Goal: Task Accomplishment & Management: Manage account settings

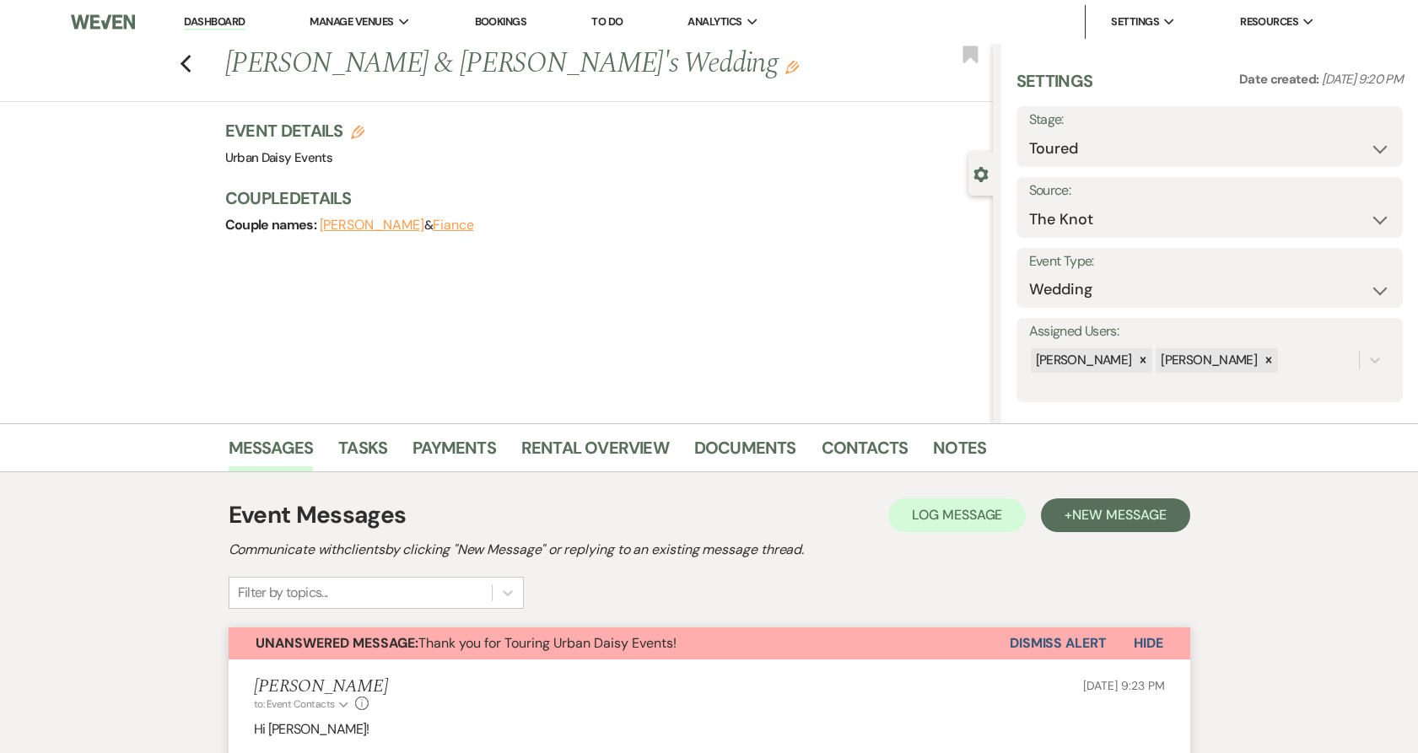
select select "5"
select select "2"
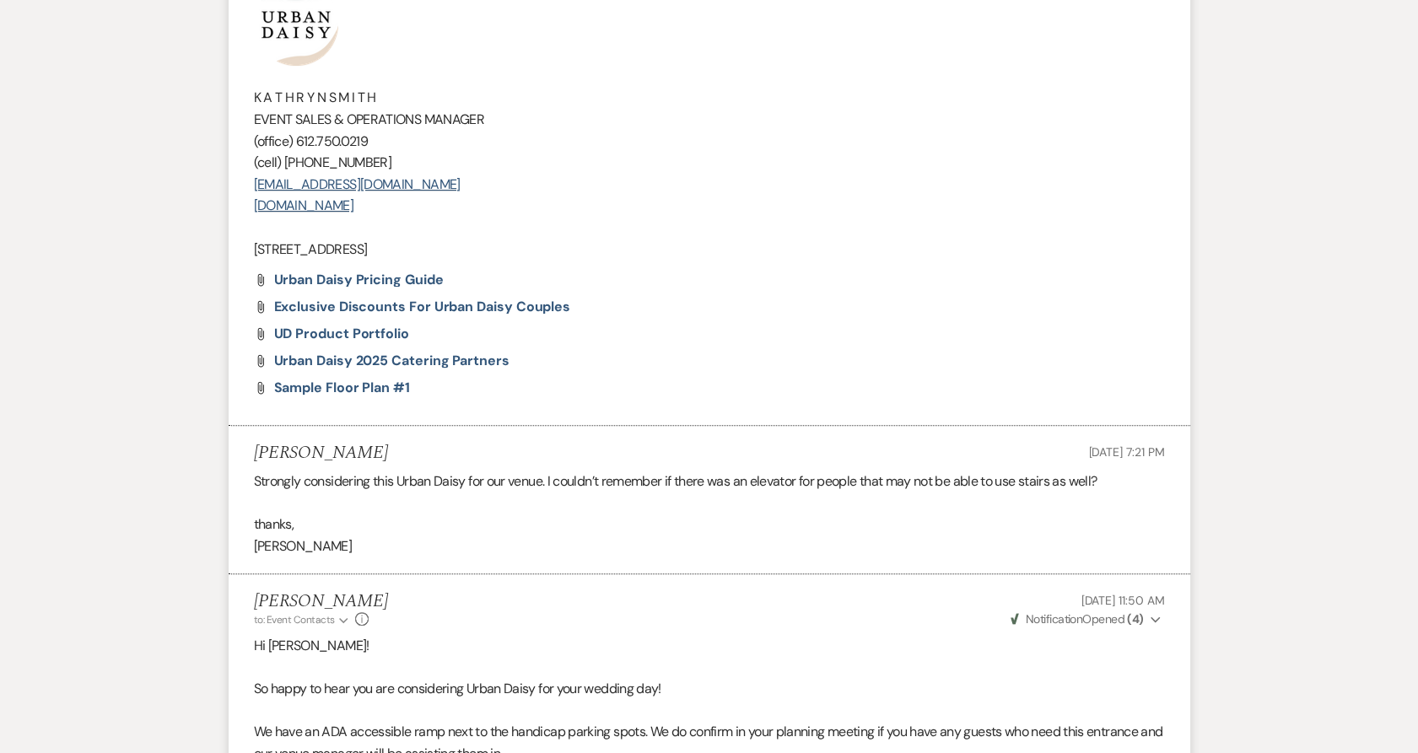
scroll to position [1277, 0]
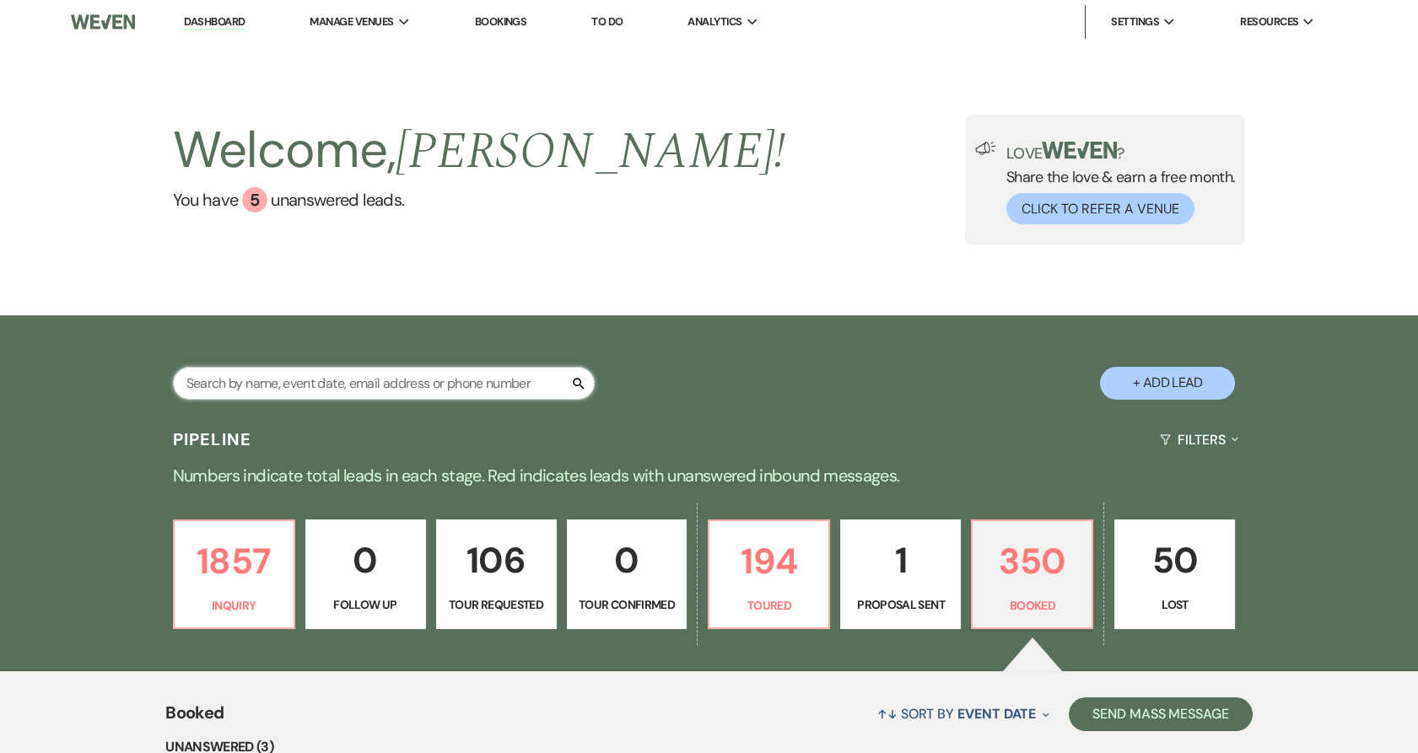
click at [333, 375] on input "text" at bounding box center [384, 383] width 422 height 33
paste input "[PERSON_NAME]"
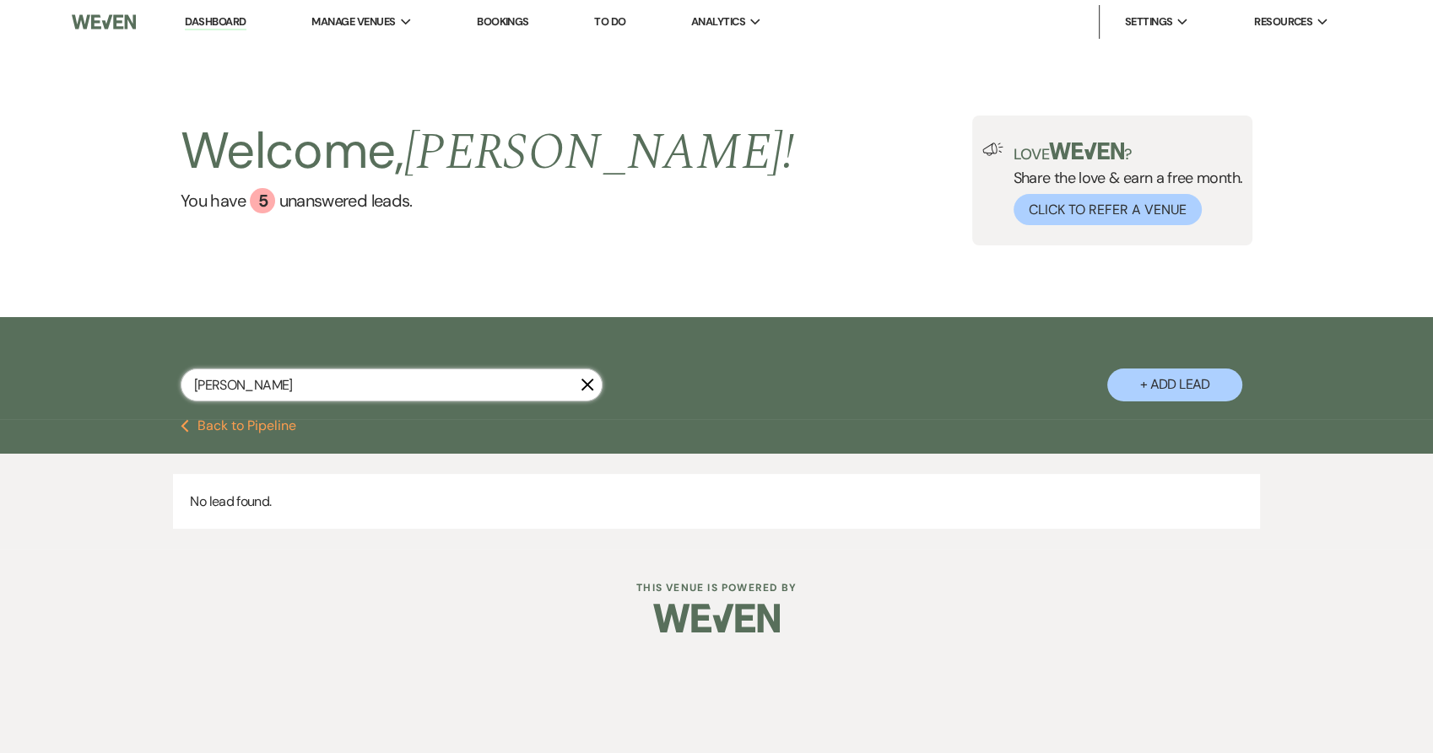
type input "[PERSON_NAME]"
click at [1161, 378] on button "+ Add Lead" at bounding box center [1174, 385] width 135 height 33
select select "635"
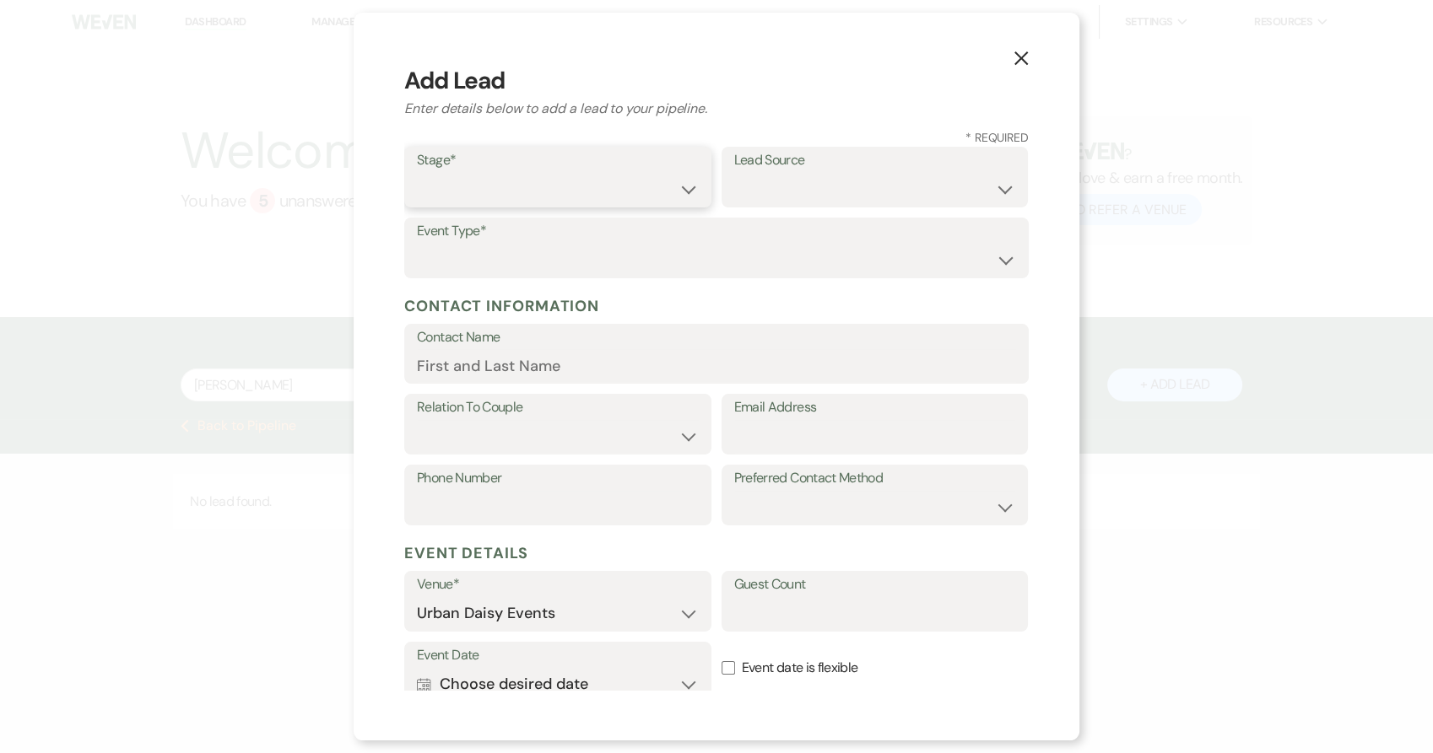
click at [470, 188] on select "Inquiry Follow Up Tour Requested Tour Confirmed Toured Proposal Sent Booked Lost" at bounding box center [558, 189] width 282 height 33
select select "5"
click at [417, 173] on select "Inquiry Follow Up Tour Requested Tour Confirmed Toured Proposal Sent Booked Lost" at bounding box center [558, 189] width 282 height 33
click at [756, 177] on select "Weven Venue Website Instagram Facebook Pinterest Google The Knot Wedding Wire H…" at bounding box center [875, 189] width 282 height 33
click at [837, 185] on select "Weven Venue Website Instagram Facebook Pinterest Google The Knot Wedding Wire H…" at bounding box center [875, 189] width 282 height 33
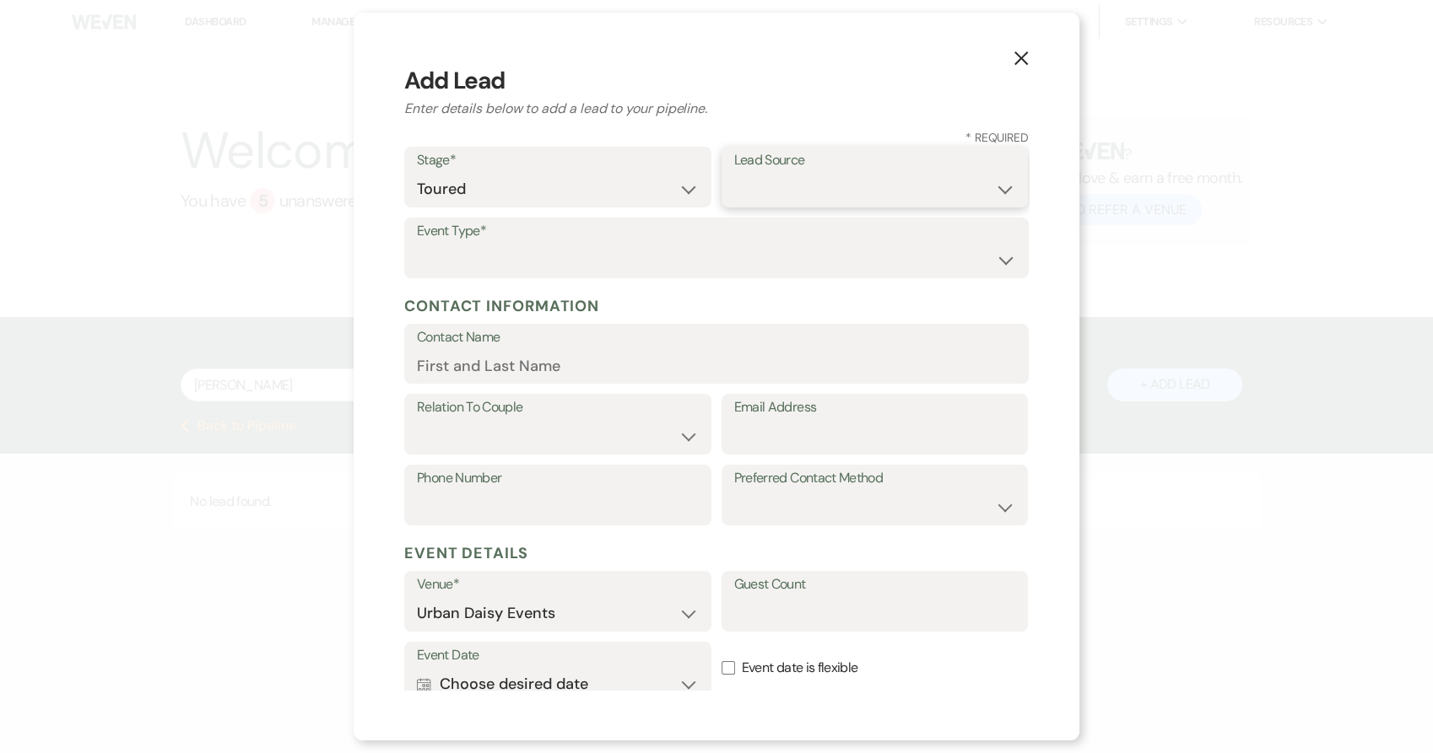
select select "2"
click at [734, 173] on select "Weven Venue Website Instagram Facebook Pinterest Google The Knot Wedding Wire H…" at bounding box center [875, 189] width 282 height 33
click at [610, 262] on select "Wedding Anniversary Party Baby Shower Bachelorette / Bachelor Party Birthday Pa…" at bounding box center [716, 260] width 599 height 33
select select "1"
click at [417, 244] on select "Wedding Anniversary Party Baby Shower Bachelorette / Bachelor Party Birthday Pa…" at bounding box center [716, 260] width 599 height 33
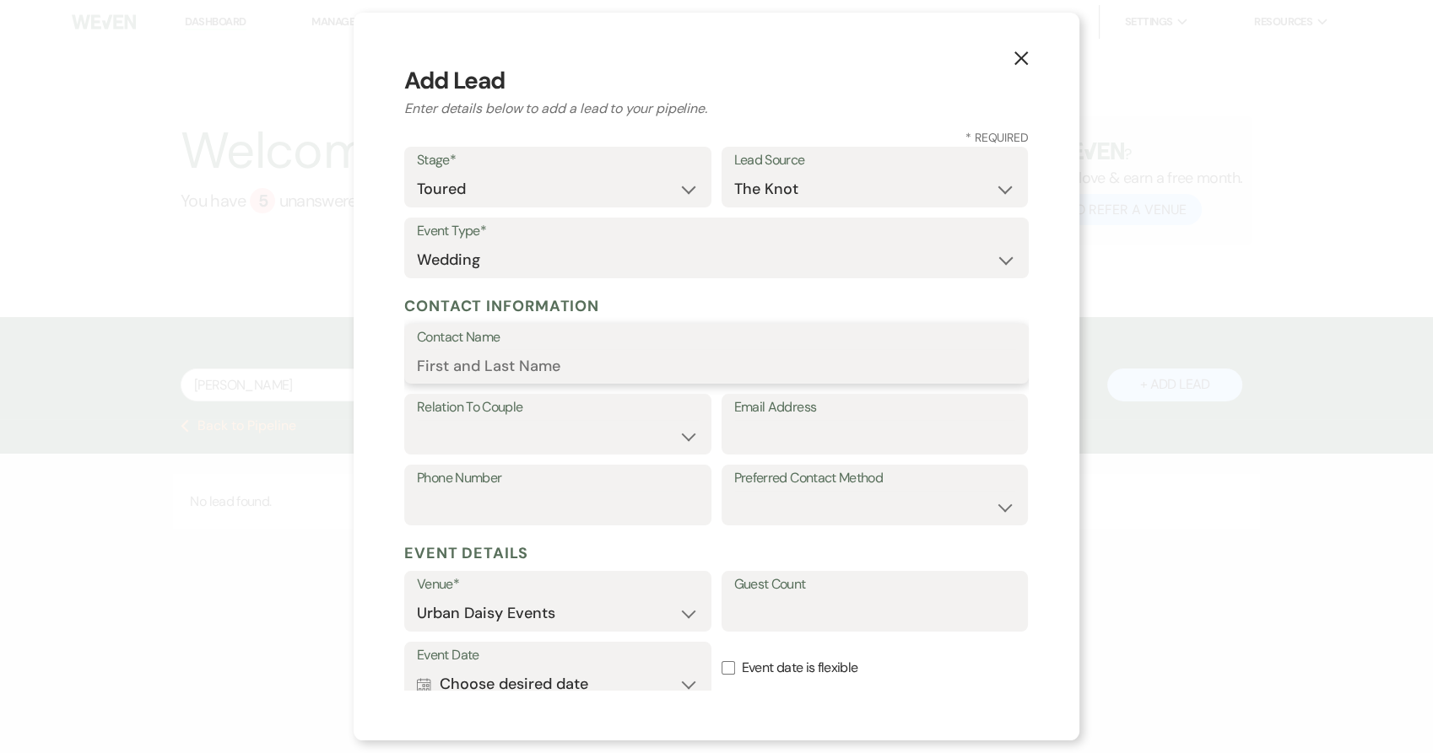
click at [588, 370] on input "Contact Name" at bounding box center [716, 365] width 599 height 33
paste input "[PERSON_NAME]"
type input "[PERSON_NAME]"
click at [655, 447] on select "Couple Planner Parent of Couple Family Member Friend Other" at bounding box center [558, 436] width 282 height 33
select select "1"
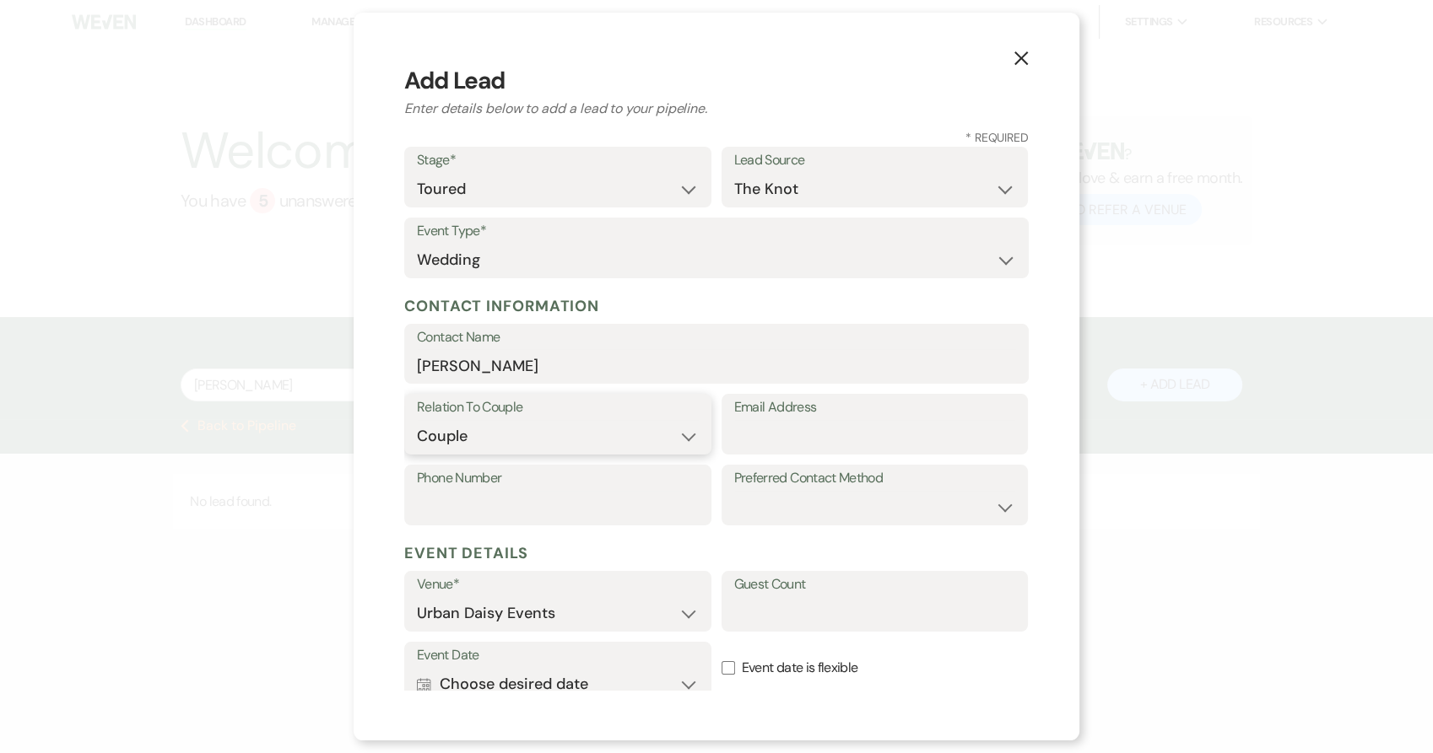
click at [417, 420] on select "Couple Planner Parent of Couple Family Member Friend Other" at bounding box center [558, 436] width 282 height 33
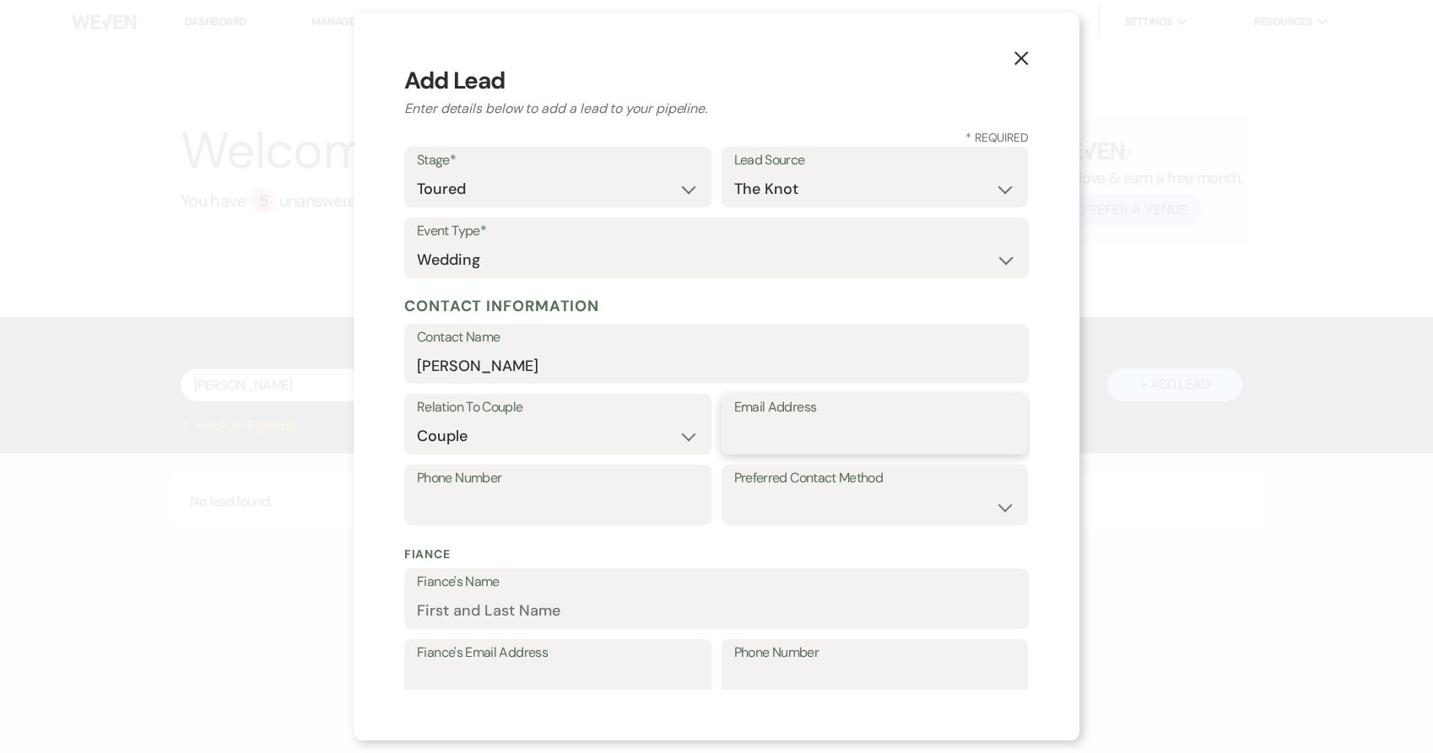
click at [757, 421] on input "Email Address" at bounding box center [875, 436] width 282 height 33
paste input "[EMAIL_ADDRESS][DOMAIN_NAME]"
type input "[EMAIL_ADDRESS][DOMAIN_NAME]"
click at [604, 493] on input "Phone Number" at bounding box center [558, 507] width 282 height 33
paste input "3202915413"
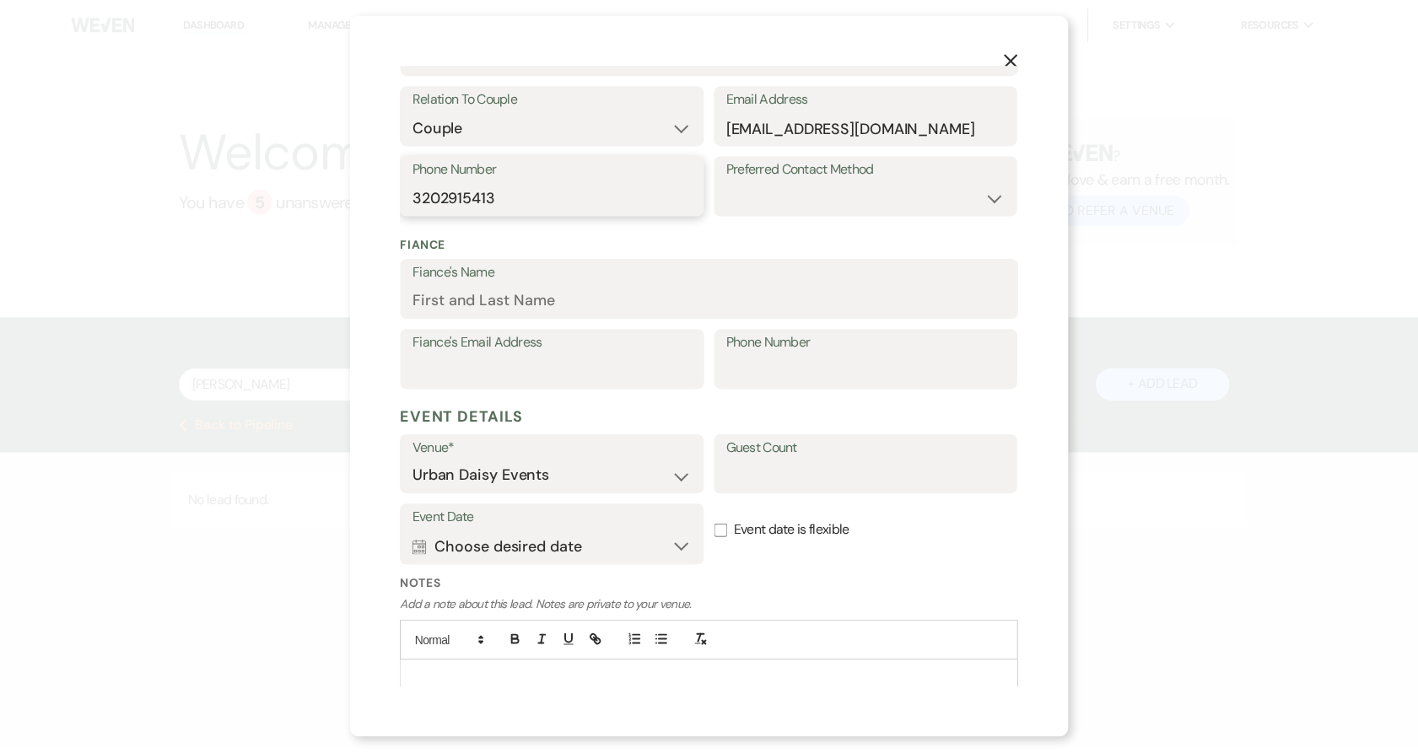
scroll to position [375, 0]
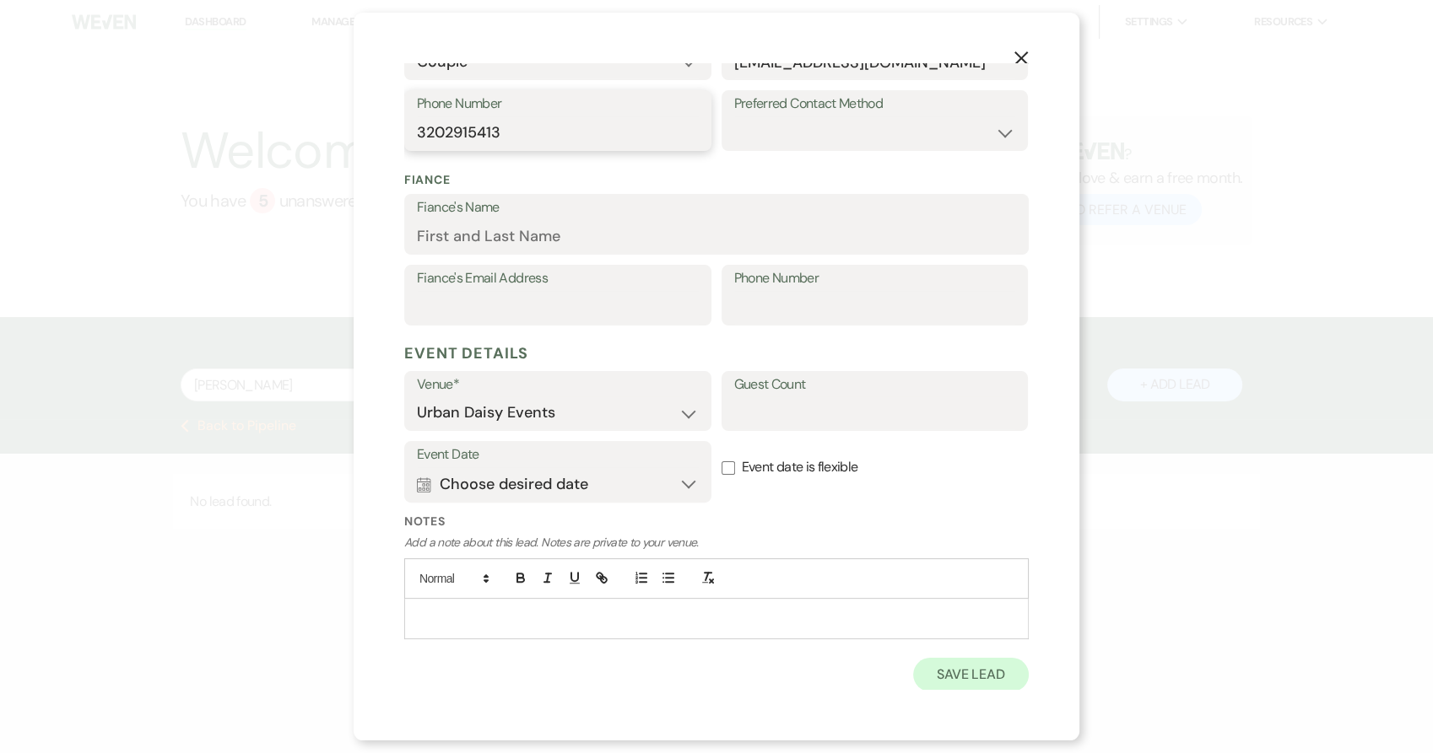
type input "3202915413"
click at [935, 660] on button "Save Lead" at bounding box center [971, 675] width 116 height 34
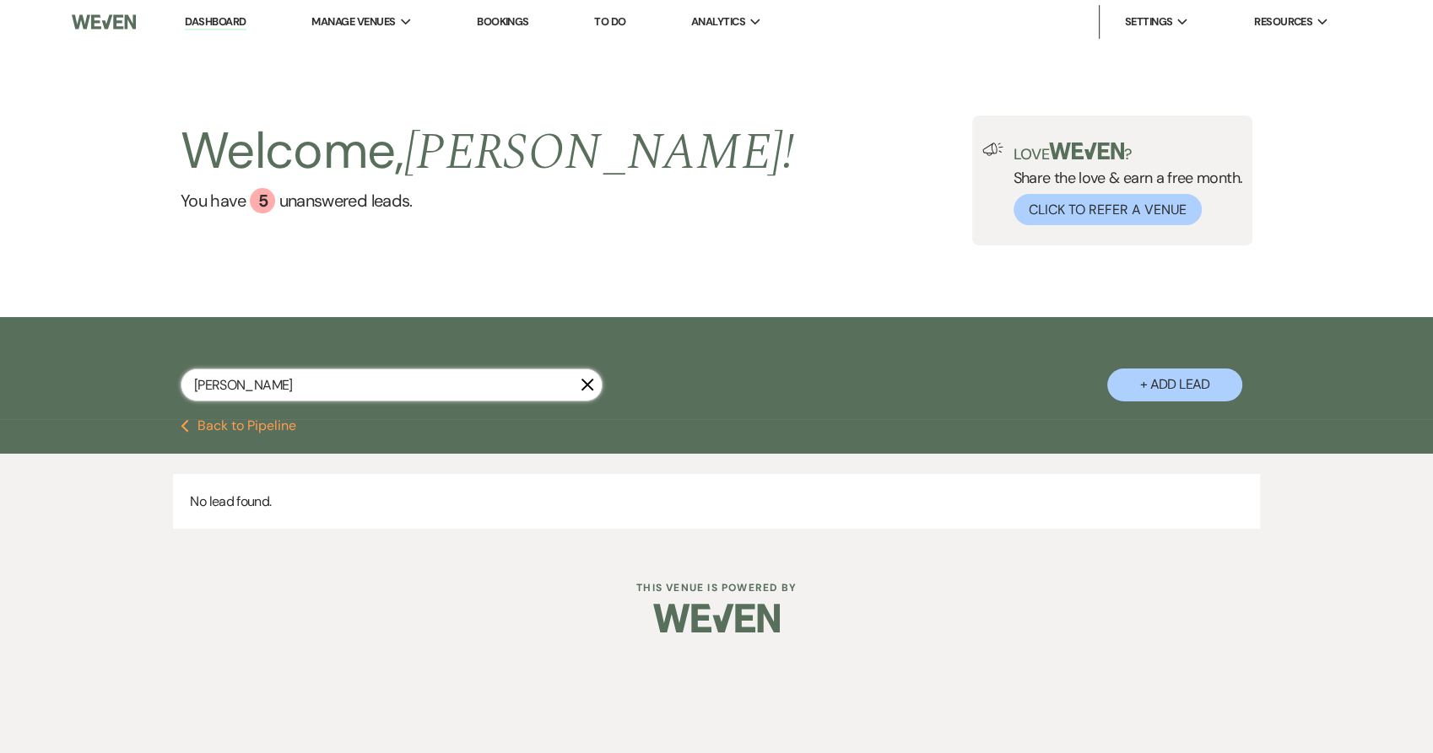
click at [326, 391] on input "[PERSON_NAME]" at bounding box center [392, 385] width 422 height 33
type input "[PERSON_NAME]"
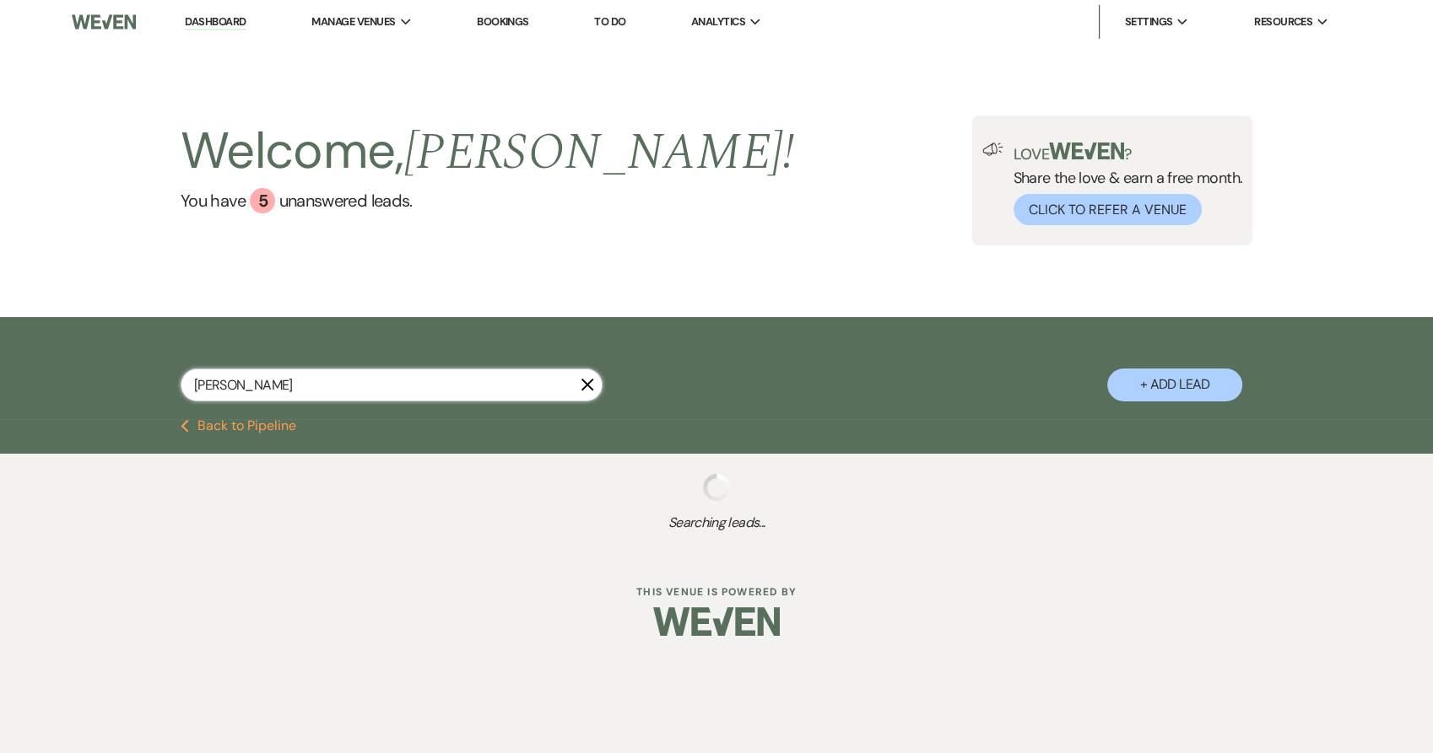
select select "5"
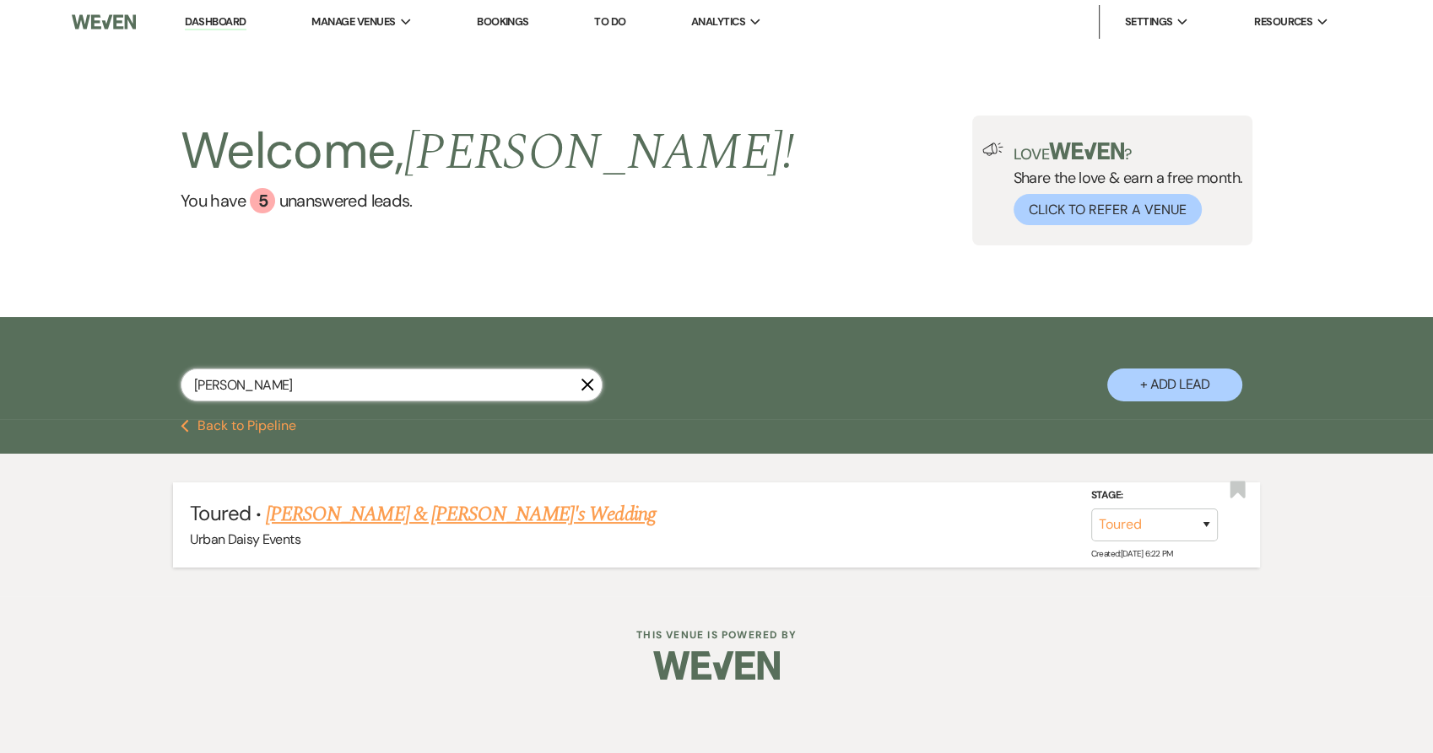
type input "[PERSON_NAME]"
click at [358, 509] on link "[PERSON_NAME] & [PERSON_NAME]'s Wedding" at bounding box center [461, 514] width 390 height 30
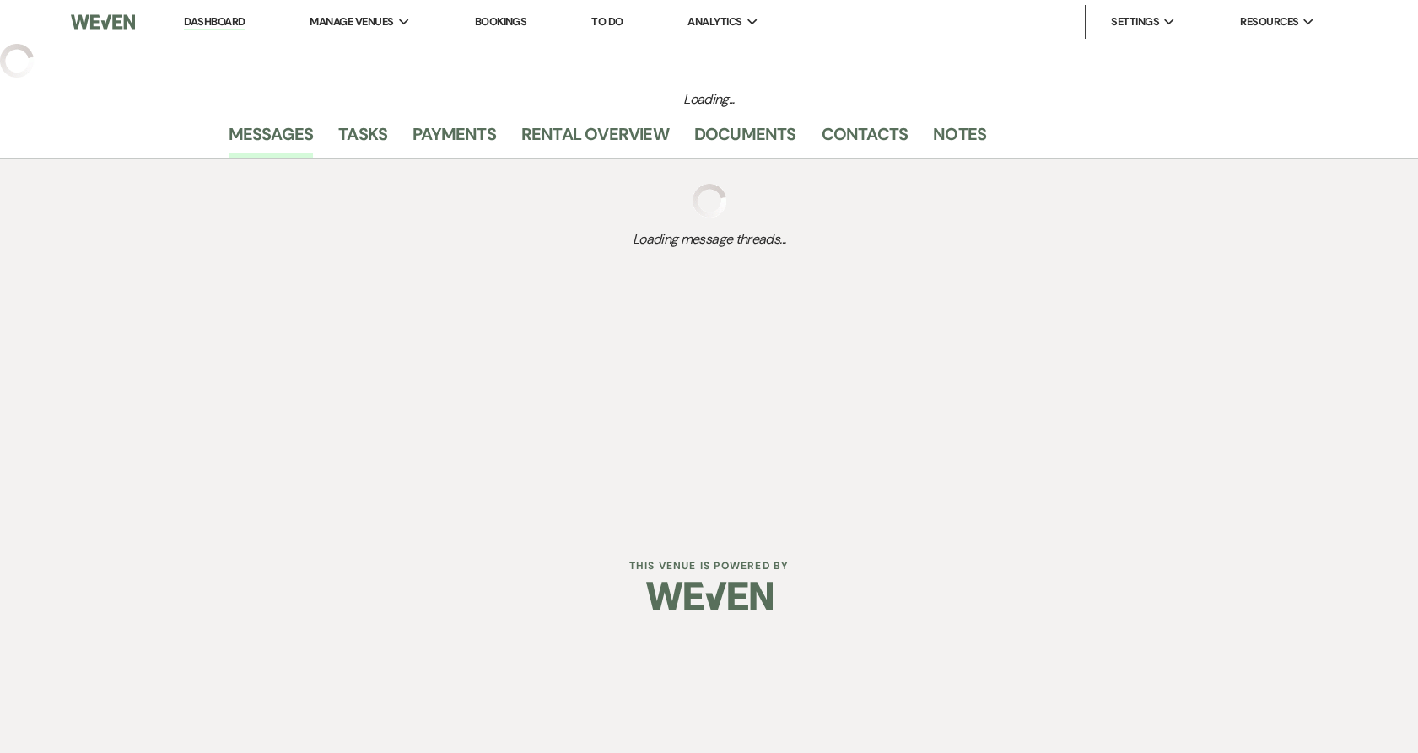
select select "5"
select select "2"
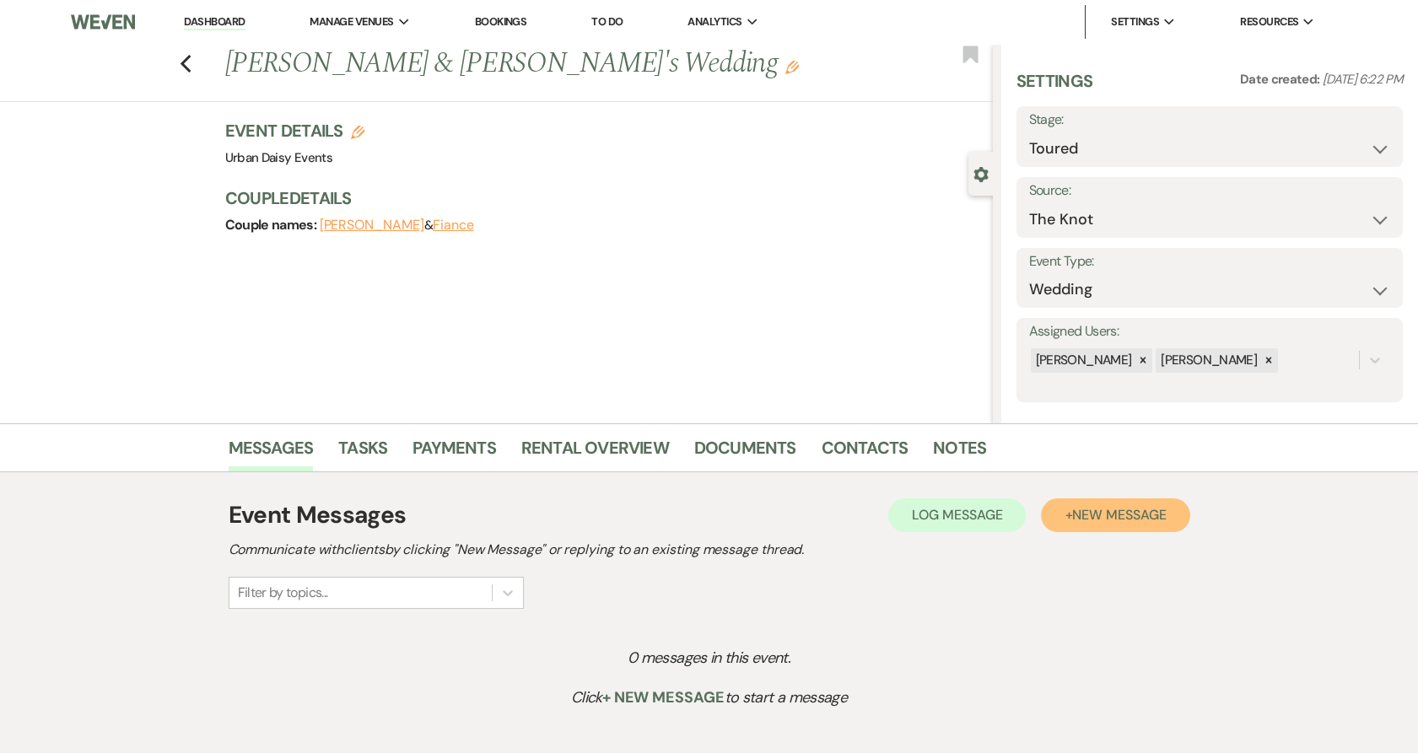
click at [1072, 513] on span "New Message" at bounding box center [1119, 515] width 94 height 18
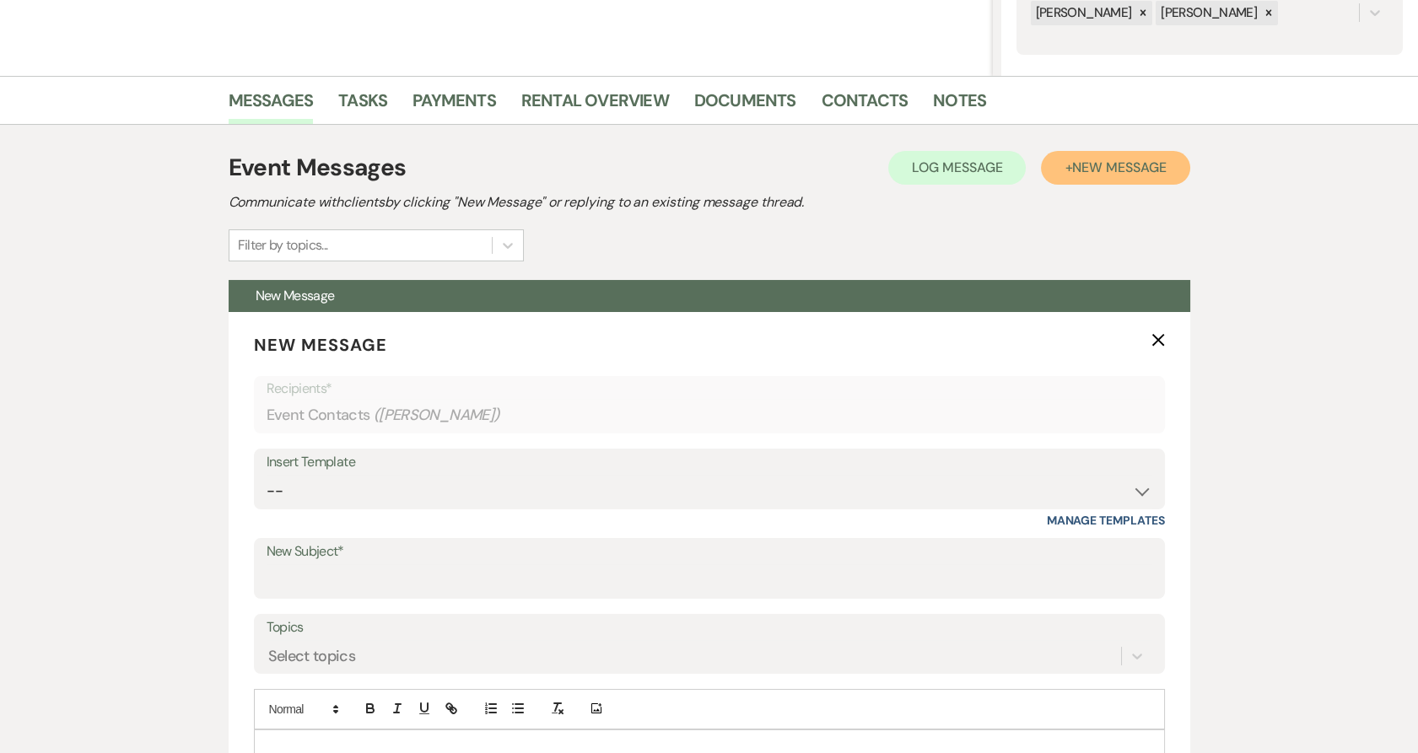
scroll to position [355, 0]
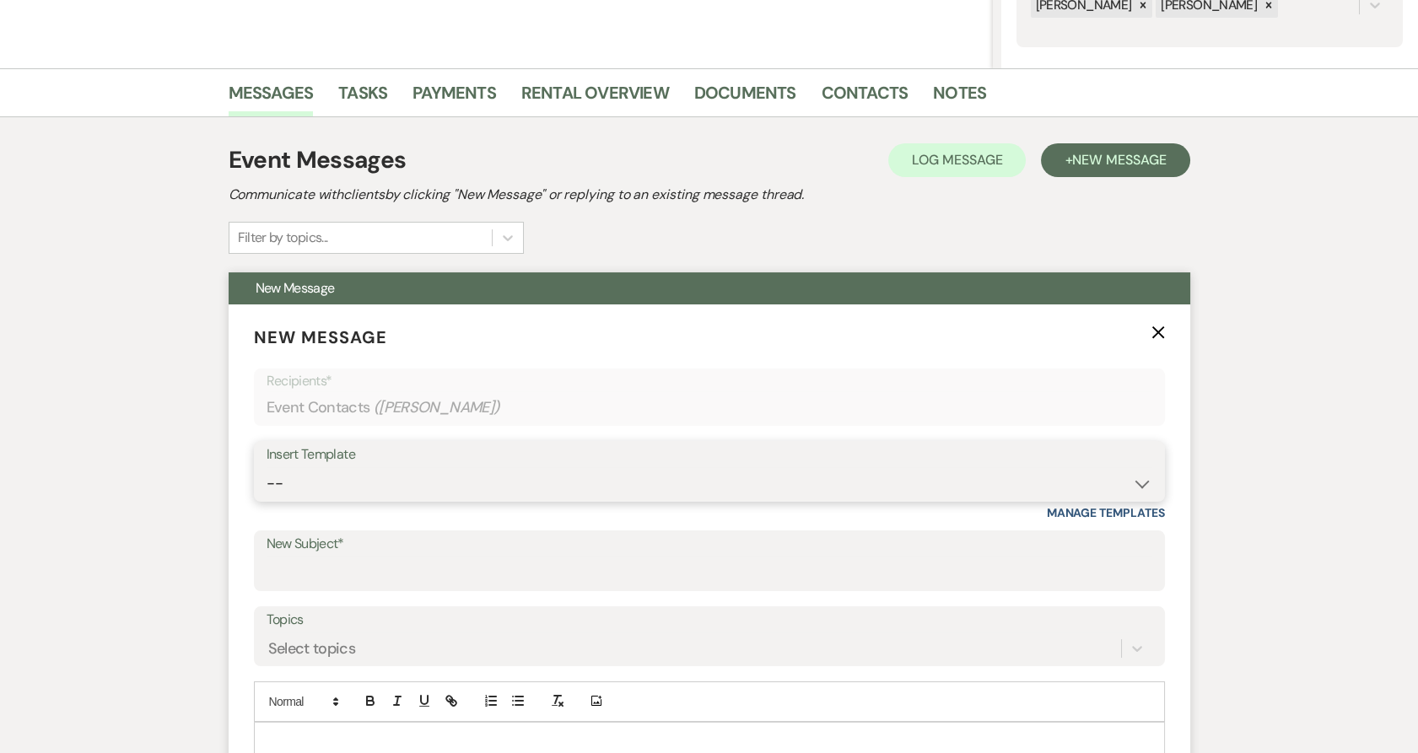
click at [386, 469] on select "-- Payment Past Due Rental Agreement and First Payment Urban Daisy Initial Resp…" at bounding box center [710, 483] width 886 height 33
select select "5029"
click at [267, 467] on select "-- Payment Past Due Rental Agreement and First Payment Urban Daisy Initial Resp…" at bounding box center [710, 483] width 886 height 33
type input "Exclusive Discounts for Urban Daisy Couples!"
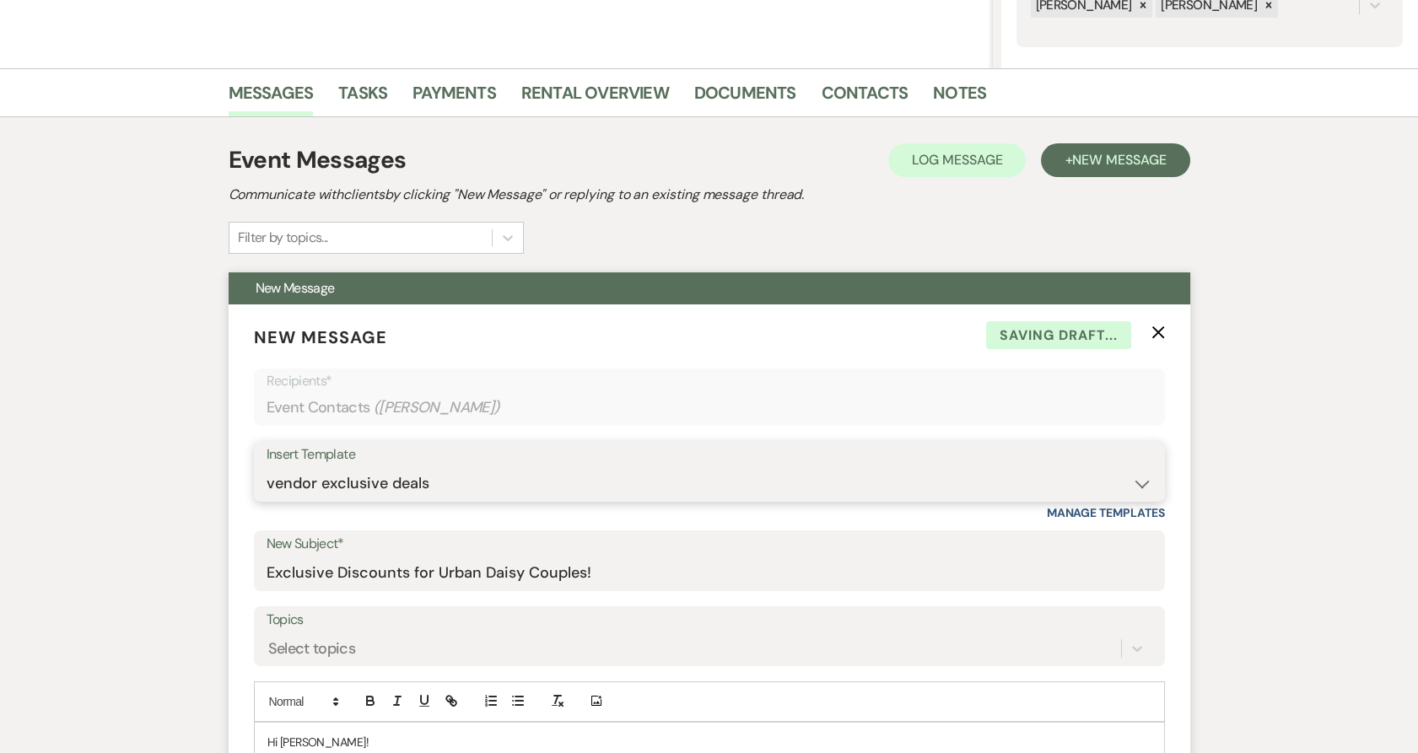
click at [508, 479] on select "-- Payment Past Due Rental Agreement and First Payment Urban Daisy Initial Resp…" at bounding box center [710, 483] width 886 height 33
select select "5019"
click at [267, 467] on select "-- Payment Past Due Rental Agreement and First Payment Urban Daisy Initial Resp…" at bounding box center [710, 483] width 886 height 33
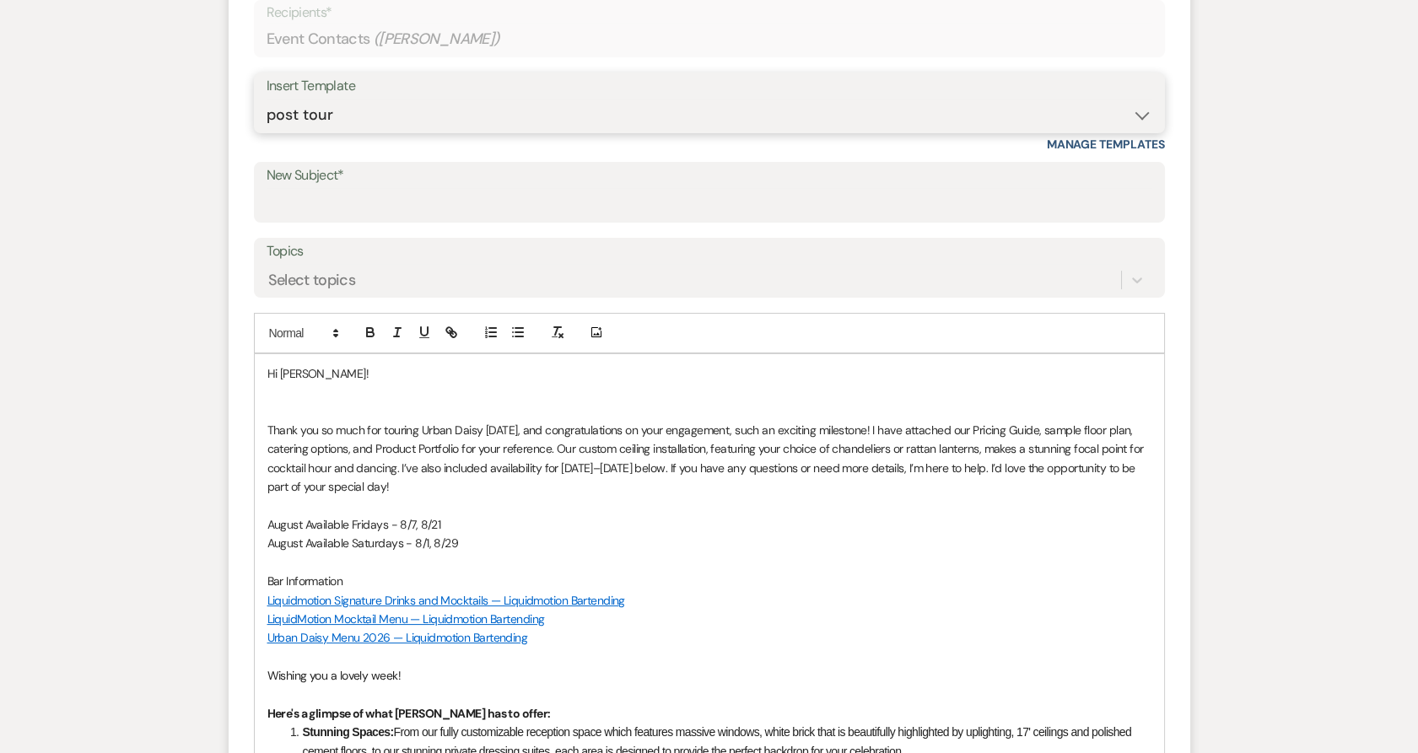
scroll to position [786, 0]
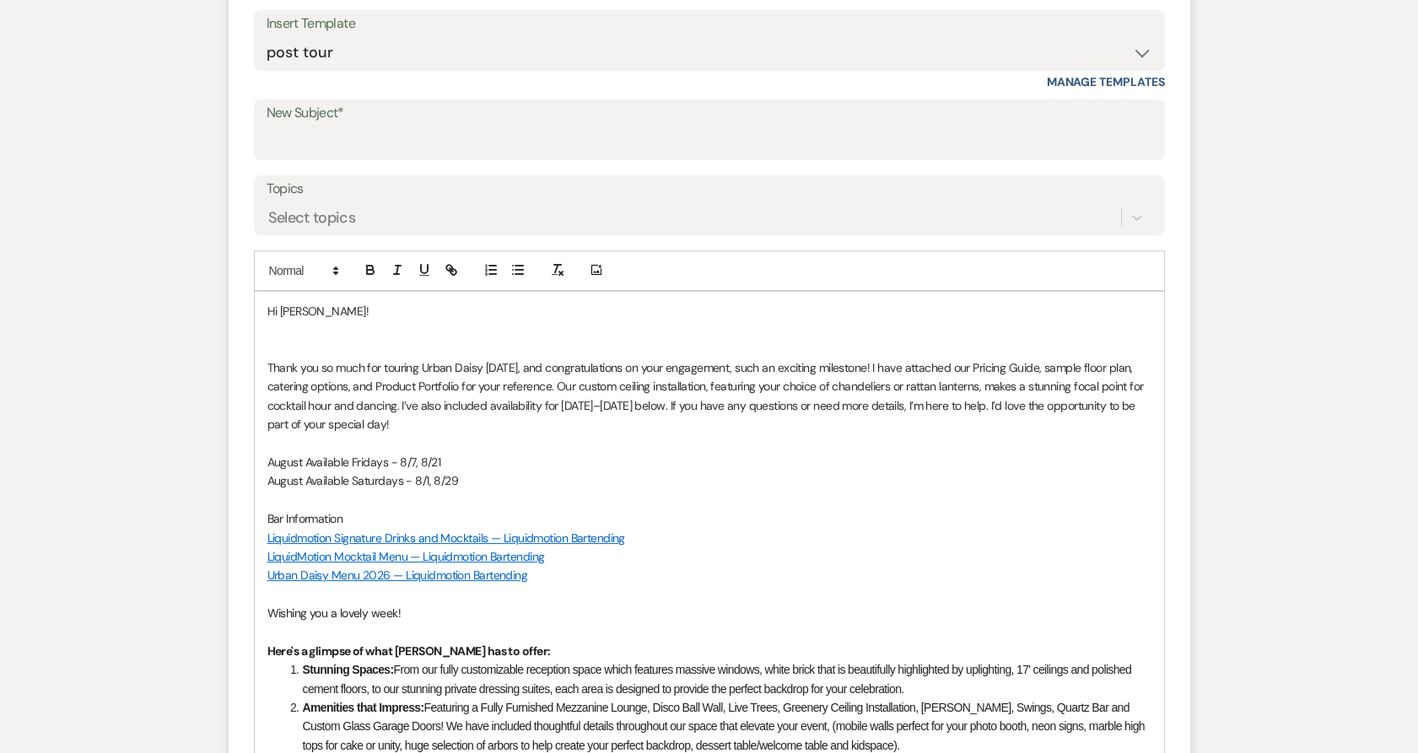
click at [308, 345] on p at bounding box center [709, 349] width 884 height 19
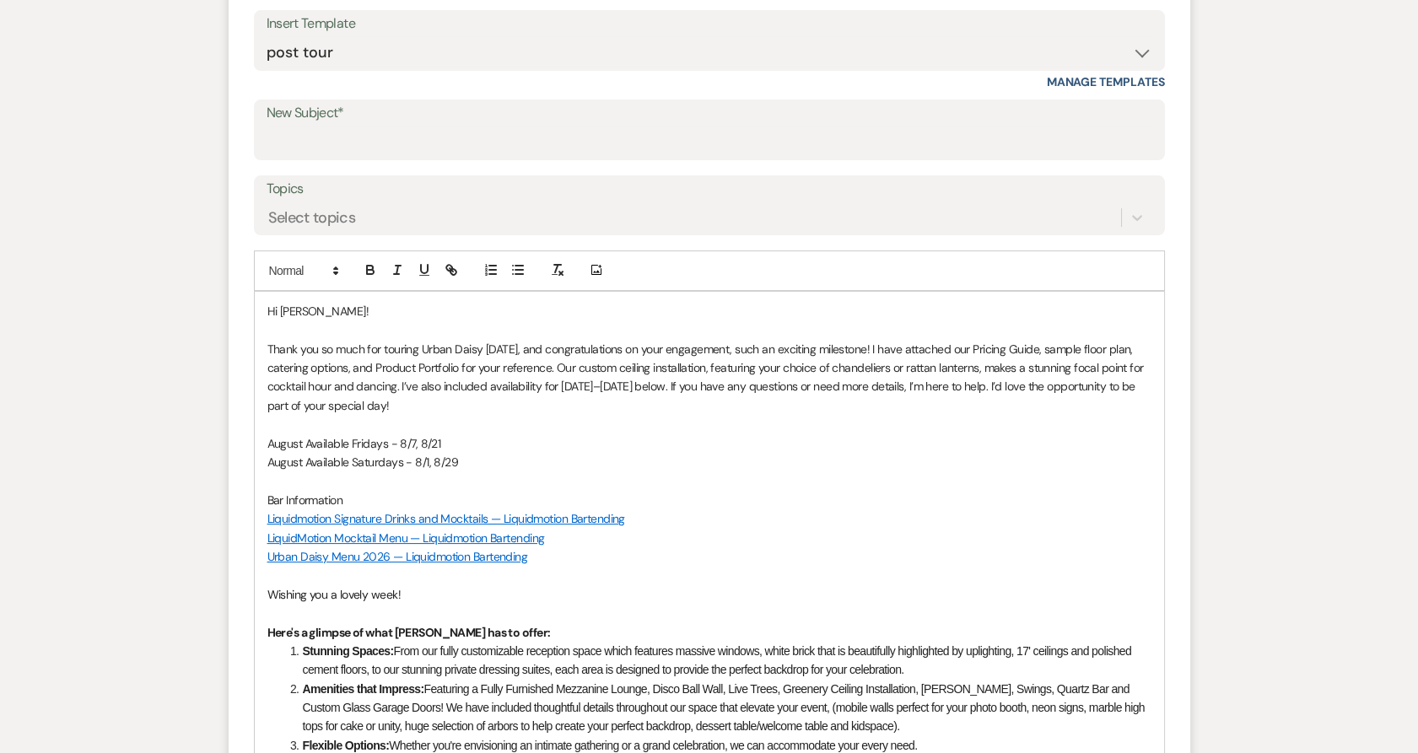
click at [868, 347] on p "Thank you so much for touring Urban Daisy [DATE], and congratulations on your e…" at bounding box center [709, 378] width 884 height 76
click at [478, 463] on p "August Available Saturdays - 8/1, 8/29" at bounding box center [709, 462] width 884 height 19
drag, startPoint x: 560, startPoint y: 391, endPoint x: 735, endPoint y: 385, distance: 174.7
click at [735, 385] on p "Thank you so much for touring Urban Daisy [DATE], and congratulations on your e…" at bounding box center [709, 378] width 884 height 76
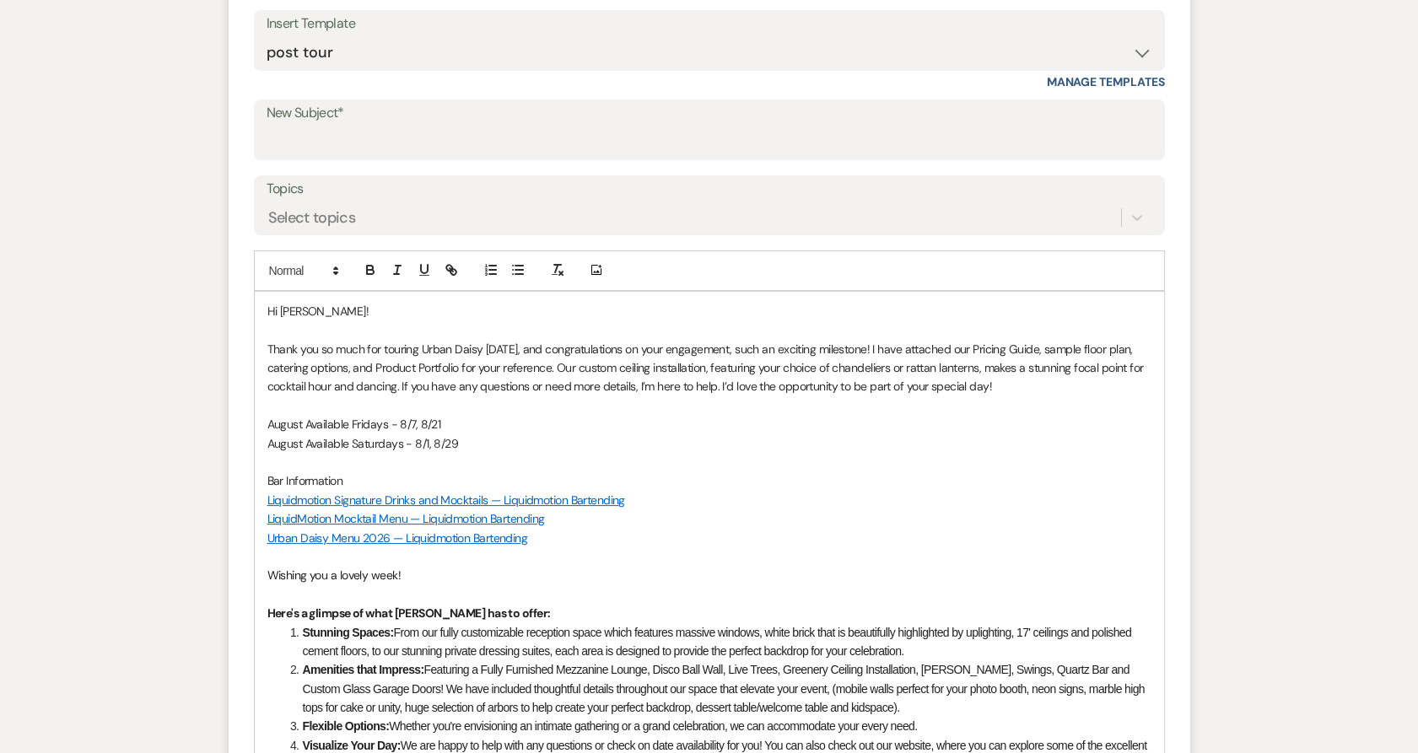
click at [568, 529] on p "Urban Daisy Menu 2026 — Liquidmotion Bartending" at bounding box center [709, 538] width 884 height 19
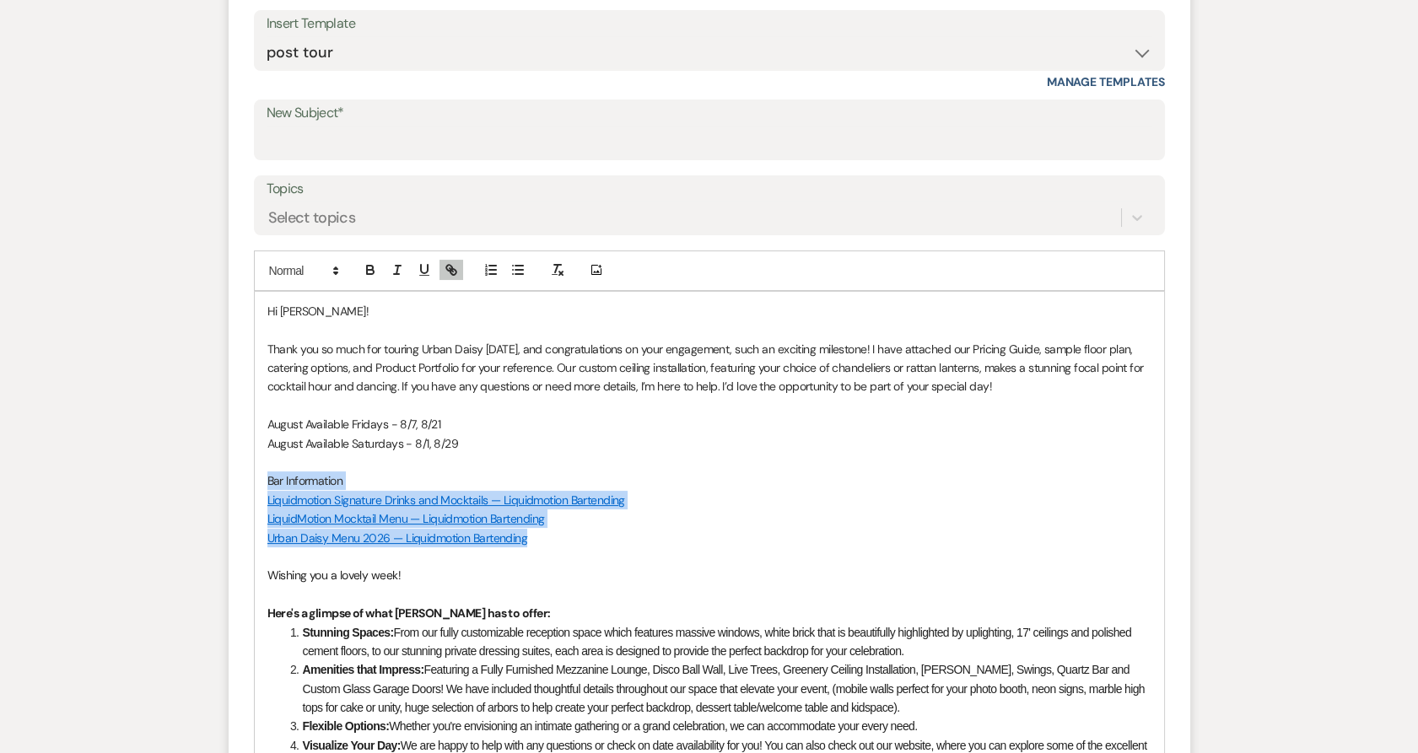
drag, startPoint x: 568, startPoint y: 527, endPoint x: 263, endPoint y: 481, distance: 308.1
click at [263, 481] on div "Hi [PERSON_NAME]! Thank you so much for touring Urban Daisy [DATE], and congrat…" at bounding box center [709, 675] width 909 height 766
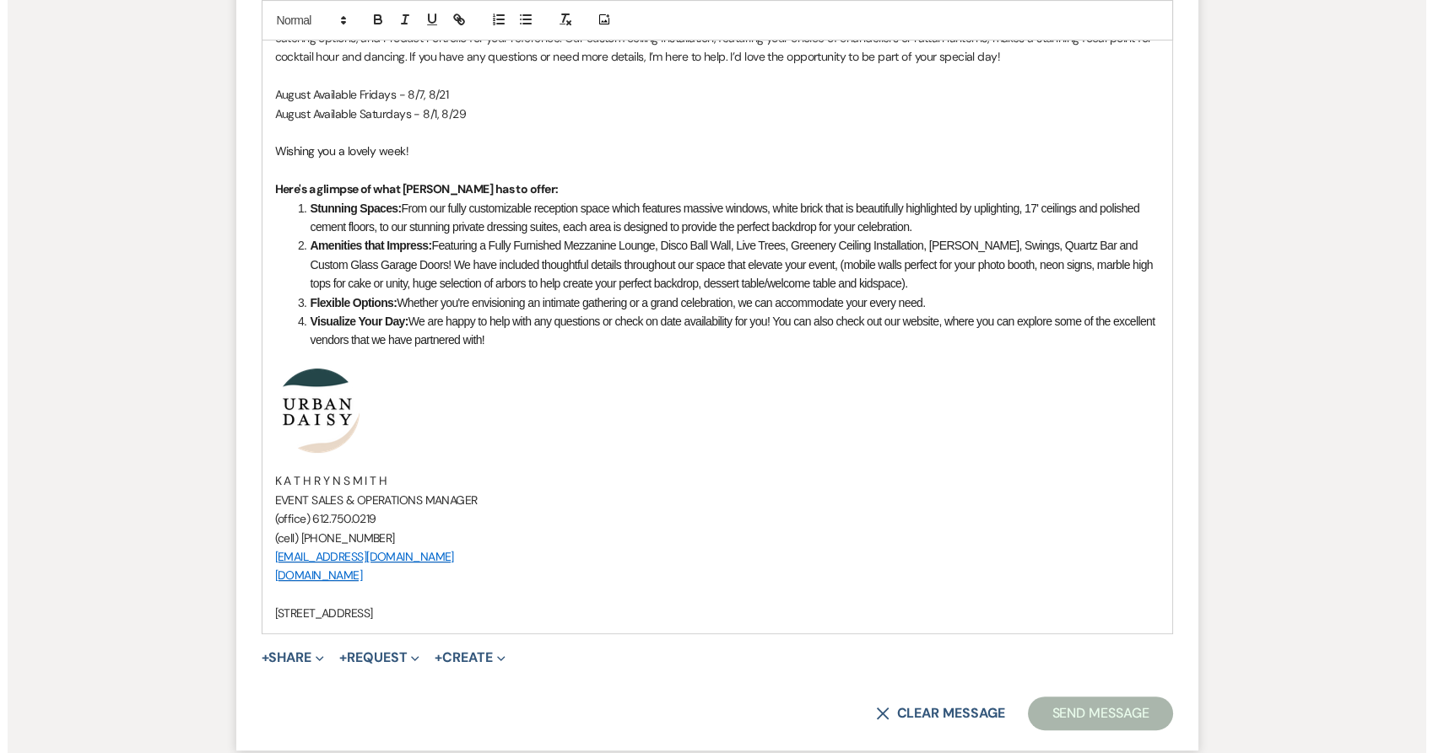
scroll to position [1120, 0]
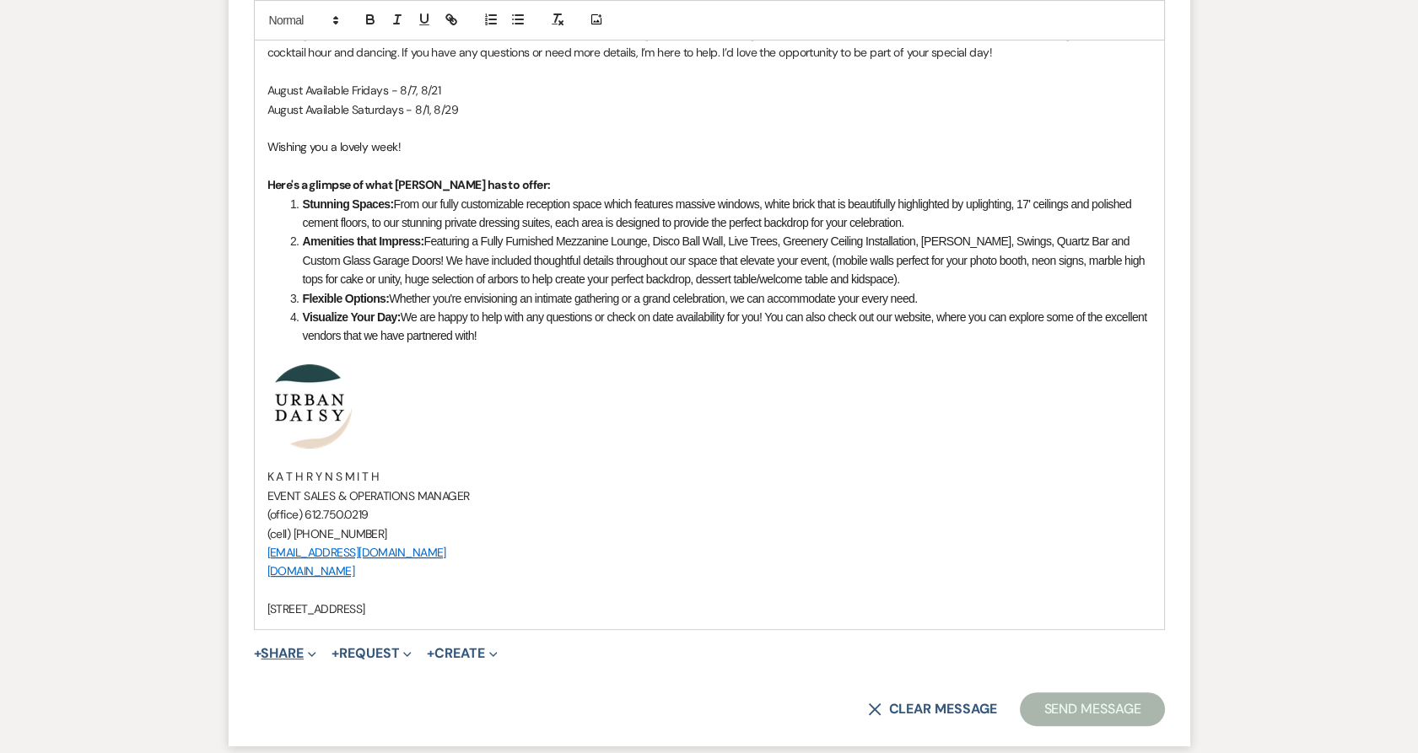
click at [280, 656] on button "+ Share Expand" at bounding box center [285, 653] width 63 height 13
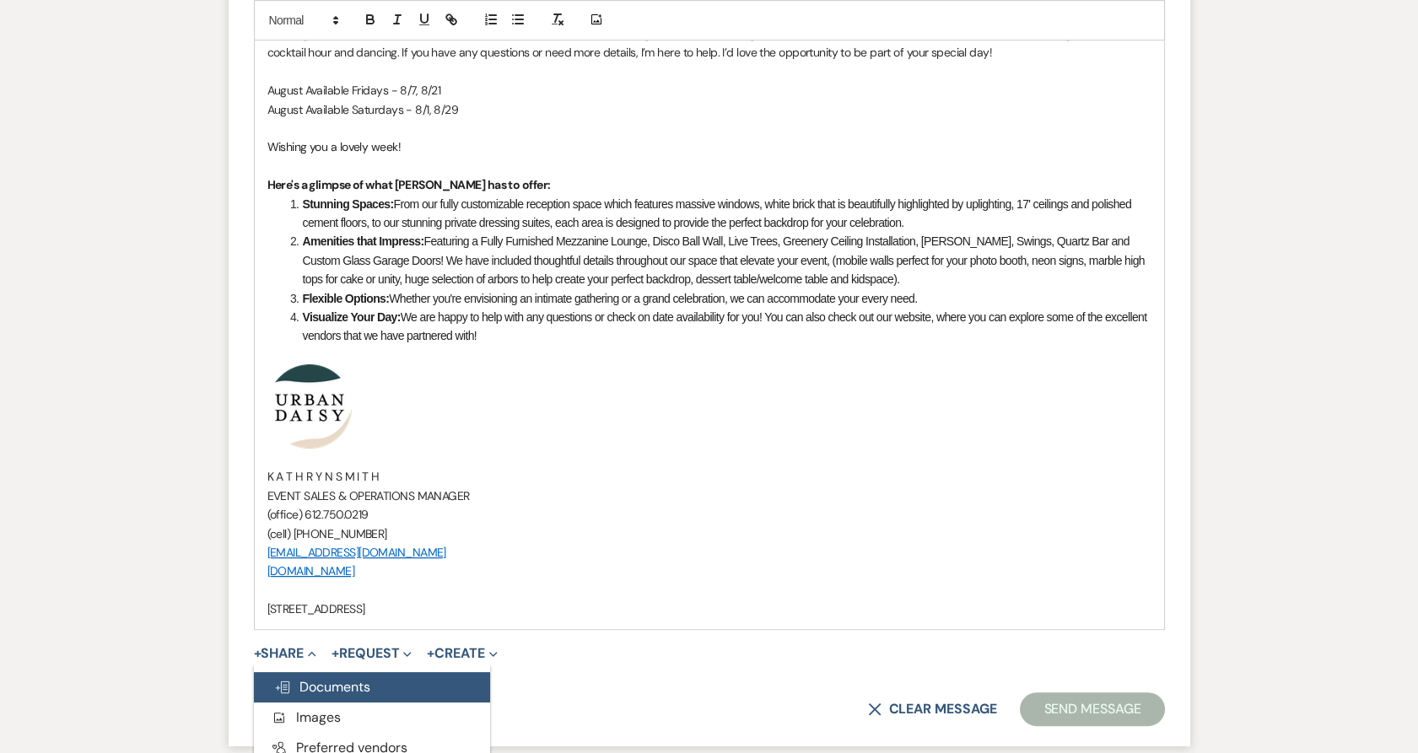
click at [283, 688] on use "button" at bounding box center [282, 688] width 13 height 12
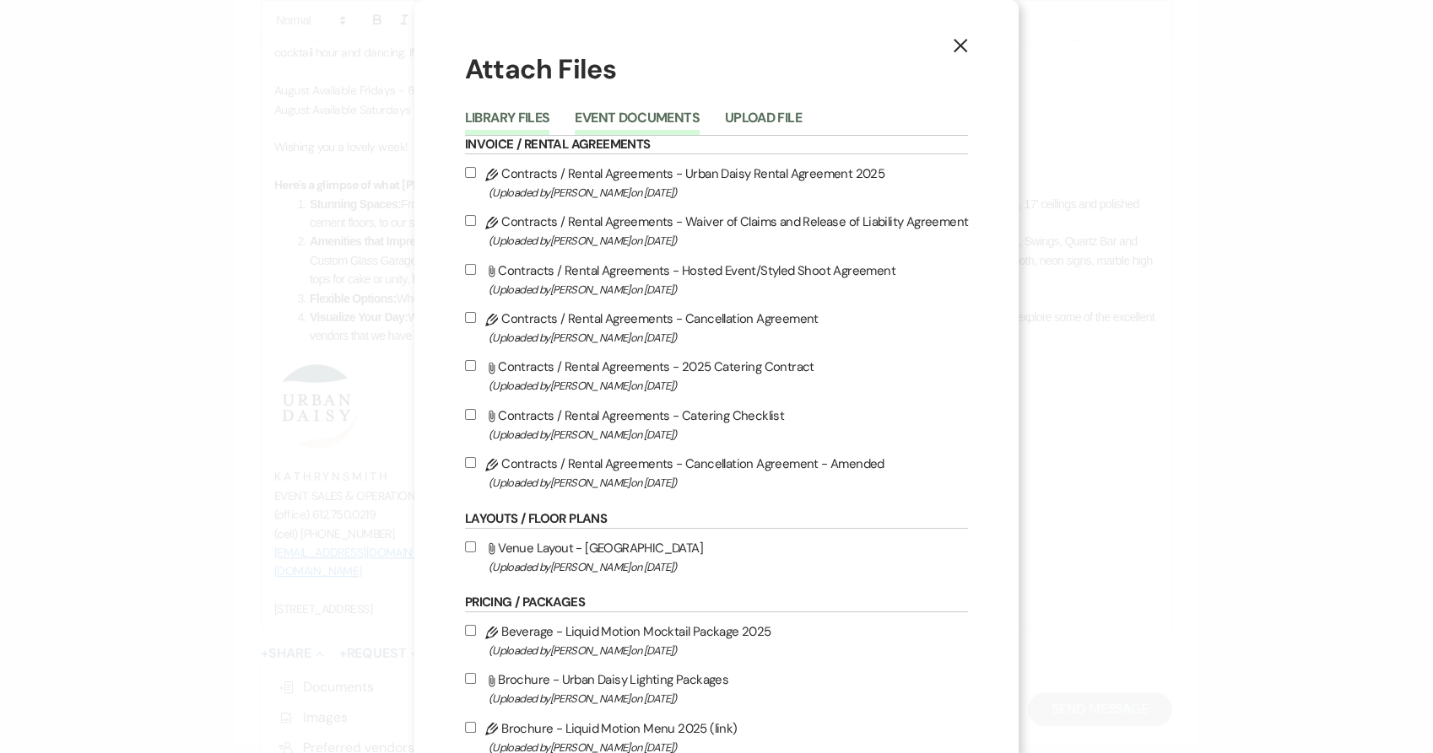
click at [620, 113] on button "Event Documents" at bounding box center [637, 123] width 124 height 24
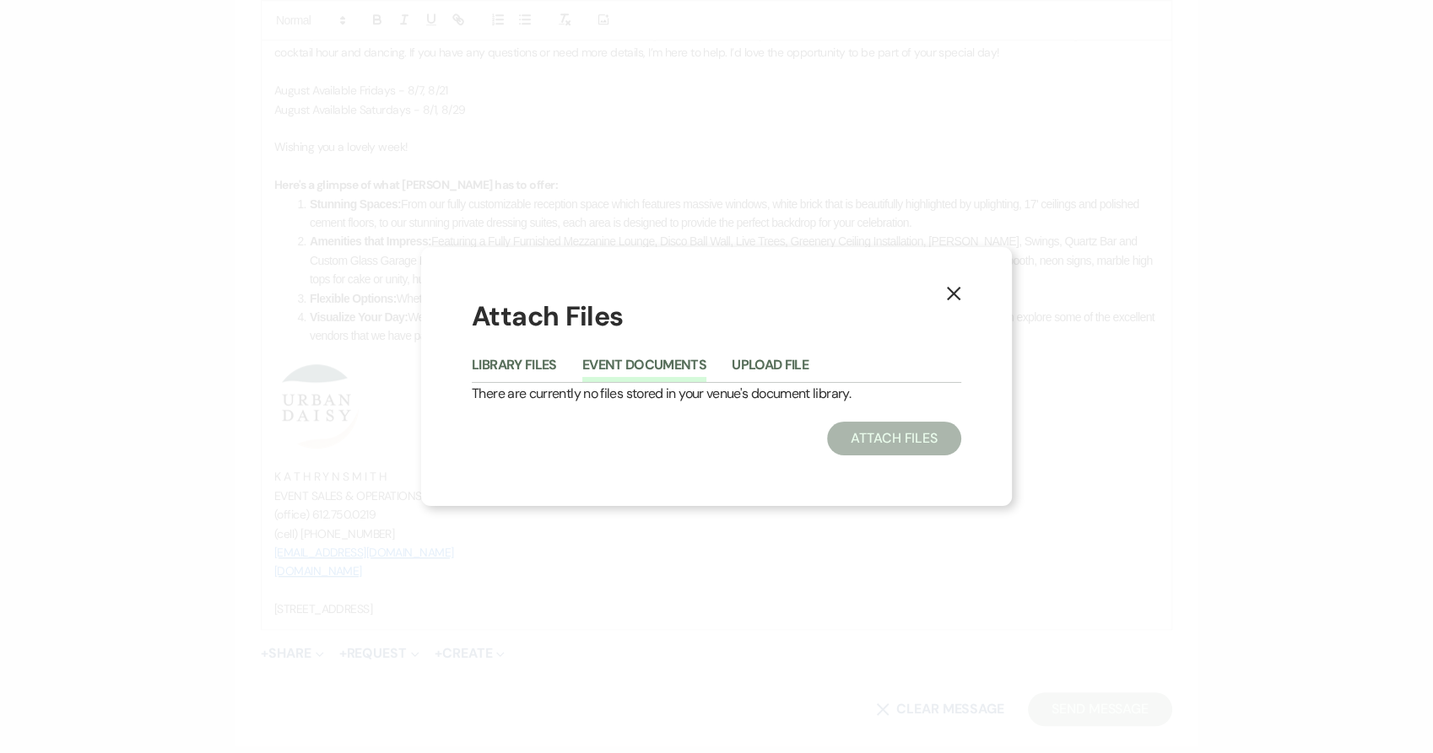
click at [534, 353] on div "Library Files Event Documents Upload File" at bounding box center [716, 365] width 489 height 35
click at [527, 366] on button "Library Files" at bounding box center [514, 371] width 85 height 24
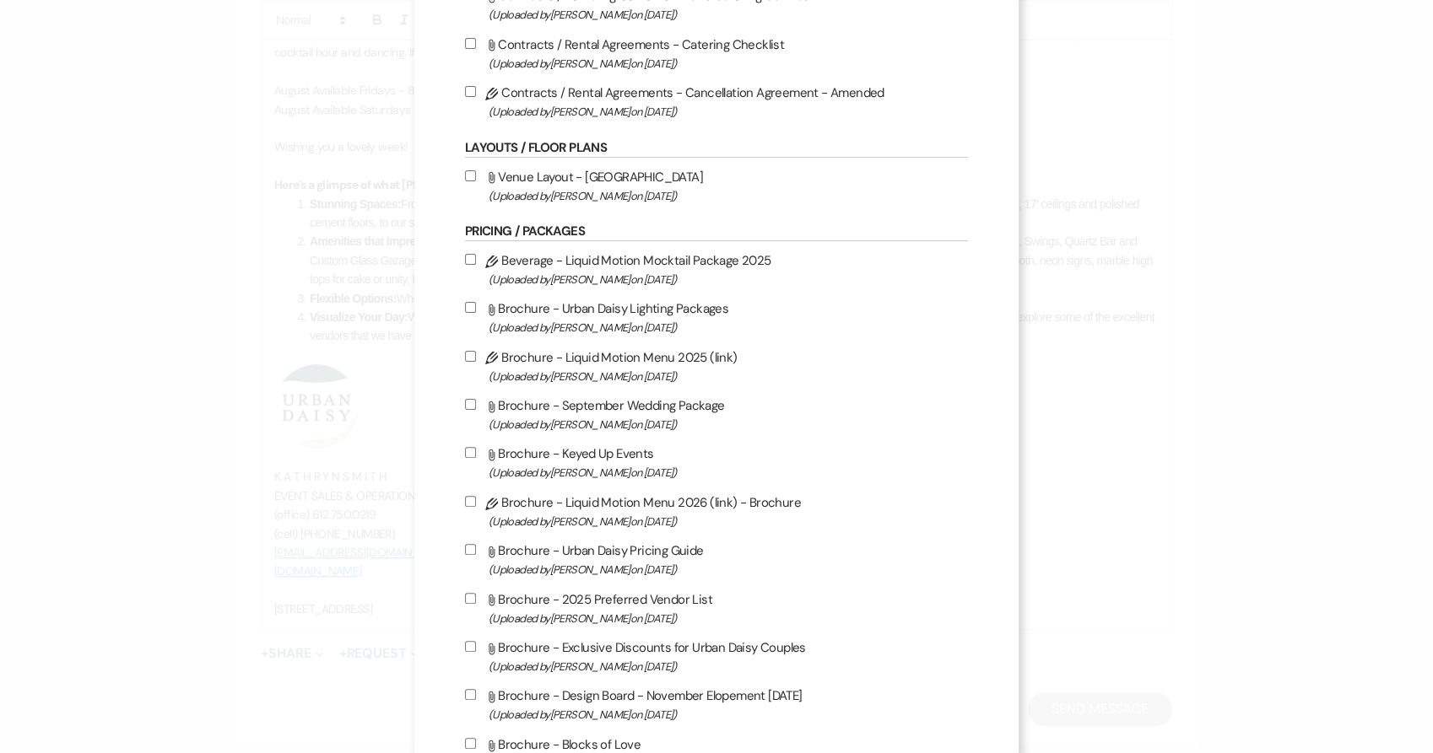
scroll to position [458, 0]
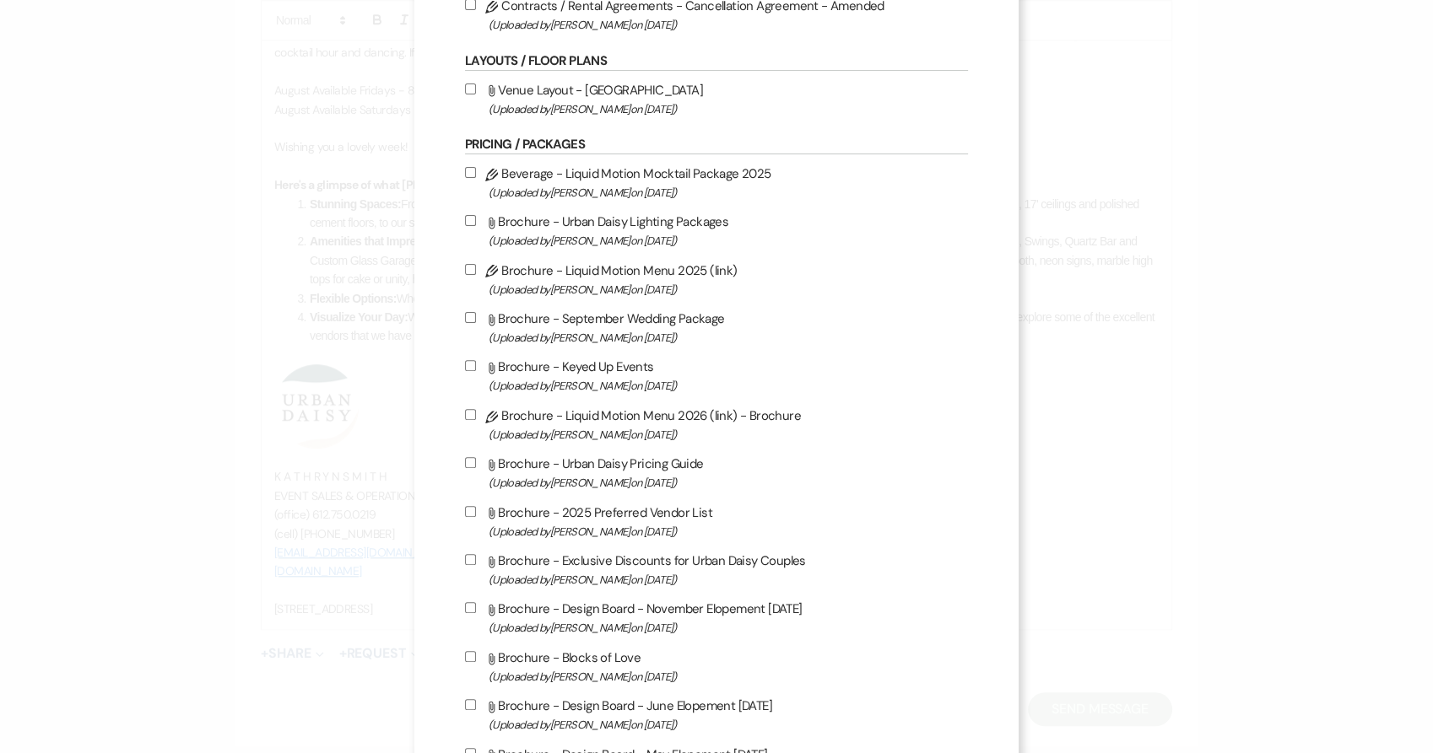
click at [607, 472] on label "Attach File Brochure - Urban Daisy Pricing Guide (Uploaded by [PERSON_NAME] on …" at bounding box center [717, 473] width 504 height 40
click at [476, 468] on input "Attach File Brochure - Urban Daisy Pricing Guide (Uploaded by [PERSON_NAME] on …" at bounding box center [470, 462] width 11 height 11
checkbox input "true"
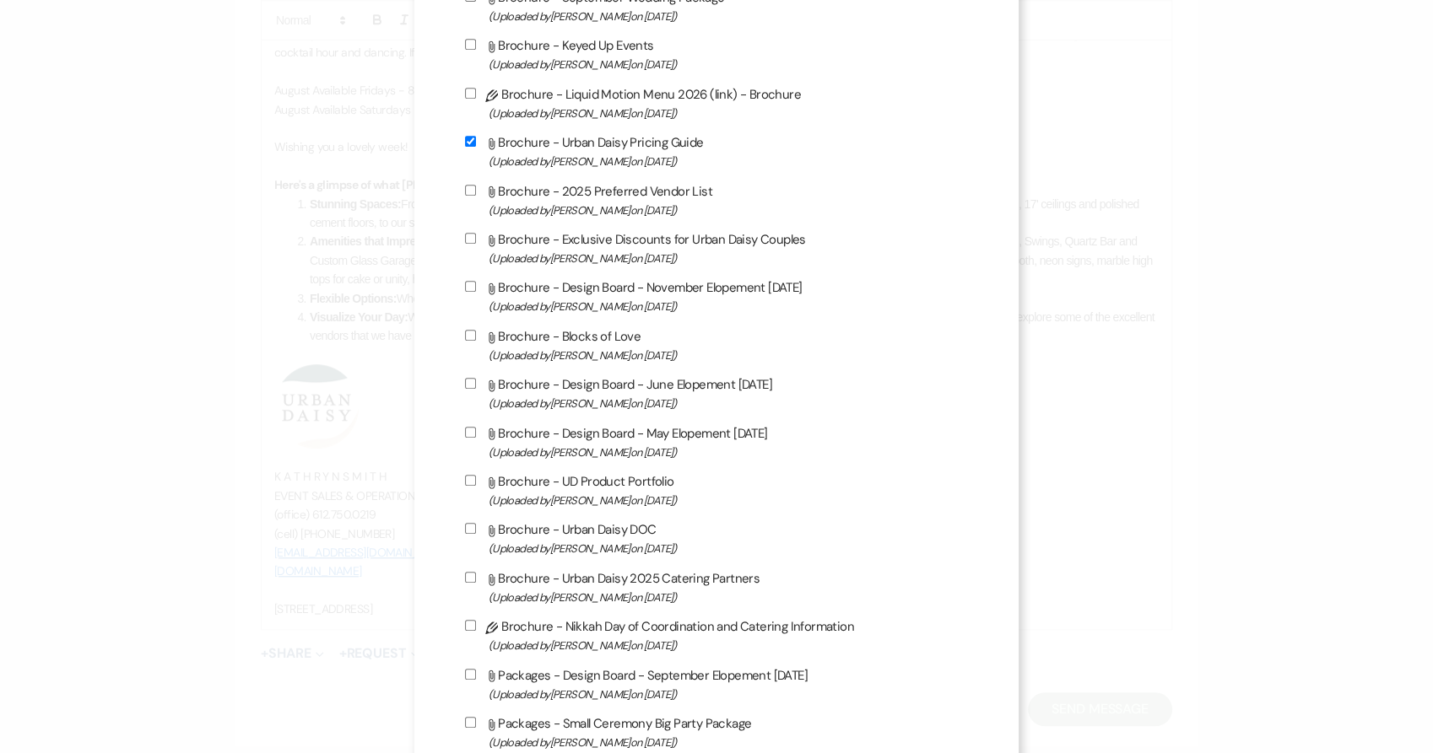
click at [612, 250] on label "Attach File Brochure - Exclusive Discounts for Urban Daisy Couples (Uploaded by…" at bounding box center [717, 249] width 504 height 40
click at [476, 244] on input "Attach File Brochure - Exclusive Discounts for Urban Daisy Couples (Uploaded by…" at bounding box center [470, 238] width 11 height 11
checkbox input "true"
click at [604, 488] on label "Attach File Brochure - UD Product Portfolio (Uploaded by [PERSON_NAME] on [DATE…" at bounding box center [717, 491] width 504 height 40
click at [476, 486] on input "Attach File Brochure - UD Product Portfolio (Uploaded by [PERSON_NAME] on [DATE…" at bounding box center [470, 480] width 11 height 11
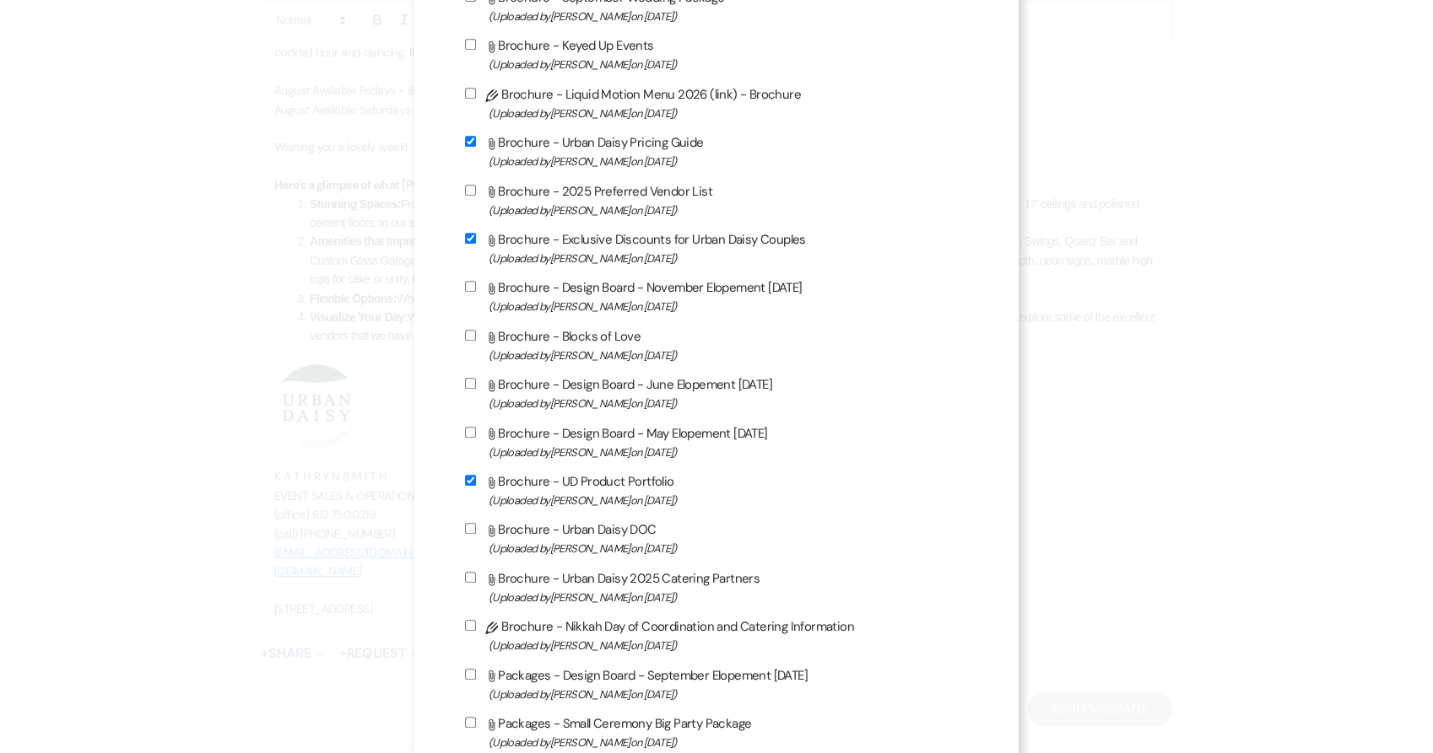
checkbox input "true"
click at [595, 542] on label "Attach File Brochure - Urban Daisy DOC (Uploaded by [PERSON_NAME] on [DATE] )" at bounding box center [717, 539] width 504 height 40
click at [476, 534] on input "Attach File Brochure - Urban Daisy DOC (Uploaded by [PERSON_NAME] on [DATE] )" at bounding box center [470, 528] width 11 height 11
click at [595, 542] on label "Attach File Brochure - Urban Daisy DOC (Uploaded by [PERSON_NAME] on [DATE] )" at bounding box center [717, 539] width 504 height 40
click at [476, 534] on input "Attach File Brochure - Urban Daisy DOC (Uploaded by [PERSON_NAME] on [DATE] )" at bounding box center [470, 528] width 11 height 11
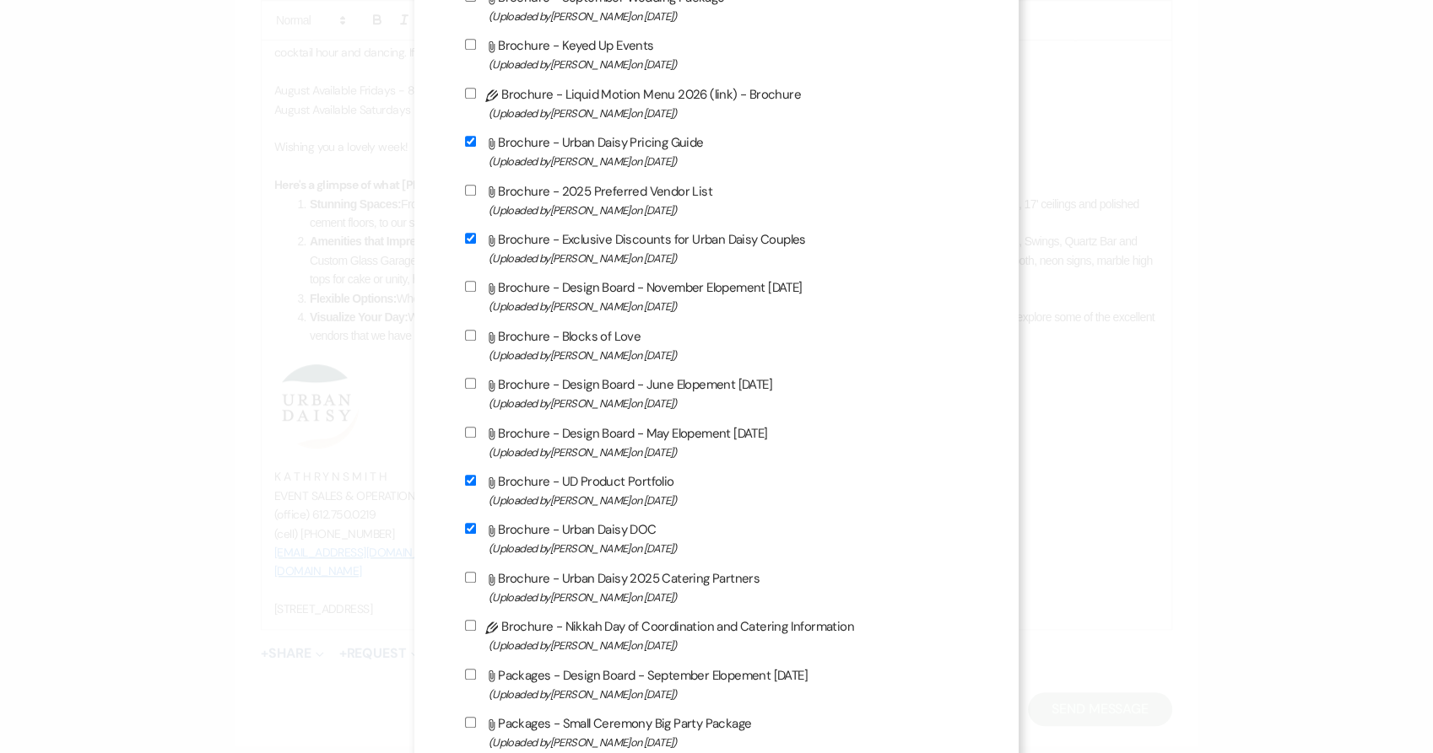
checkbox input "false"
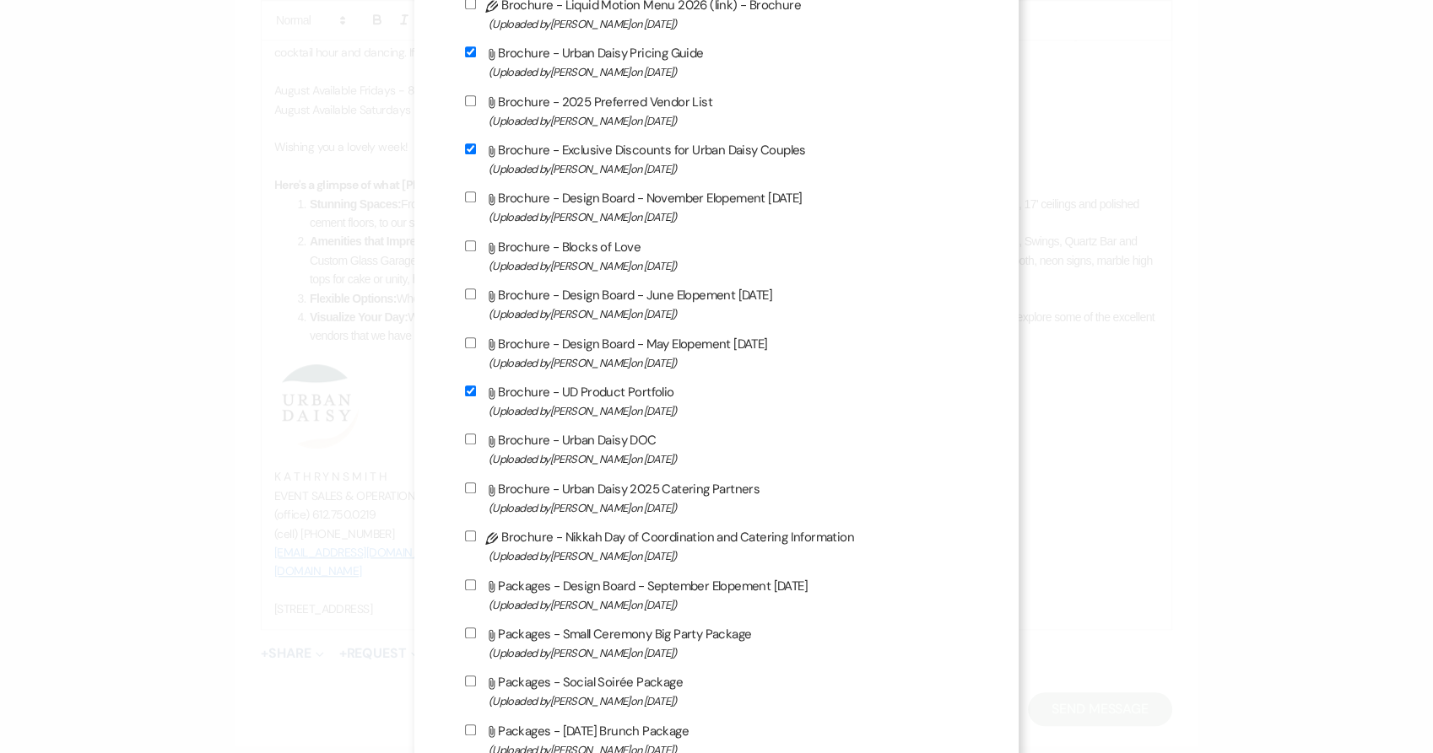
scroll to position [870, 0]
click at [601, 517] on span "(Uploaded by [PERSON_NAME] on [DATE] )" at bounding box center [728, 507] width 480 height 19
click at [476, 493] on input "Attach File Brochure - Urban Daisy 2025 Catering Partners (Uploaded by [PERSON_…" at bounding box center [470, 487] width 11 height 11
checkbox input "true"
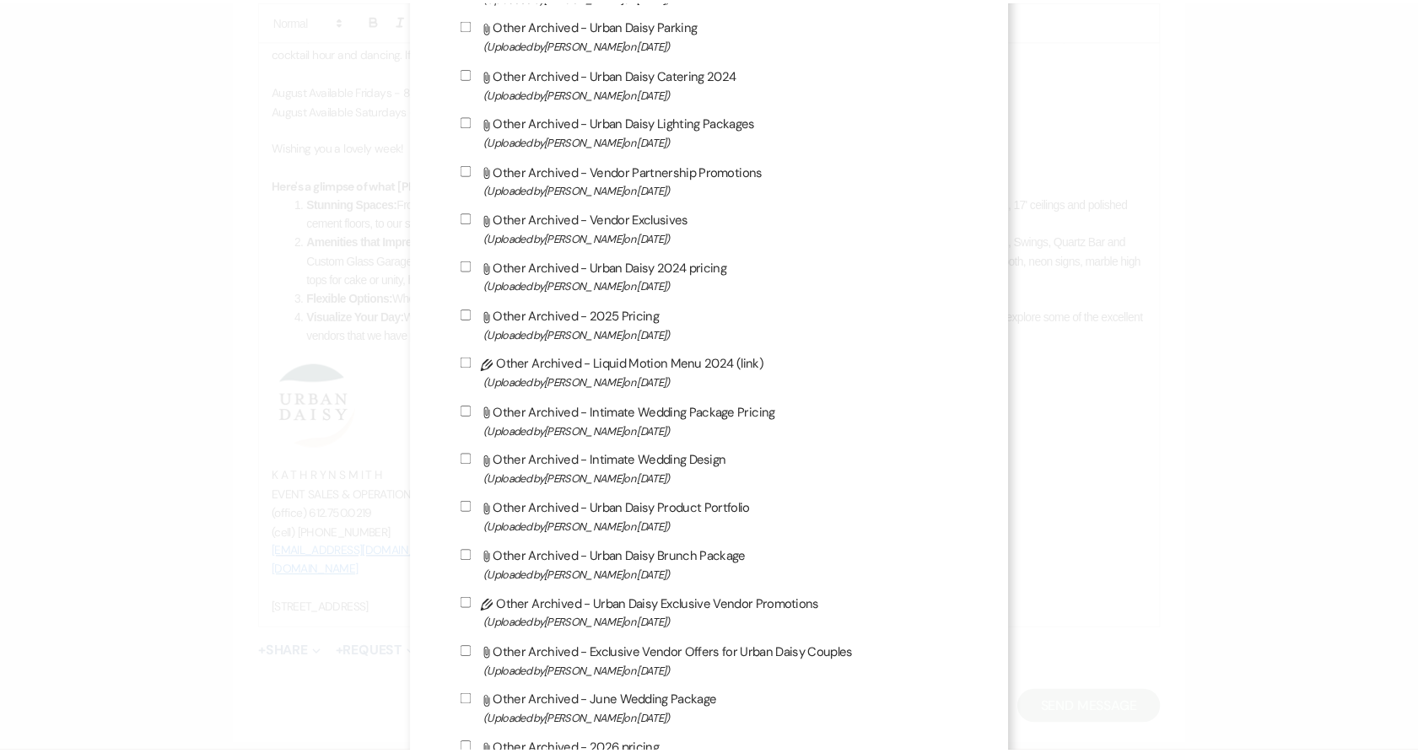
scroll to position [2727, 0]
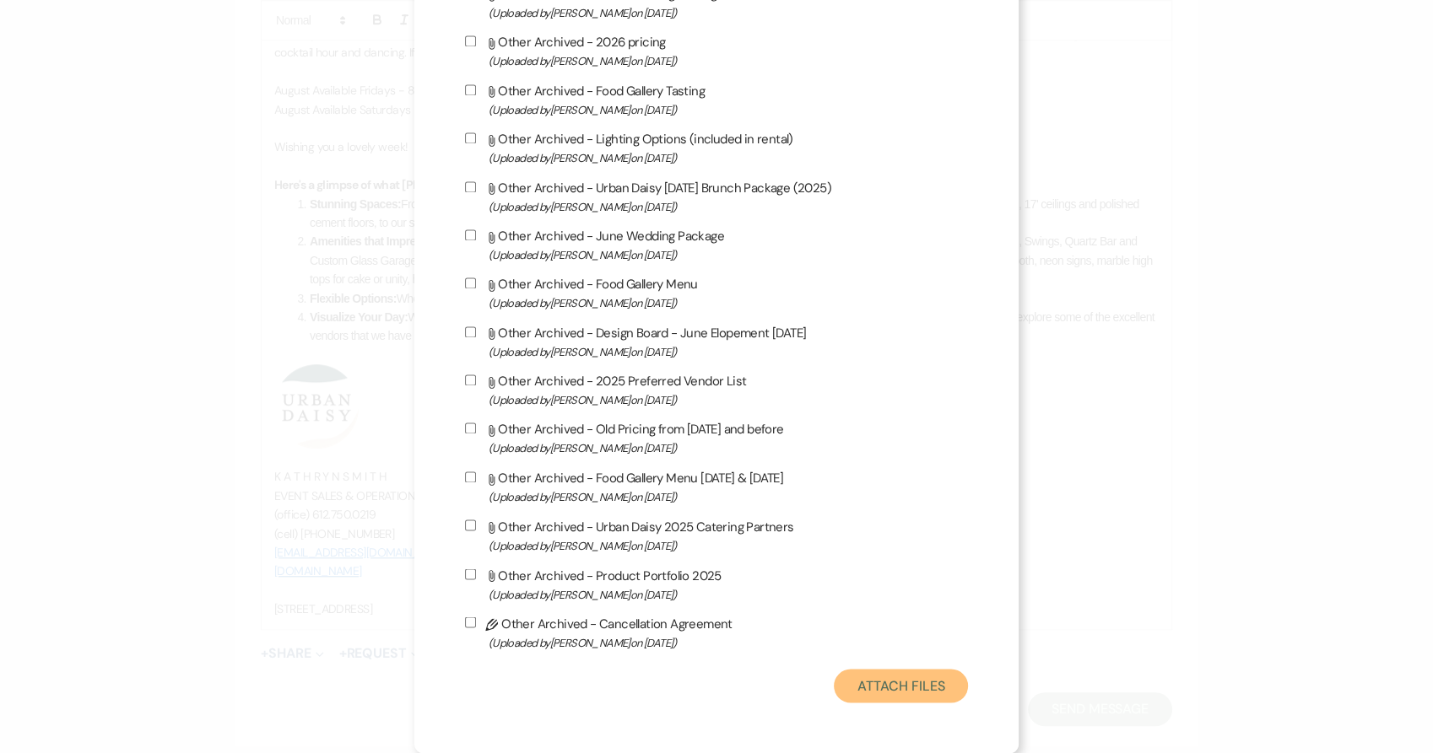
click at [867, 700] on button "Attach Files" at bounding box center [901, 686] width 134 height 34
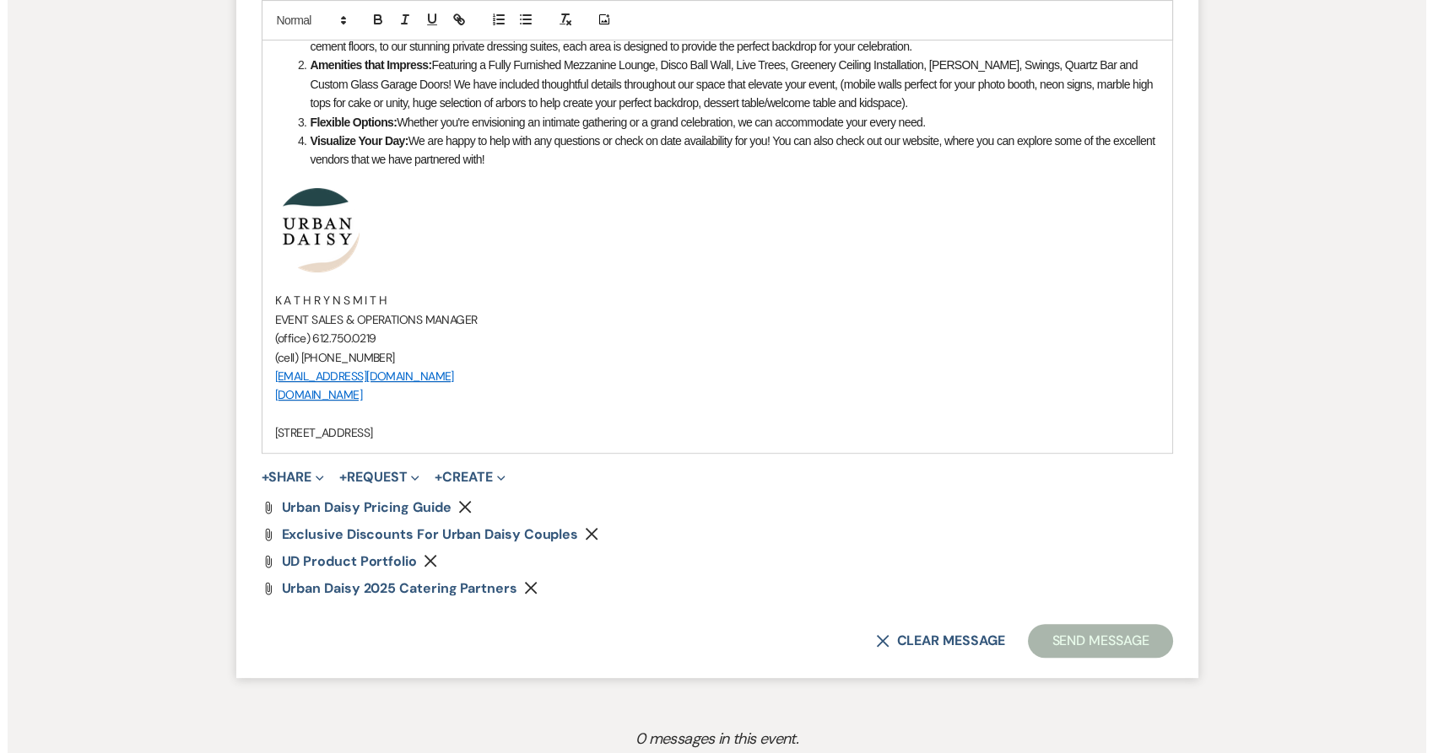
scroll to position [1304, 0]
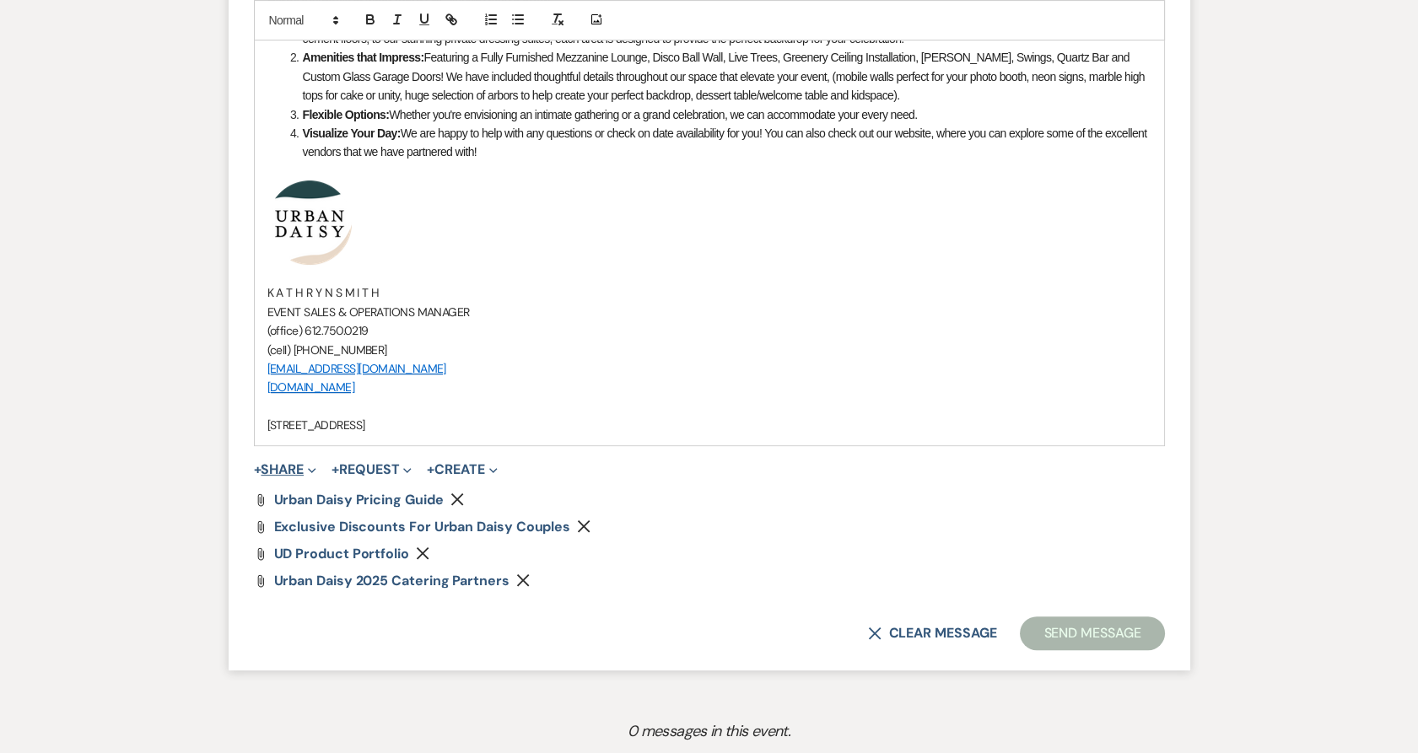
click at [290, 463] on button "+ Share Expand" at bounding box center [285, 469] width 63 height 13
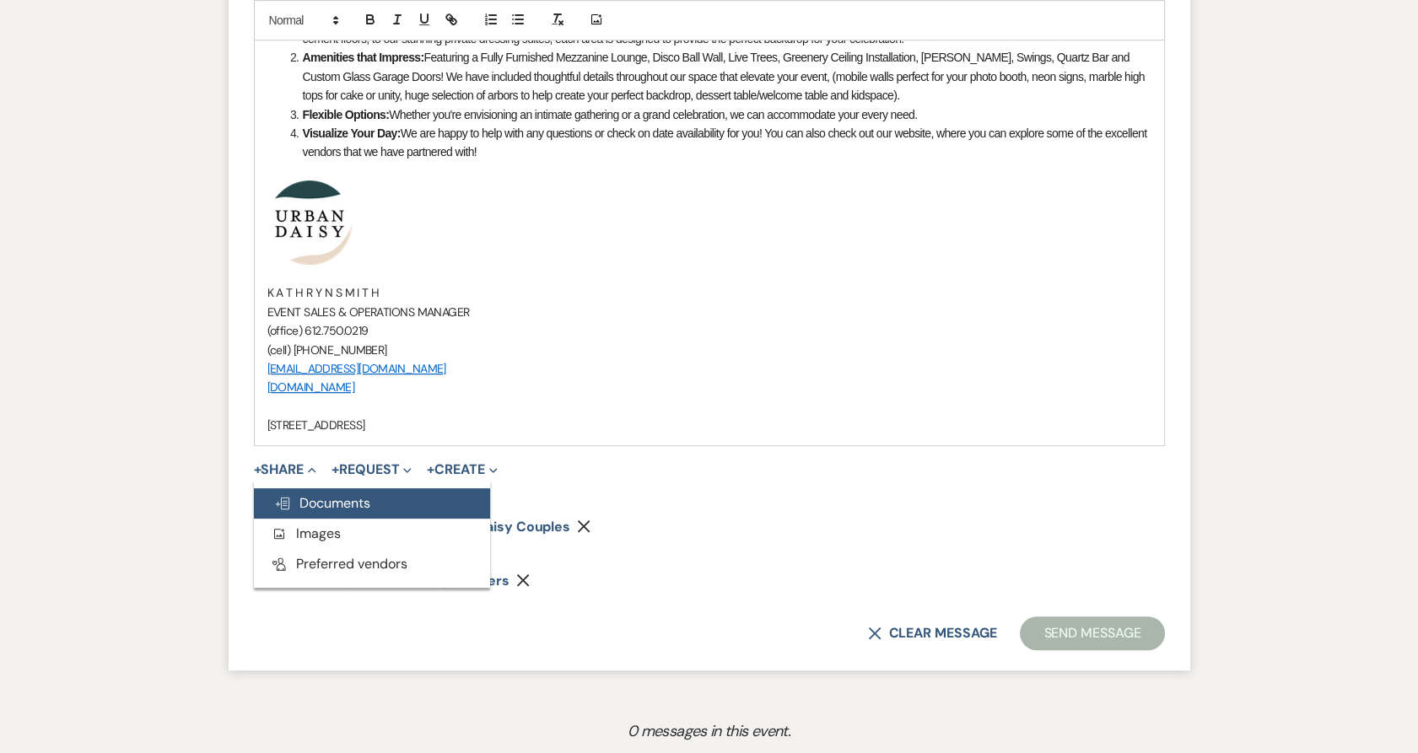
click at [289, 504] on icon "Doc Upload" at bounding box center [282, 503] width 17 height 13
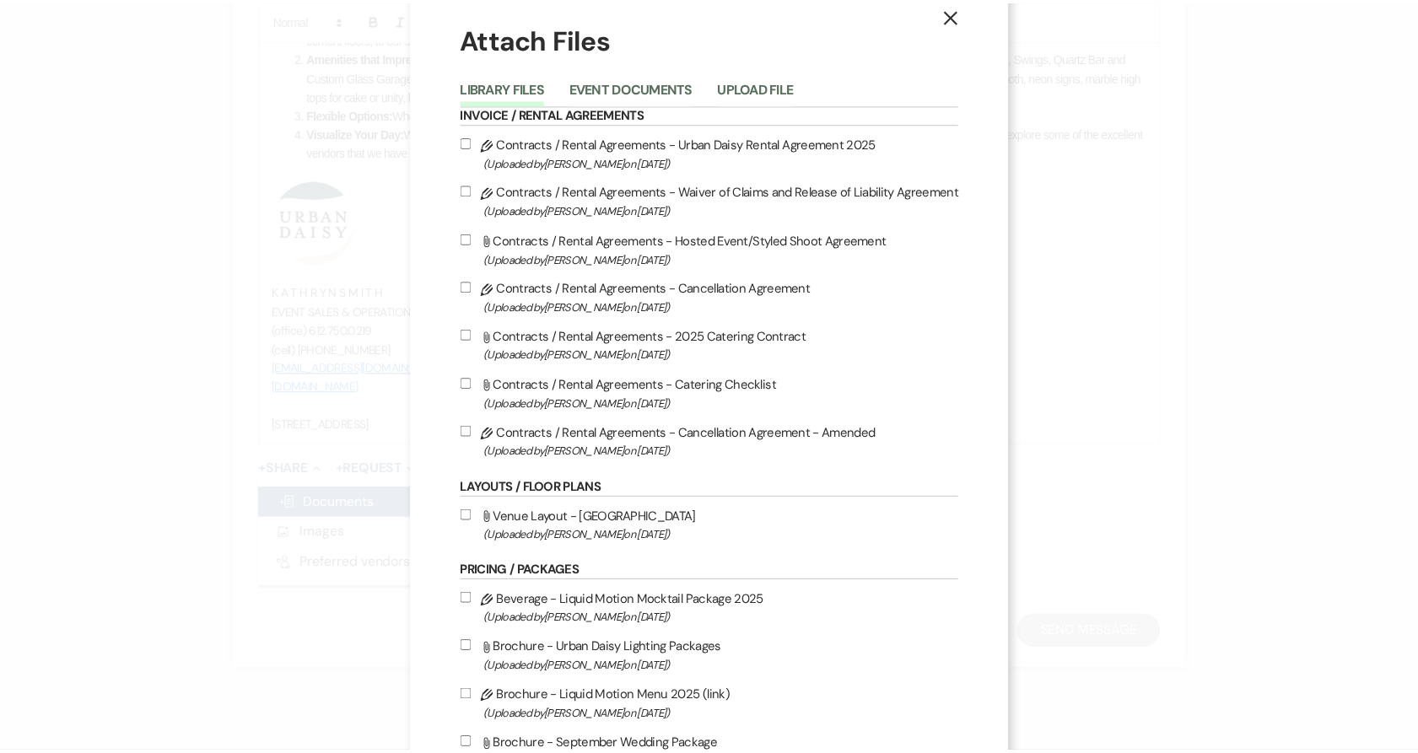
scroll to position [0, 0]
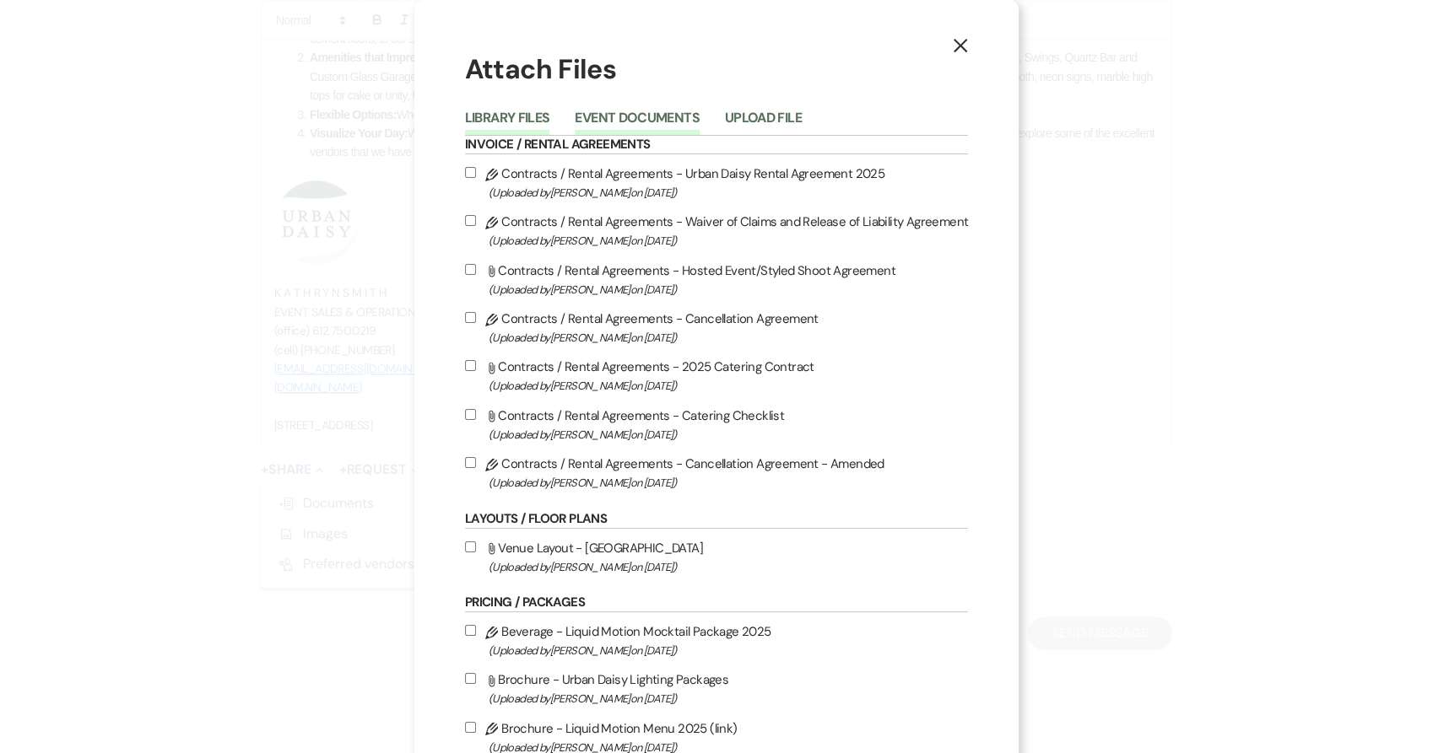
click at [616, 122] on button "Event Documents" at bounding box center [637, 123] width 124 height 24
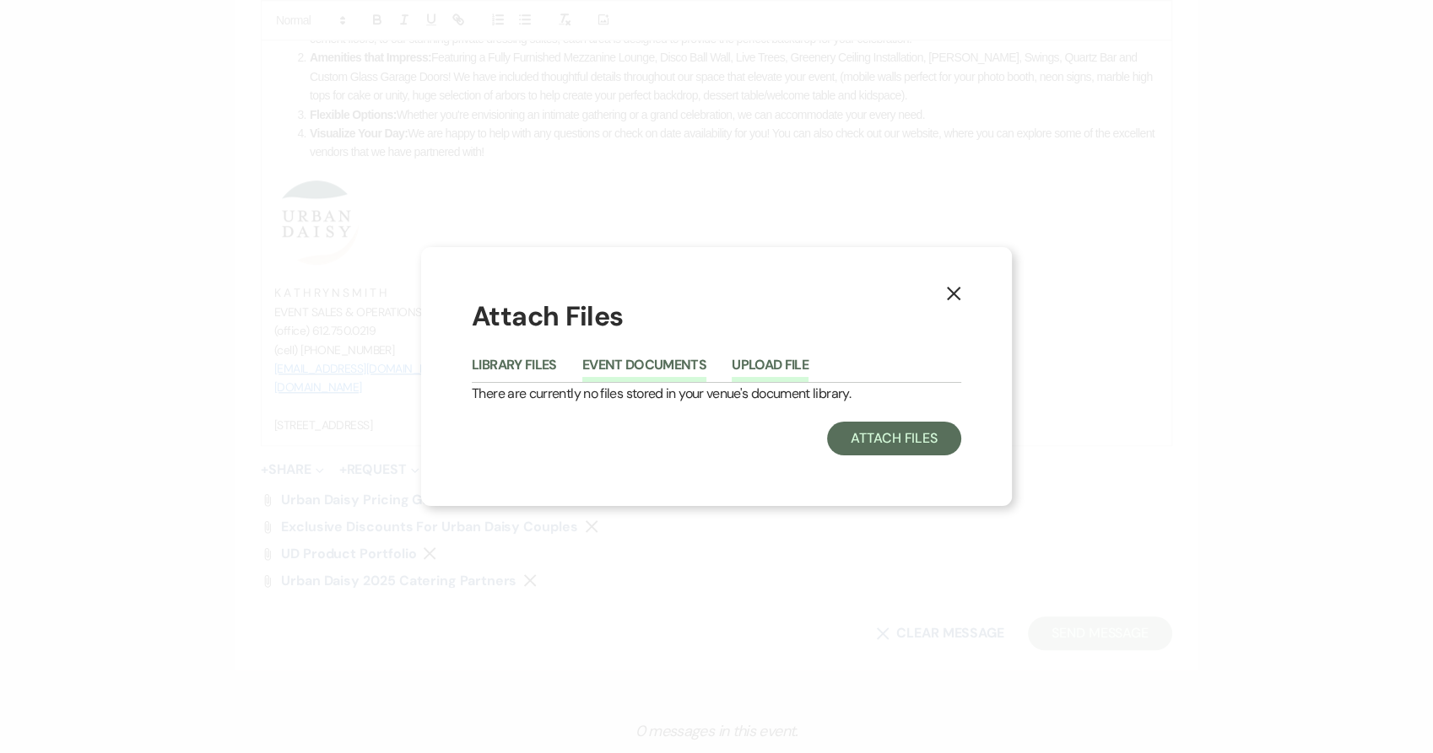
click at [790, 368] on button "Upload File" at bounding box center [769, 371] width 77 height 24
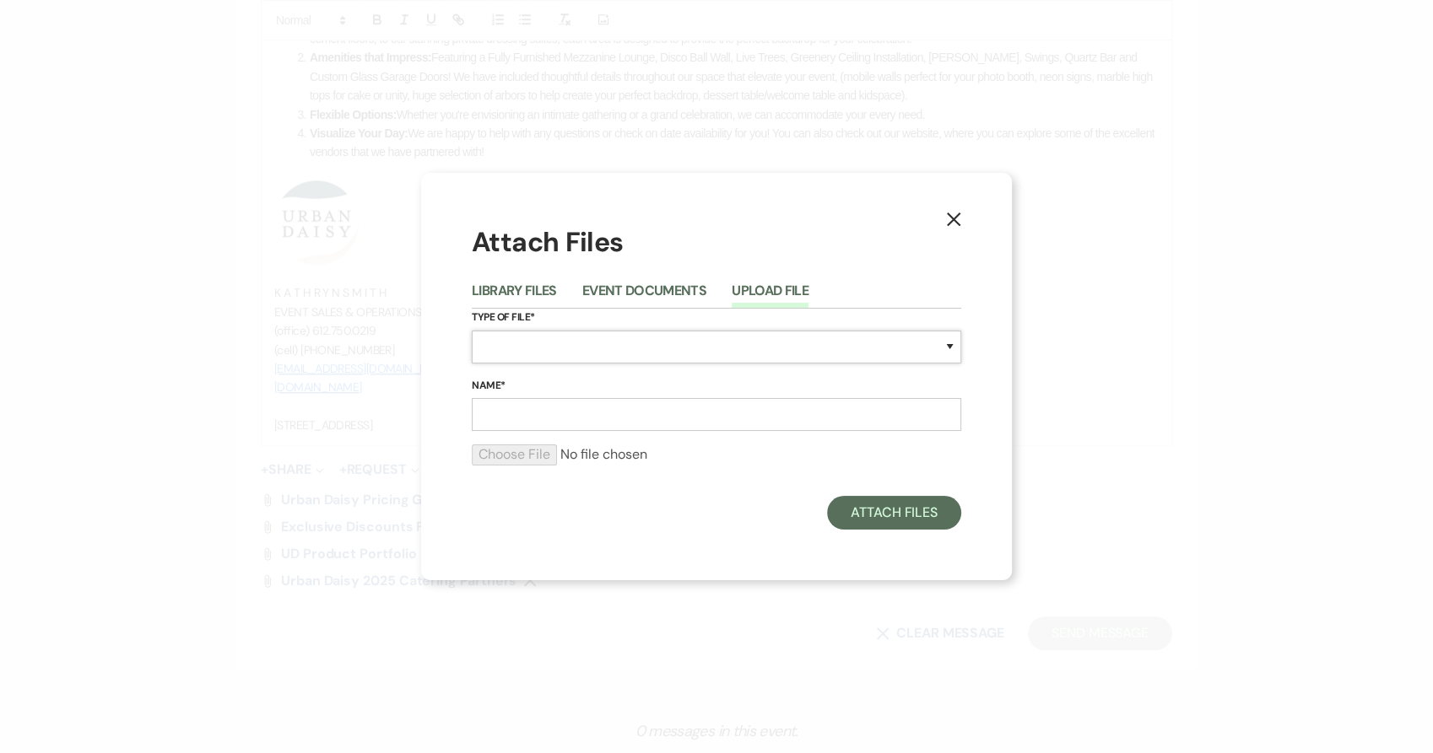
click at [695, 350] on select "Special Event Insurance Vendor Certificate of Insurance Contracts / Rental Agre…" at bounding box center [716, 347] width 489 height 33
select select "24"
click at [472, 331] on select "Special Event Insurance Vendor Certificate of Insurance Contracts / Rental Agre…" at bounding box center [716, 347] width 489 height 33
click at [601, 405] on input "Name*" at bounding box center [716, 414] width 489 height 33
type input "sample floor plan #1"
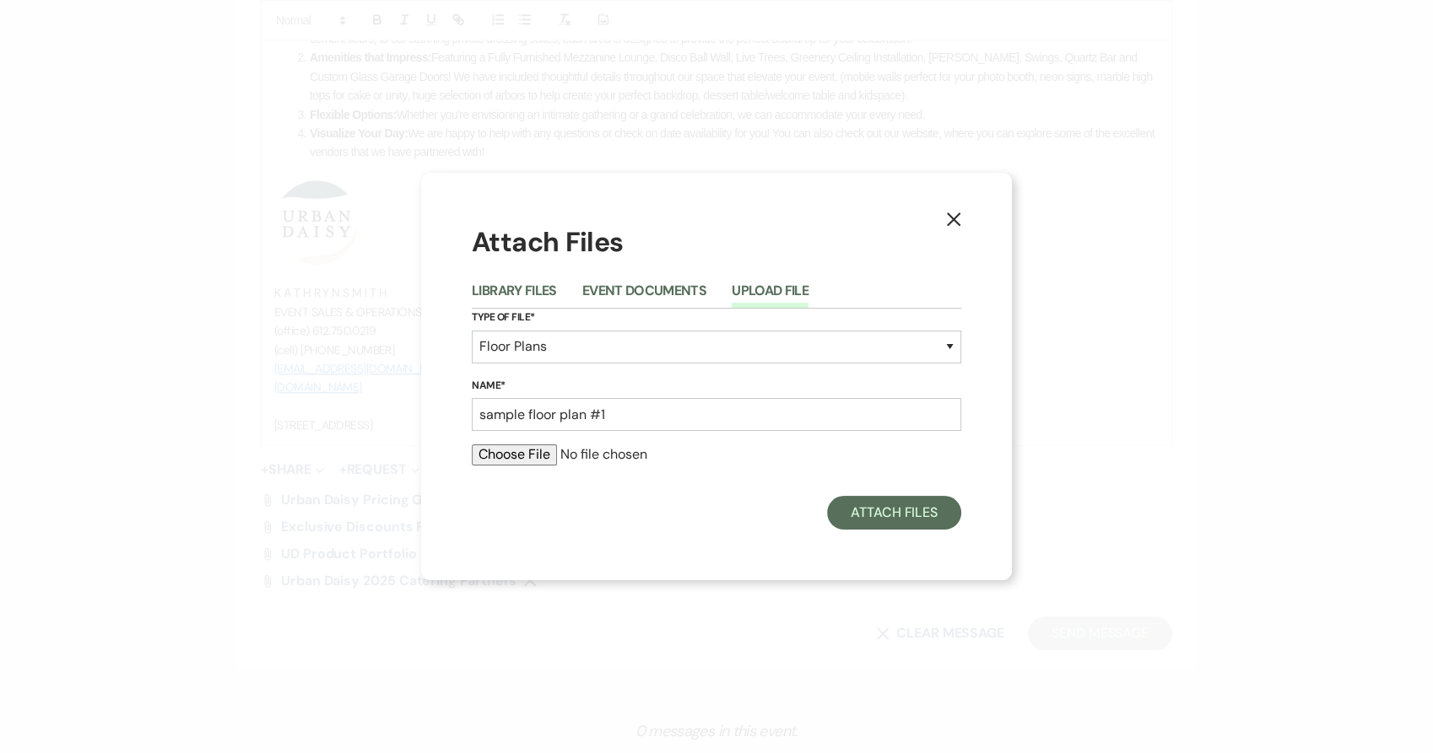
click at [530, 456] on input "file" at bounding box center [716, 455] width 489 height 20
type input "C:\fakepath\sample floor plan 1 (2).pdf"
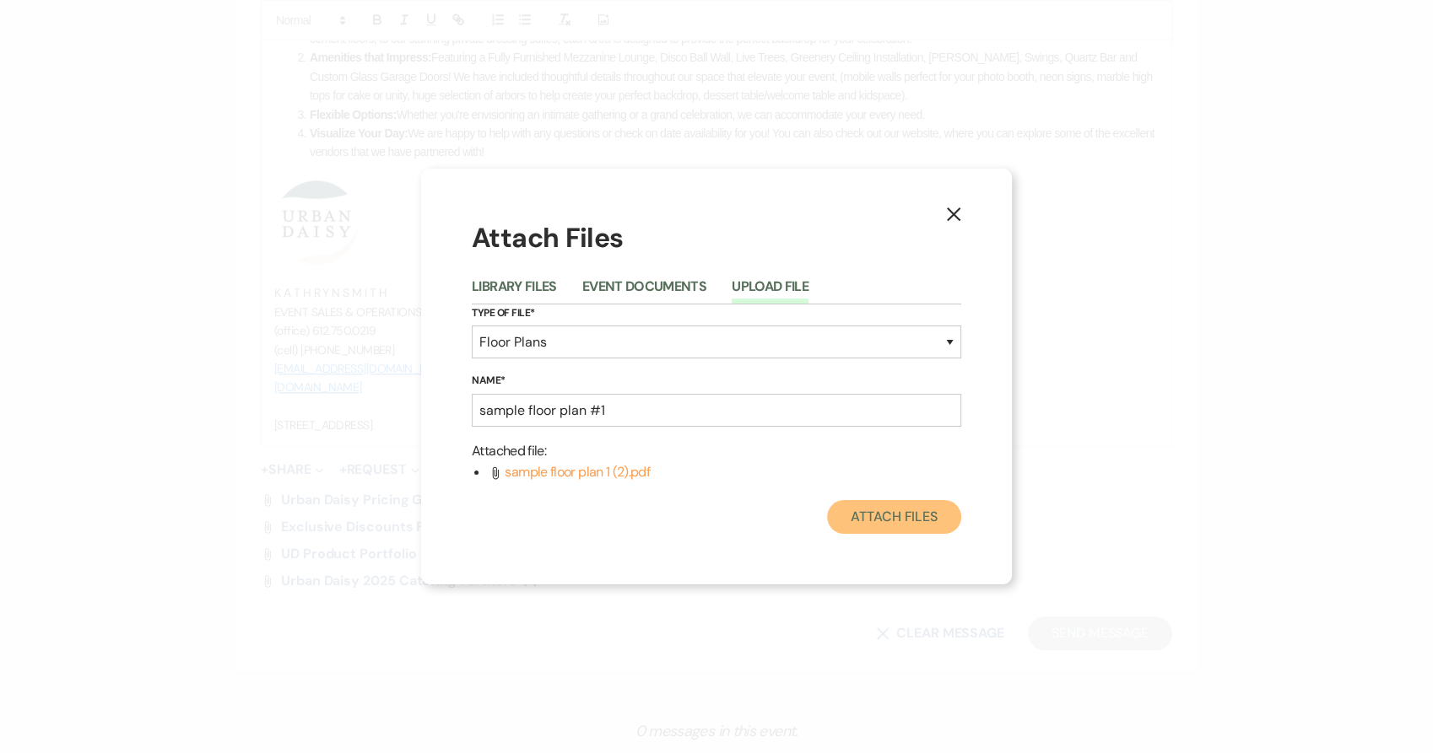
click at [893, 518] on button "Attach Files" at bounding box center [894, 517] width 134 height 34
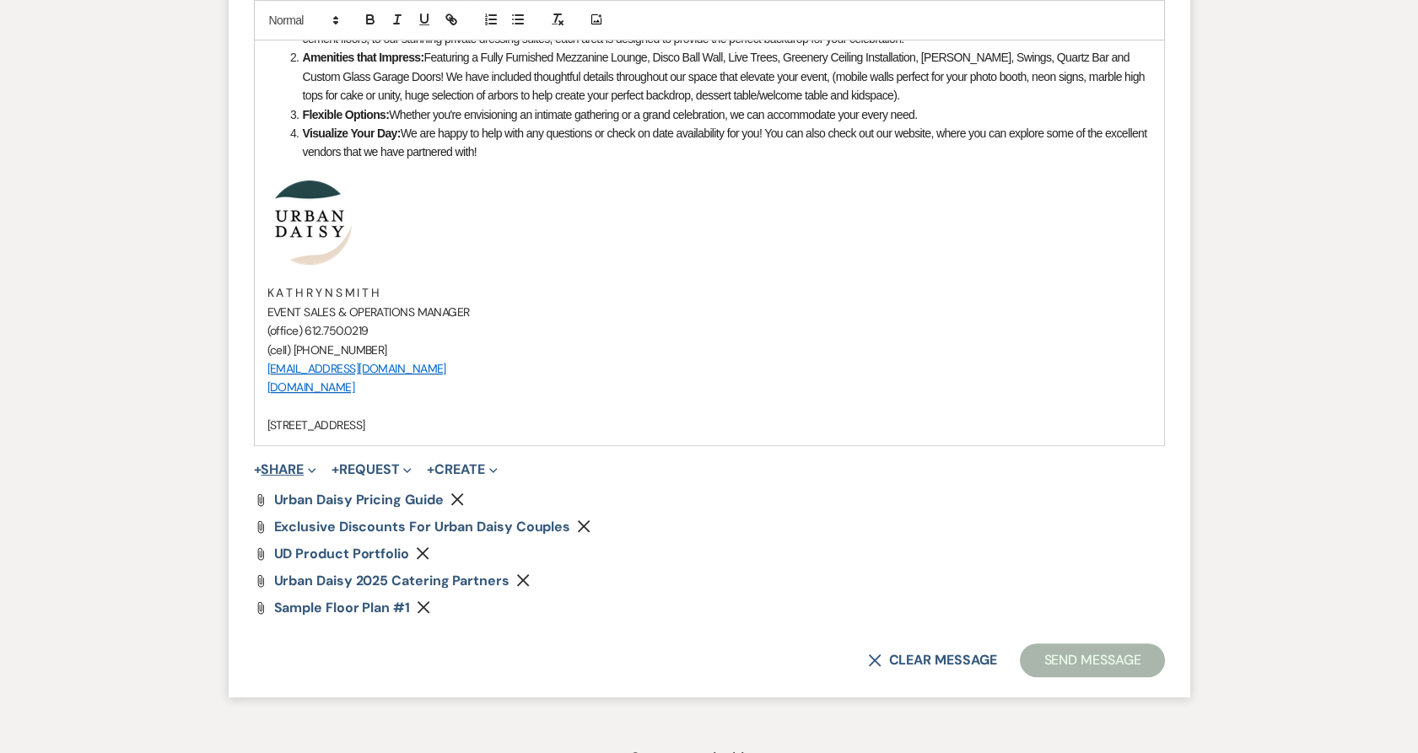
click at [279, 467] on button "+ Share Expand" at bounding box center [285, 469] width 63 height 13
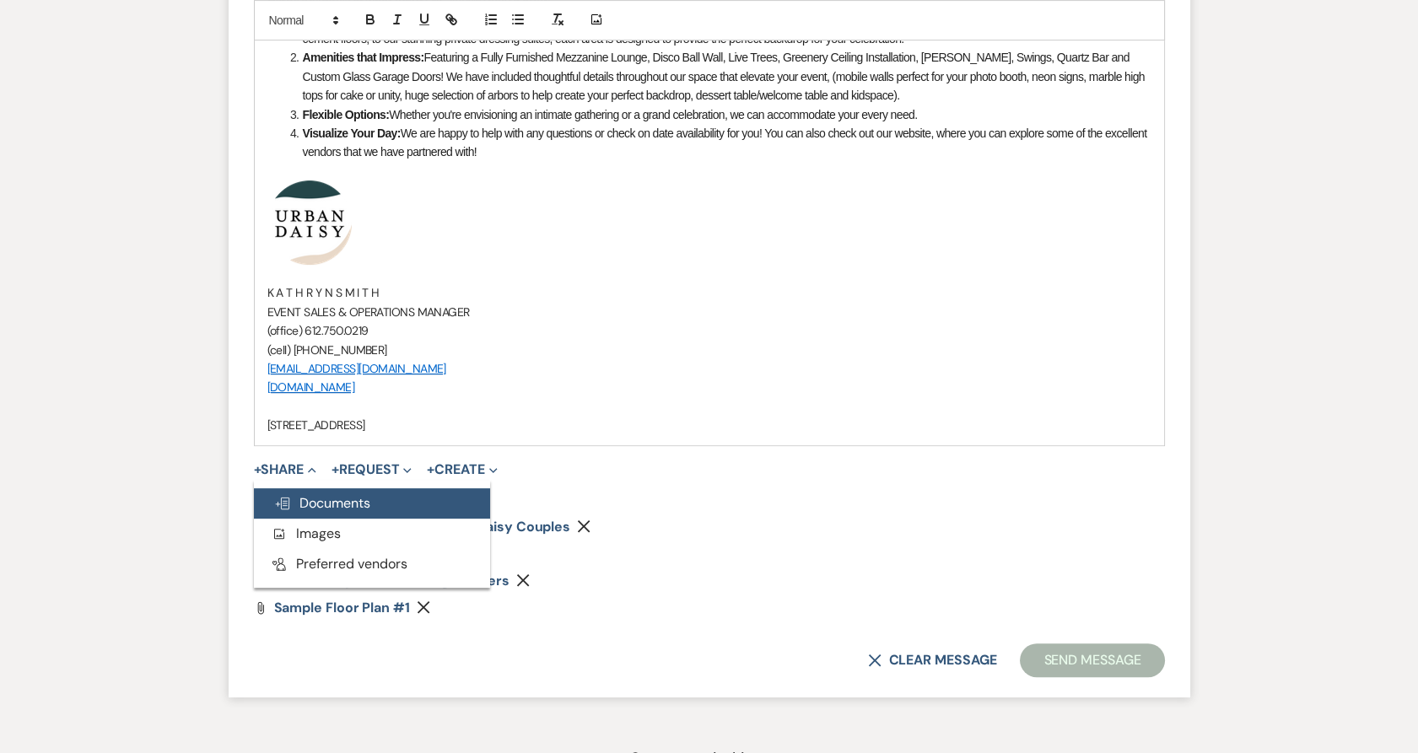
click at [283, 499] on use "button" at bounding box center [282, 504] width 13 height 12
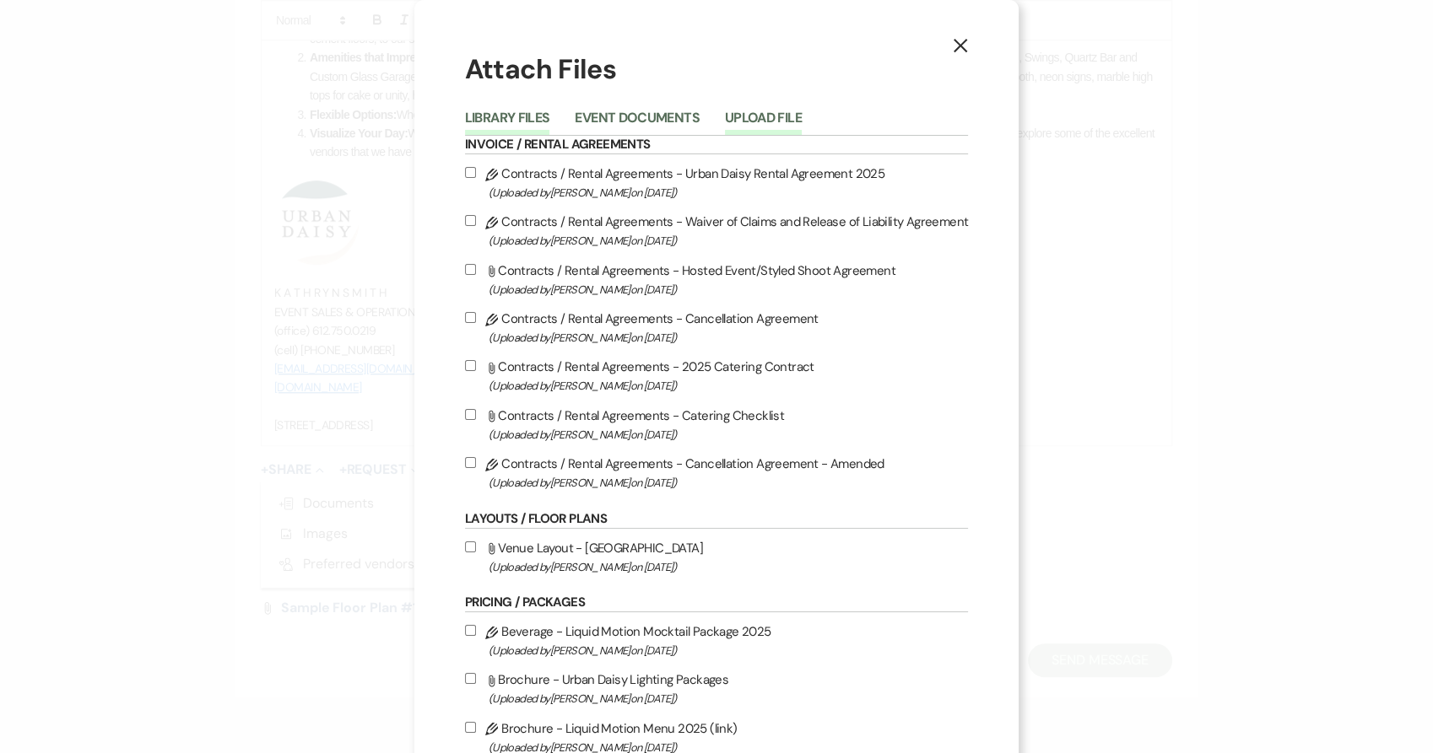
click at [741, 116] on button "Upload File" at bounding box center [763, 123] width 77 height 24
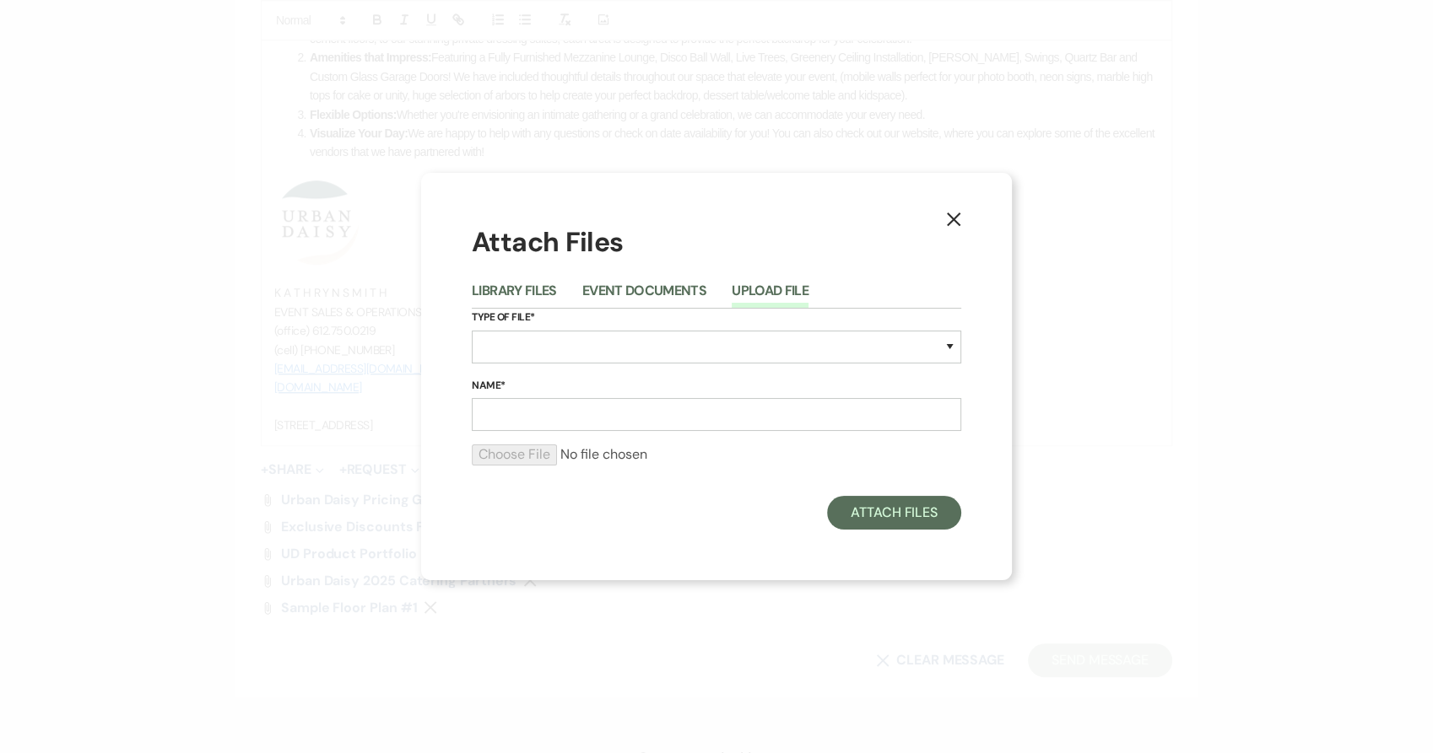
click at [607, 328] on div "Type of File* Special Event Insurance Vendor Certificate of Insurance Contracts…" at bounding box center [716, 343] width 489 height 68
click at [607, 343] on select "Special Event Insurance Vendor Certificate of Insurance Contracts / Rental Agre…" at bounding box center [716, 347] width 489 height 33
select select "24"
click at [472, 331] on select "Special Event Insurance Vendor Certificate of Insurance Contracts / Rental Agre…" at bounding box center [716, 347] width 489 height 33
click at [544, 423] on input "Name*" at bounding box center [716, 414] width 489 height 33
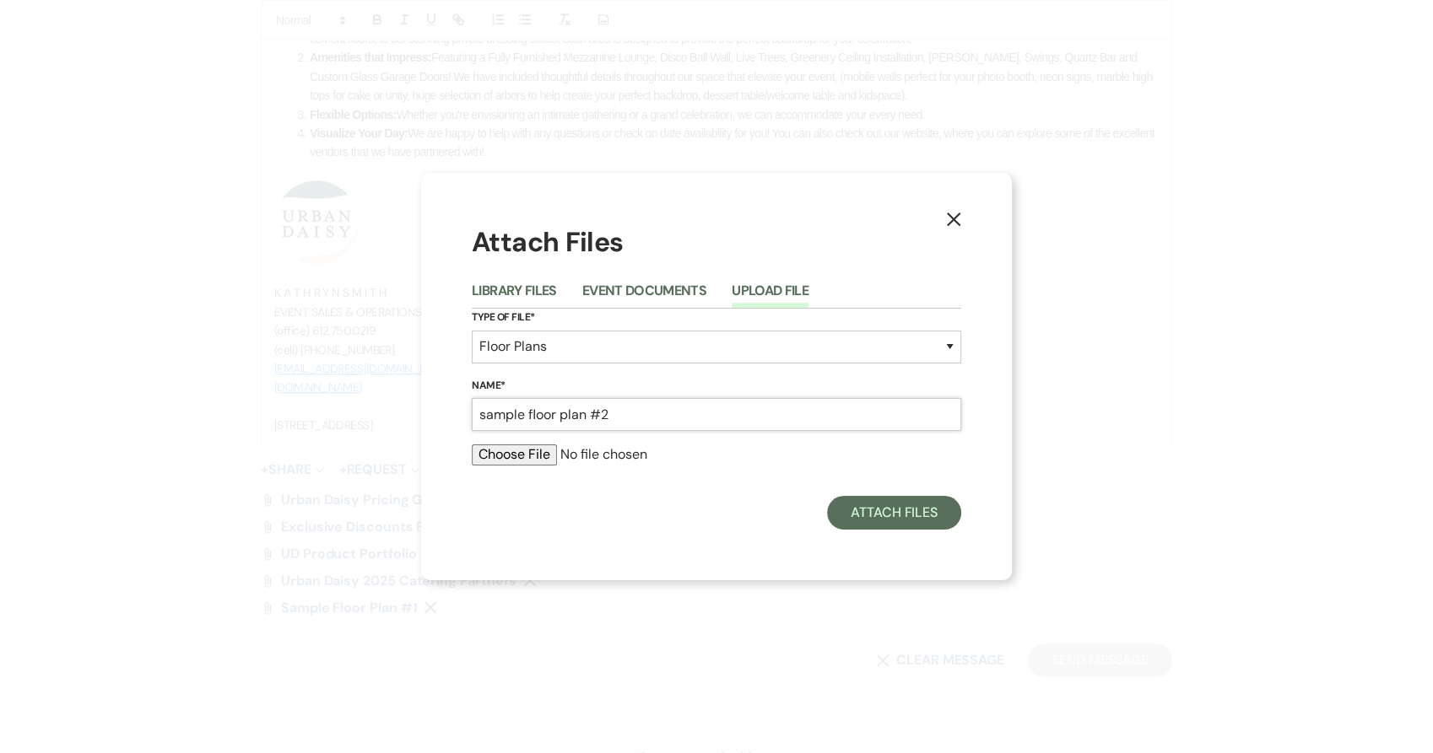
type input "sample floor plan #2"
click at [531, 456] on input "file" at bounding box center [716, 455] width 489 height 20
type input "C:\fakepath\sample floor plan 2 (4).pdf"
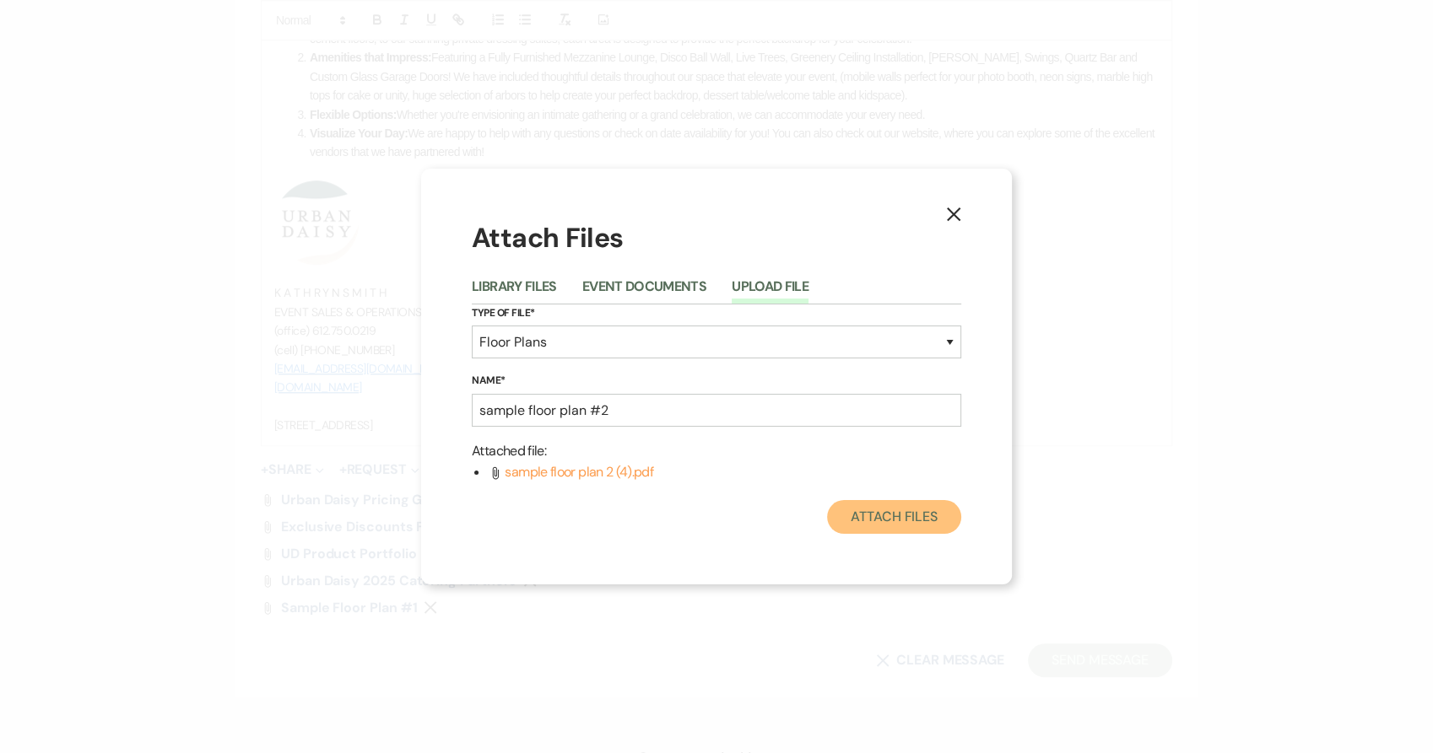
click at [882, 532] on button "Attach Files" at bounding box center [894, 517] width 134 height 34
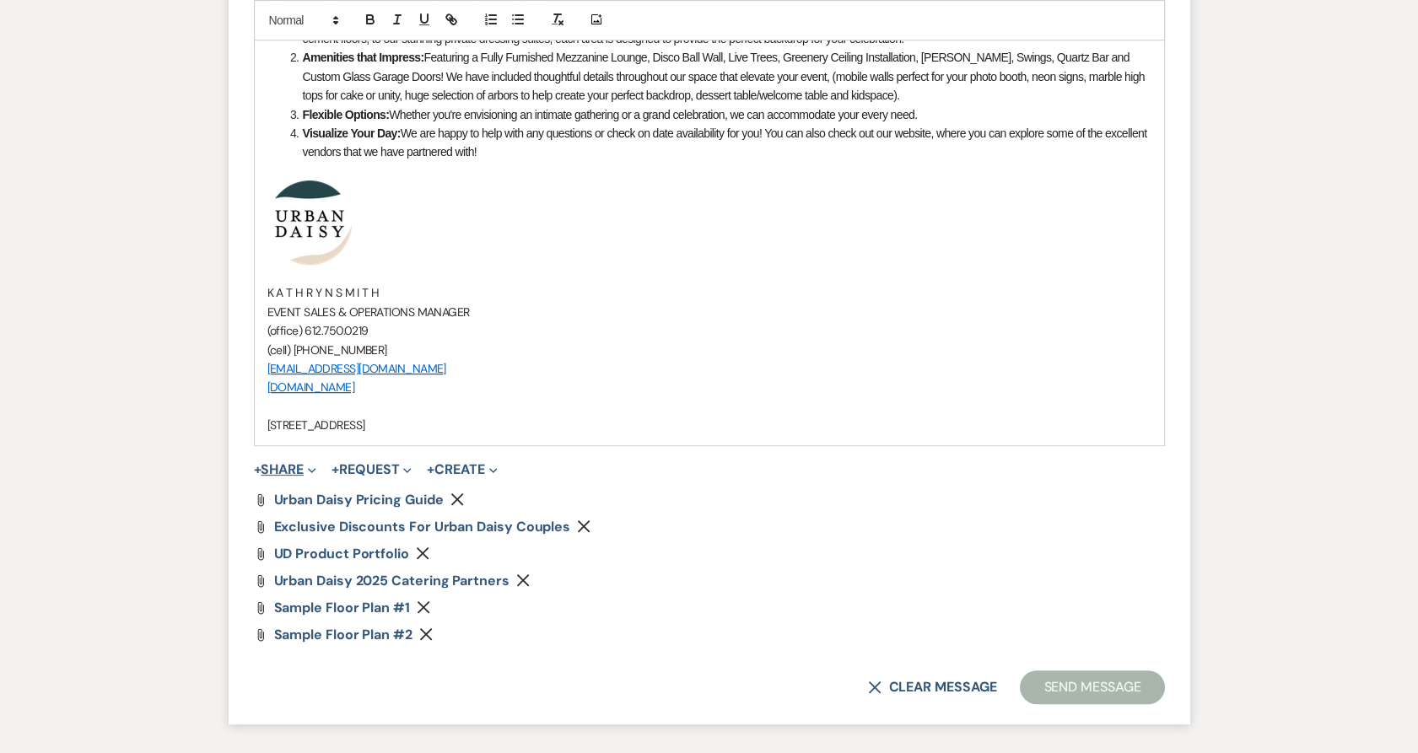
click at [287, 463] on button "+ Share Expand" at bounding box center [285, 469] width 63 height 13
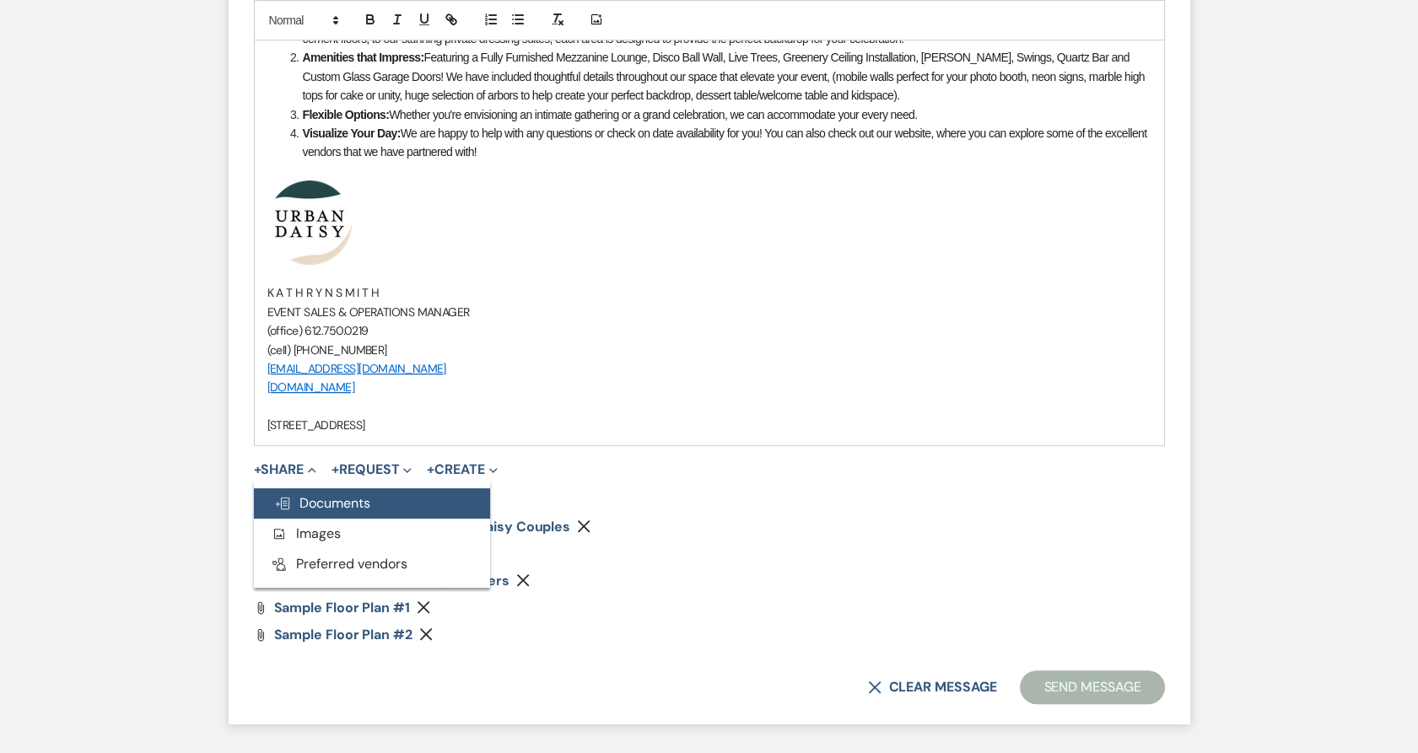
click at [293, 488] on button "Doc Upload Documents" at bounding box center [372, 503] width 236 height 30
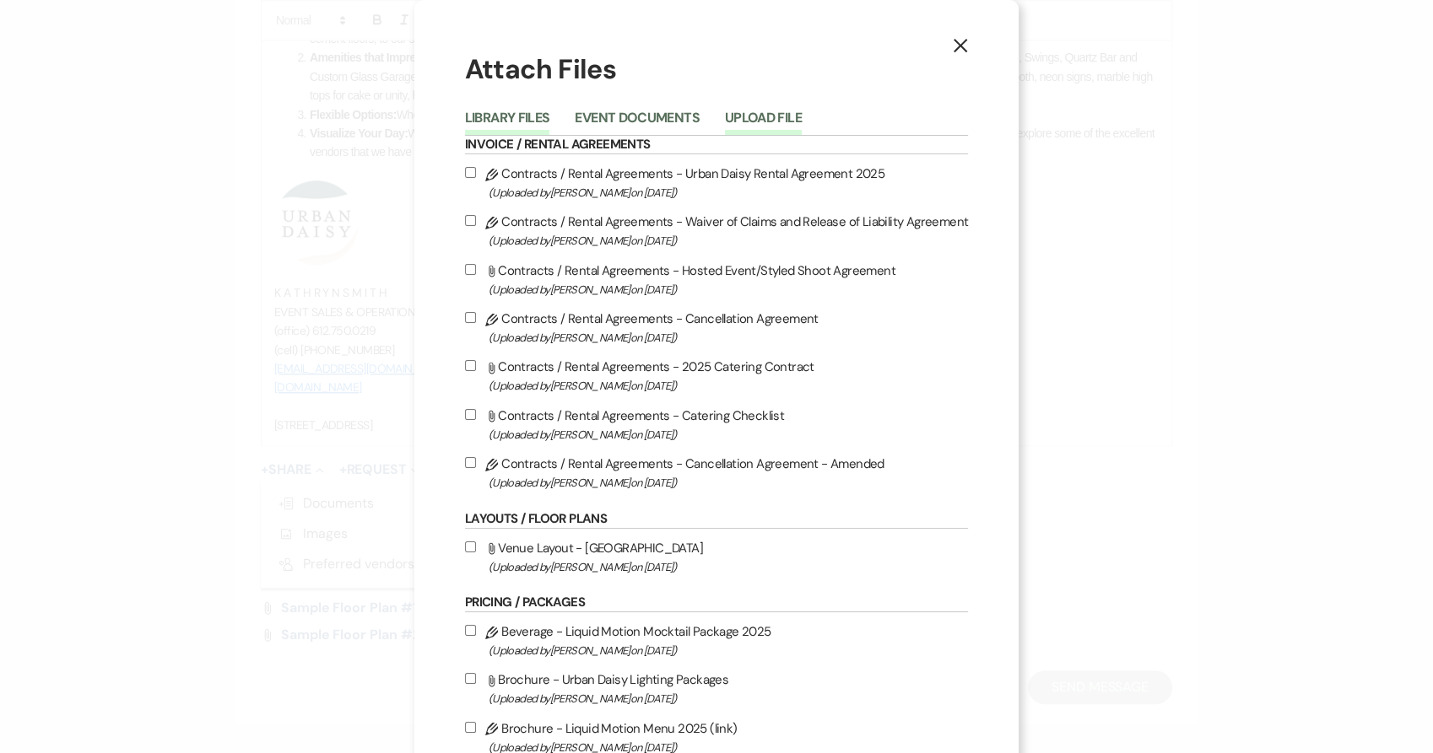
click at [737, 117] on button "Upload File" at bounding box center [763, 123] width 77 height 24
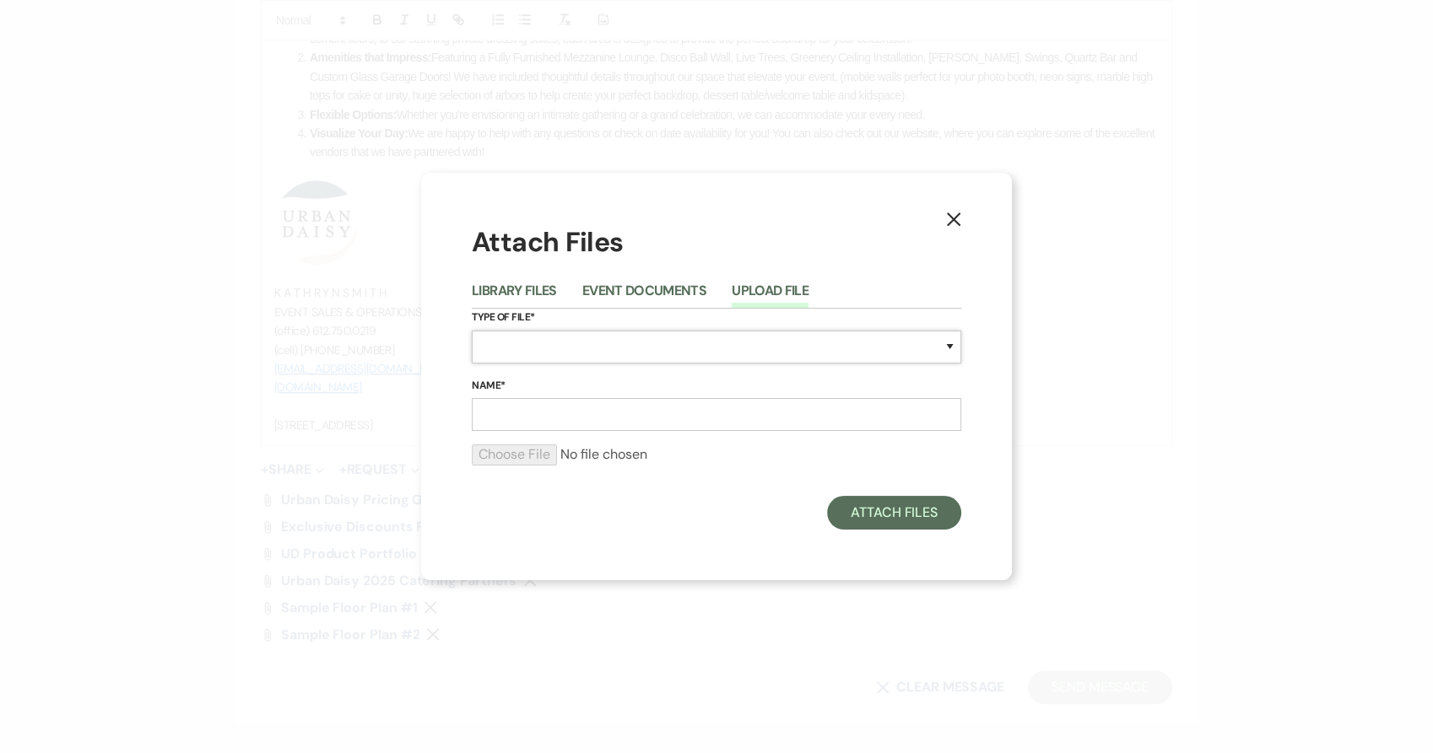
click at [644, 353] on select "Special Event Insurance Vendor Certificate of Insurance Contracts / Rental Agre…" at bounding box center [716, 347] width 489 height 33
select select "24"
click at [472, 331] on select "Special Event Insurance Vendor Certificate of Insurance Contracts / Rental Agre…" at bounding box center [716, 347] width 489 height 33
click at [627, 422] on input "Name*" at bounding box center [716, 414] width 489 height 33
type input "sample floor plan #3"
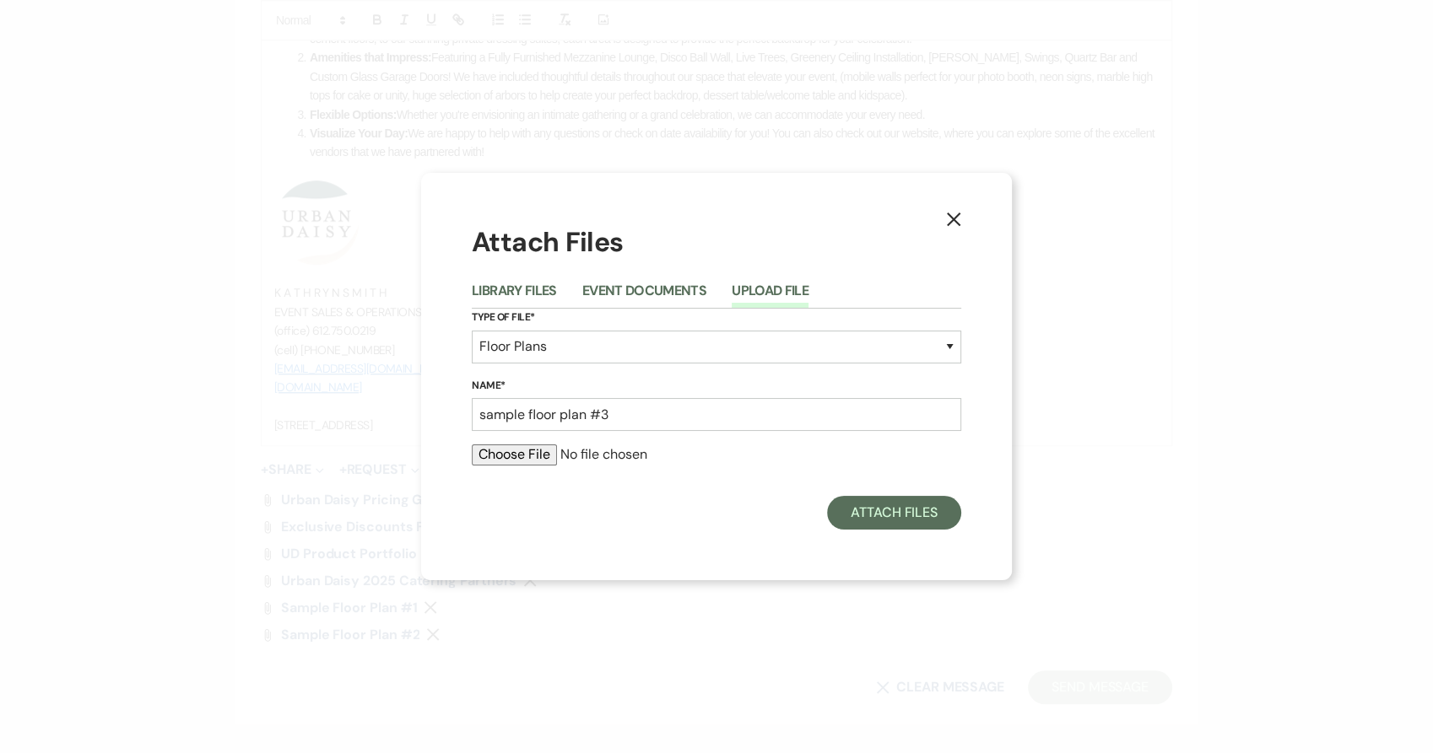
click at [489, 450] on input "file" at bounding box center [716, 455] width 489 height 20
type input "C:\fakepath\sample floor plan 3.pdf"
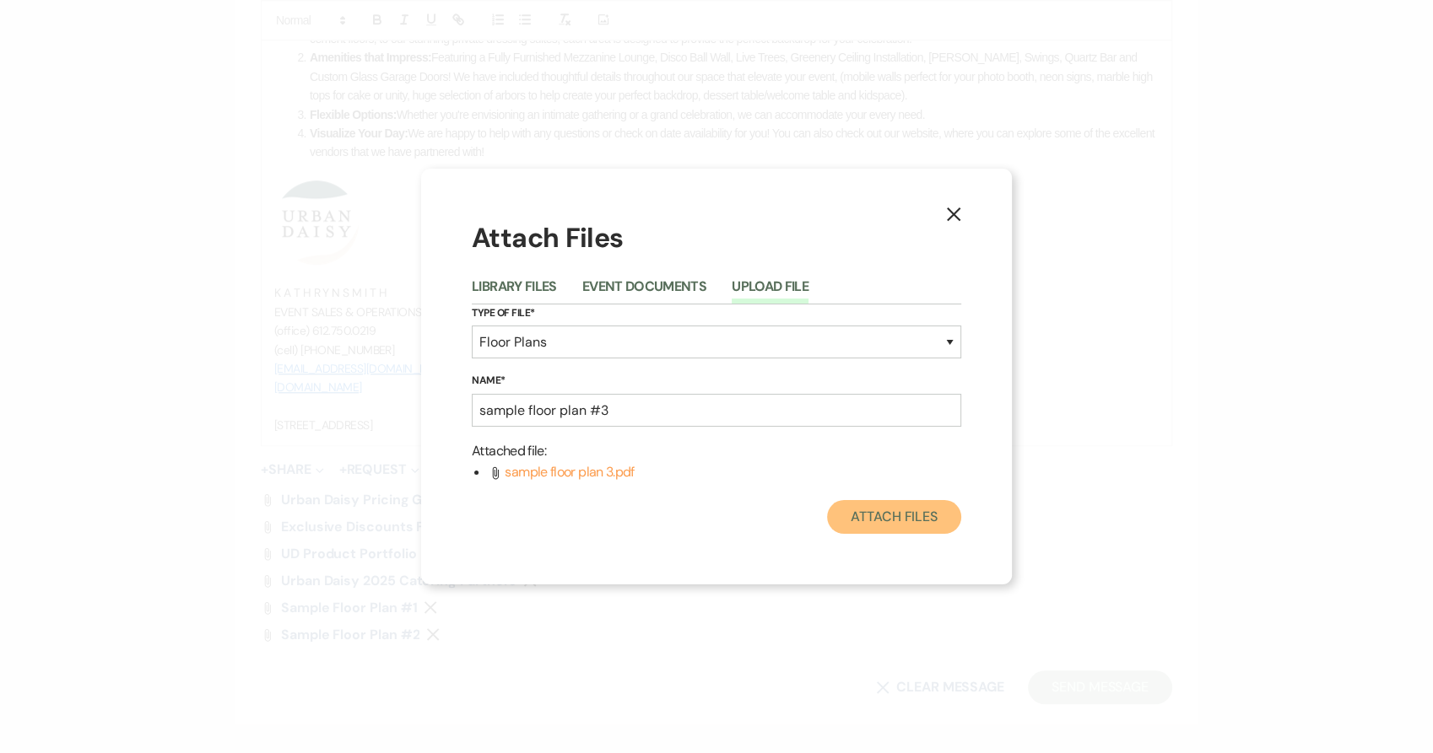
click at [864, 512] on button "Attach Files" at bounding box center [894, 517] width 134 height 34
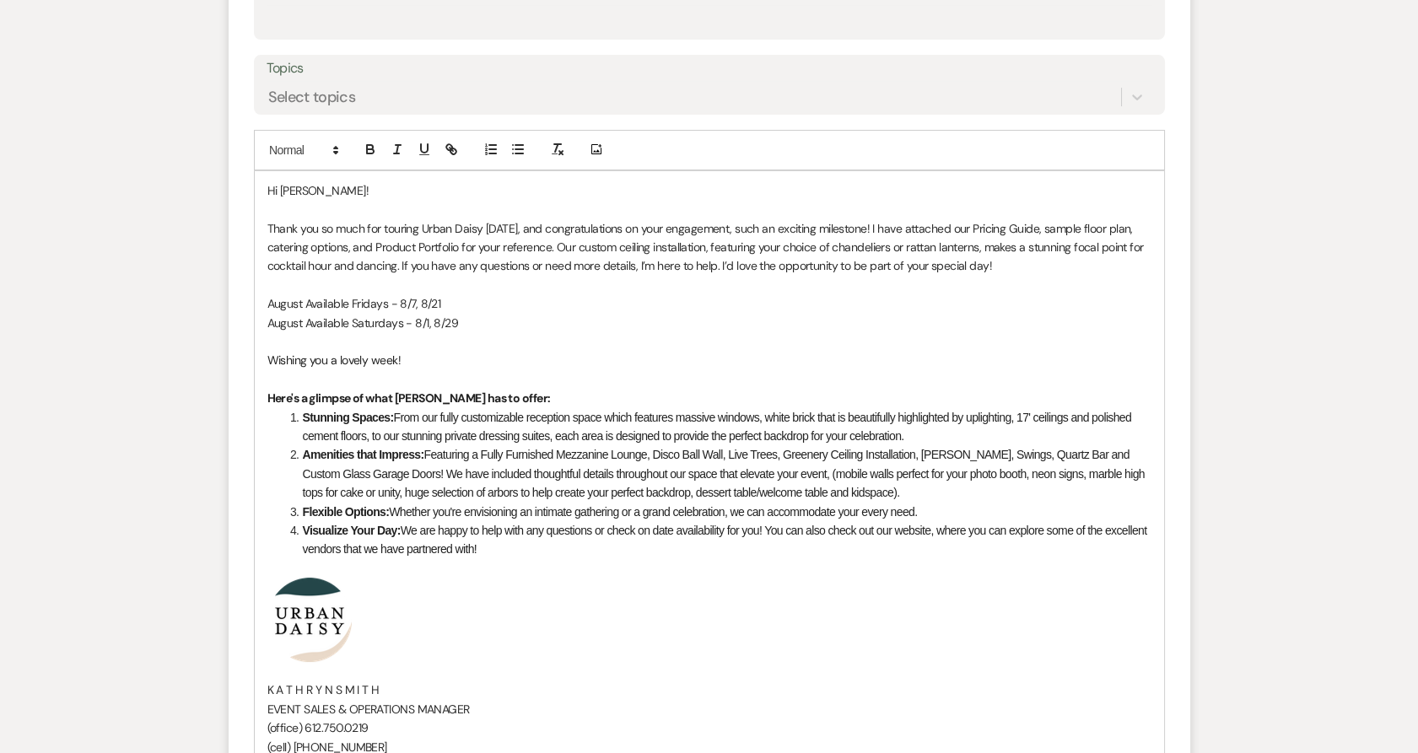
scroll to position [851, 0]
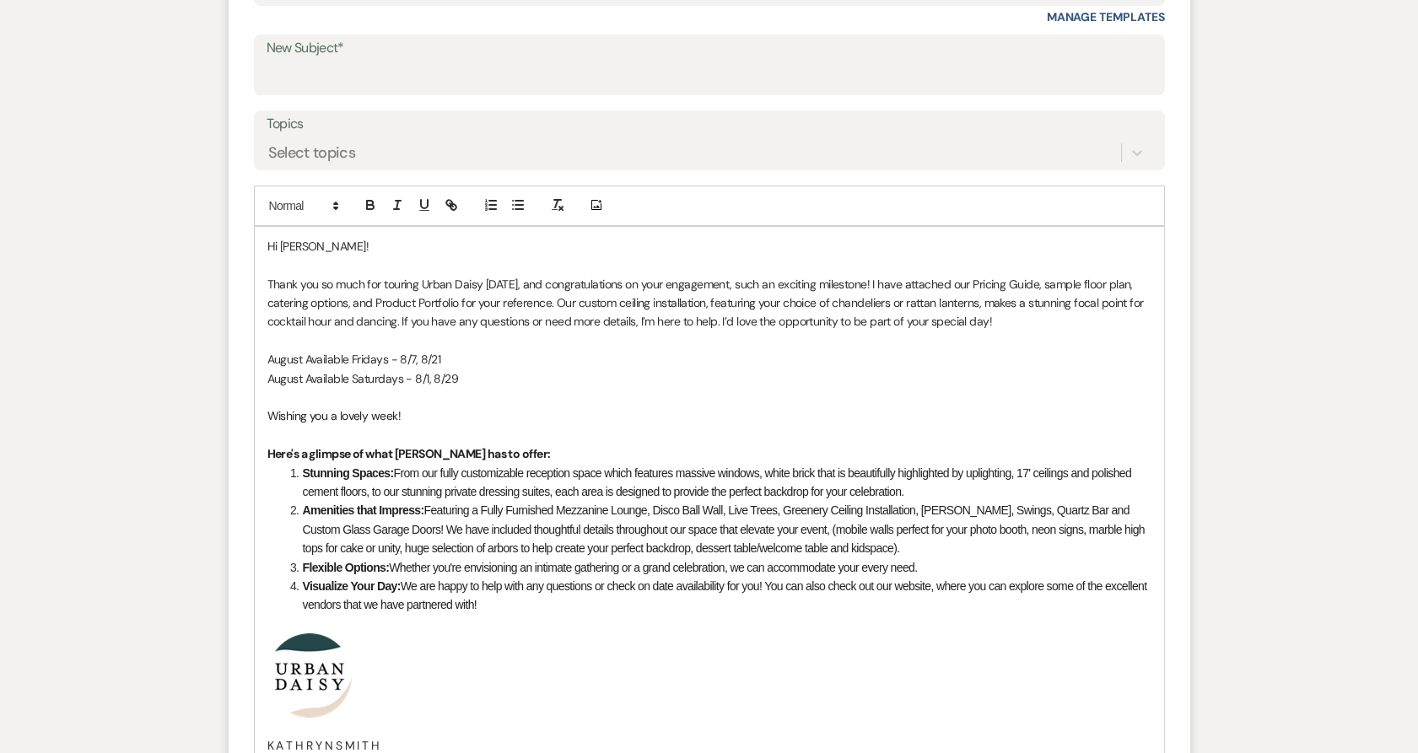
click at [300, 364] on p "August Available Fridays - 8/7, 8/21" at bounding box center [709, 359] width 884 height 19
drag, startPoint x: 270, startPoint y: 359, endPoint x: 337, endPoint y: 361, distance: 67.5
click at [337, 361] on p "April-October Available Fridays - 8/7, 8/21" at bounding box center [709, 359] width 884 height 19
copy p "April-October"
click at [302, 377] on p "August Available Saturdays - 8/1, 8/29" at bounding box center [709, 379] width 884 height 19
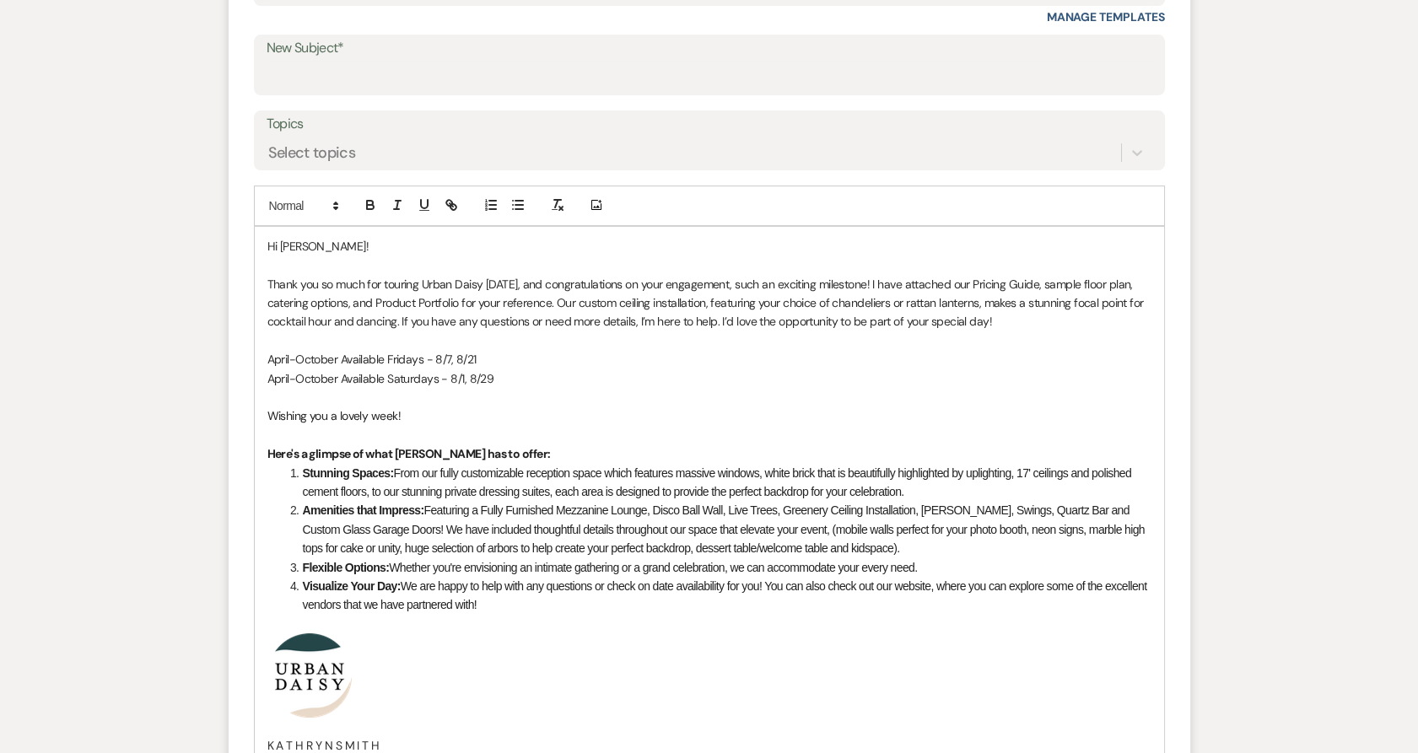
click at [434, 361] on p "April-October Available Fridays - 8/7, 8/21" at bounding box center [709, 359] width 884 height 19
click at [446, 376] on p "April-October Available Saturdays - 8/1, 8/29" at bounding box center [709, 379] width 884 height 19
click at [552, 354] on p "April-October Available Fridays - 4/3, 4/10, 8/7, 8/21" at bounding box center [709, 359] width 884 height 19
click at [479, 359] on p "April-October Available Fridays - 4/3, 4/10, 8/7, 8/21" at bounding box center [709, 359] width 884 height 19
click at [693, 359] on p "April-October Available Fridays - 4/3, 4/10, 5/8, 5/22, 6/5, 6/19, 6/26, 7/3, 7…" at bounding box center [709, 359] width 884 height 19
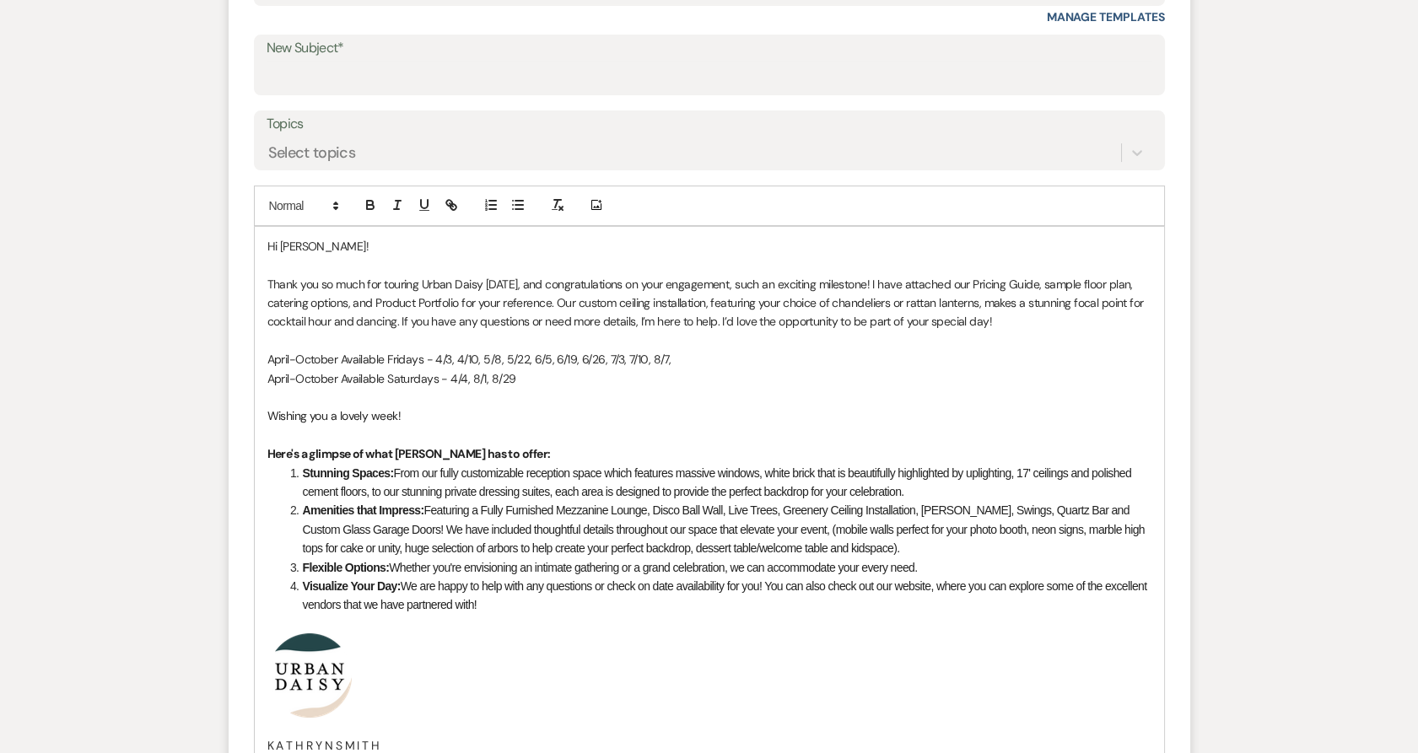
click at [546, 376] on p "April-October Available Saturdays - 4/4, 8/1, 8/29" at bounding box center [709, 379] width 884 height 19
click at [469, 382] on p "April-October Available Saturdays - 4/4, 8/1, 8/29" at bounding box center [709, 379] width 884 height 19
click at [611, 380] on p "April-October Available Saturdays - 4/4, , 7/4, 7/18, 7/25, 8/1, 8/29" at bounding box center [709, 379] width 884 height 19
click at [680, 357] on p "April-October Available Fridays - 4/3, 4/10, 5/8, 5/22, 6/5, 6/19, 6/26, 7/3, 7…" at bounding box center [709, 359] width 884 height 19
click at [607, 380] on p "April-October Available Saturdays - 4/4, , 7/4, 7/18, 7/25, 8/1, 9/5, 9/19," at bounding box center [709, 379] width 884 height 19
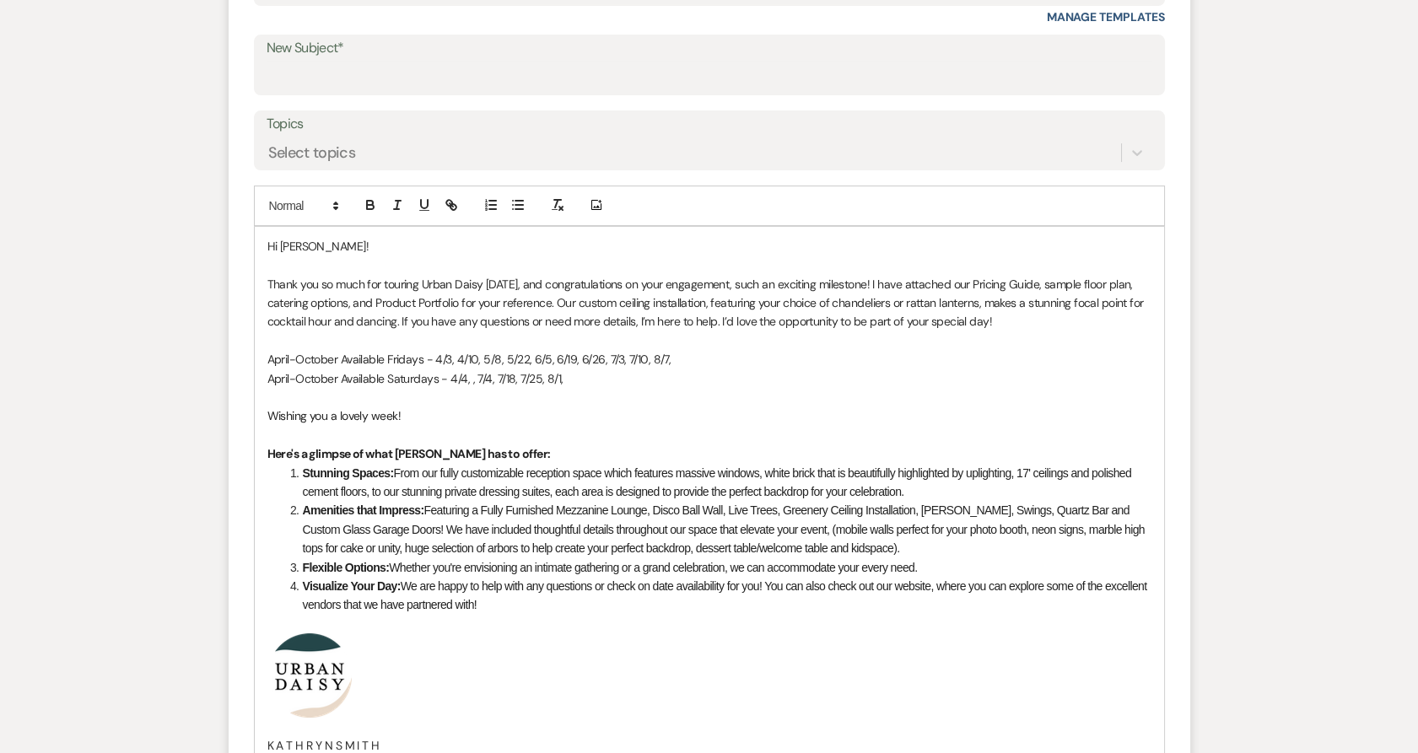
click at [680, 359] on p "April-October Available Fridays - 4/3, 4/10, 5/8, 5/22, 6/5, 6/19, 6/26, 7/3, 7…" at bounding box center [709, 359] width 884 height 19
click at [340, 380] on p "April-October Available Saturdays - 4/4, , 7/4, 7/18, 7/25, 8/1," at bounding box center [709, 379] width 884 height 19
click at [337, 359] on p "April-October Available Fridays - 4/3, 4/10, 5/8, 5/22, 6/5, 6/19, 6/26, 7/3, 7…" at bounding box center [709, 359] width 884 height 19
click at [398, 324] on p "Thank you so much for touring Urban Daisy [DATE], and congratulations on your e…" at bounding box center [709, 303] width 884 height 57
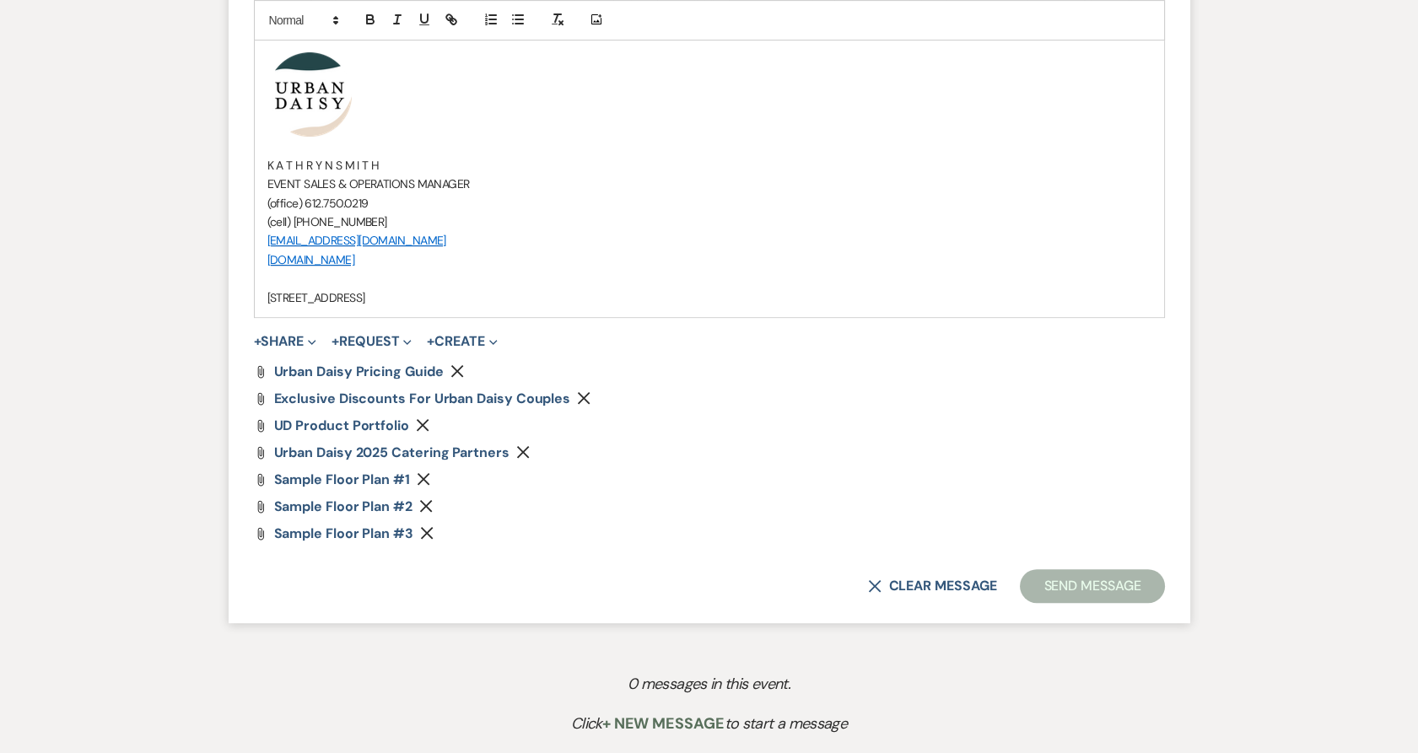
scroll to position [752, 0]
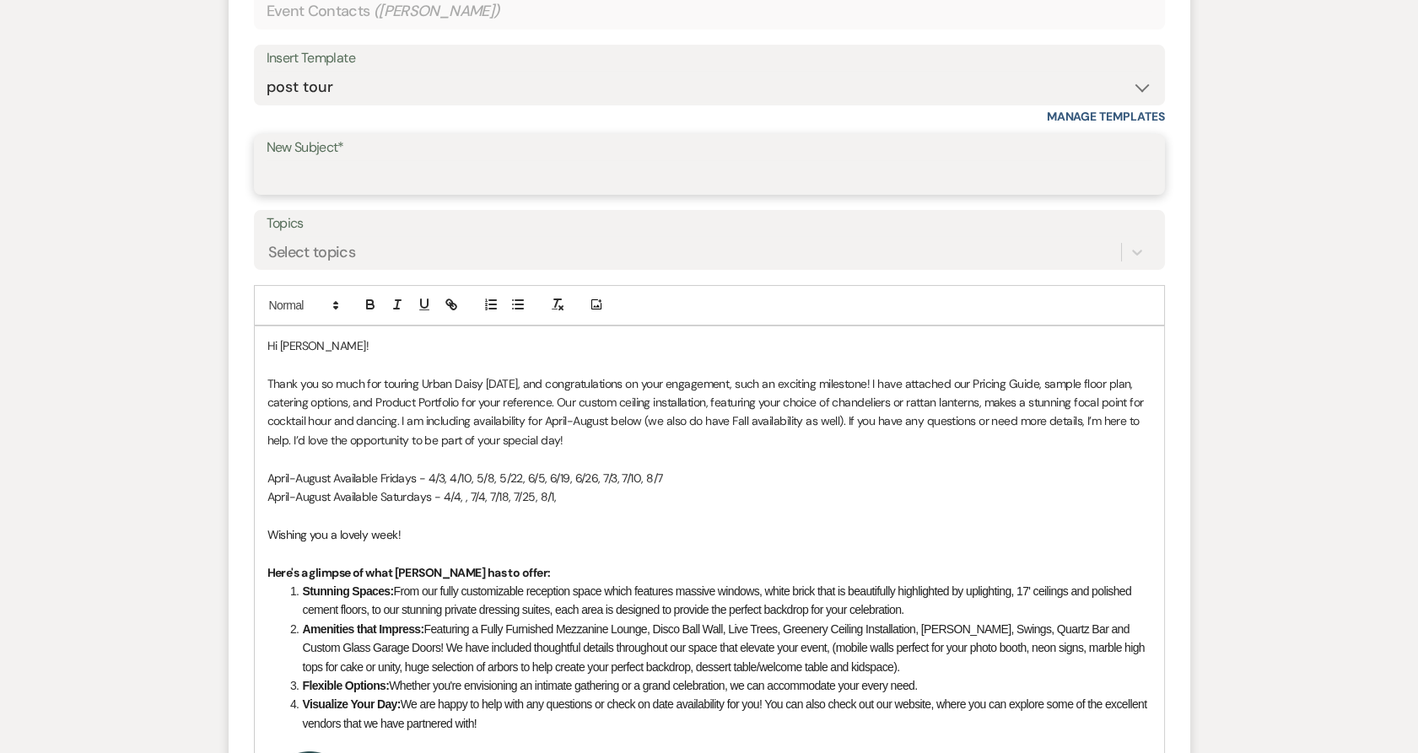
click at [350, 181] on input "New Subject*" at bounding box center [710, 176] width 886 height 33
type input "Congratulations on your Engagement from Urban Daisy Events!"
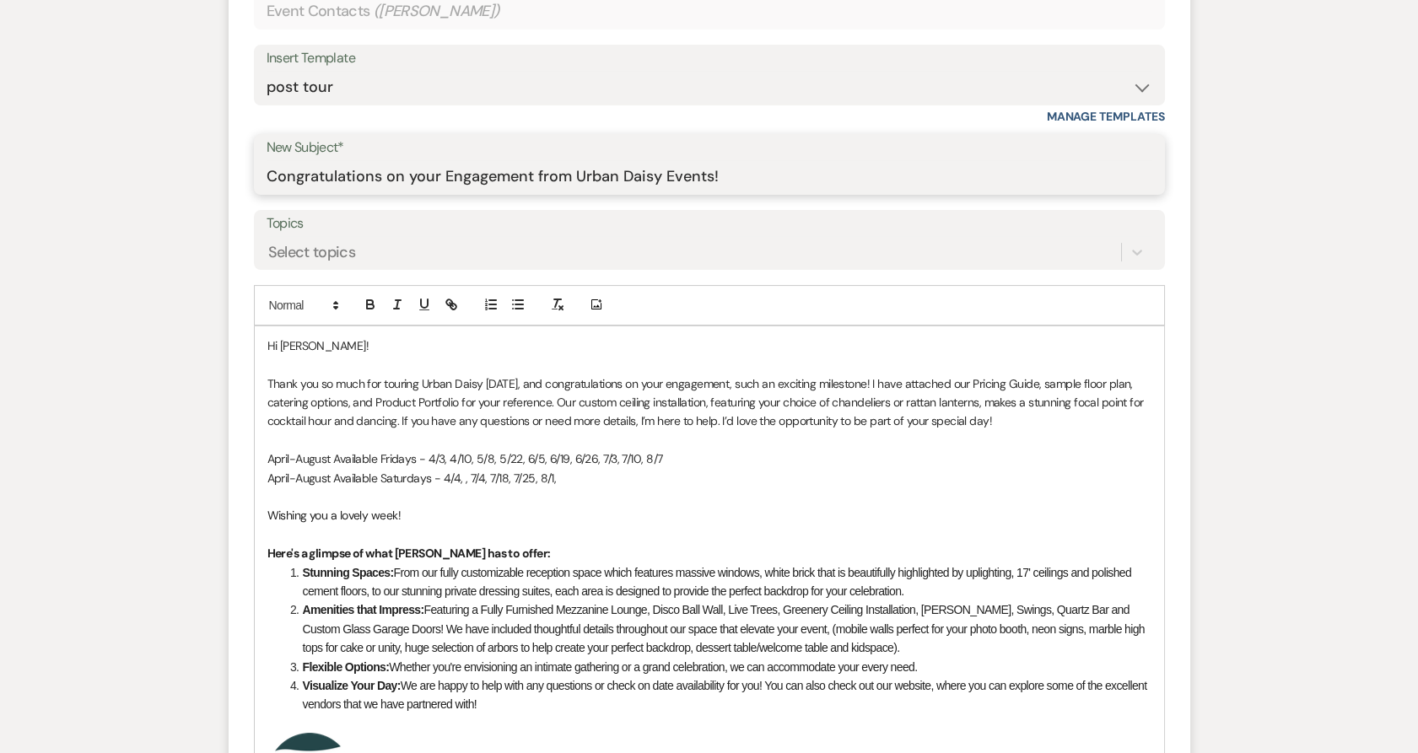
click at [331, 455] on p "April-August Available Fridays - 4/3, 4/10, 5/8, 5/22, 6/5, 6/19, 6/26, 7/3, 7/…" at bounding box center [709, 459] width 884 height 19
click at [705, 458] on p "April-October Available Fridays - 4/3, 4/10, 5/8, 5/22, 6/5, 6/19, 6/26, 7/3, 7…" at bounding box center [709, 459] width 884 height 19
click at [561, 477] on p "April-August Available Saturdays - 4/4, , 7/4, 7/18, 7/25, 8/1," at bounding box center [709, 478] width 884 height 19
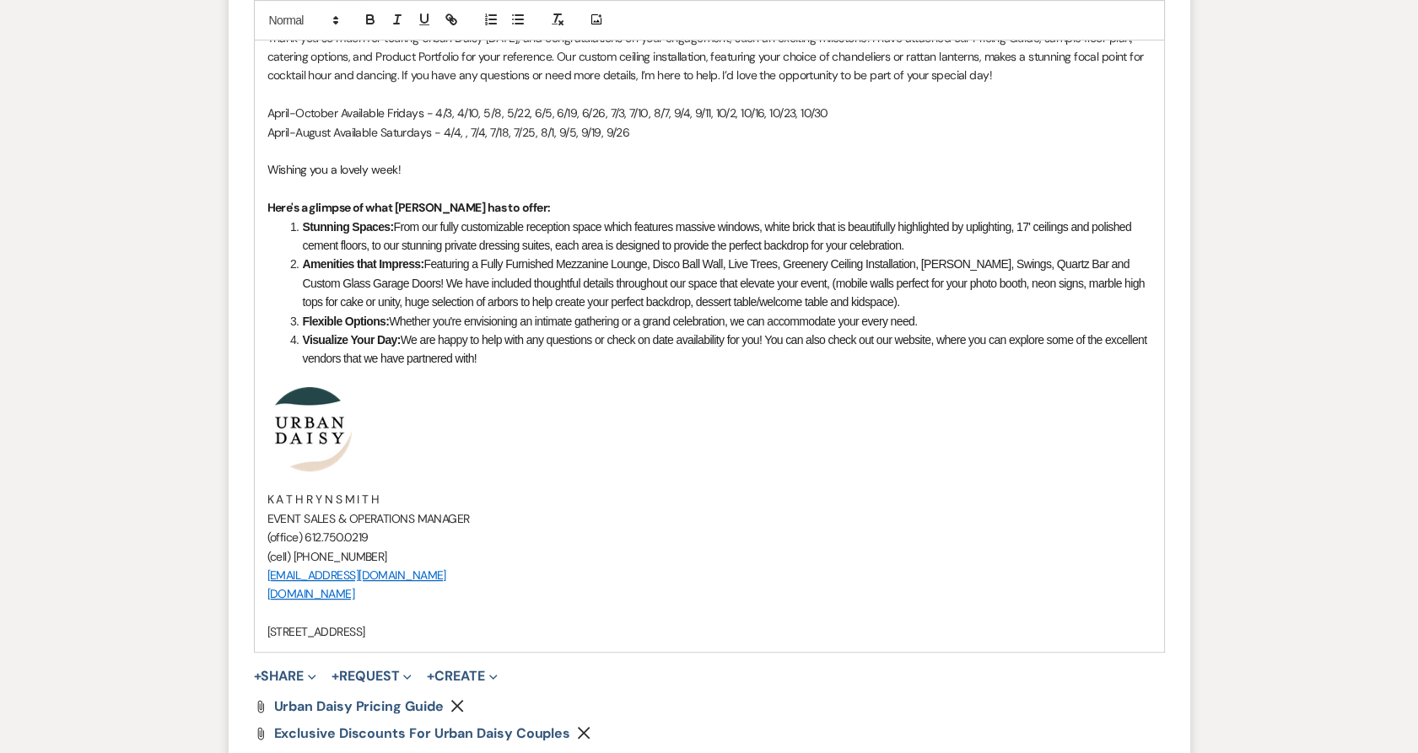
scroll to position [1368, 0]
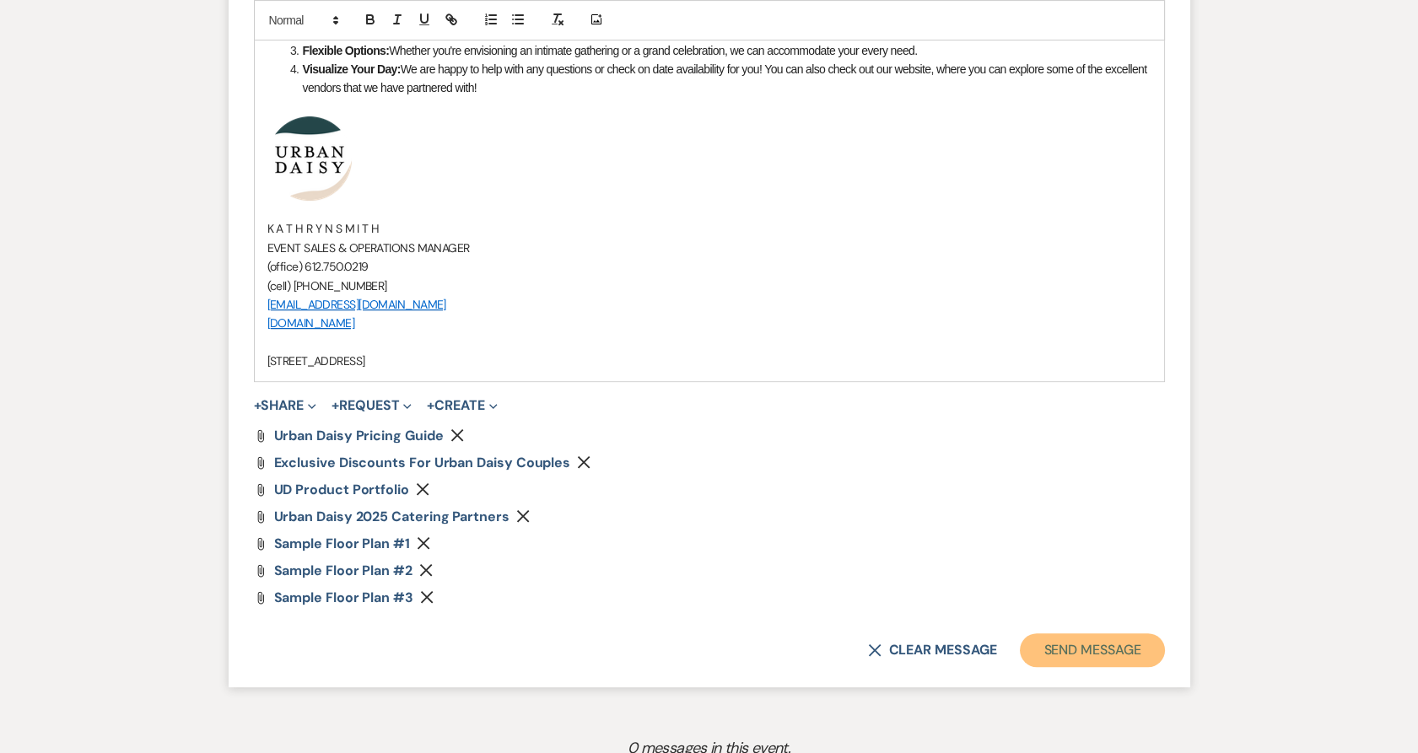
click at [1073, 649] on button "Send Message" at bounding box center [1092, 651] width 144 height 34
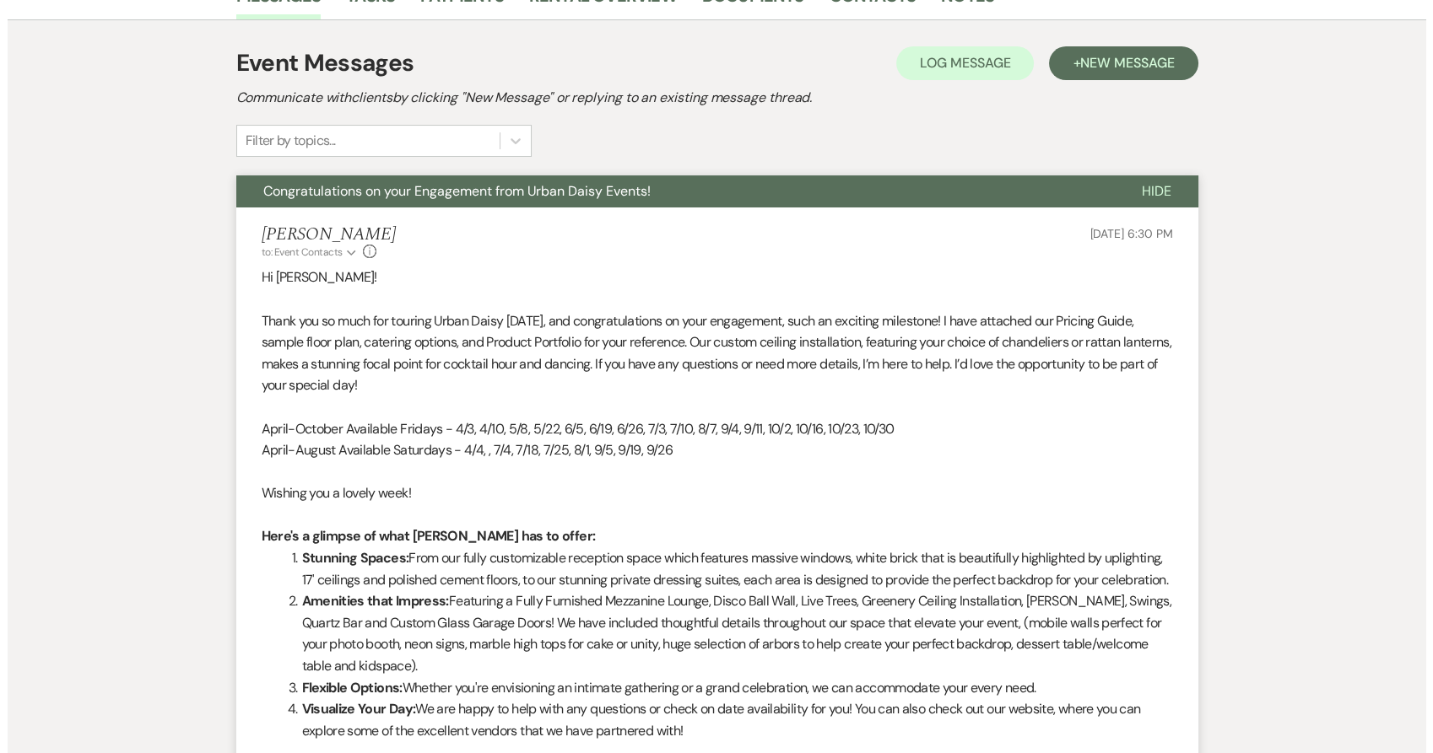
scroll to position [0, 0]
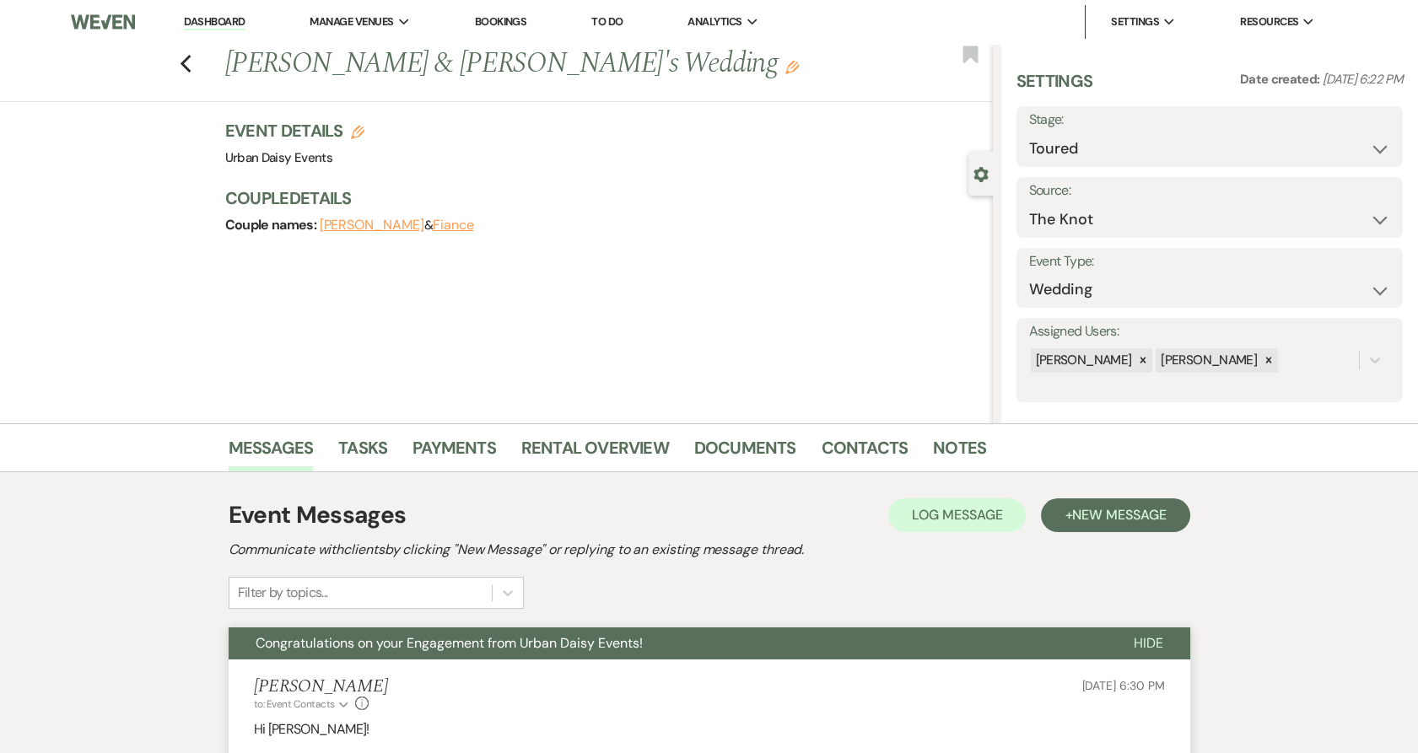
click at [795, 146] on div "Event Details Edit Venue: Urban Daisy Events Venue Address: [STREET_ADDRESS]" at bounding box center [600, 144] width 751 height 51
click at [345, 47] on li "Urban Daisy Events" at bounding box center [395, 55] width 152 height 17
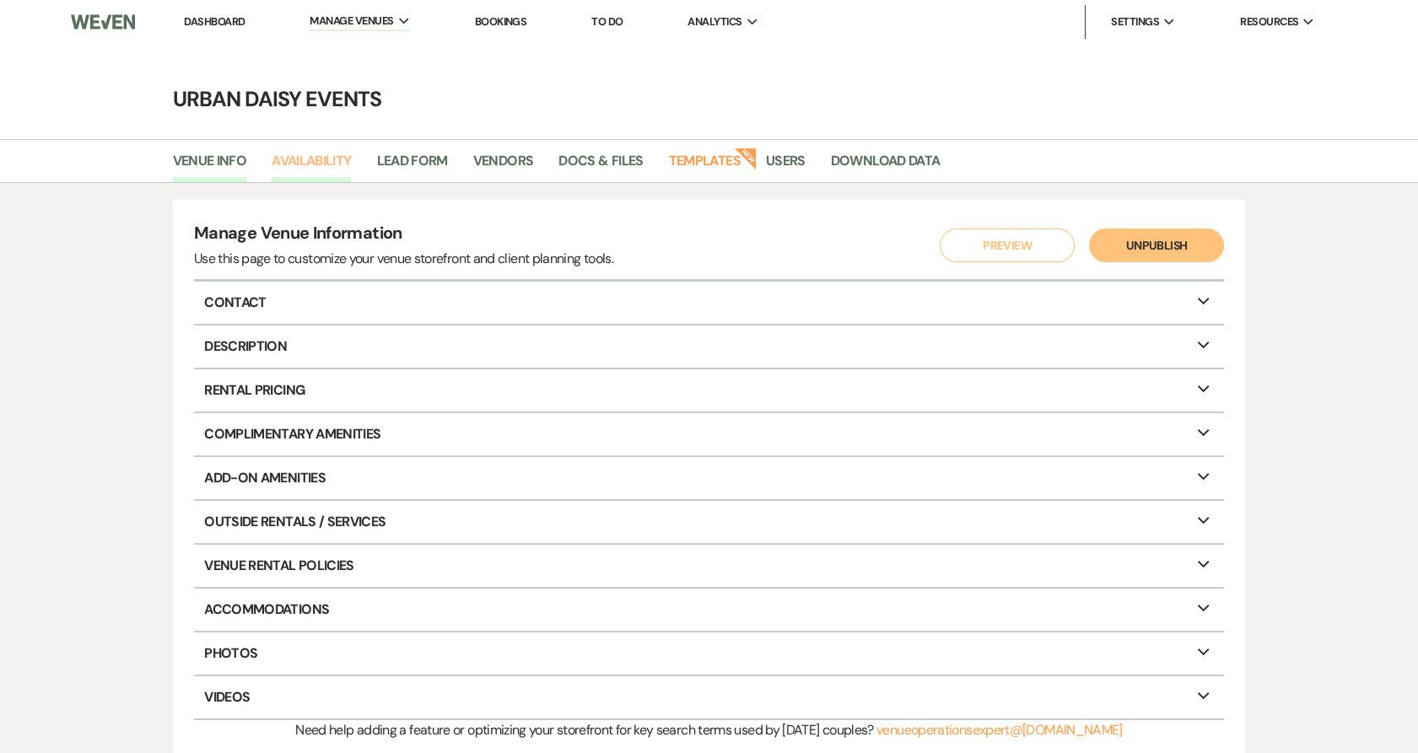
click at [321, 164] on link "Availability" at bounding box center [311, 166] width 79 height 32
select select "2"
select select "2026"
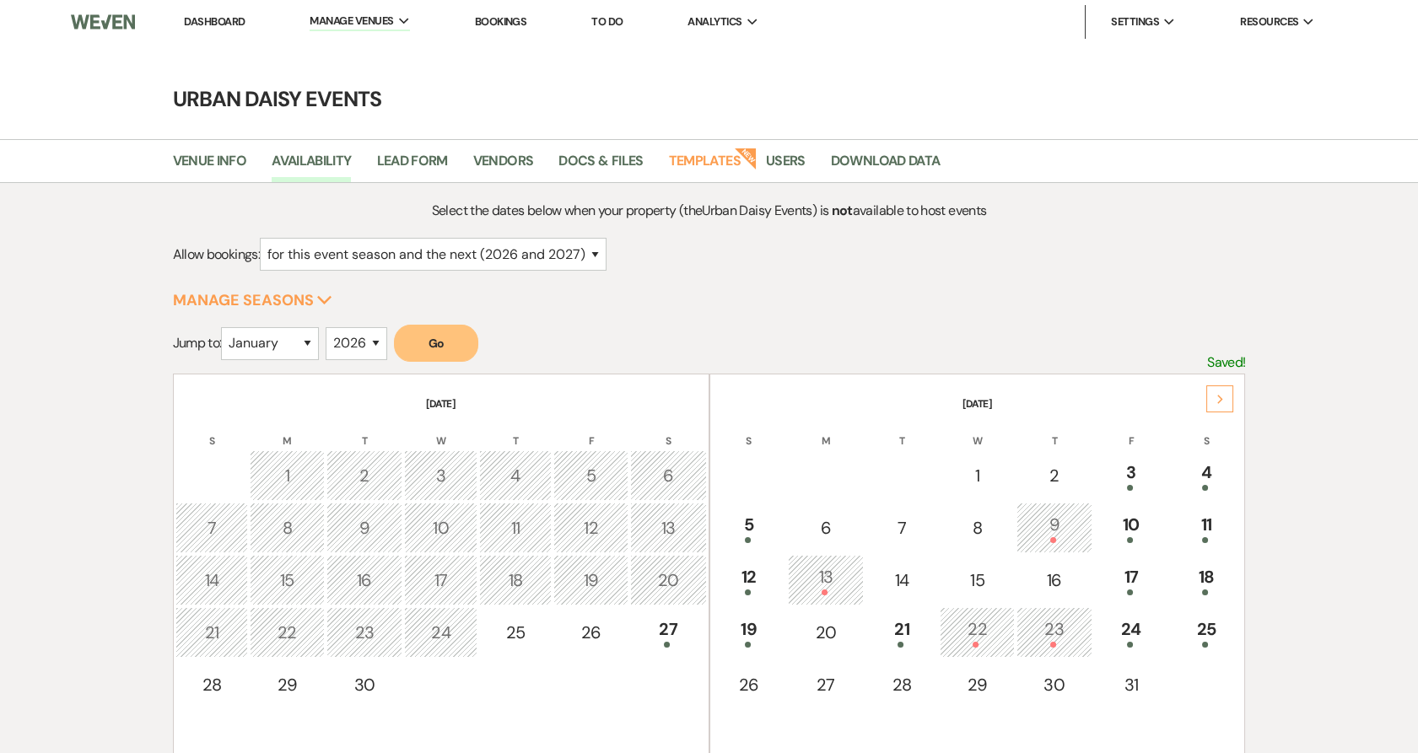
click at [198, 15] on link "Dashboard" at bounding box center [214, 21] width 61 height 14
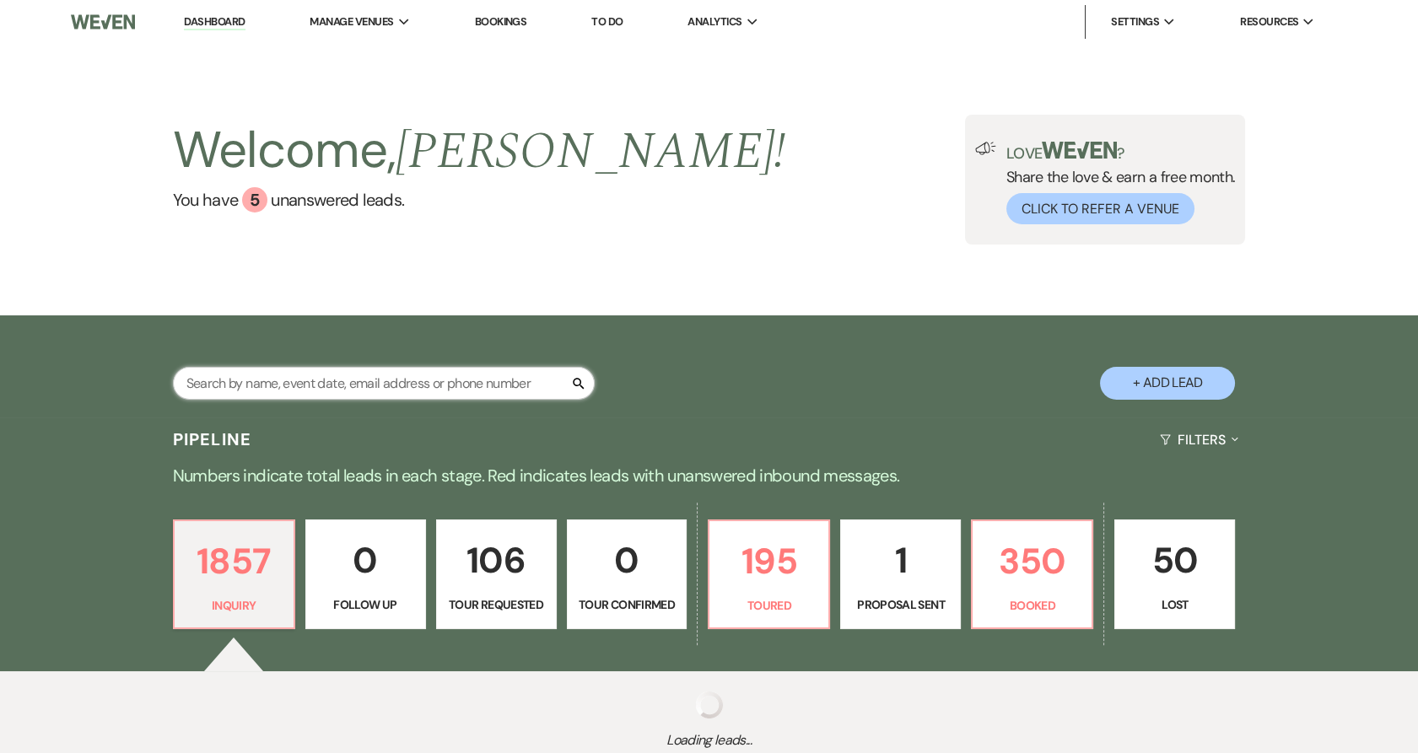
click at [272, 377] on input "text" at bounding box center [384, 383] width 422 height 33
paste input "[PERSON_NAME]"
type input "[PERSON_NAME]"
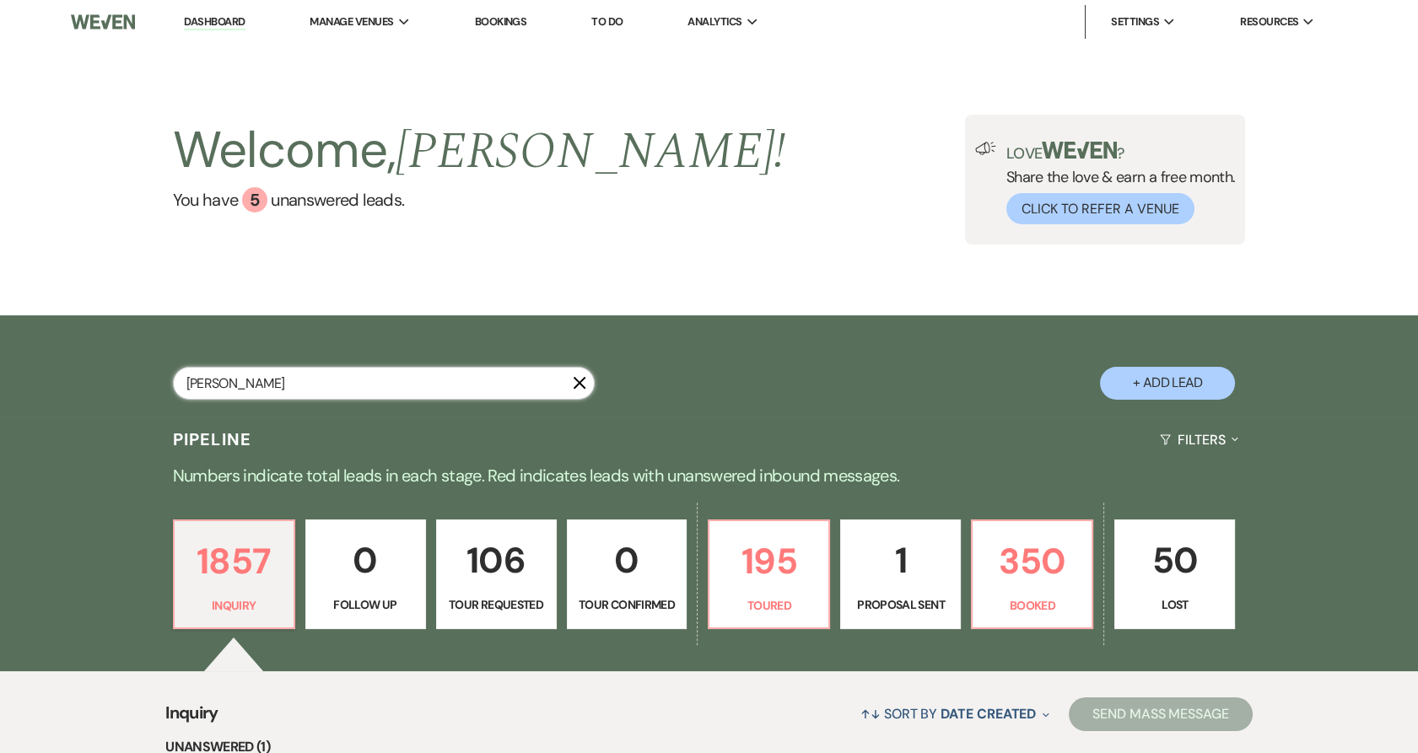
click at [272, 377] on input "[PERSON_NAME]" at bounding box center [384, 383] width 422 height 33
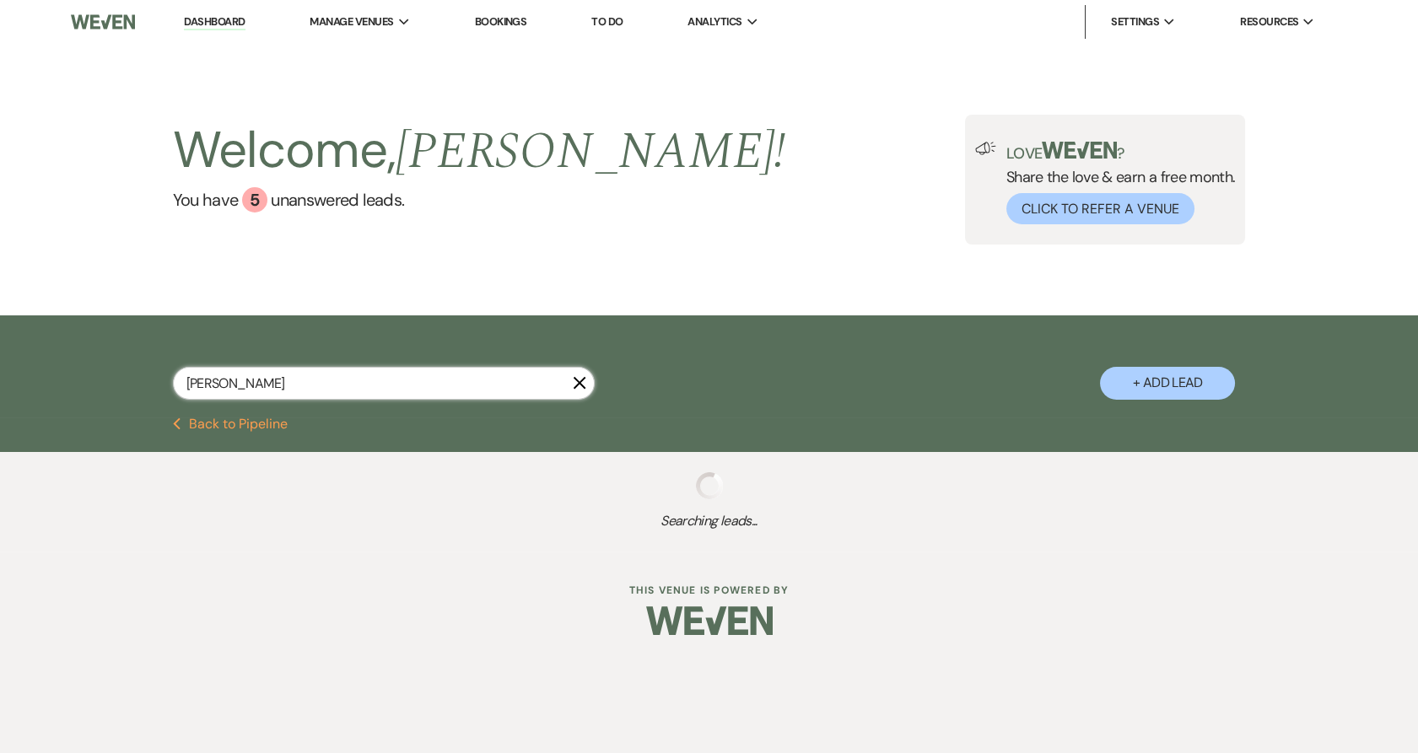
select select "5"
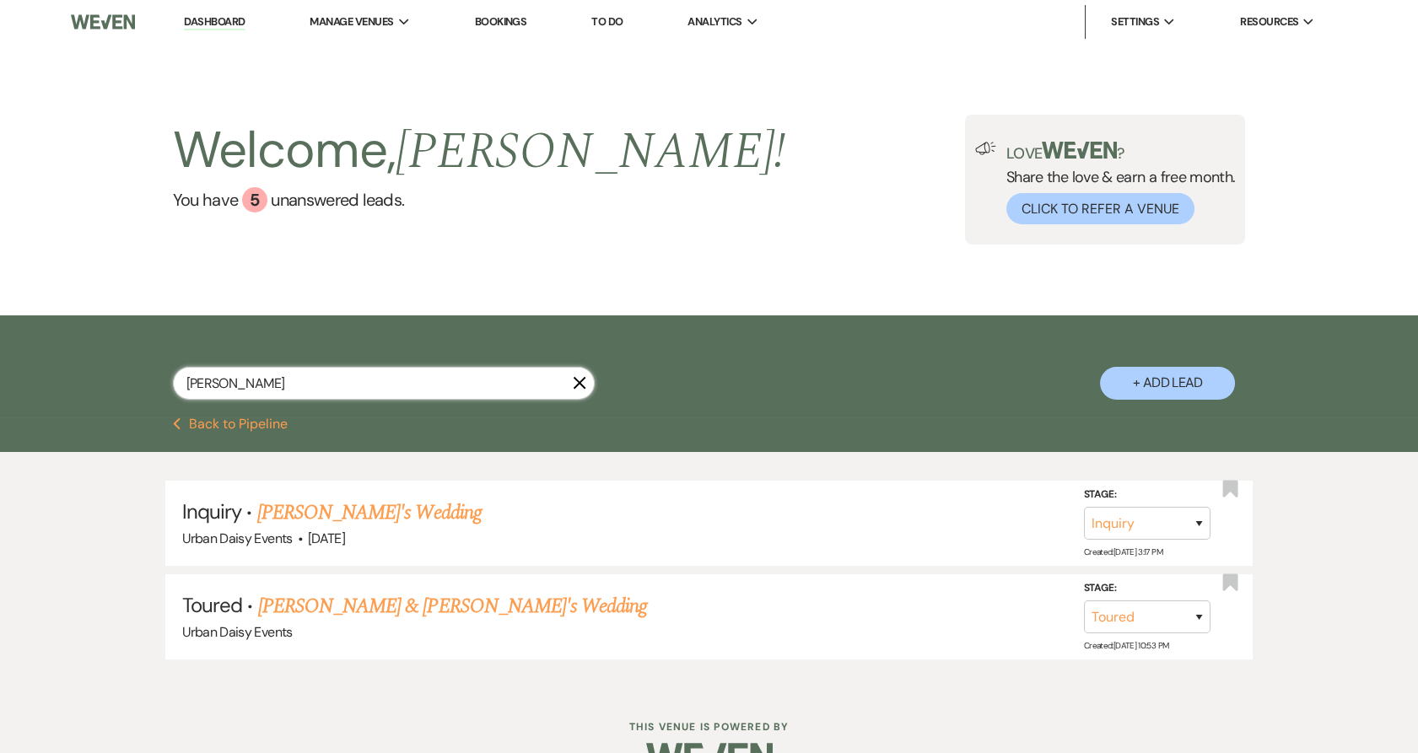
type input "[PERSON_NAME]"
click at [1176, 383] on button "+ Add Lead" at bounding box center [1167, 383] width 135 height 33
select select "635"
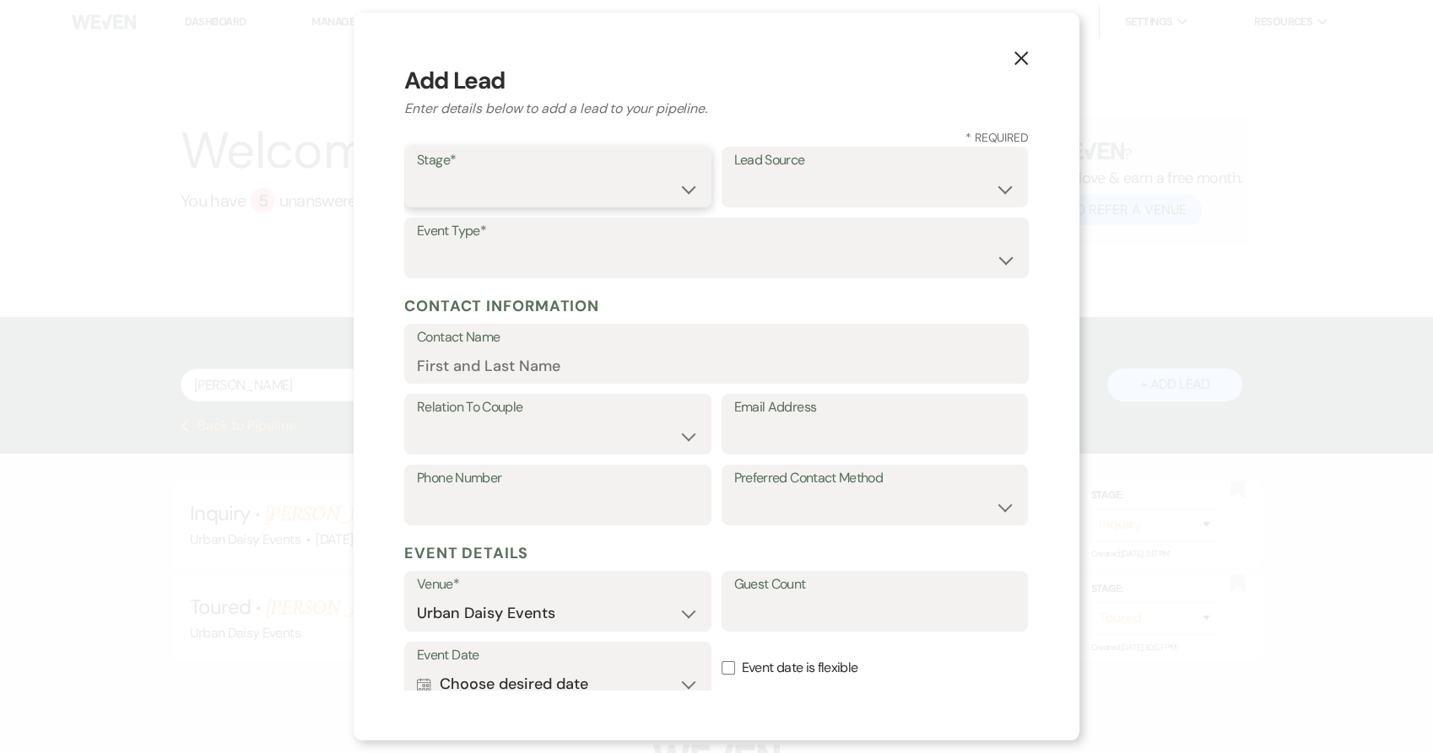
click at [524, 204] on select "Inquiry Follow Up Tour Requested Tour Confirmed Toured Proposal Sent Booked Lost" at bounding box center [558, 189] width 282 height 33
select select "5"
click at [417, 173] on select "Inquiry Follow Up Tour Requested Tour Confirmed Toured Proposal Sent Booked Lost" at bounding box center [558, 189] width 282 height 33
click at [817, 196] on select "Weven Venue Website Instagram Facebook Pinterest Google The Knot Wedding Wire H…" at bounding box center [875, 189] width 282 height 33
select select "12"
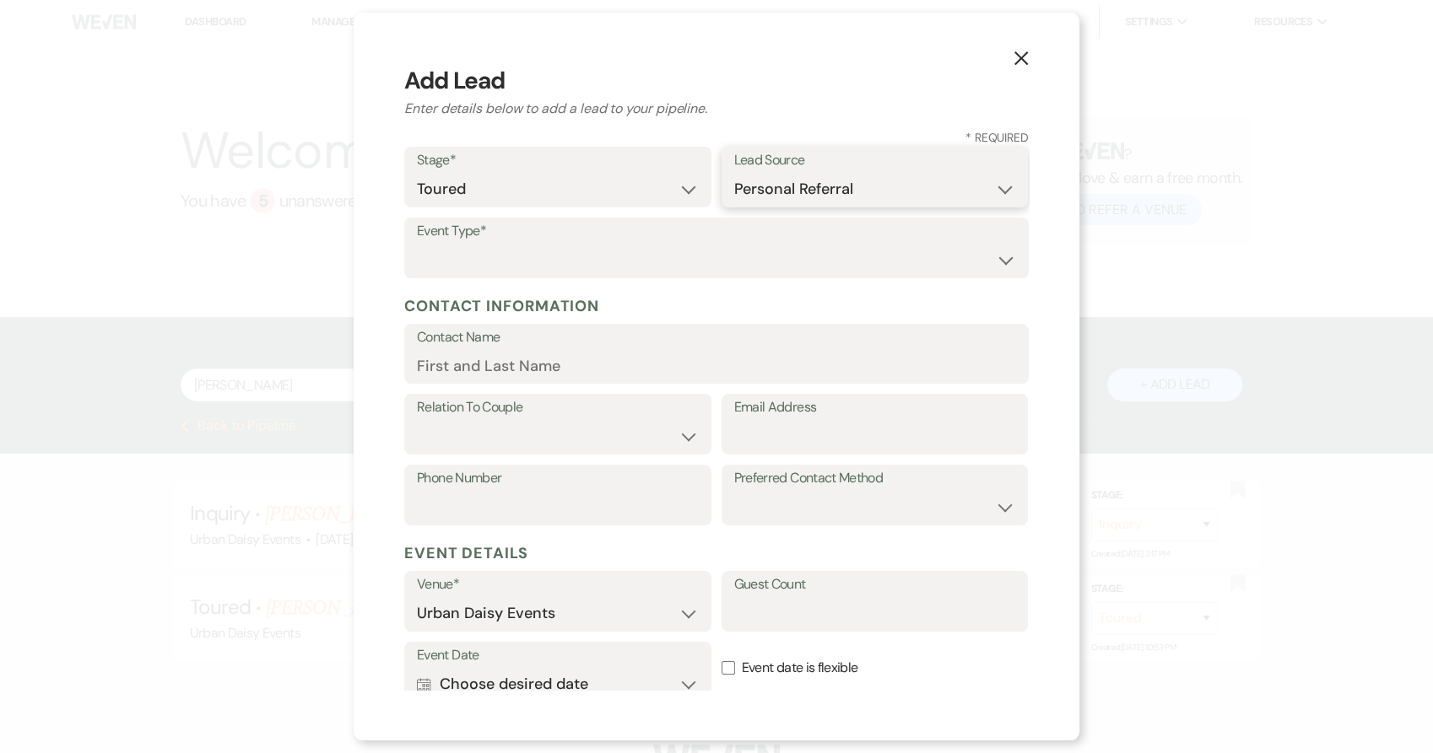
click at [734, 173] on select "Weven Venue Website Instagram Facebook Pinterest Google The Knot Wedding Wire H…" at bounding box center [875, 189] width 282 height 33
click at [478, 262] on select "Wedding Anniversary Party Baby Shower Bachelorette / Bachelor Party Birthday Pa…" at bounding box center [716, 260] width 599 height 33
select select "13"
click at [763, 262] on input "Other Type*" at bounding box center [875, 260] width 282 height 33
type input "Brand Party"
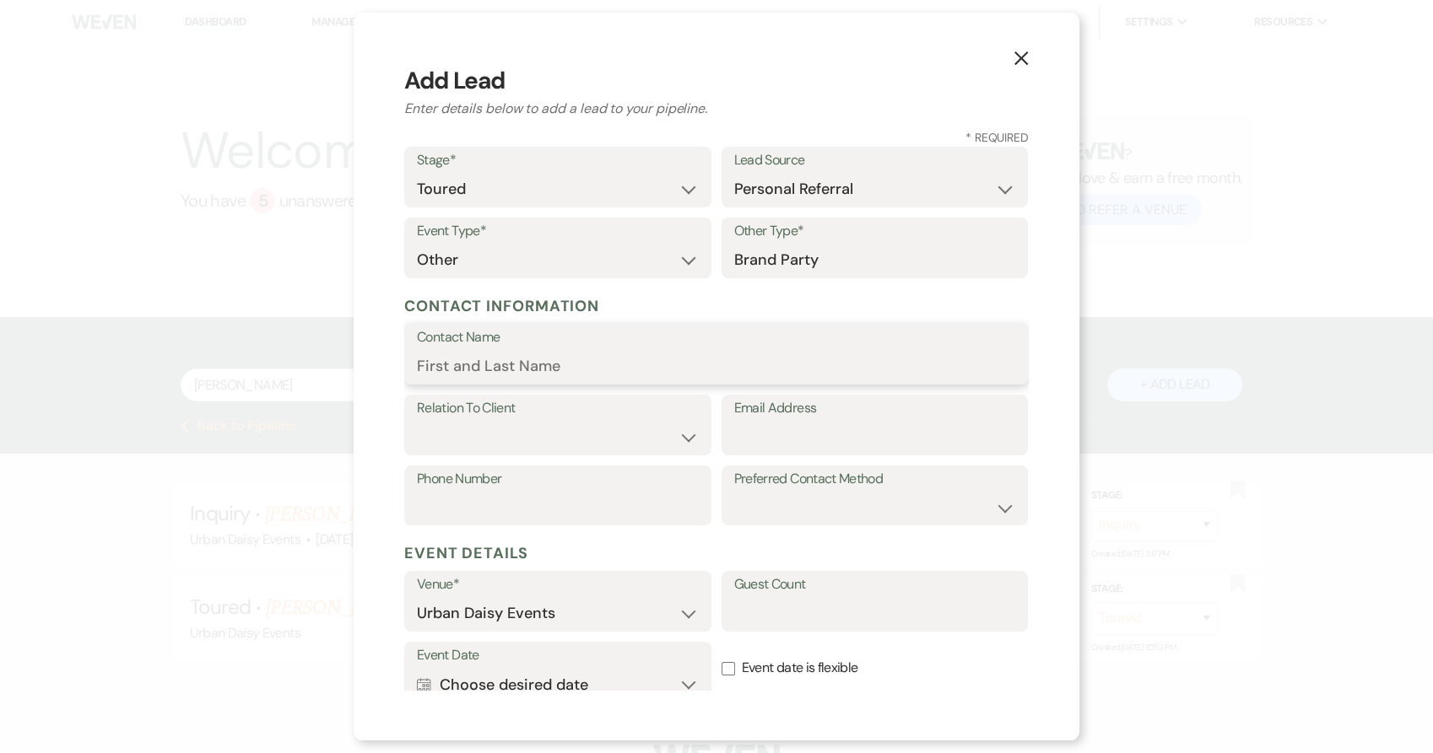
click at [509, 379] on input "Contact Name" at bounding box center [716, 366] width 599 height 33
paste input "[PERSON_NAME]"
type input "[PERSON_NAME]"
click at [609, 436] on select "Client Event Planner Parent of Client Family Member Friend Other" at bounding box center [558, 437] width 282 height 33
select select "1"
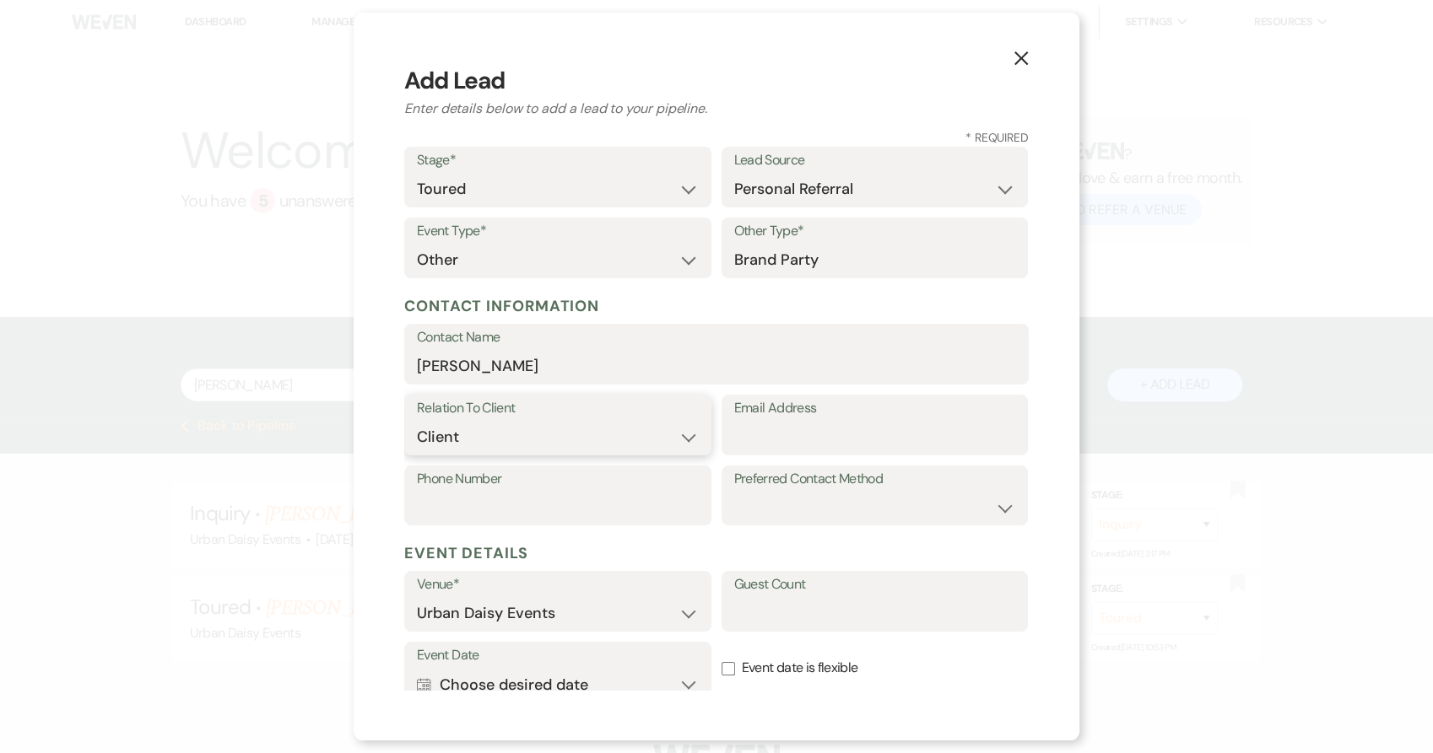
click at [417, 421] on select "Client Event Planner Parent of Client Family Member Friend Other" at bounding box center [558, 437] width 282 height 33
click at [801, 424] on input "Email Address" at bounding box center [875, 437] width 282 height 33
paste input "[EMAIL_ADDRESS][DOMAIN_NAME]"
type input "[EMAIL_ADDRESS][DOMAIN_NAME]"
click at [502, 511] on input "Phone Number" at bounding box center [558, 507] width 282 height 33
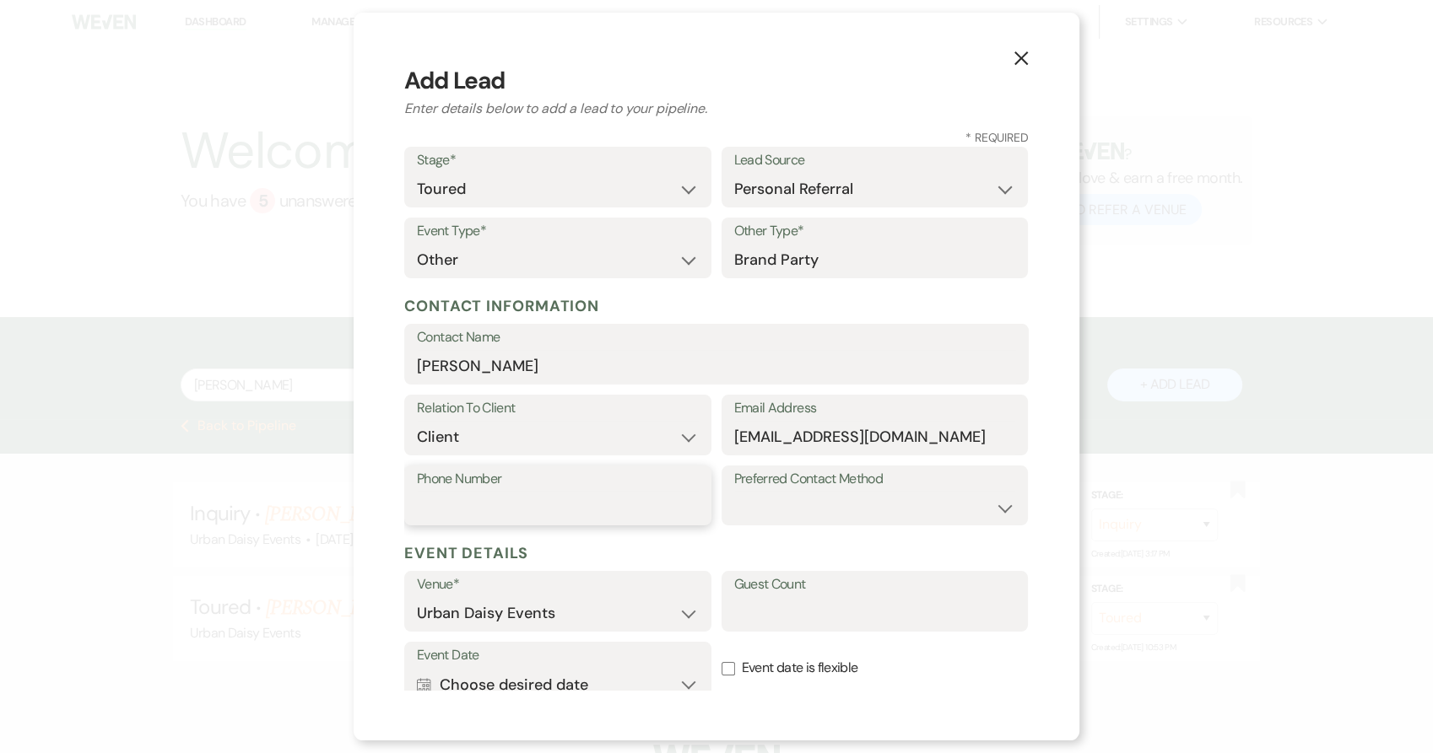
paste input "9529929780"
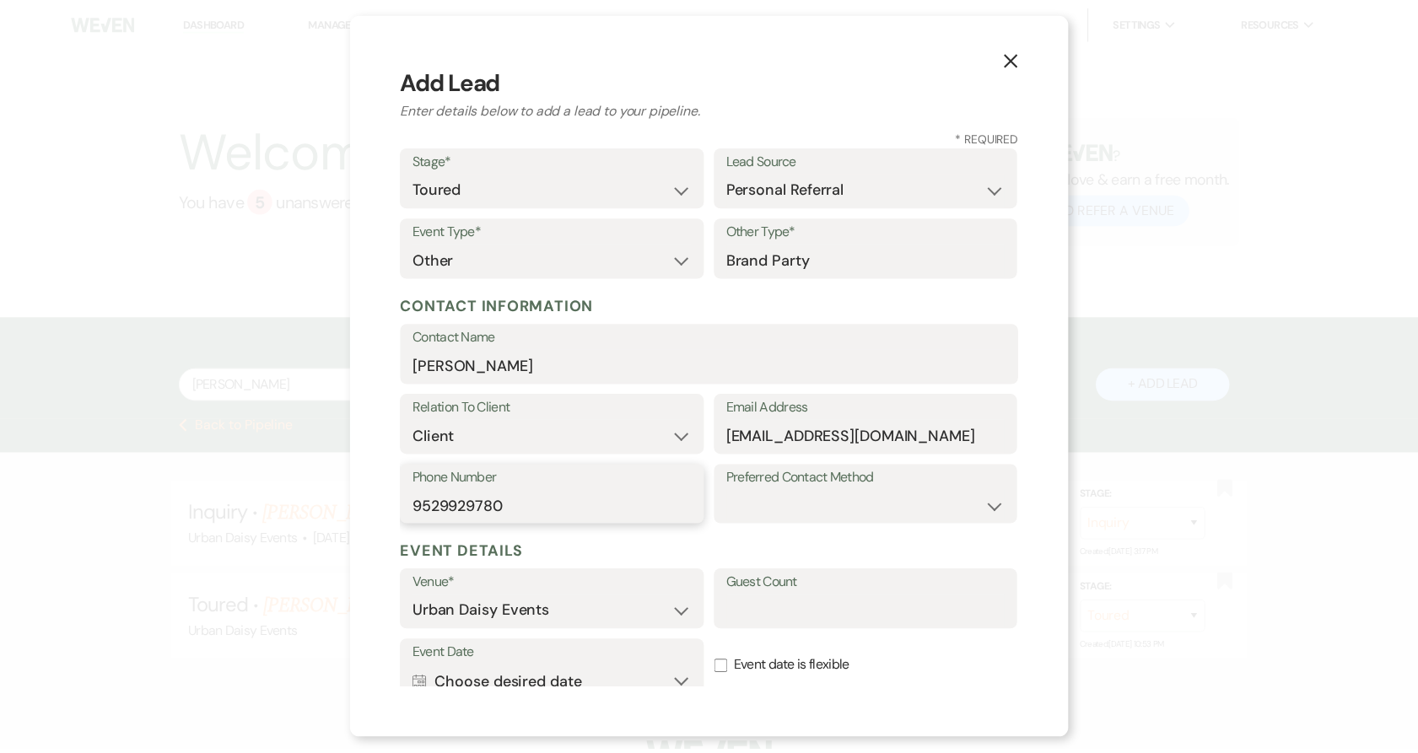
scroll to position [201, 0]
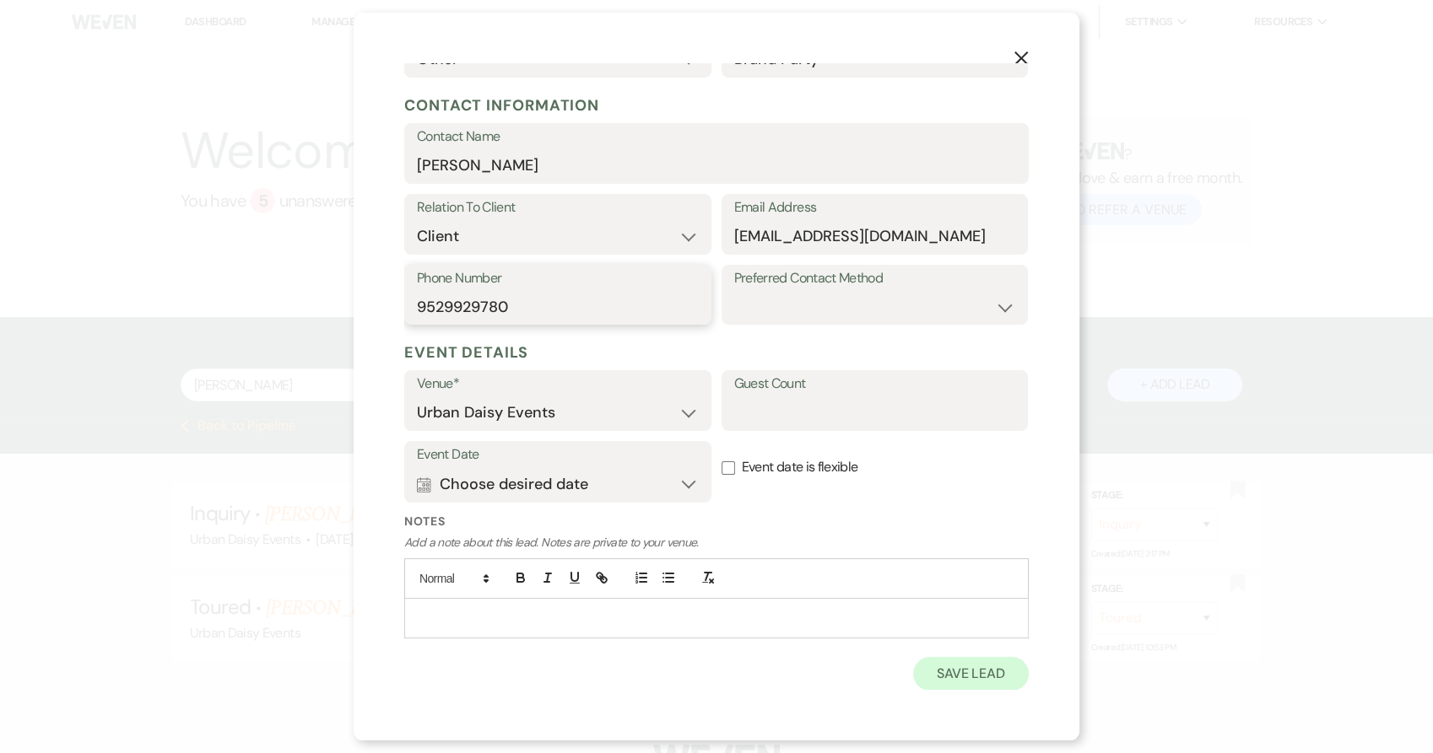
type input "9529929780"
click at [952, 675] on button "Save Lead" at bounding box center [971, 674] width 116 height 34
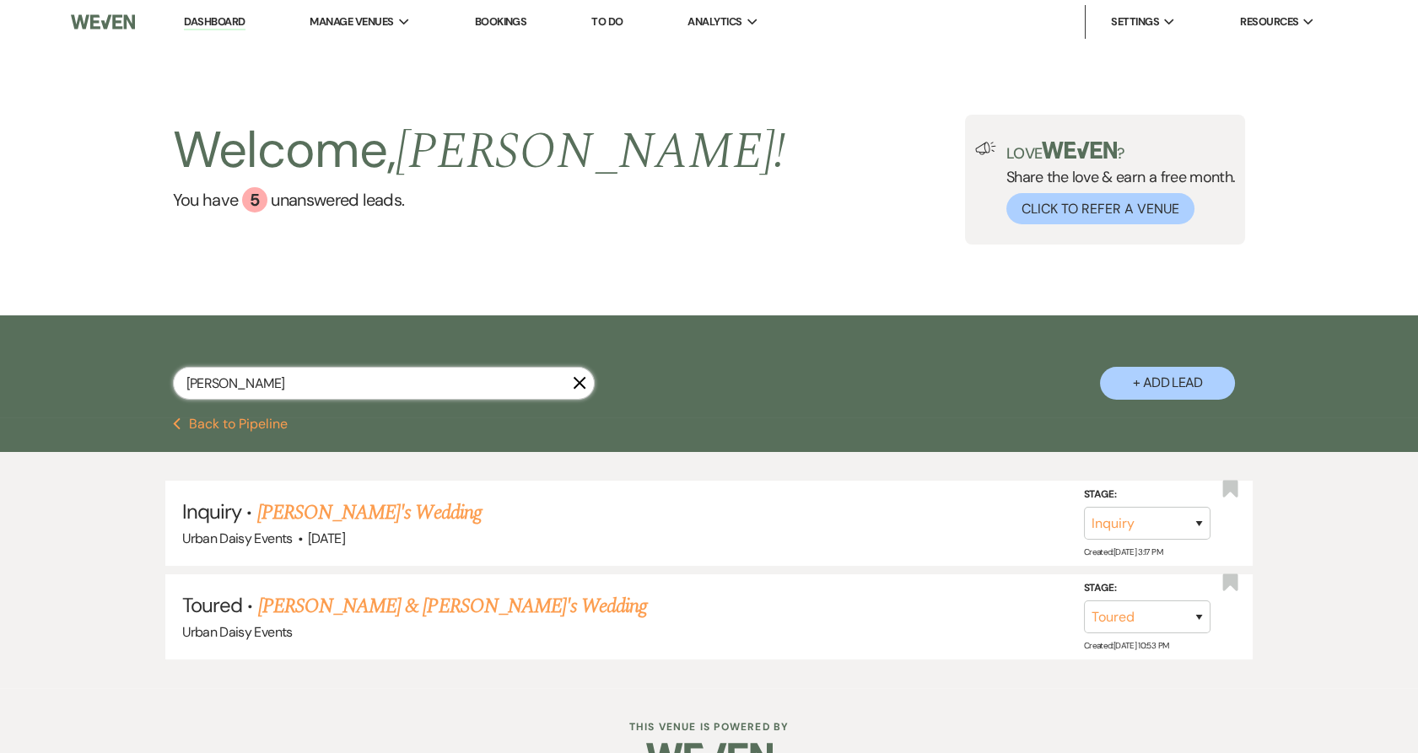
click at [292, 387] on input "[PERSON_NAME]" at bounding box center [384, 383] width 422 height 33
type input "[PERSON_NAME]"
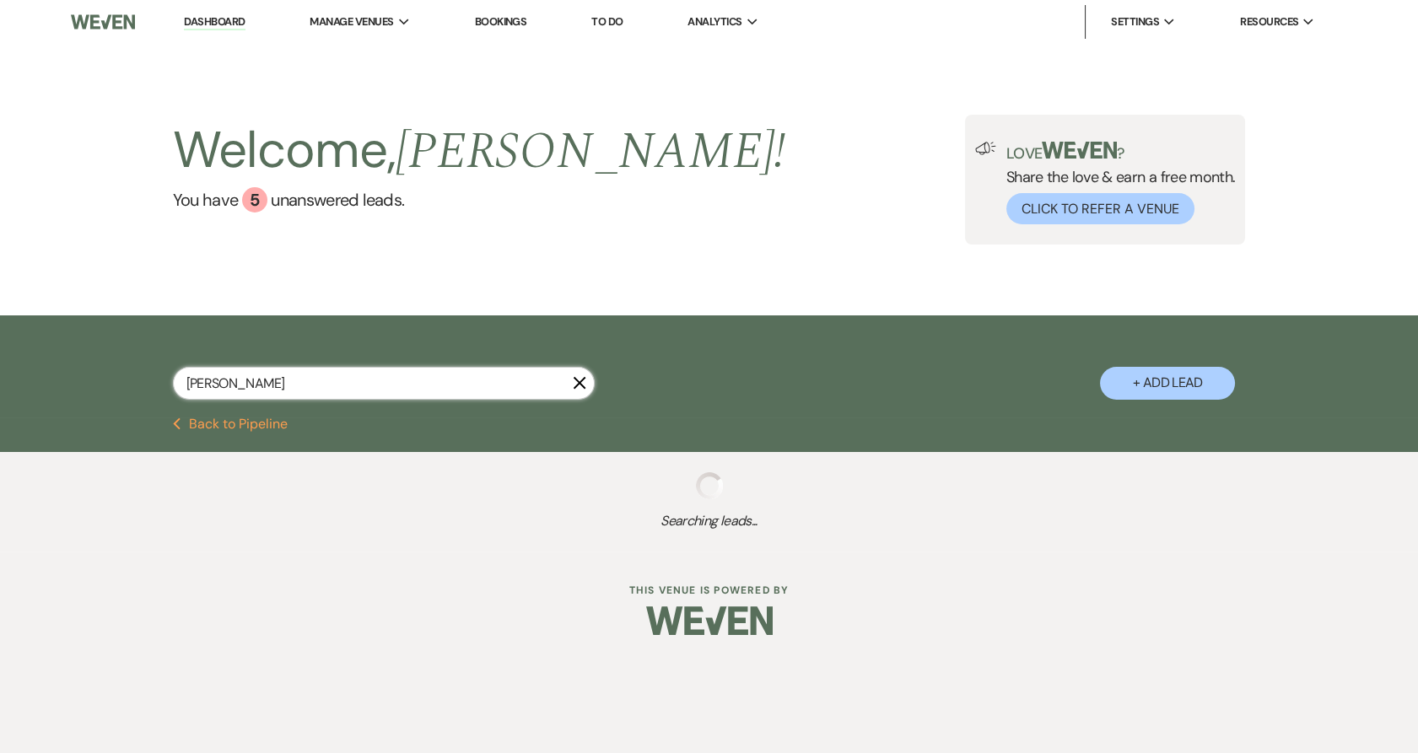
select select "5"
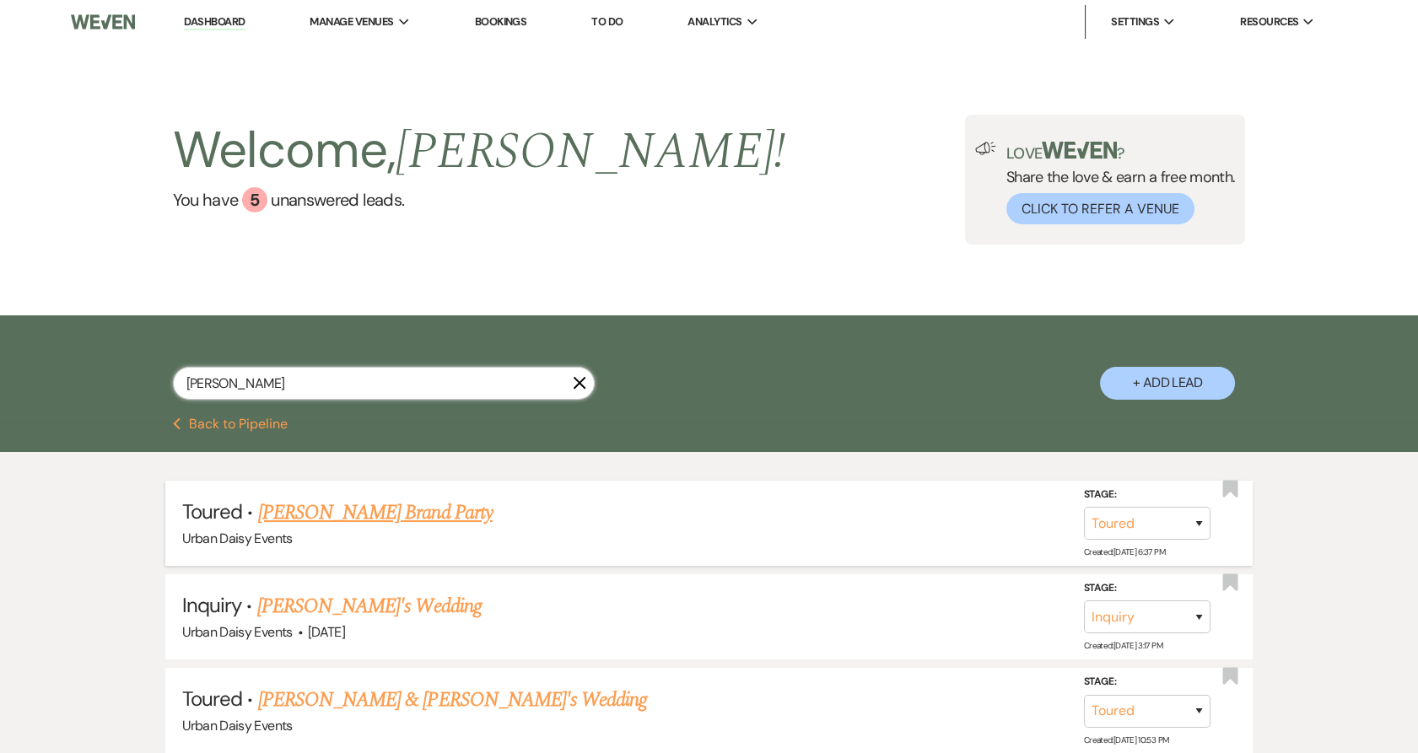
type input "[PERSON_NAME]"
click at [326, 504] on link "[PERSON_NAME] Brand Party" at bounding box center [375, 513] width 235 height 30
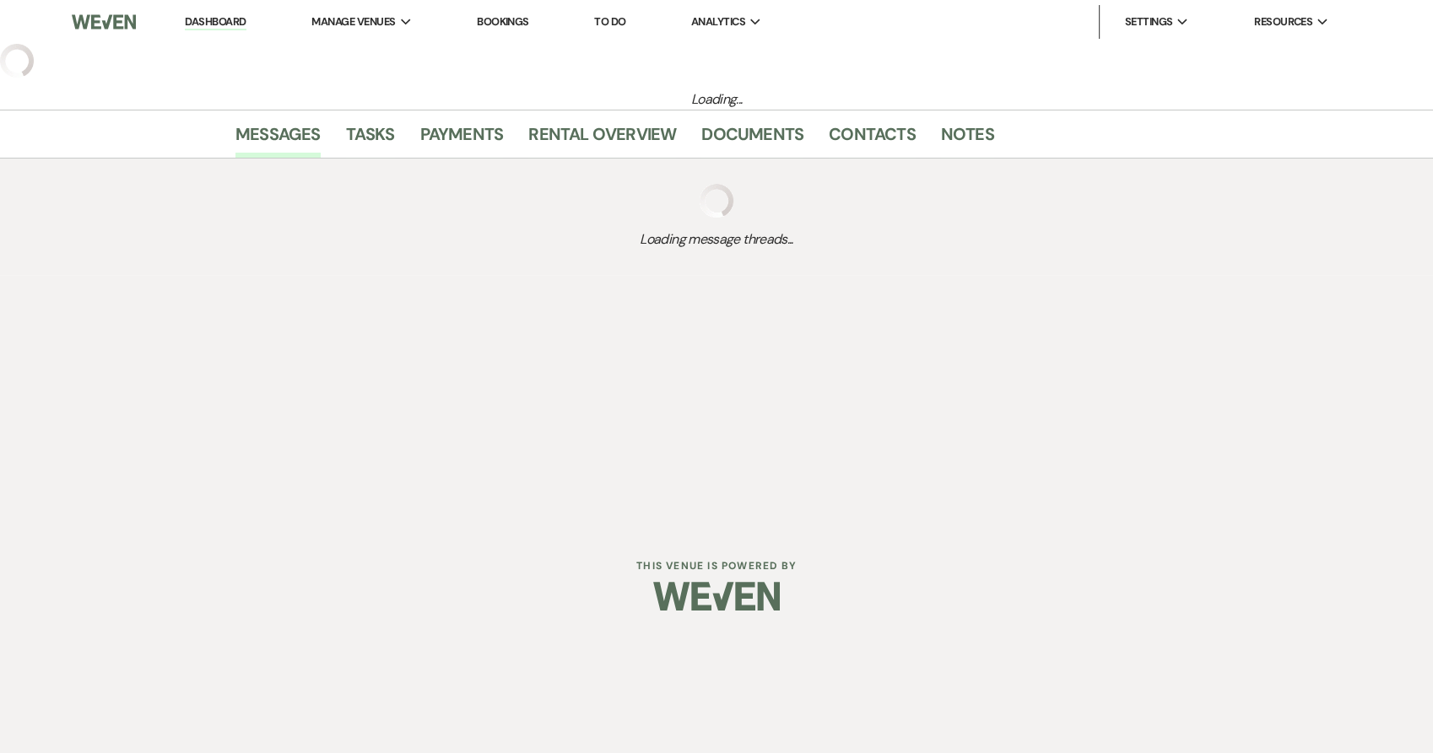
select select "5"
select select "12"
select select "13"
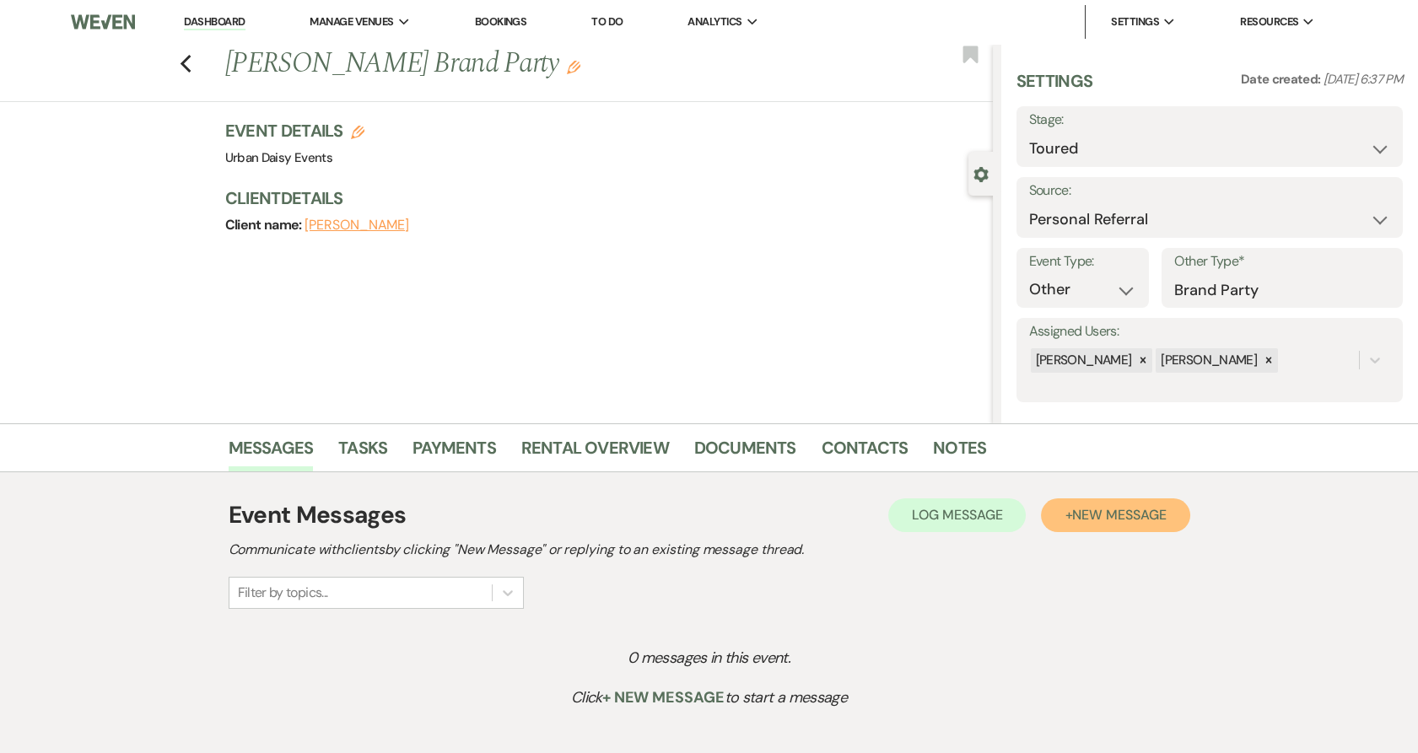
click at [1107, 524] on button "+ New Message" at bounding box center [1115, 516] width 148 height 34
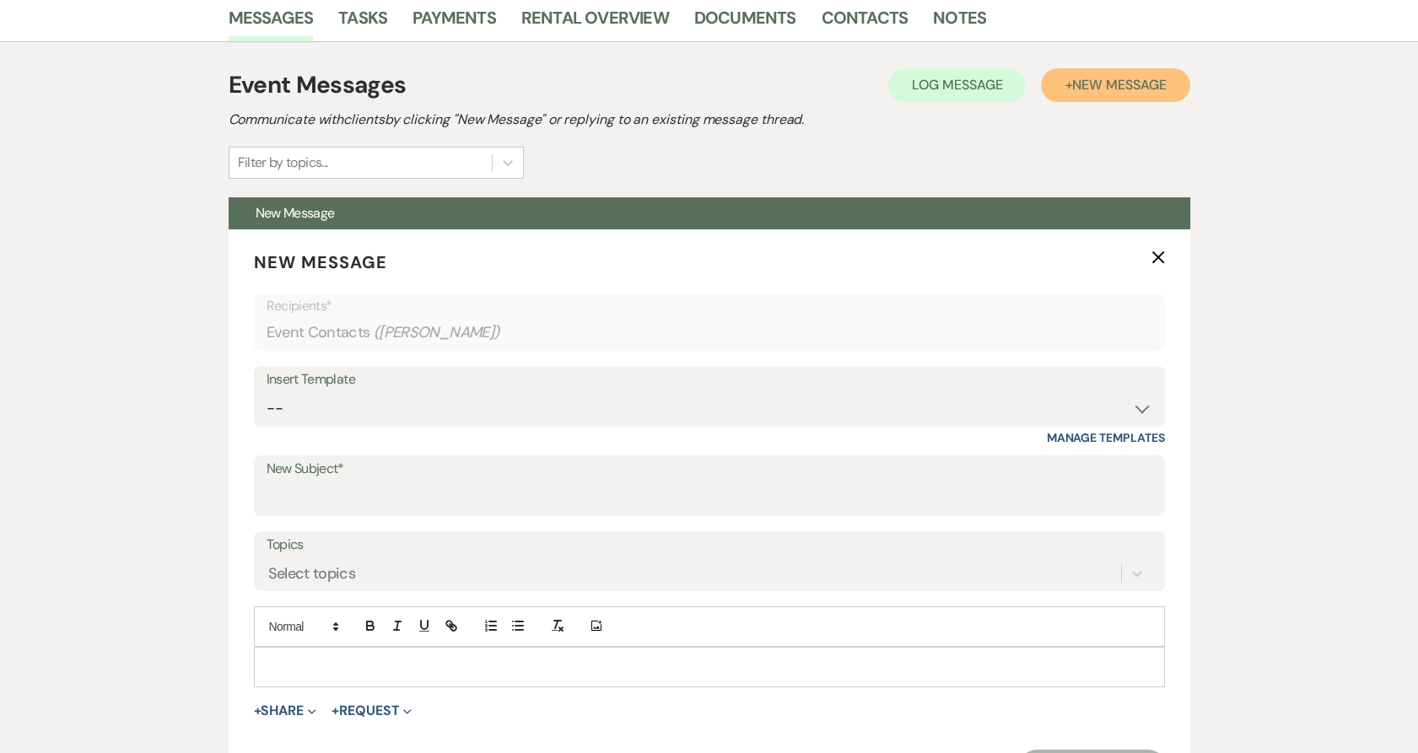
scroll to position [439, 0]
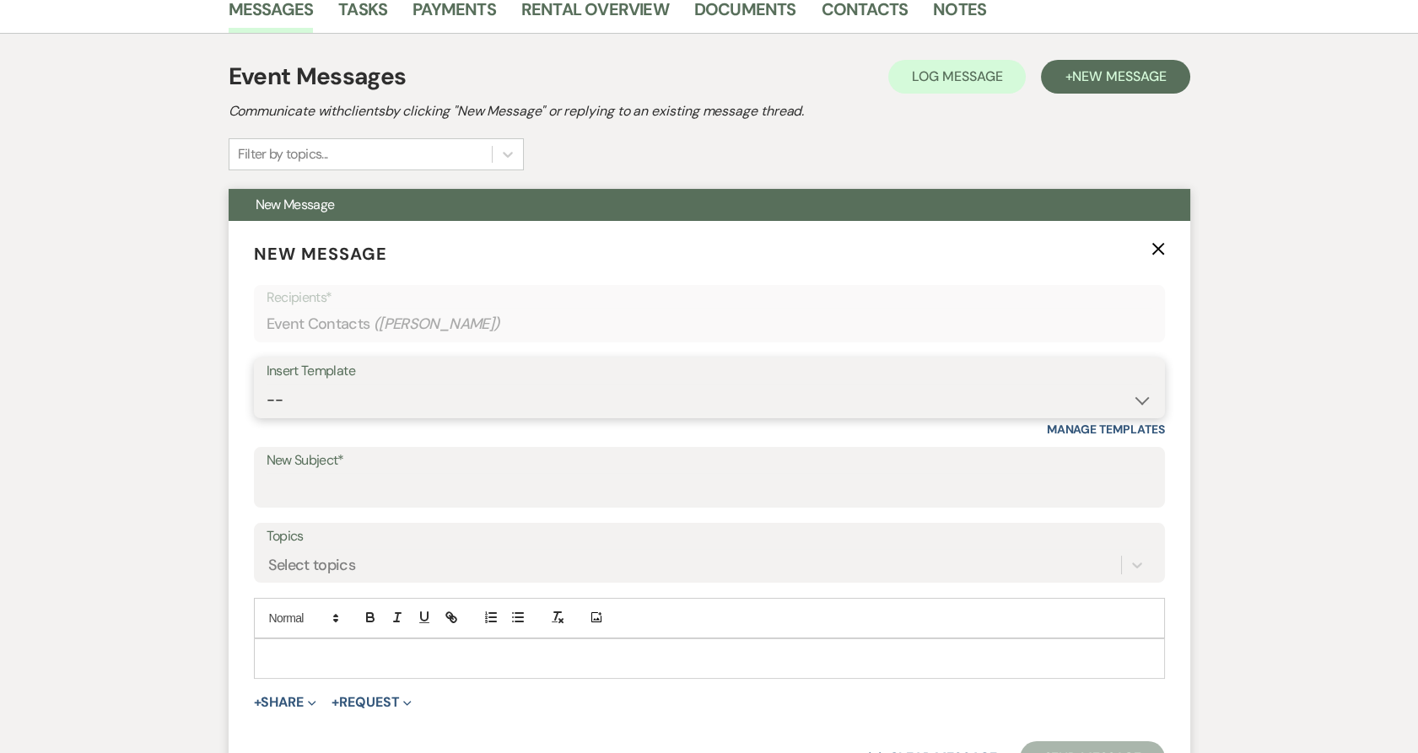
click at [319, 397] on select "-- Payment Past Due Rental Agreement and First Payment Urban Daisy Initial Resp…" at bounding box center [710, 400] width 886 height 33
select select "1888"
click at [267, 384] on select "-- Payment Past Due Rental Agreement and First Payment Urban Daisy Initial Resp…" at bounding box center [710, 400] width 886 height 33
type input "Urban Daisy Information"
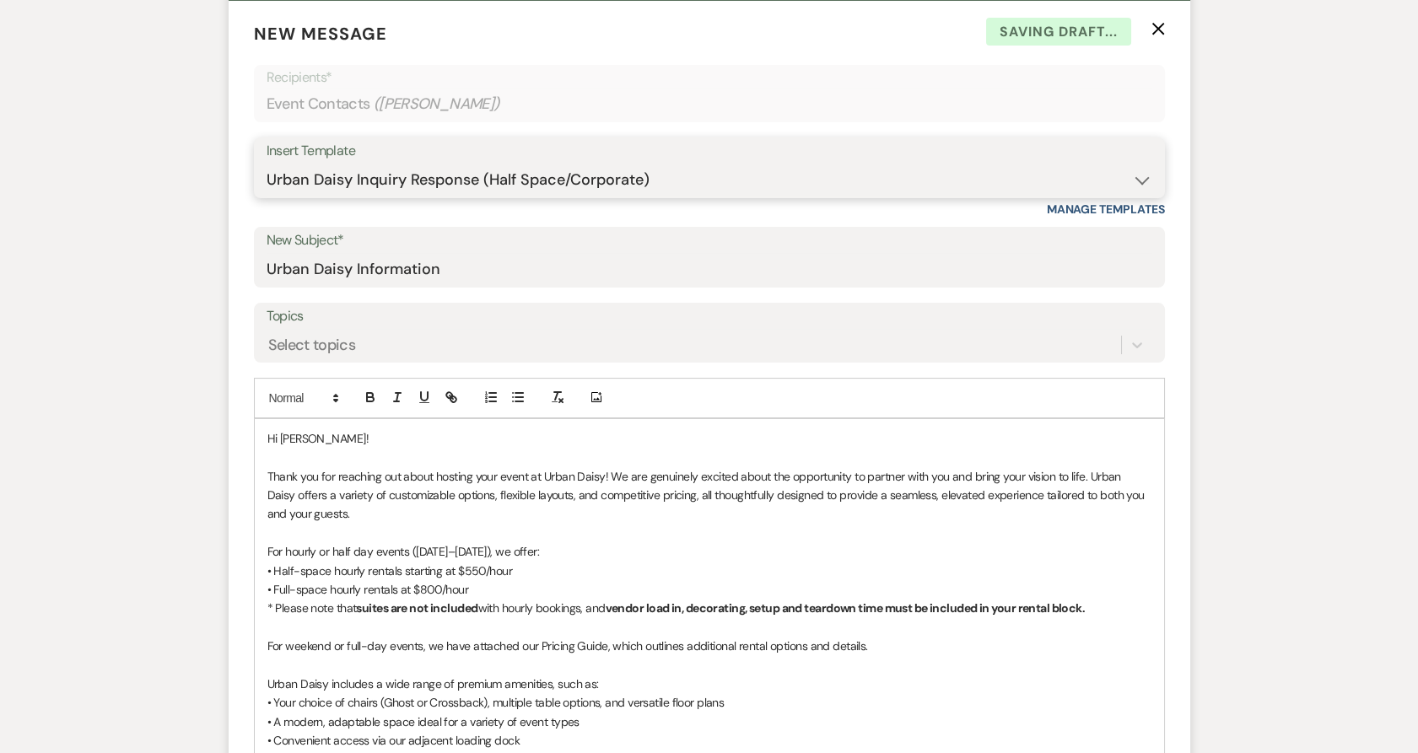
scroll to position [660, 0]
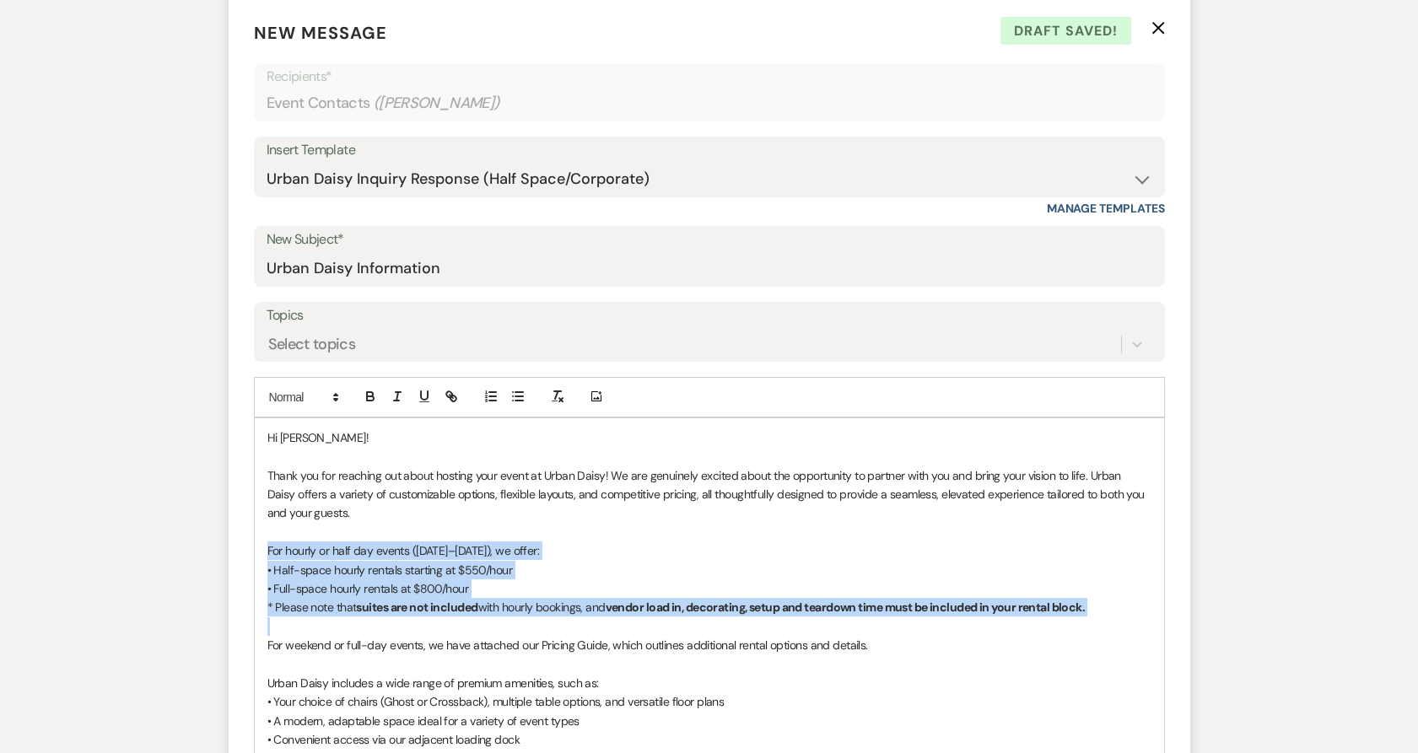
drag, startPoint x: 263, startPoint y: 550, endPoint x: 1093, endPoint y: 623, distance: 833.3
click at [1093, 623] on div "Hi [PERSON_NAME]! Thank you for reaching out about hosting your event at Urban …" at bounding box center [709, 706] width 909 height 577
copy div "For hourly or half day events ([DATE]–[DATE]), we offer: • Half-space hourly re…"
click at [499, 181] on select "-- Payment Past Due Rental Agreement and First Payment Urban Daisy Initial Resp…" at bounding box center [710, 179] width 886 height 33
select select "5019"
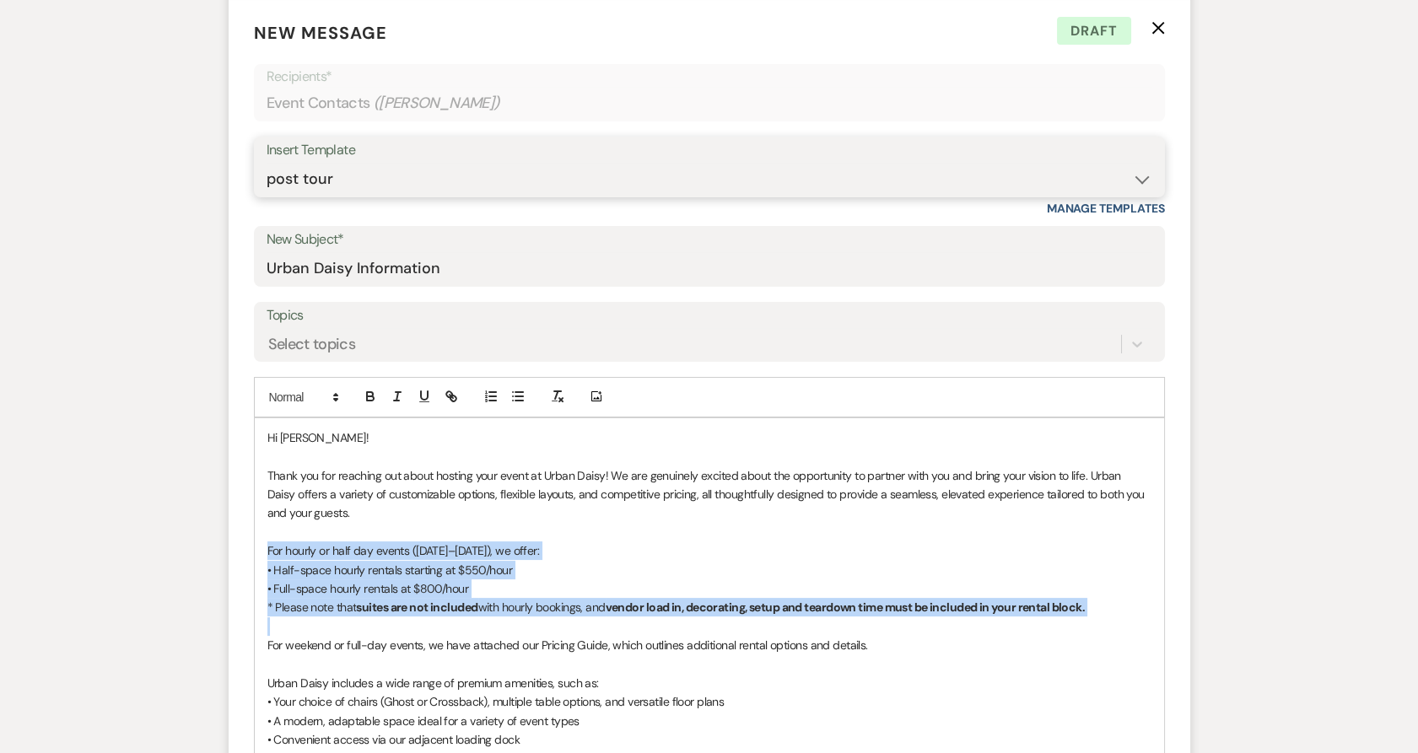
click at [267, 163] on select "-- Payment Past Due Rental Agreement and First Payment Urban Daisy Initial Resp…" at bounding box center [710, 179] width 886 height 33
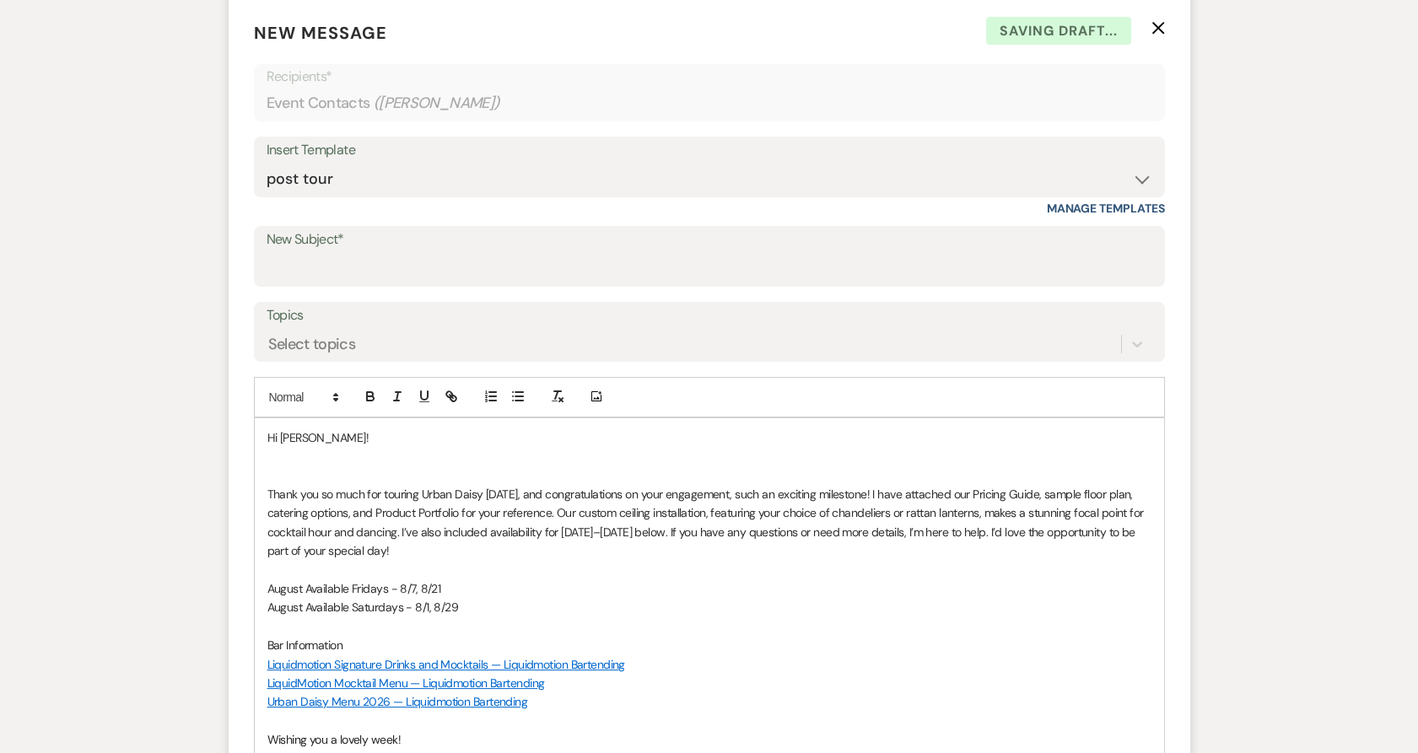
click at [294, 479] on p at bounding box center [709, 476] width 884 height 19
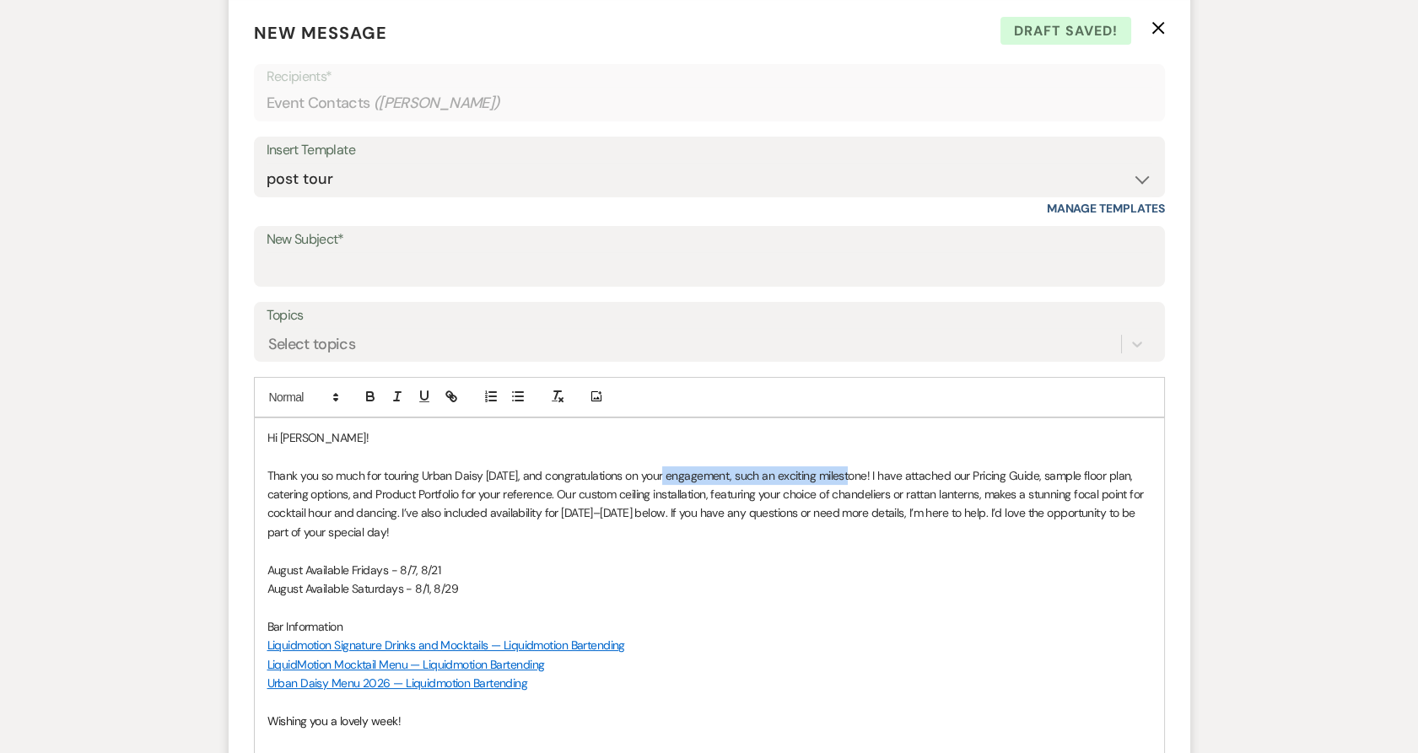
drag, startPoint x: 661, startPoint y: 472, endPoint x: 847, endPoint y: 475, distance: 185.6
click at [847, 475] on p "Thank you so much for touring Urban Daisy [DATE], and congratulations on your e…" at bounding box center [709, 505] width 884 height 76
click at [805, 473] on p "Thank you so much for touring Urban Daisy [DATE], and congratulations on your t…" at bounding box center [709, 505] width 884 height 76
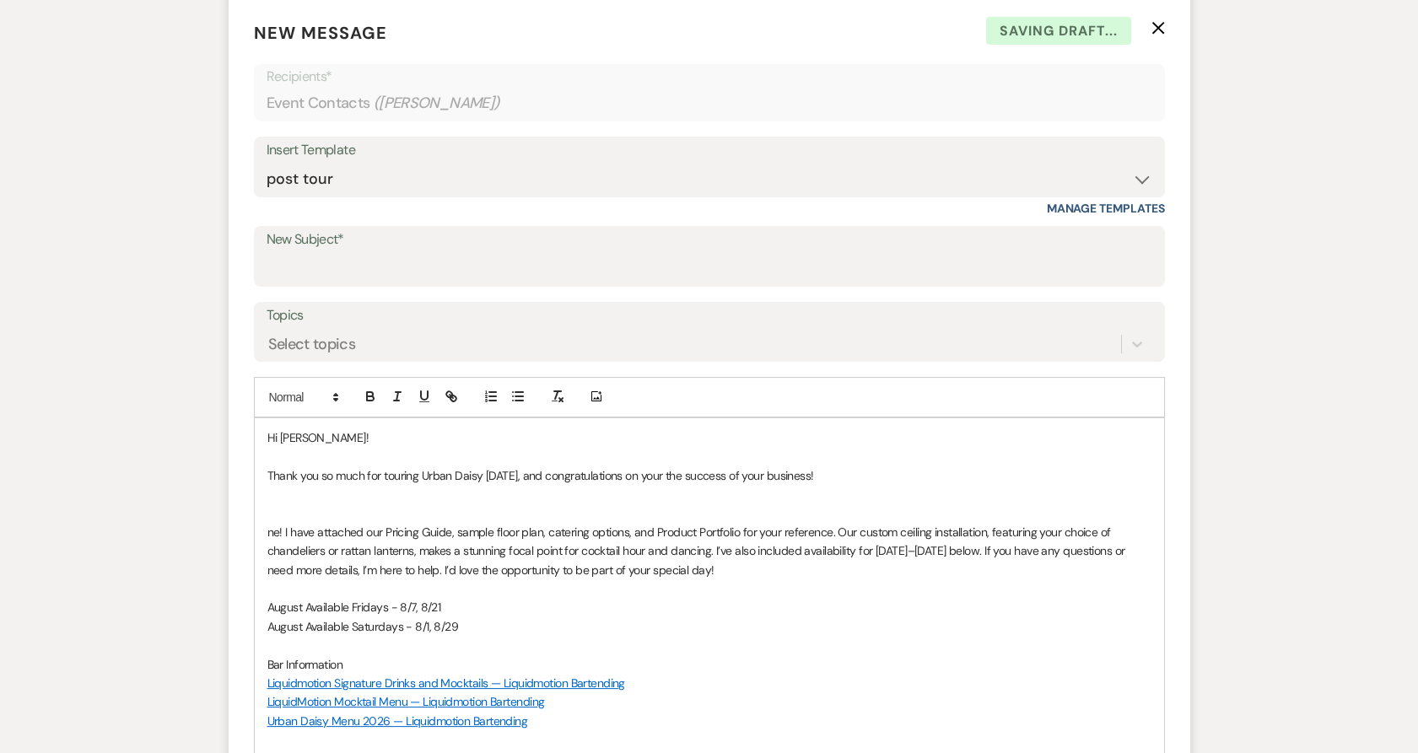
click at [814, 478] on p "Thank you so much for touring Urban Daisy [DATE], and congratulations on your t…" at bounding box center [709, 476] width 884 height 19
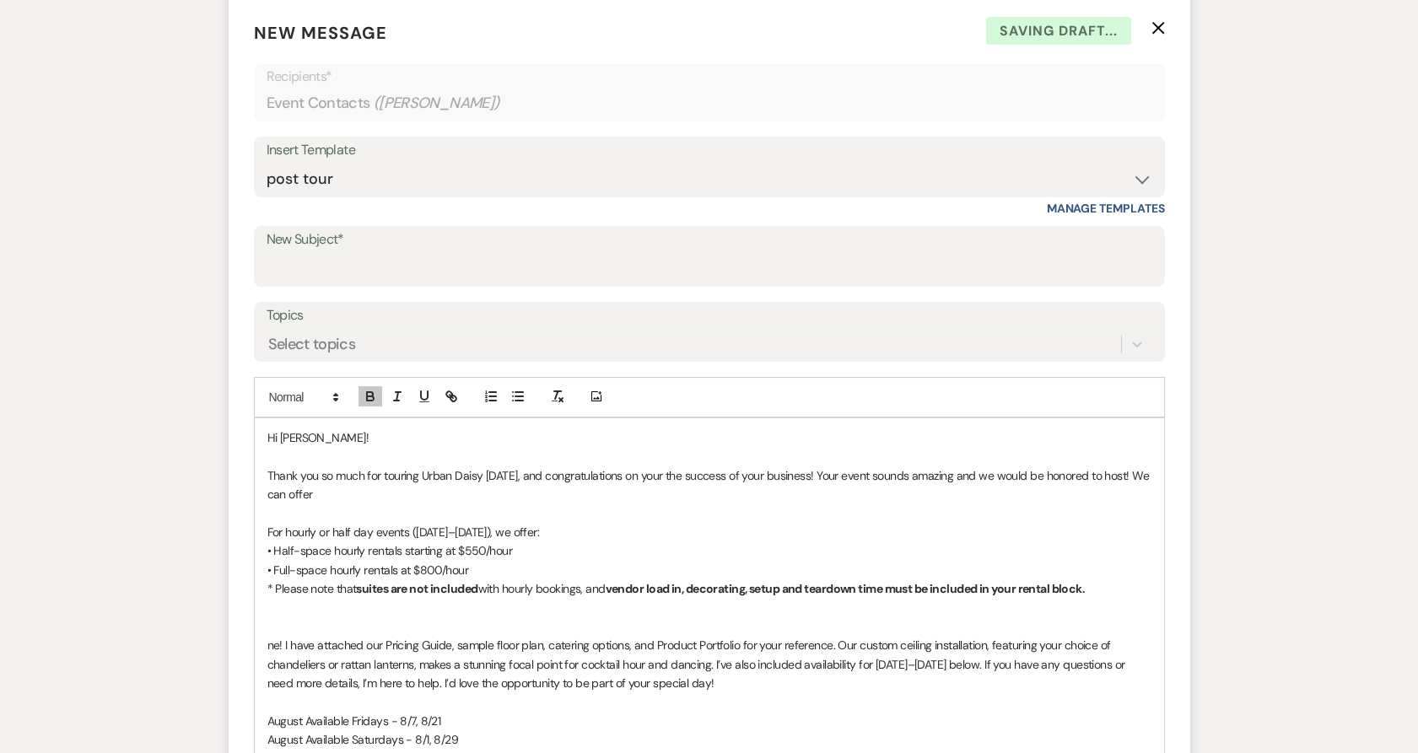
click at [341, 494] on p "Thank you so much for touring Urban Daisy [DATE], and congratulations on your t…" at bounding box center [709, 486] width 884 height 38
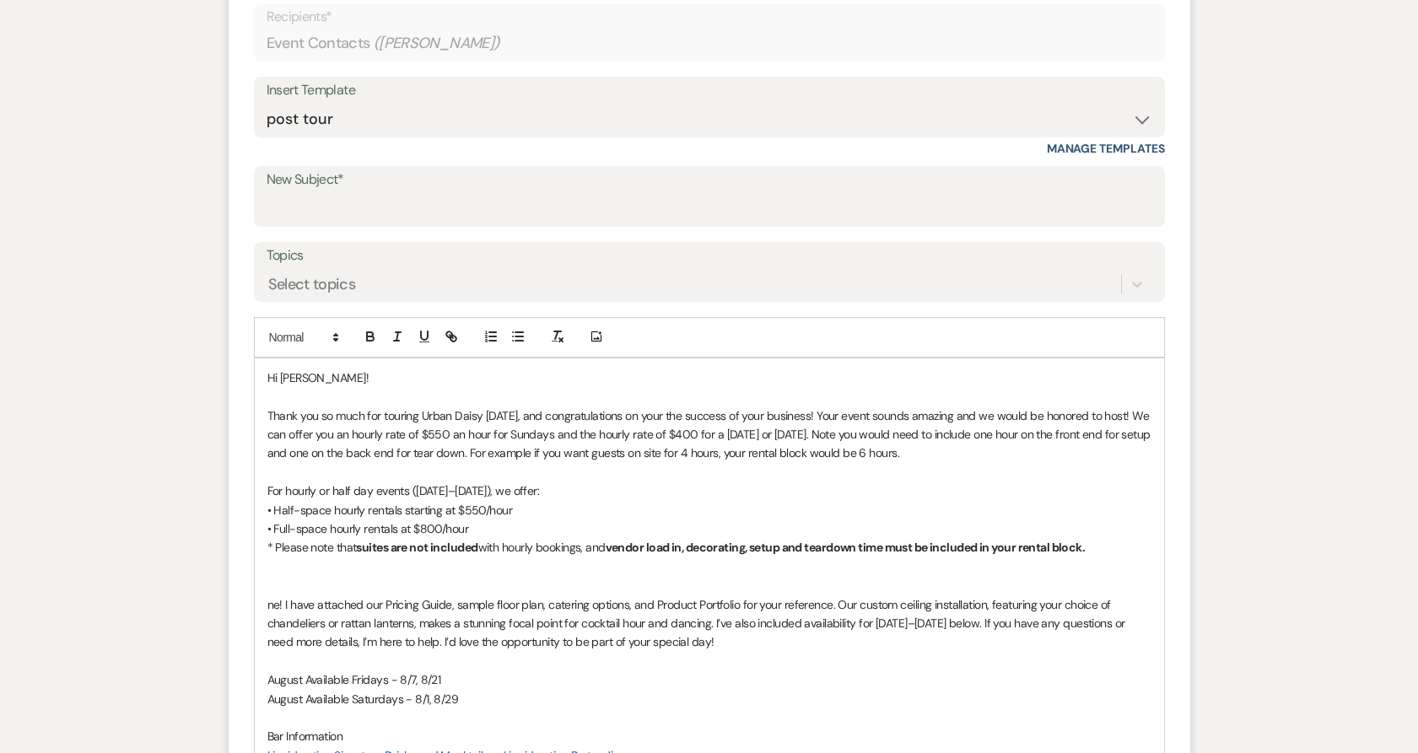
scroll to position [720, 0]
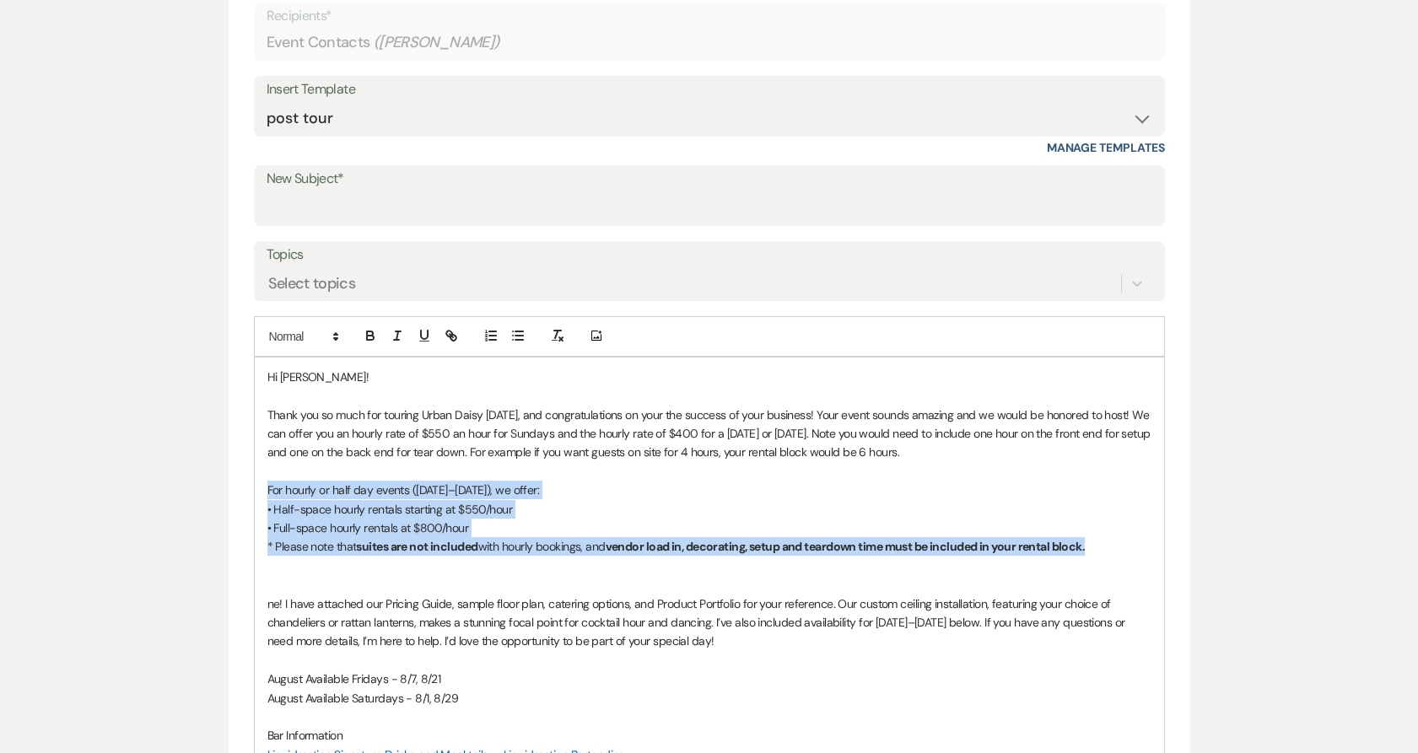
drag, startPoint x: 1130, startPoint y: 552, endPoint x: 201, endPoint y: 499, distance: 930.4
click at [201, 499] on div "Messages Tasks Payments Rental Overview Documents Contacts Notes Event Messages…" at bounding box center [709, 650] width 1418 height 1894
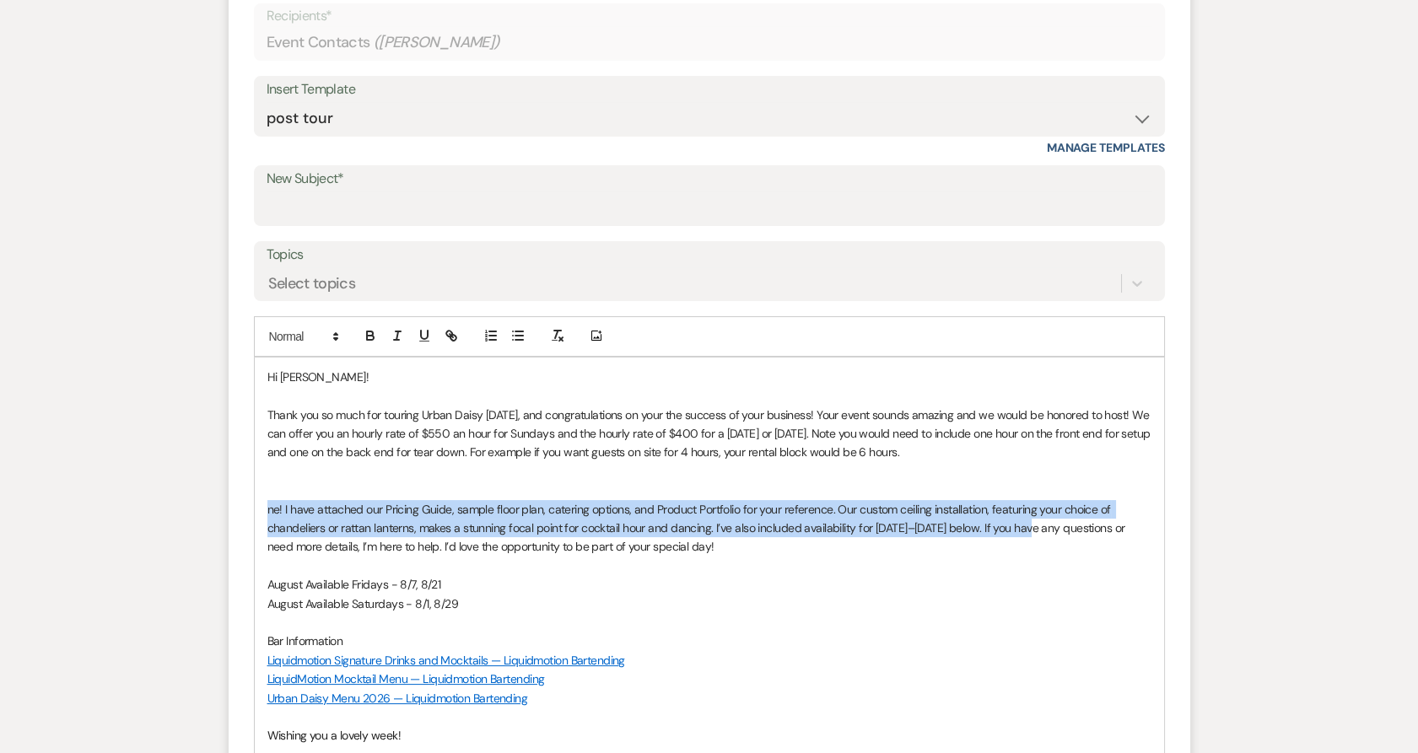
drag, startPoint x: 1057, startPoint y: 526, endPoint x: 231, endPoint y: 509, distance: 826.1
click at [231, 509] on form "New Message X Draft saved! Recipients* Event Contacts ( [PERSON_NAME] ) Insert …" at bounding box center [710, 637] width 962 height 1396
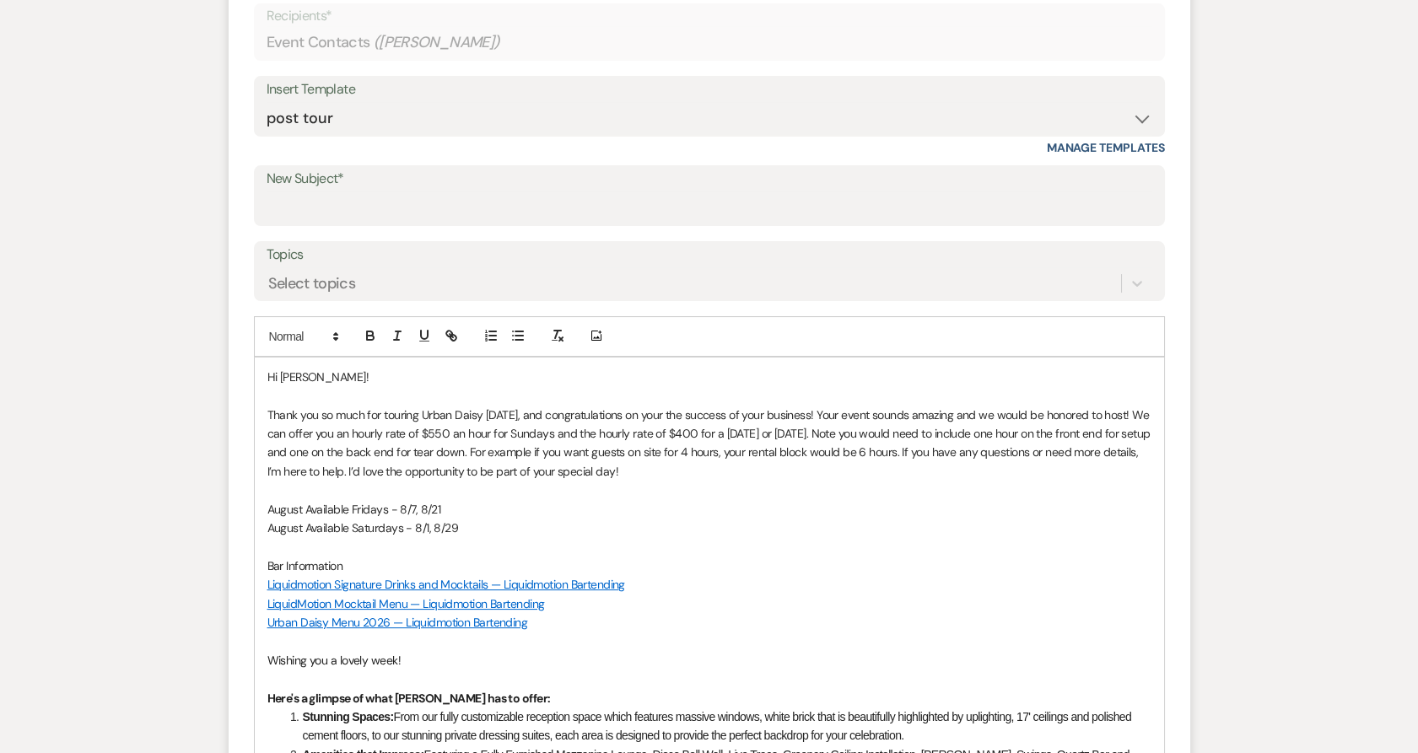
click at [386, 508] on p "August Available Fridays - 8/7, 8/21" at bounding box center [709, 509] width 884 height 19
click at [299, 506] on p "August Available Sundays - 8/7, 8/21" at bounding box center [709, 509] width 884 height 19
click at [511, 507] on p "October/November Available Sundays - 8/7, 8/21" at bounding box center [709, 509] width 884 height 19
click at [472, 530] on p "August Available Saturdays - 8/1, 8/29" at bounding box center [709, 528] width 884 height 19
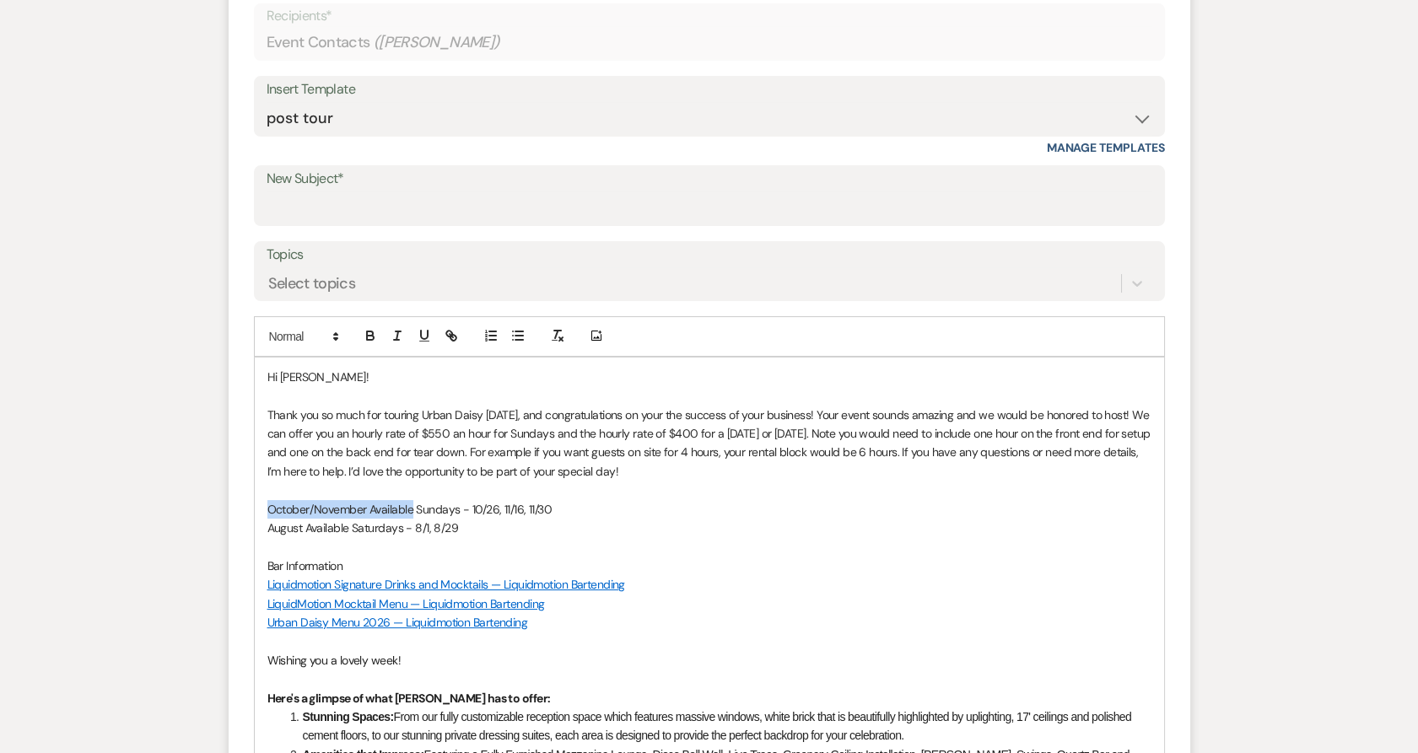
drag, startPoint x: 265, startPoint y: 515, endPoint x: 412, endPoint y: 503, distance: 147.3
click at [412, 503] on div "Hi [PERSON_NAME]! Thank you so much for touring Urban Daisy [DATE], and congrat…" at bounding box center [709, 750] width 909 height 785
copy p "October/November Available"
click at [413, 488] on p at bounding box center [709, 490] width 884 height 19
click at [676, 470] on p "Thank you so much for touring Urban Daisy [DATE], and congratulations on your t…" at bounding box center [709, 444] width 884 height 76
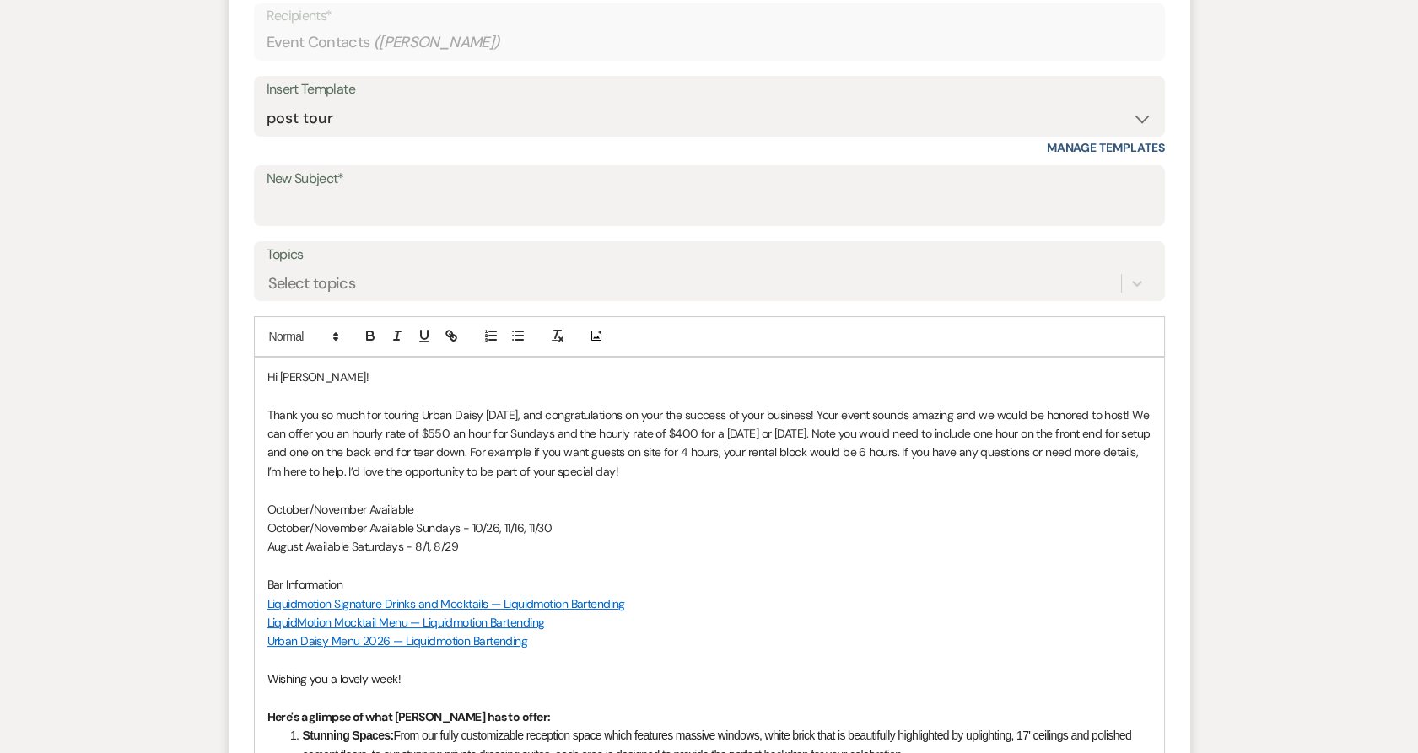
click at [419, 505] on p "October/November Available" at bounding box center [709, 509] width 884 height 19
click at [314, 503] on p "October/November Available Wednesdays/Thursdays-" at bounding box center [709, 509] width 884 height 19
drag, startPoint x: 469, startPoint y: 544, endPoint x: 245, endPoint y: 548, distance: 224.4
click at [245, 548] on form "New Message X Saving draft... Recipients* Event Contacts ( [PERSON_NAME] ) Inse…" at bounding box center [710, 609] width 962 height 1340
click at [518, 490] on p at bounding box center [709, 490] width 884 height 19
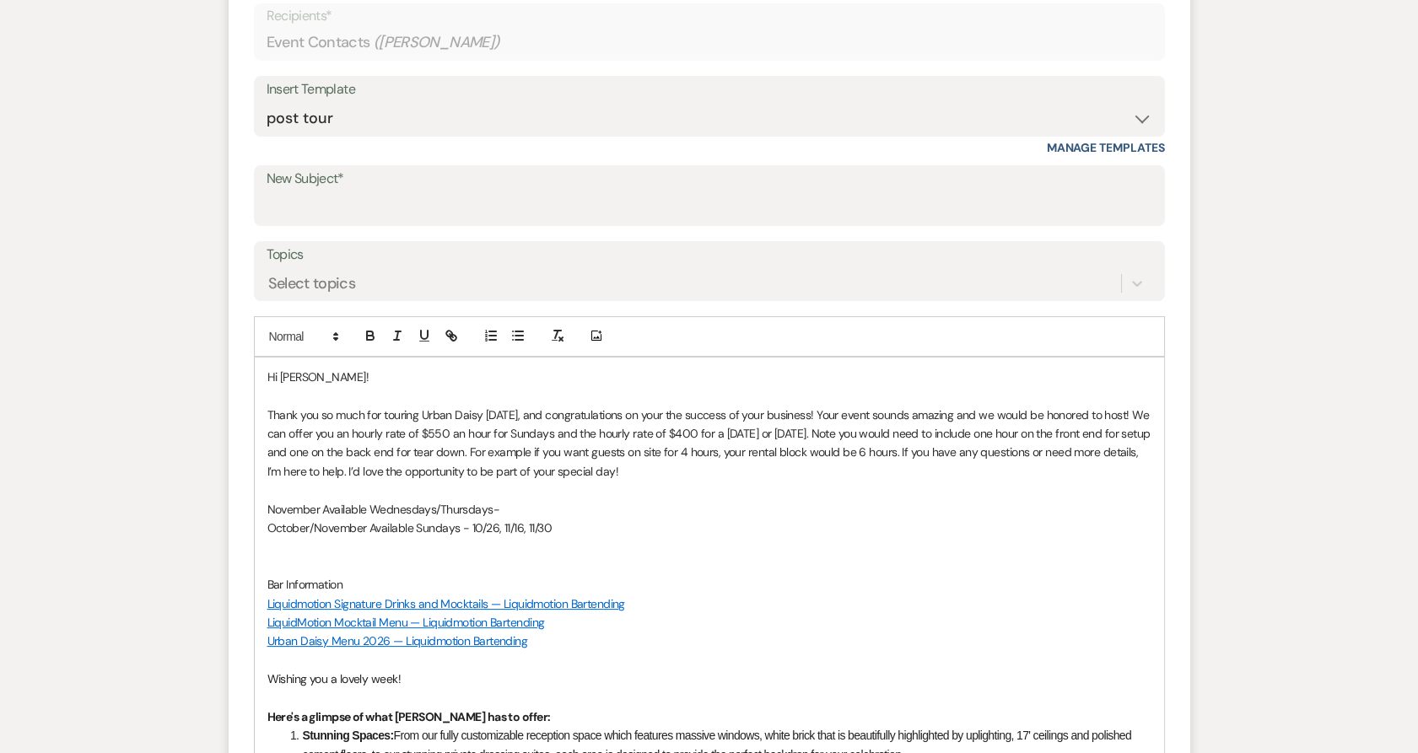
click at [513, 506] on p "November Available Wednesdays/Thursdays-" at bounding box center [709, 509] width 884 height 19
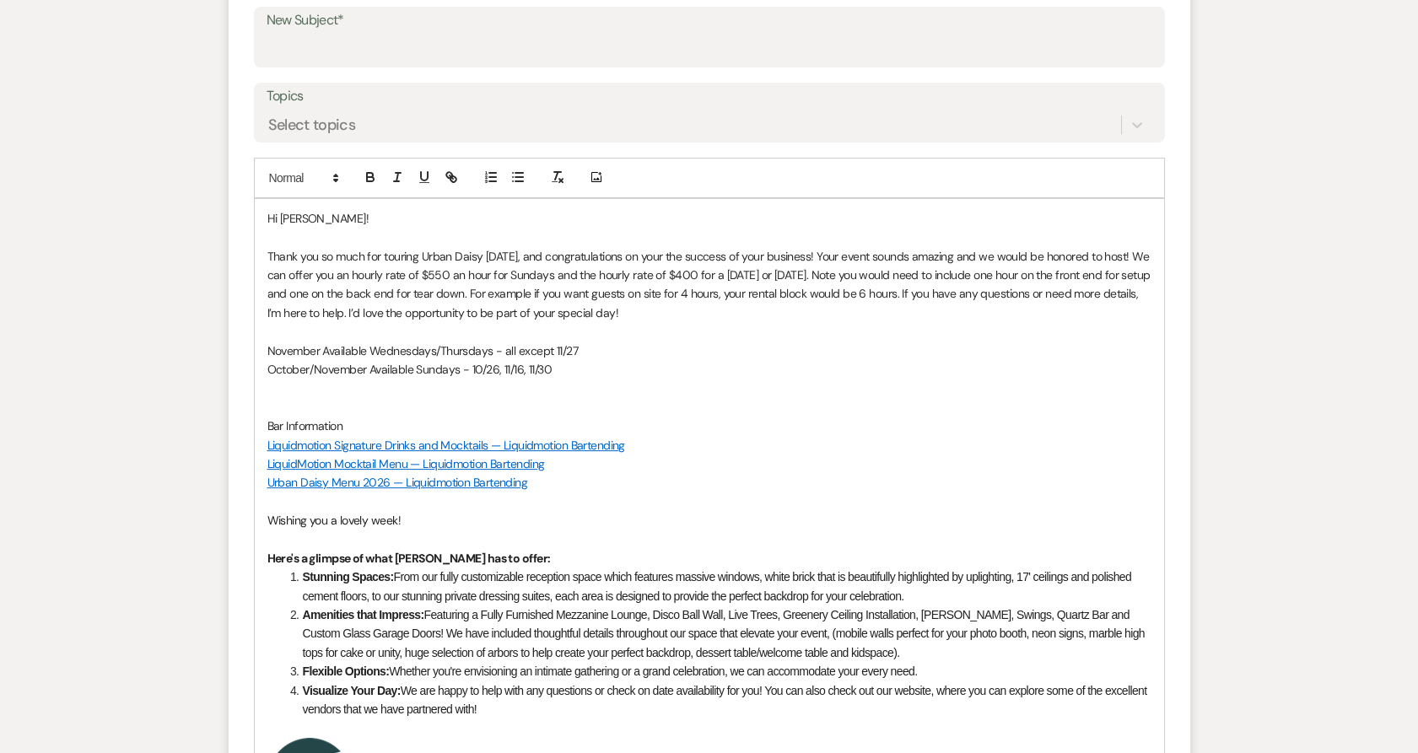
scroll to position [880, 0]
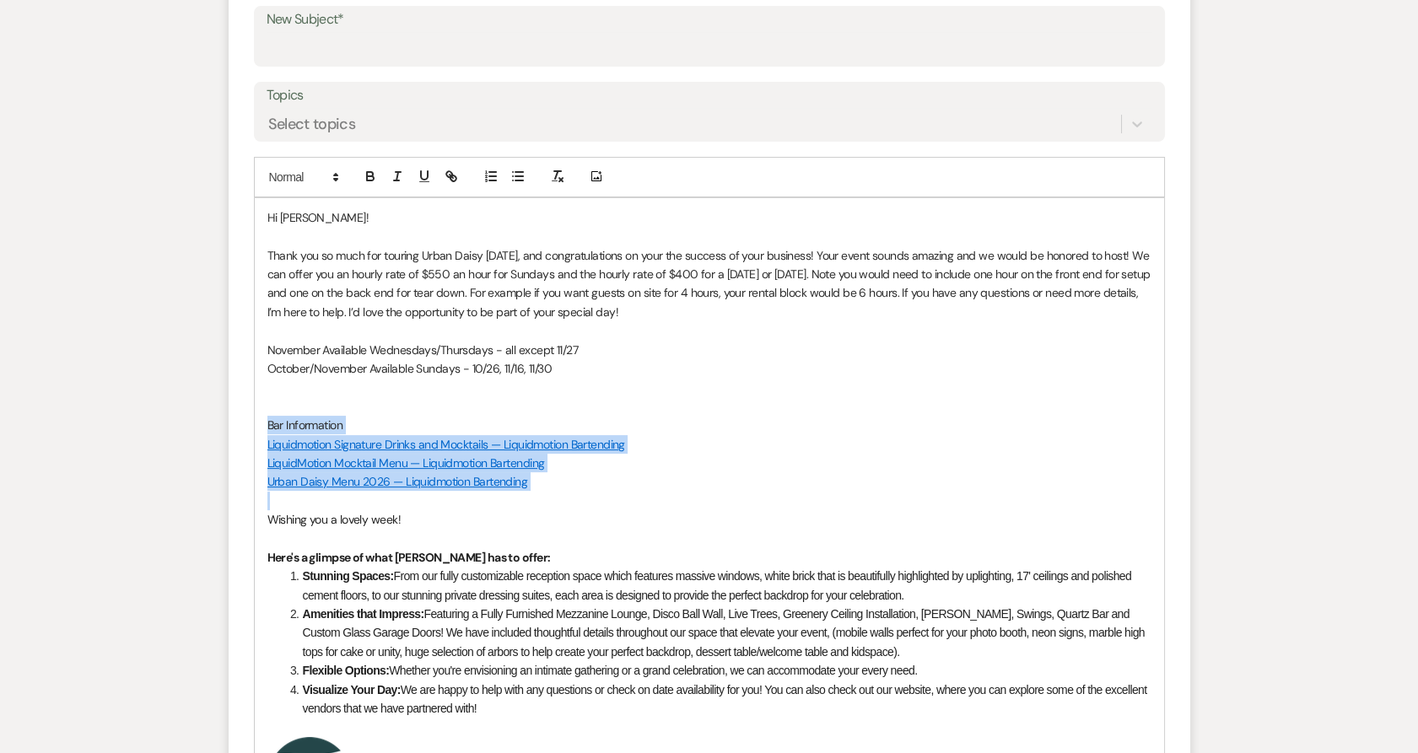
drag, startPoint x: 587, startPoint y: 495, endPoint x: 247, endPoint y: 425, distance: 347.1
click at [247, 425] on form "New Message X Draft saved! Recipients* Event Contacts ( [PERSON_NAME] ) Insert …" at bounding box center [710, 450] width 962 height 1340
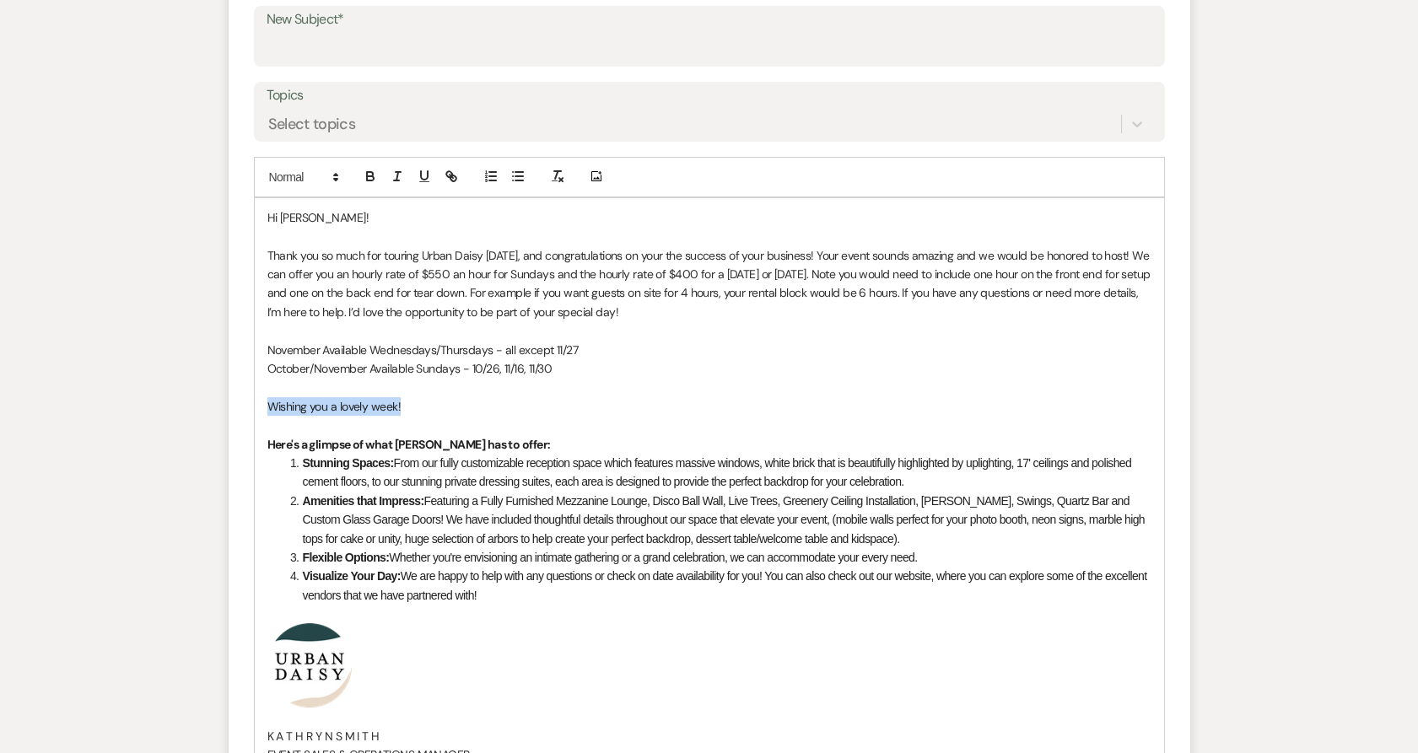
drag, startPoint x: 412, startPoint y: 406, endPoint x: 263, endPoint y: 405, distance: 148.5
click at [263, 405] on div "Hi [PERSON_NAME]! Thank you so much for touring Urban Daisy [DATE], and congrat…" at bounding box center [709, 543] width 909 height 690
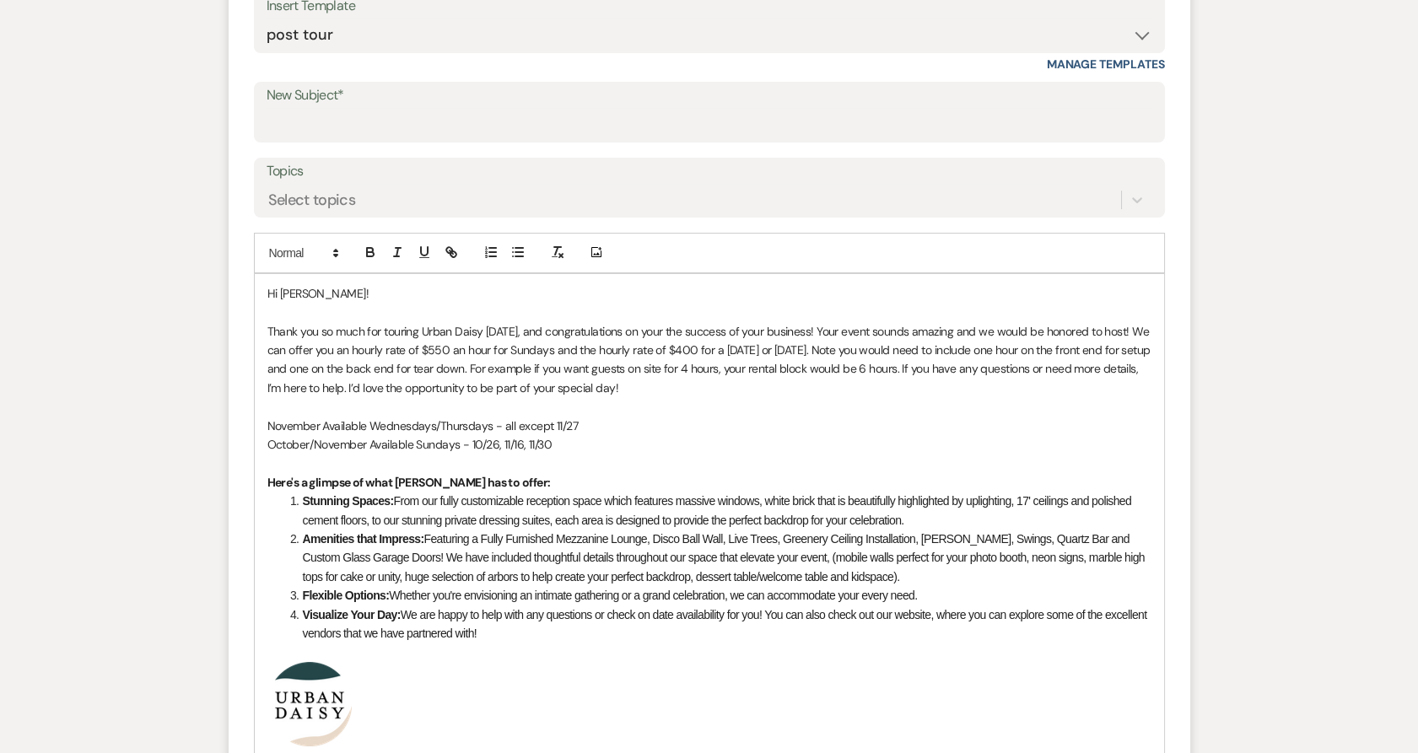
scroll to position [806, 0]
click at [384, 126] on input "New Subject*" at bounding box center [710, 122] width 886 height 33
type input "Thank you for Touring Urban Daisy Events!"
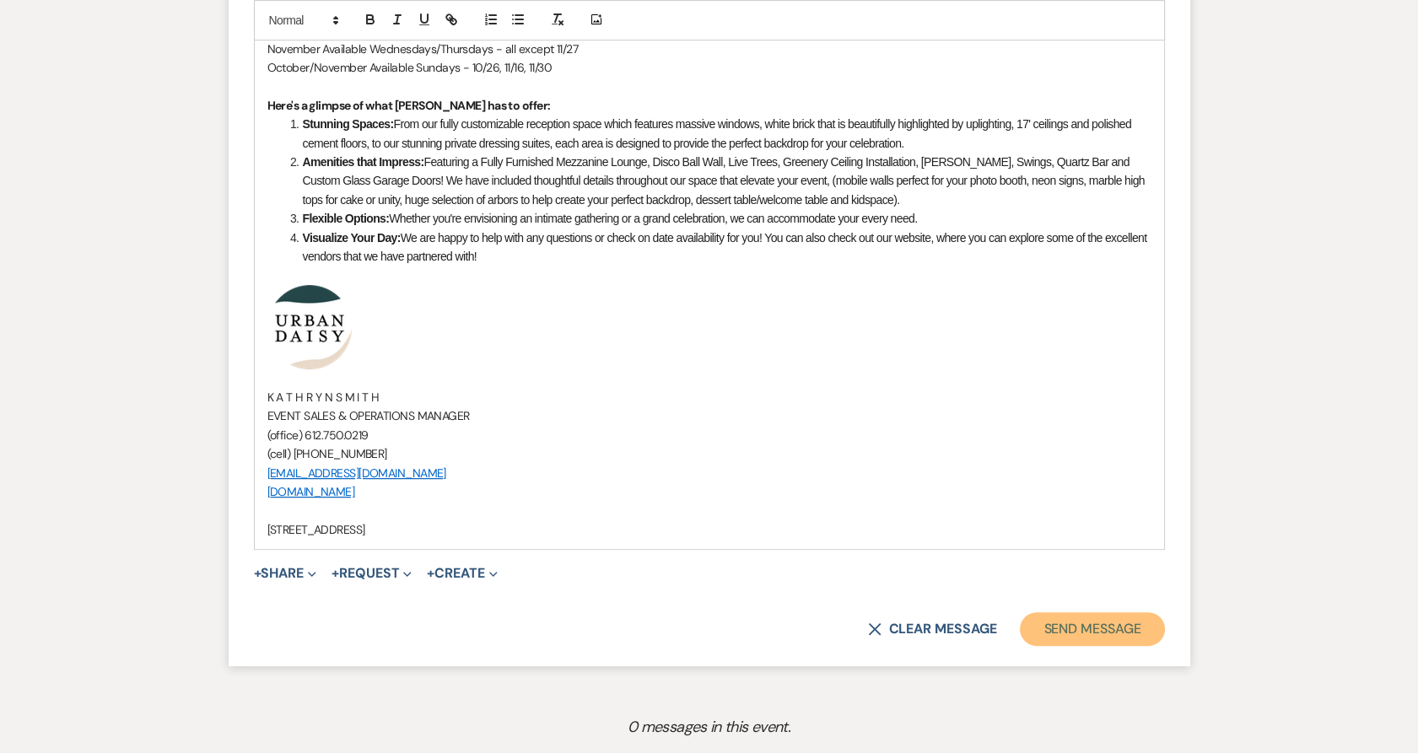
click at [1106, 627] on button "Send Message" at bounding box center [1092, 629] width 144 height 34
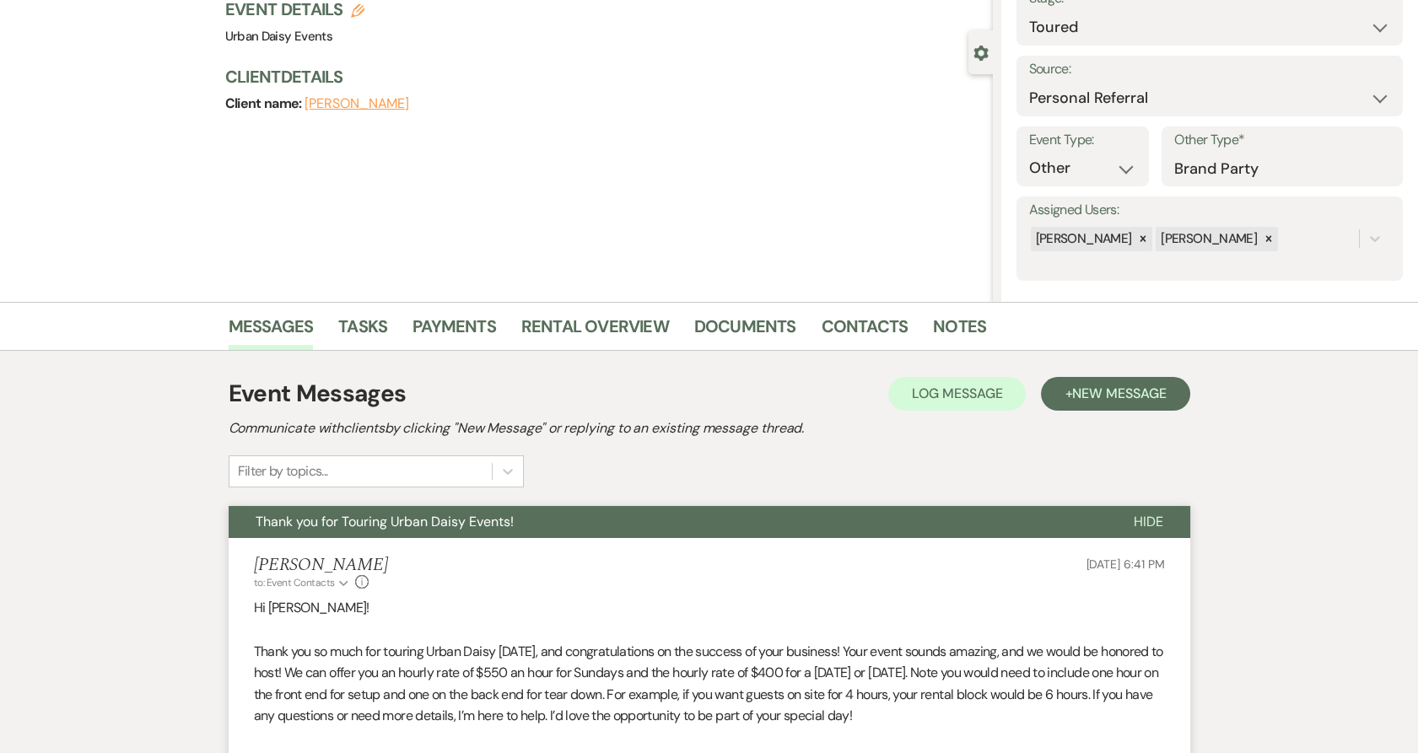
scroll to position [0, 0]
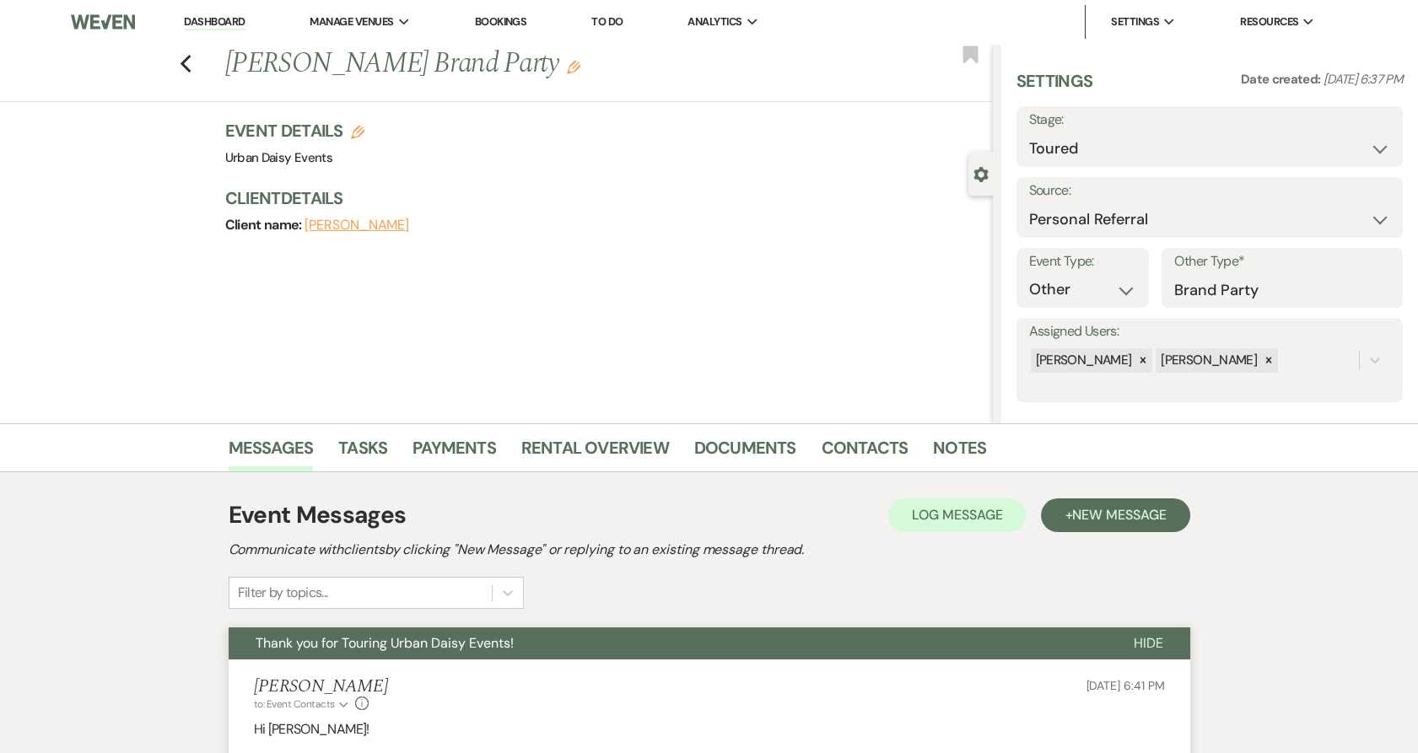
drag, startPoint x: 560, startPoint y: 123, endPoint x: 218, endPoint y: 29, distance: 355.3
click at [218, 29] on link "Dashboard" at bounding box center [214, 22] width 61 height 16
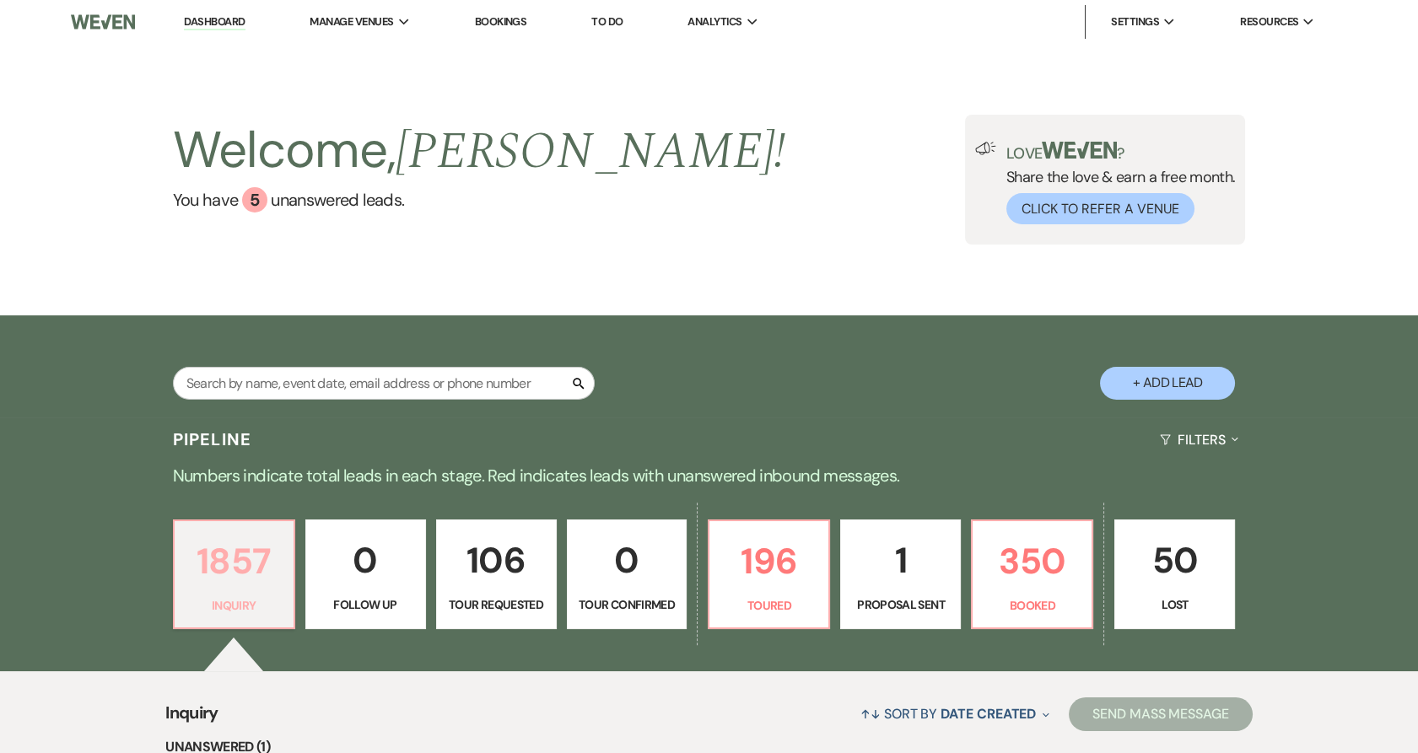
scroll to position [261, 0]
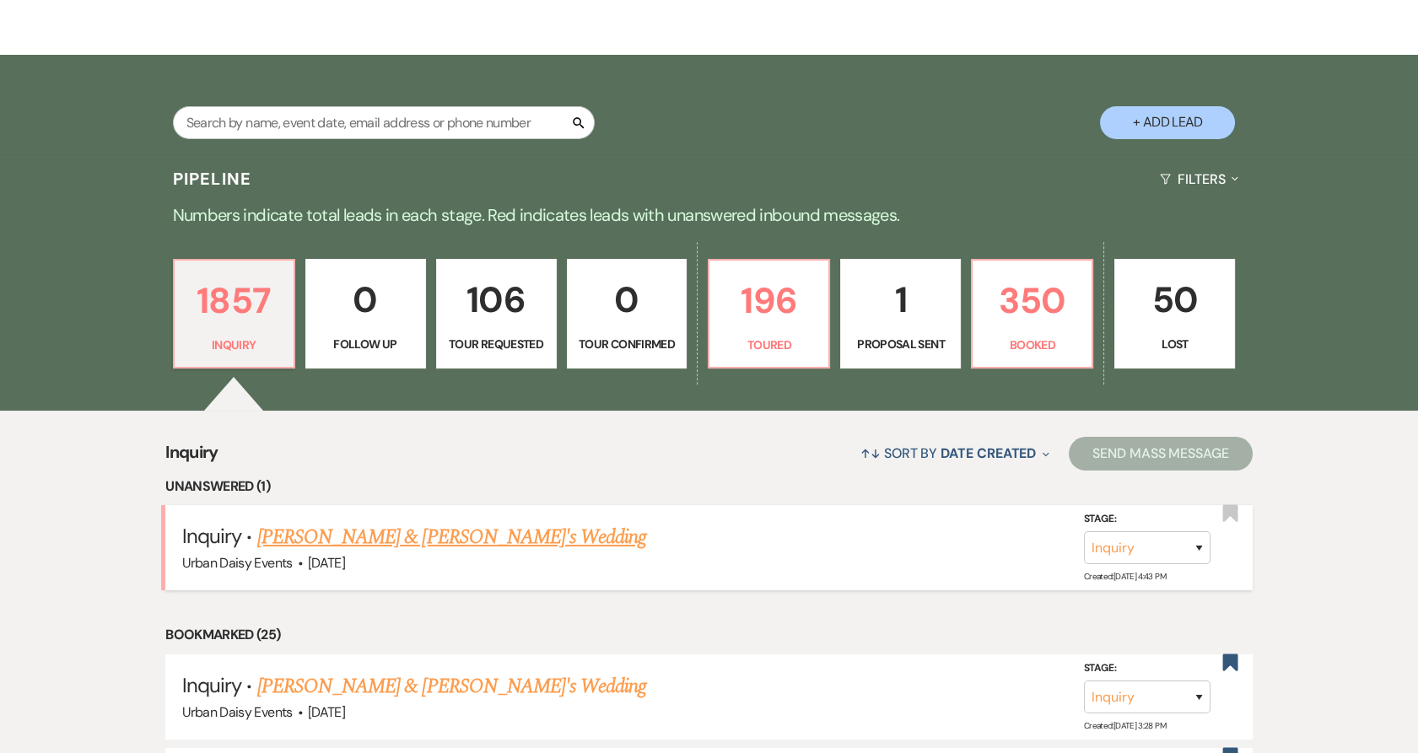
click at [290, 542] on link "[PERSON_NAME] & [PERSON_NAME]'s Wedding" at bounding box center [452, 537] width 390 height 30
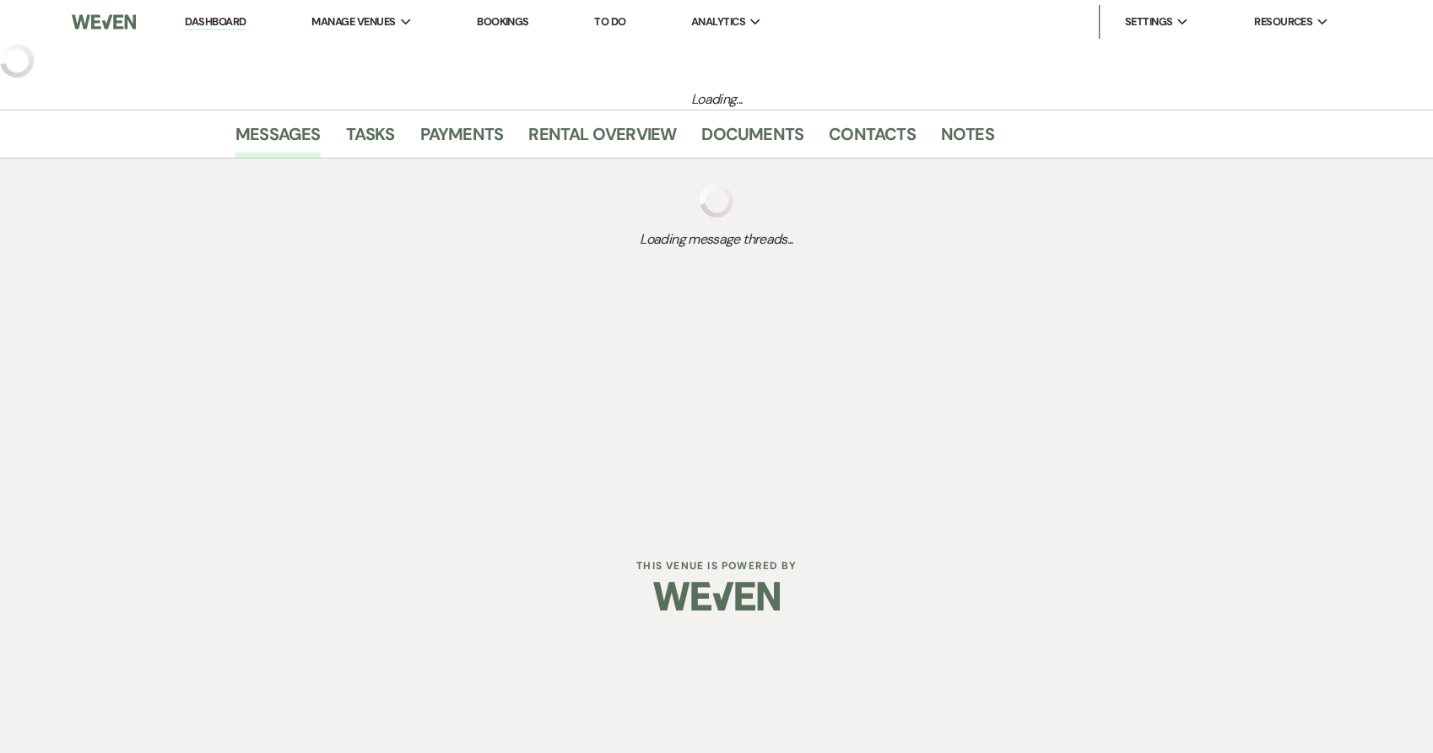
select select "5"
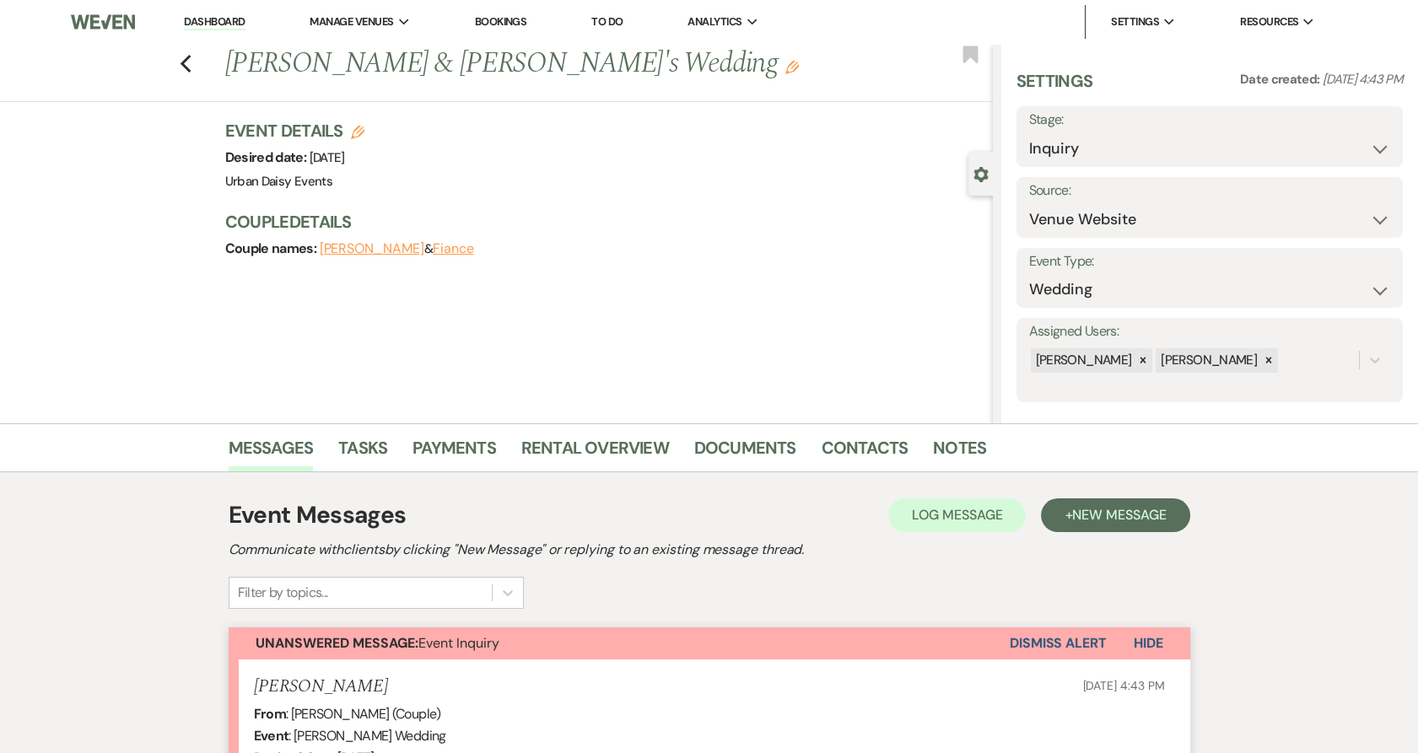
scroll to position [407, 0]
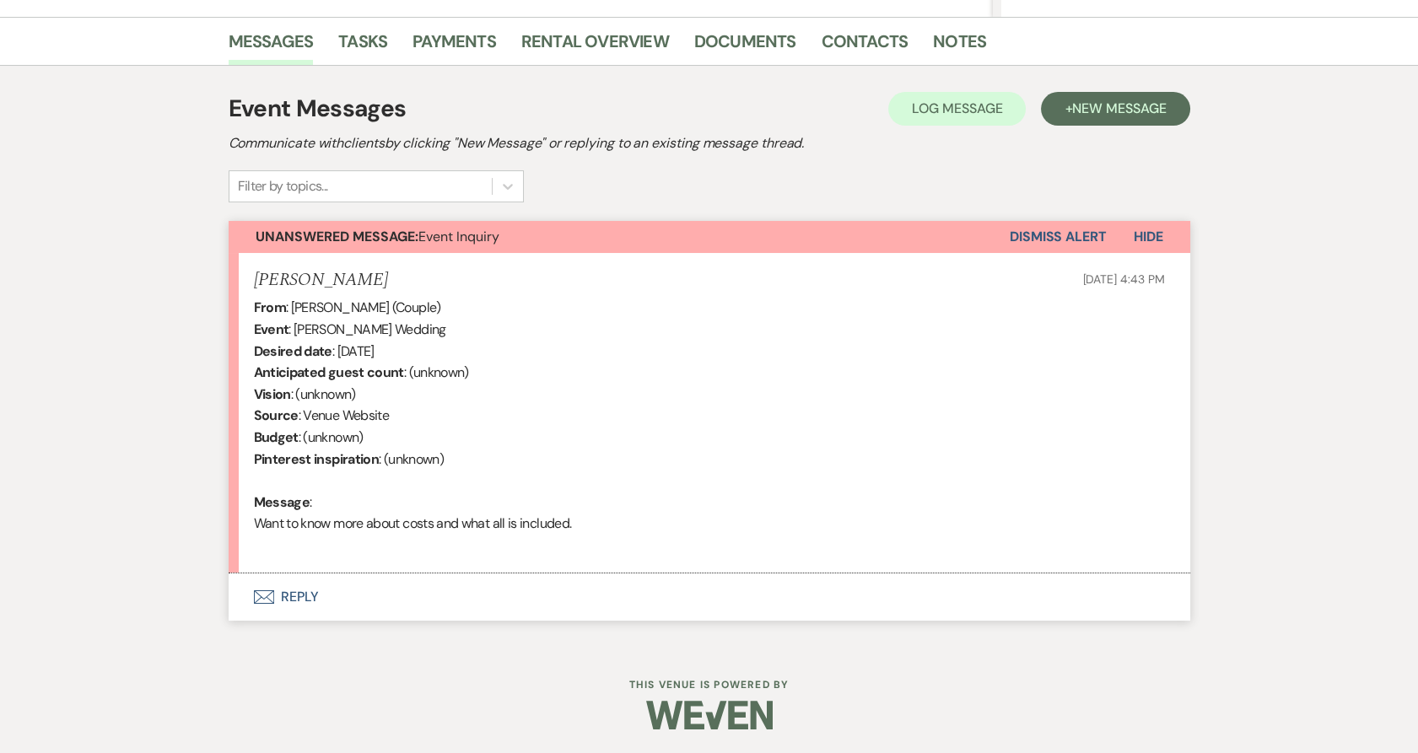
click at [287, 574] on button "Envelope Reply" at bounding box center [710, 597] width 962 height 47
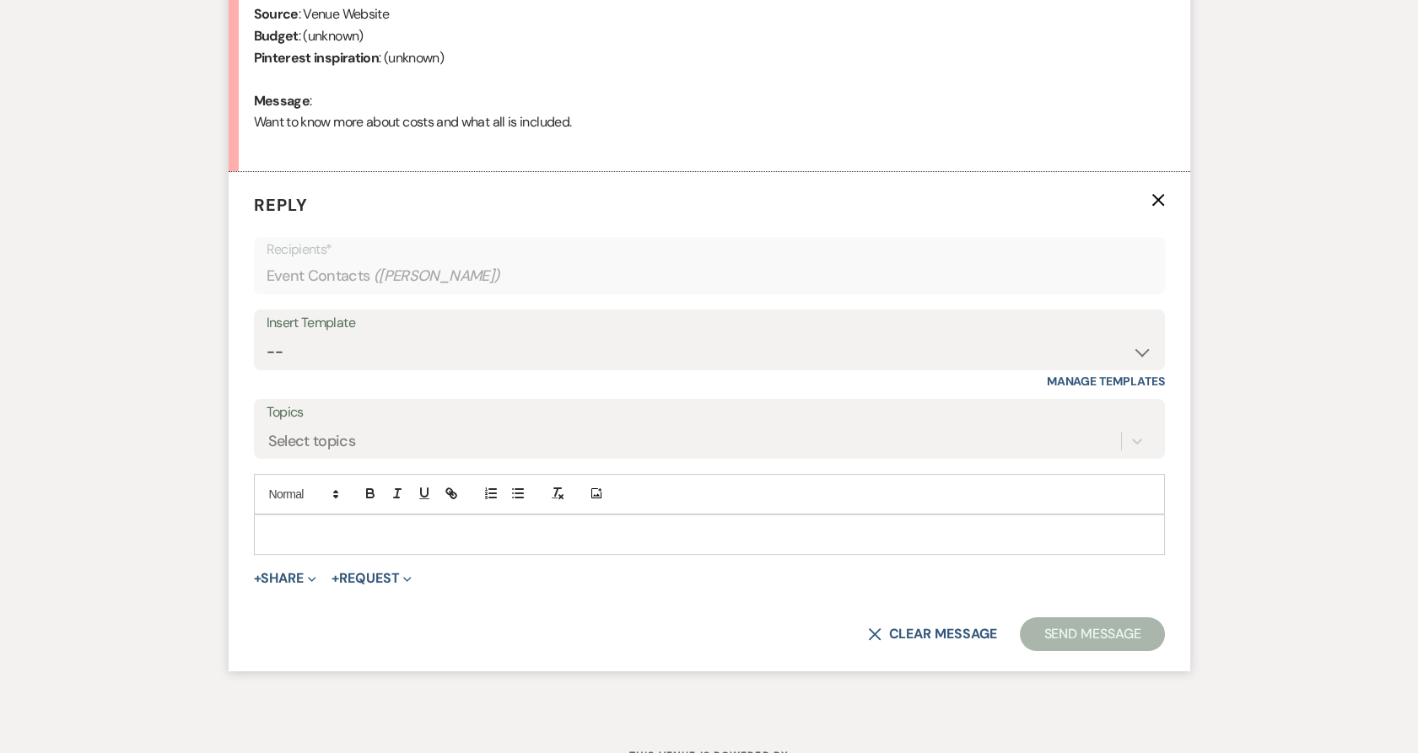
scroll to position [853, 0]
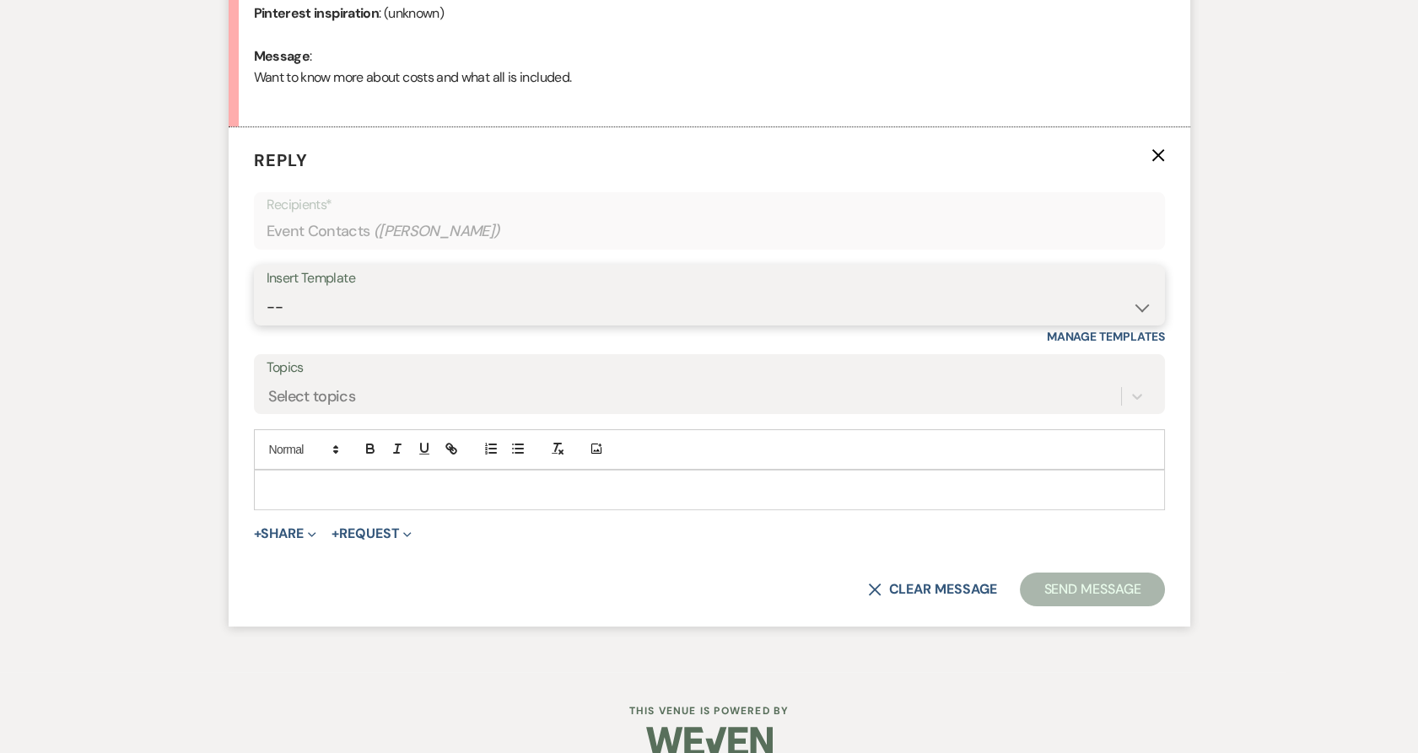
click at [332, 294] on select "-- Payment Past Due Rental Agreement and First Payment Urban Daisy Initial Resp…" at bounding box center [710, 307] width 886 height 33
select select "1243"
click at [267, 291] on select "-- Payment Past Due Rental Agreement and First Payment Urban Daisy Initial Resp…" at bounding box center [710, 307] width 886 height 33
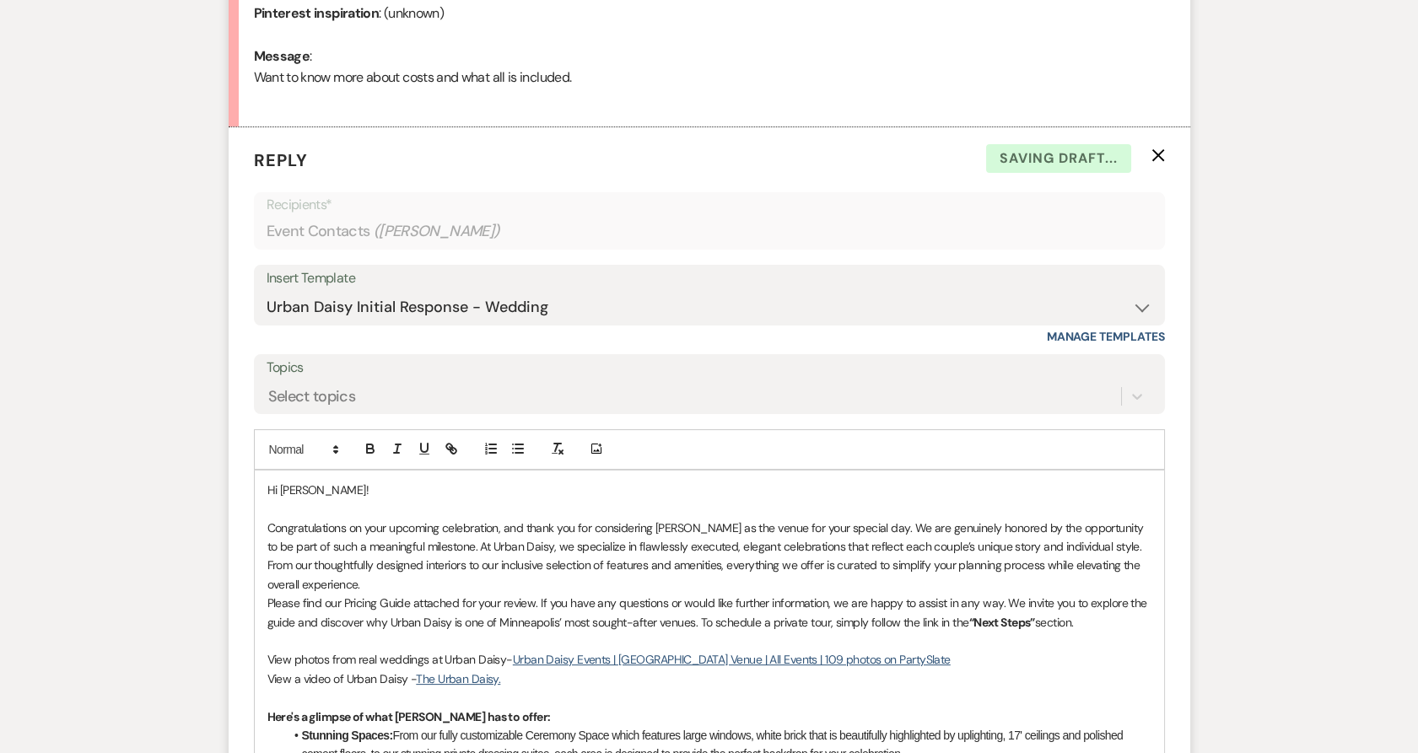
click at [370, 587] on p "Congratulations on your upcoming celebration, and thank you for considering [PE…" at bounding box center [709, 557] width 884 height 76
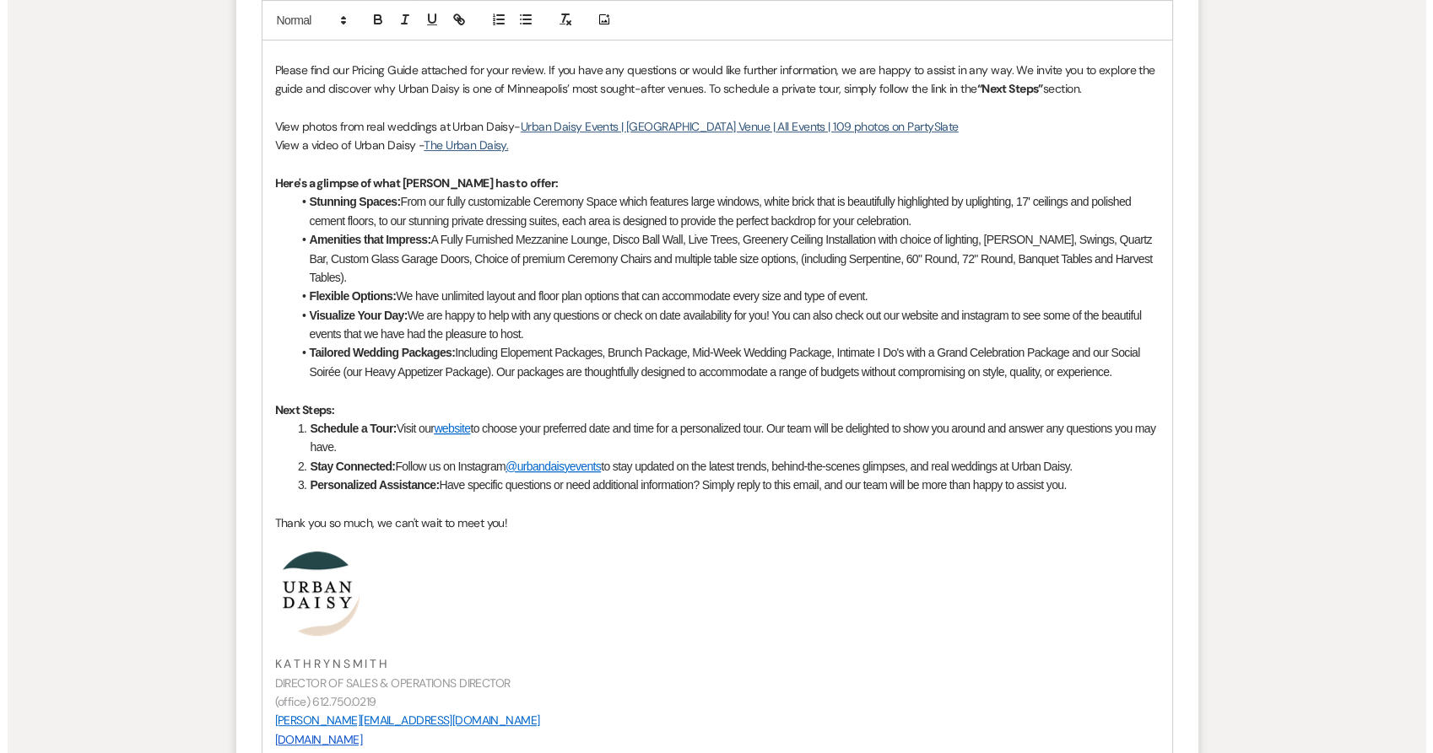
scroll to position [1708, 0]
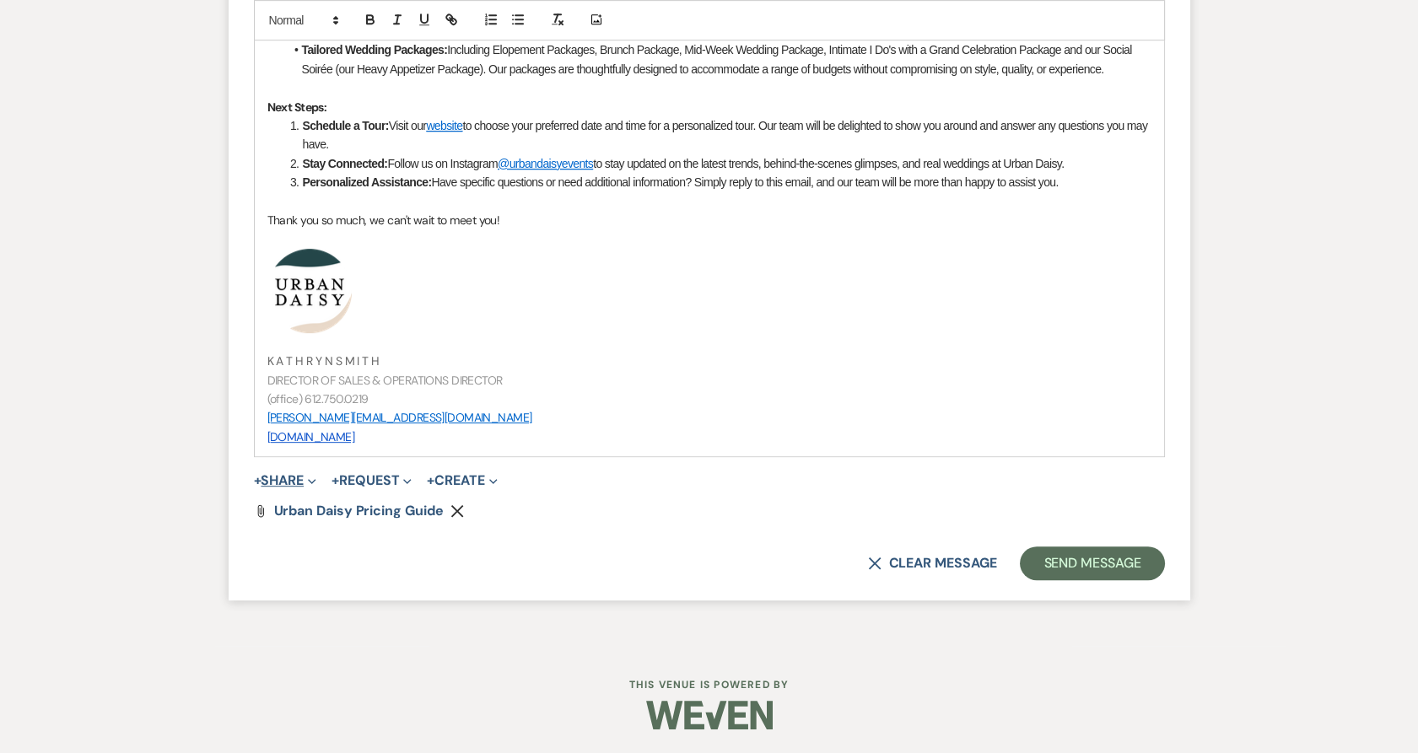
click at [258, 486] on span "+" at bounding box center [258, 480] width 8 height 13
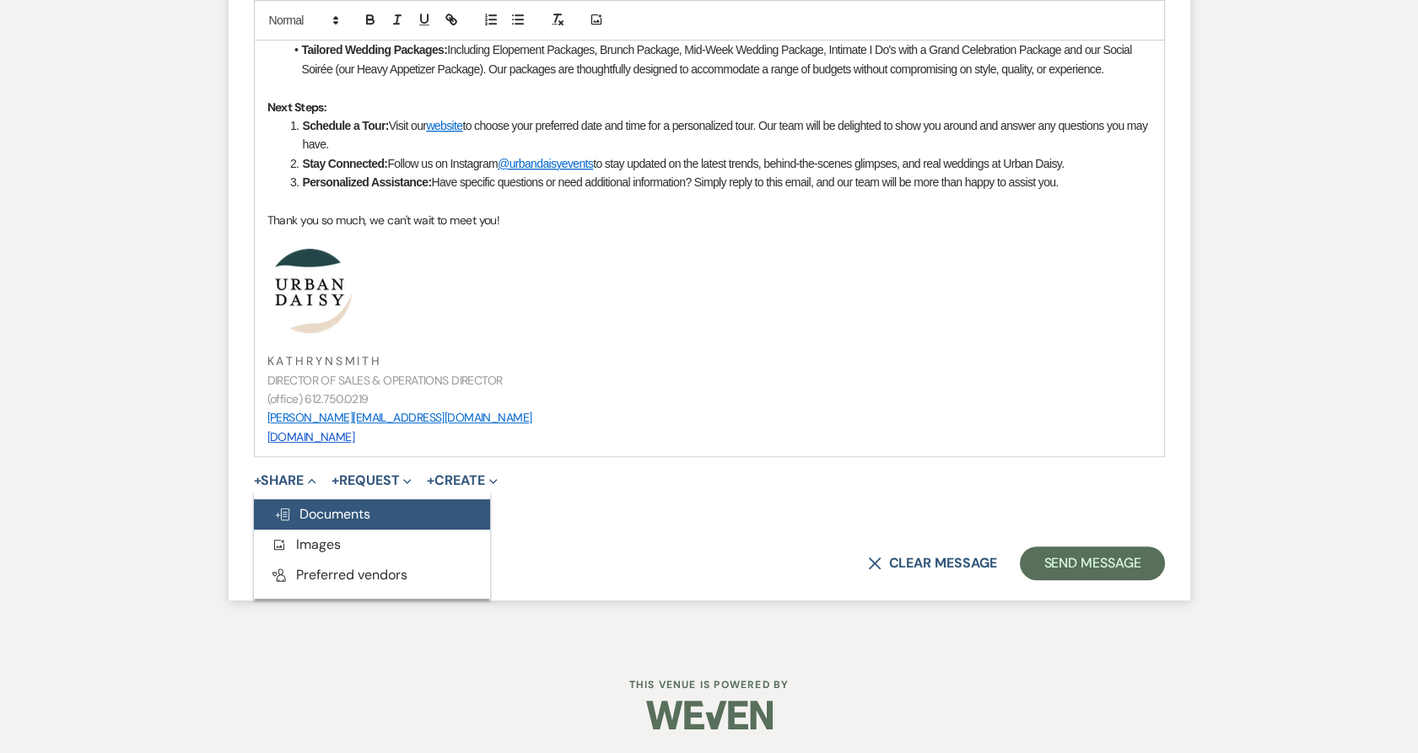
click at [264, 526] on button "Doc Upload Documents" at bounding box center [372, 514] width 236 height 30
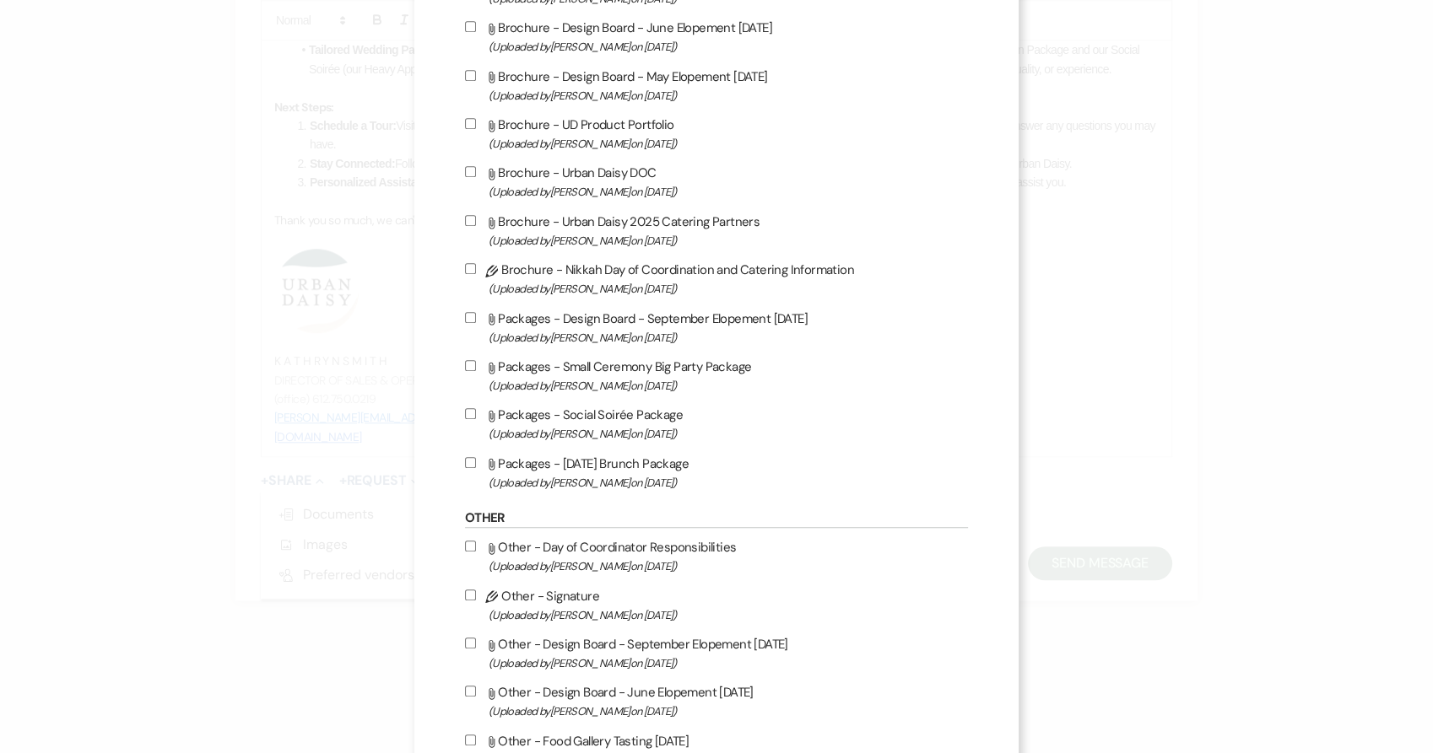
scroll to position [1139, 0]
click at [493, 469] on label "Attach File Packages - [DATE] Brunch Package (Uploaded by [PERSON_NAME] on [DAT…" at bounding box center [717, 471] width 504 height 40
click at [476, 466] on input "Attach File Packages - [DATE] Brunch Package (Uploaded by [PERSON_NAME] on [DAT…" at bounding box center [470, 460] width 11 height 11
checkbox input "true"
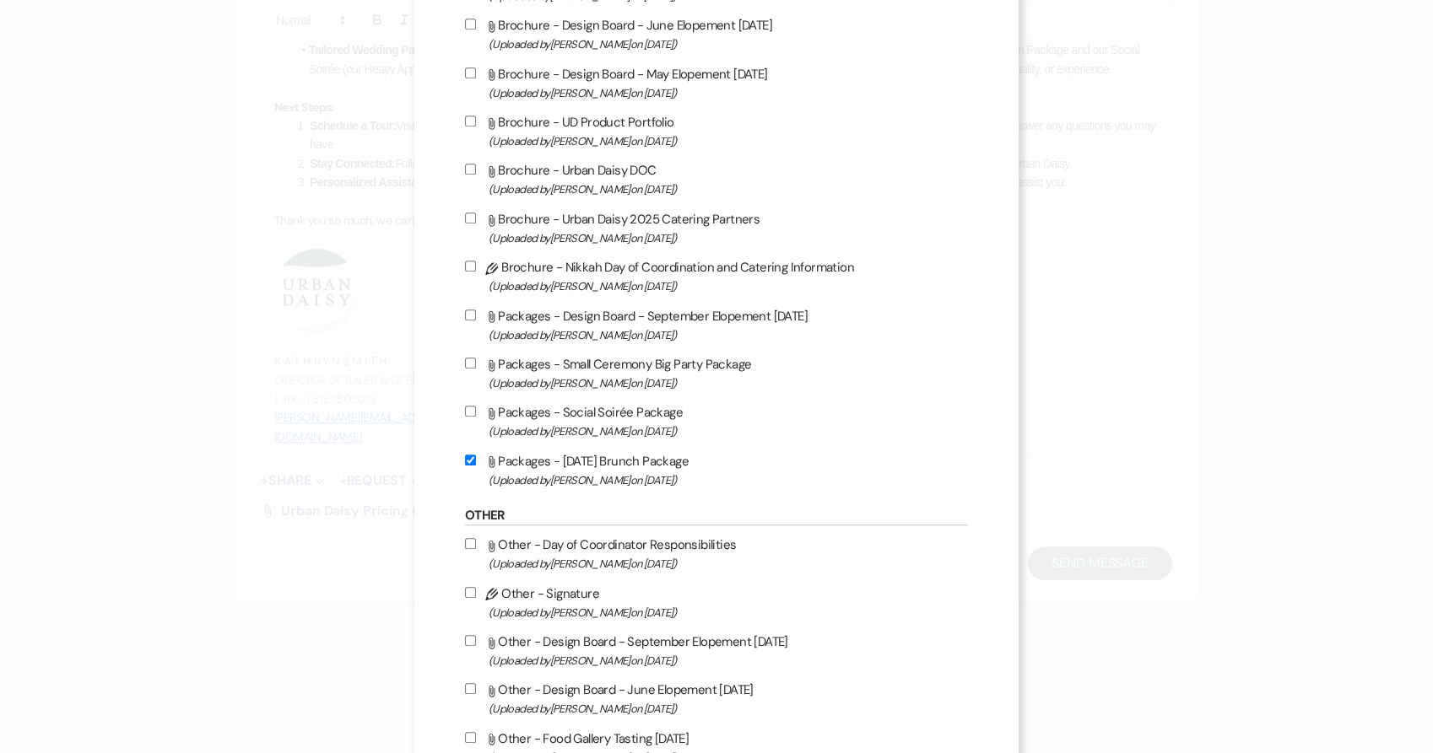
click at [493, 420] on icon "Attach File" at bounding box center [491, 413] width 13 height 13
click at [476, 417] on input "Attach File Packages - Social Soirée Package (Uploaded by [PERSON_NAME] on [DAT…" at bounding box center [470, 411] width 11 height 11
checkbox input "true"
click at [492, 391] on span "(Uploaded by [PERSON_NAME] on [DATE] )" at bounding box center [728, 383] width 480 height 19
click at [476, 369] on input "Attach File Packages - Small Ceremony Big Party Package (Uploaded by [PERSON_NA…" at bounding box center [470, 363] width 11 height 11
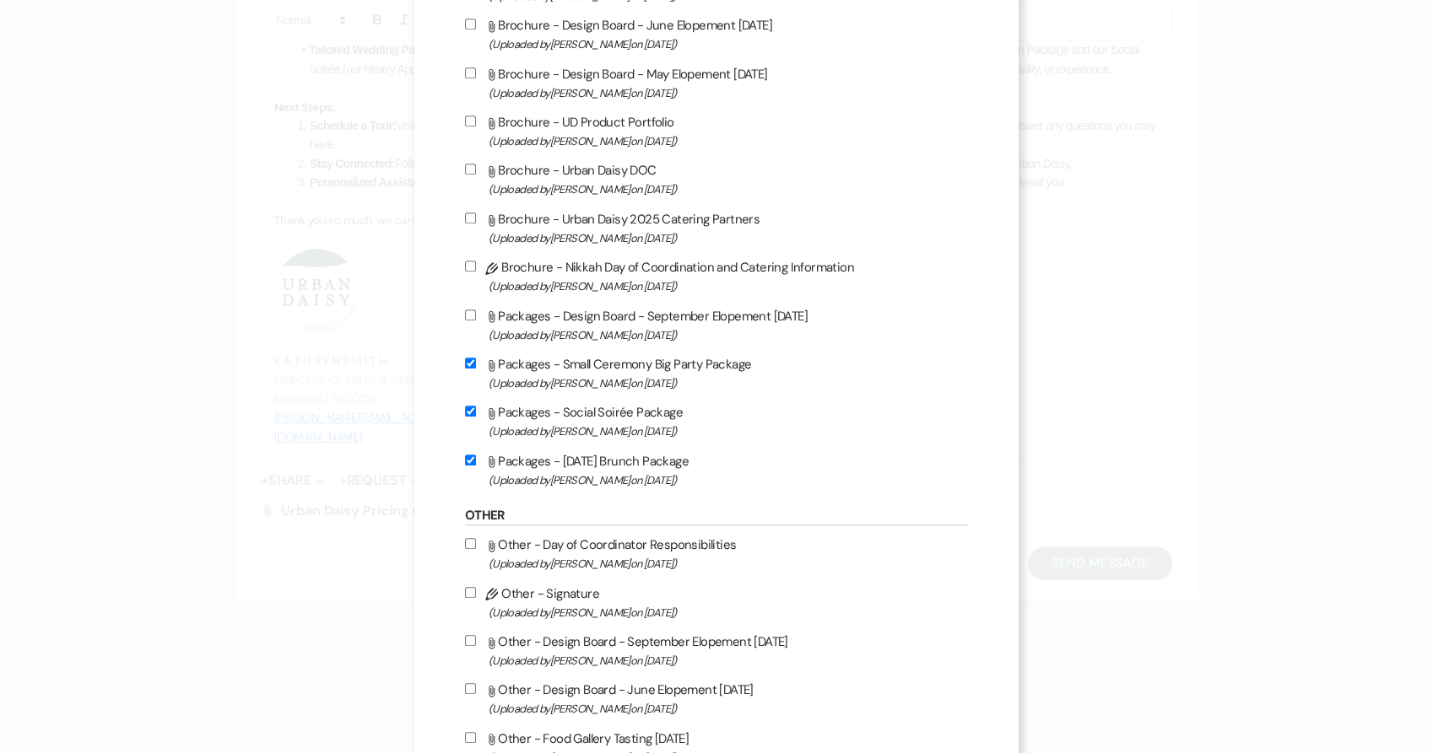
checkbox input "true"
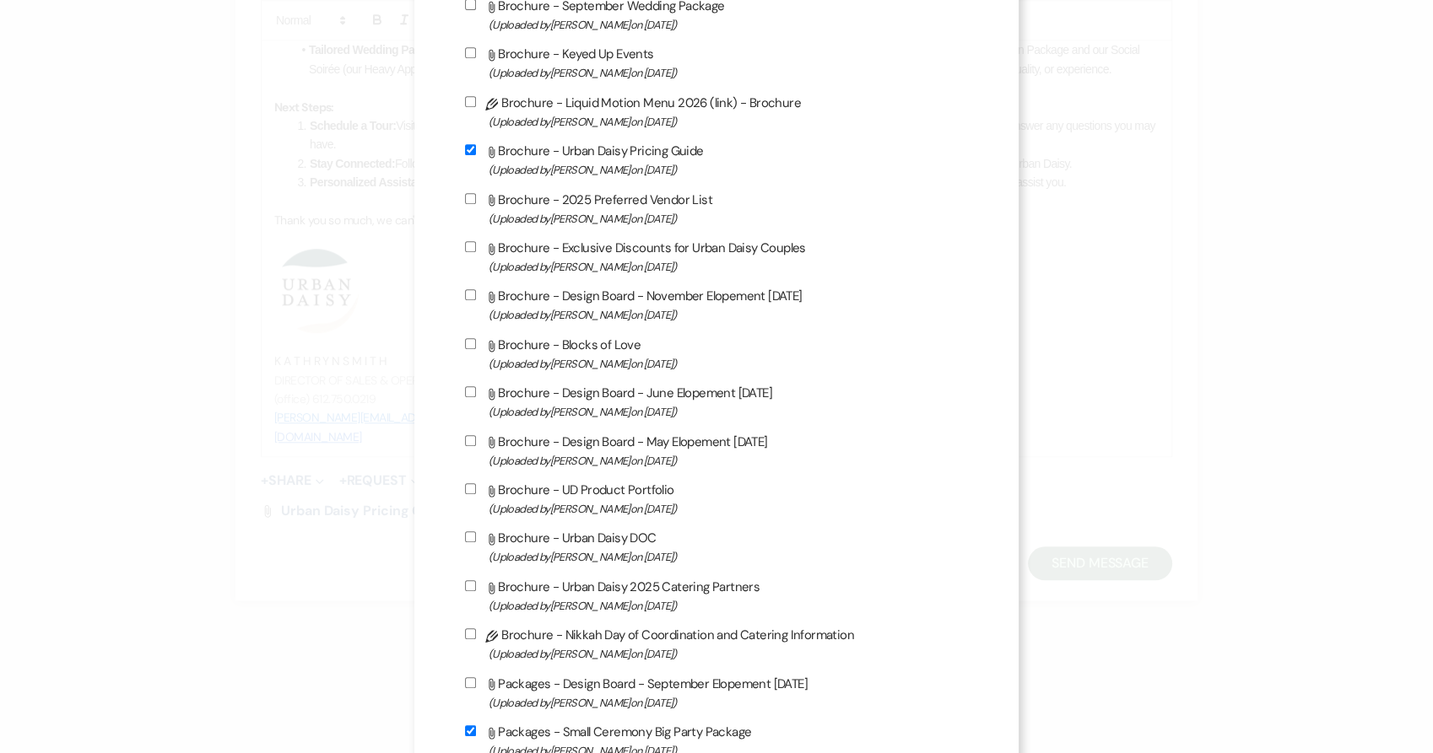
scroll to position [695, 0]
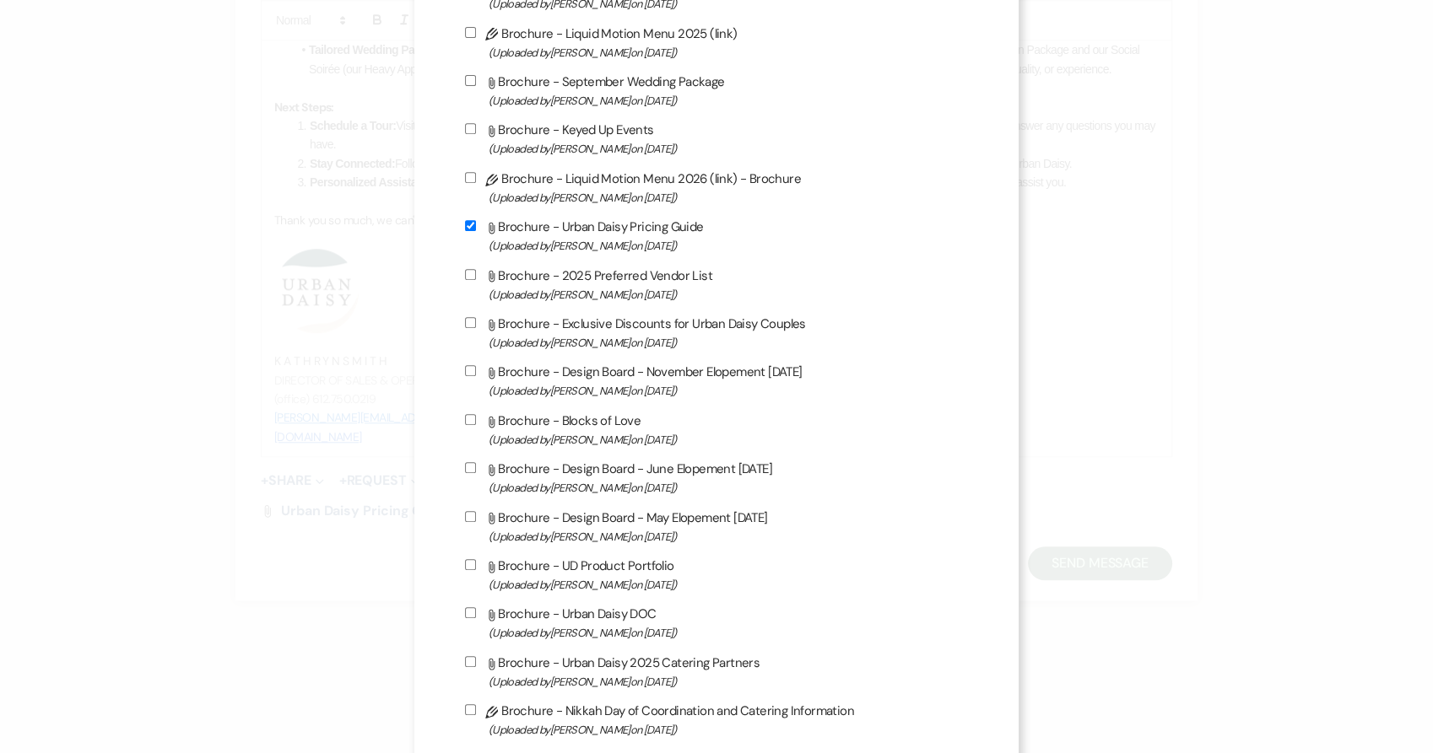
click at [614, 586] on span "(Uploaded by [PERSON_NAME] on [DATE] )" at bounding box center [728, 584] width 480 height 19
click at [476, 570] on input "Attach File Brochure - UD Product Portfolio (Uploaded by [PERSON_NAME] on [DATE…" at bounding box center [470, 564] width 11 height 11
checkbox input "true"
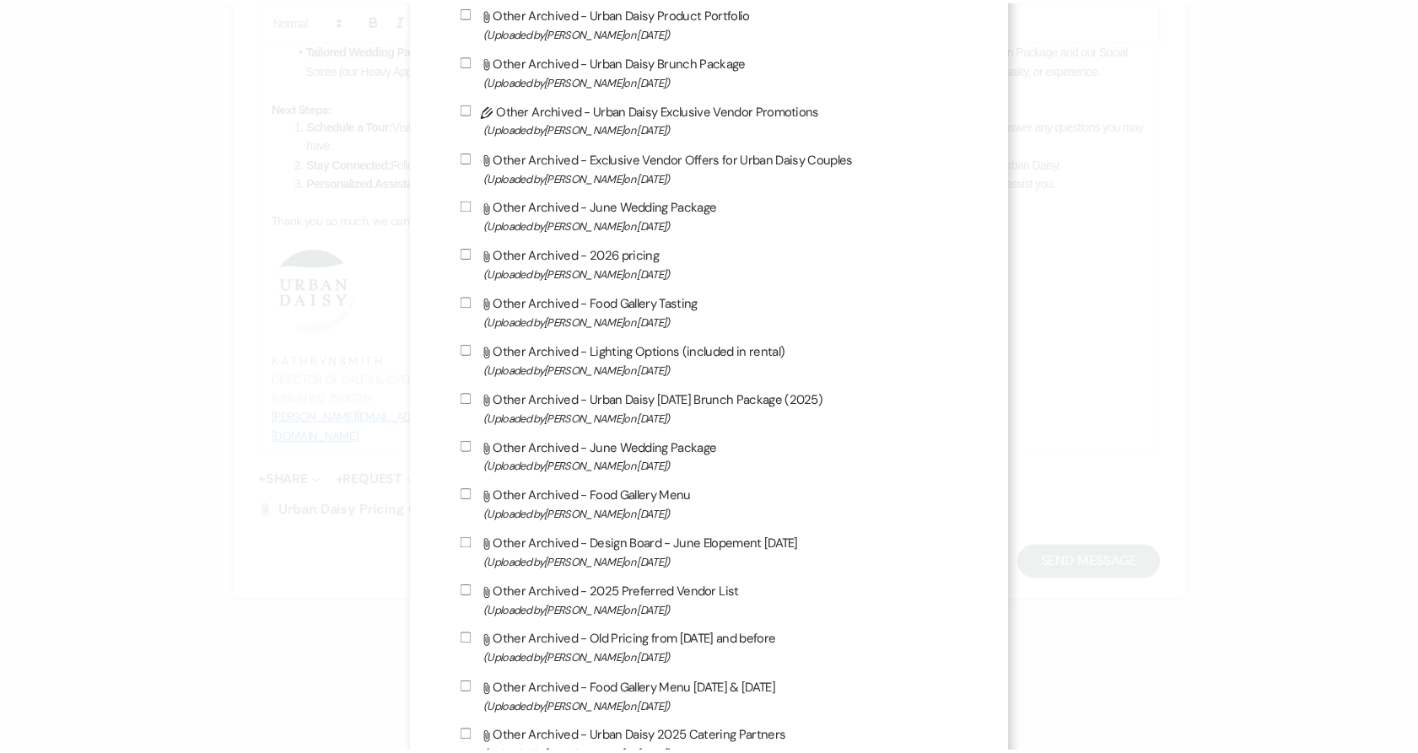
scroll to position [2727, 0]
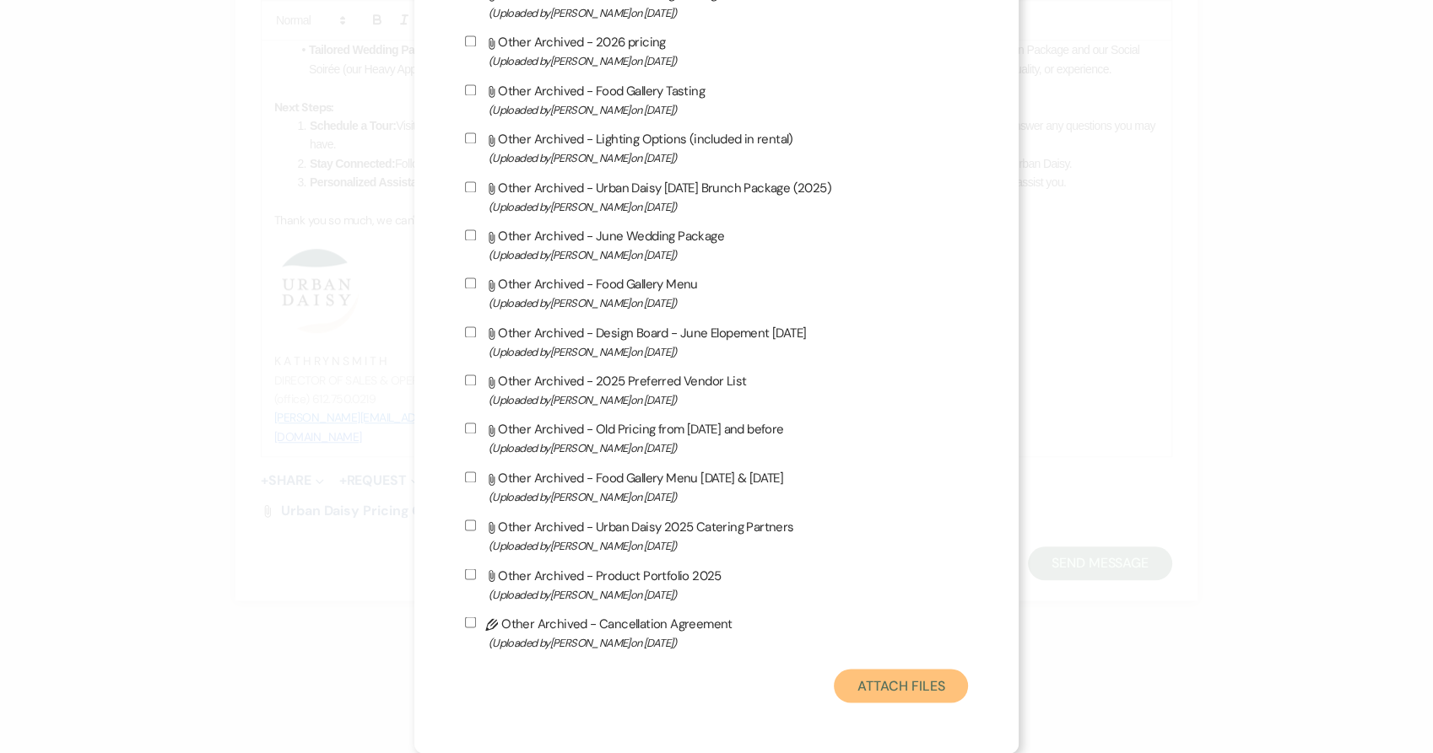
click at [861, 675] on button "Attach Files" at bounding box center [901, 686] width 134 height 34
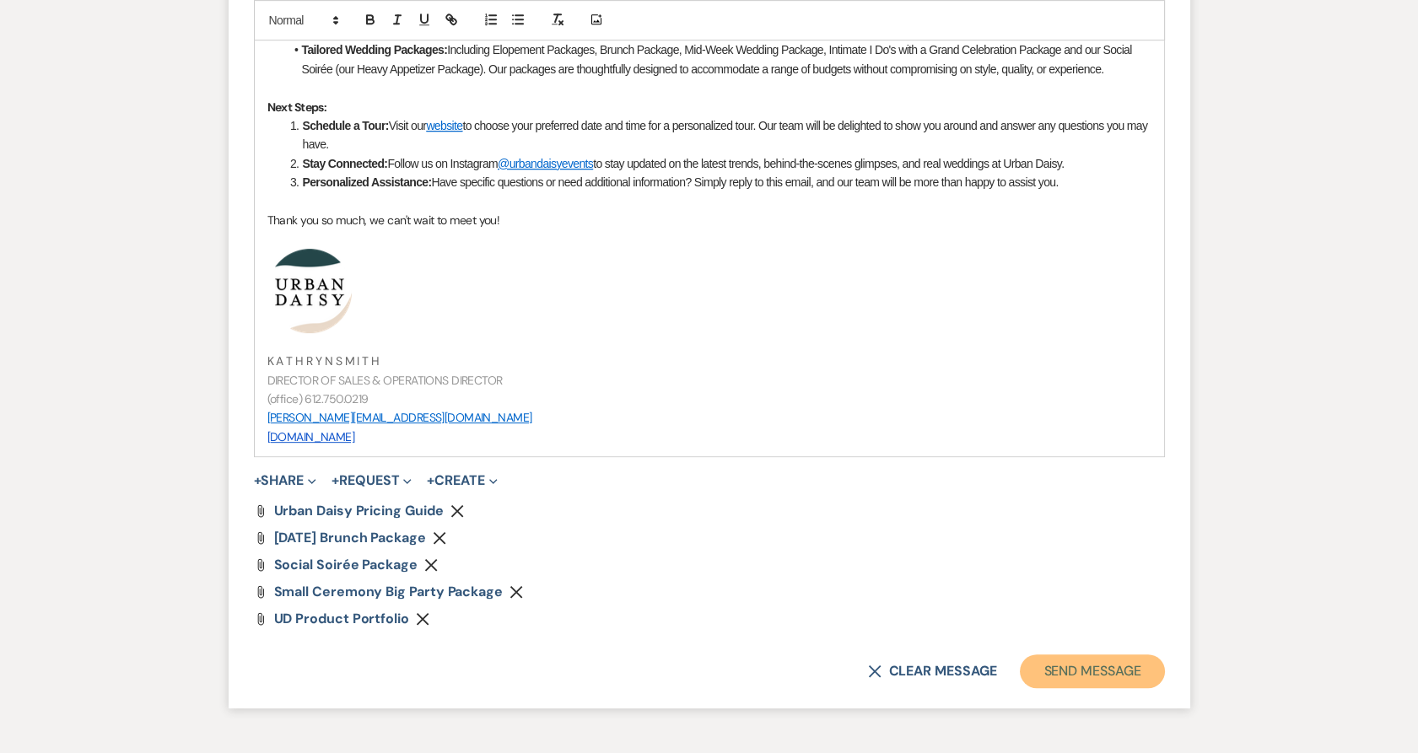
click at [1087, 661] on button "Send Message" at bounding box center [1092, 672] width 144 height 34
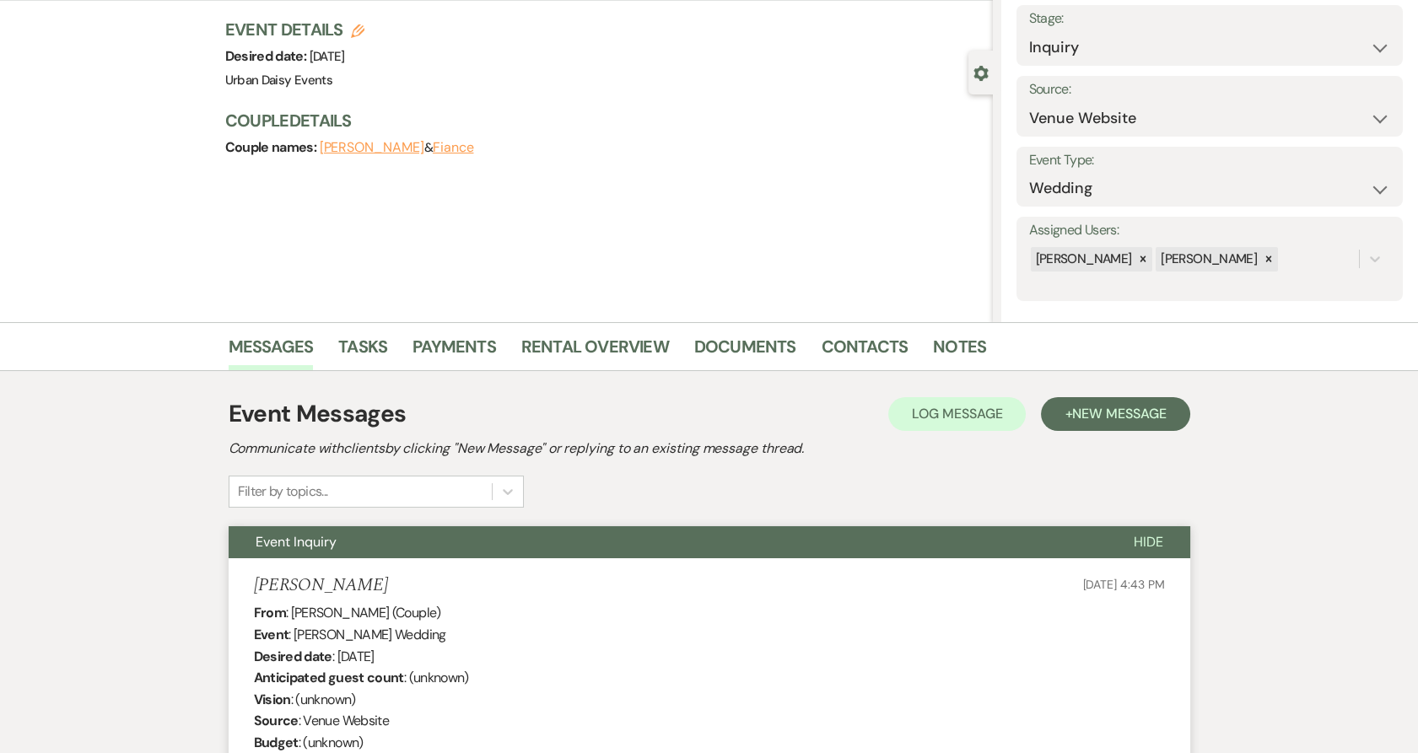
scroll to position [0, 0]
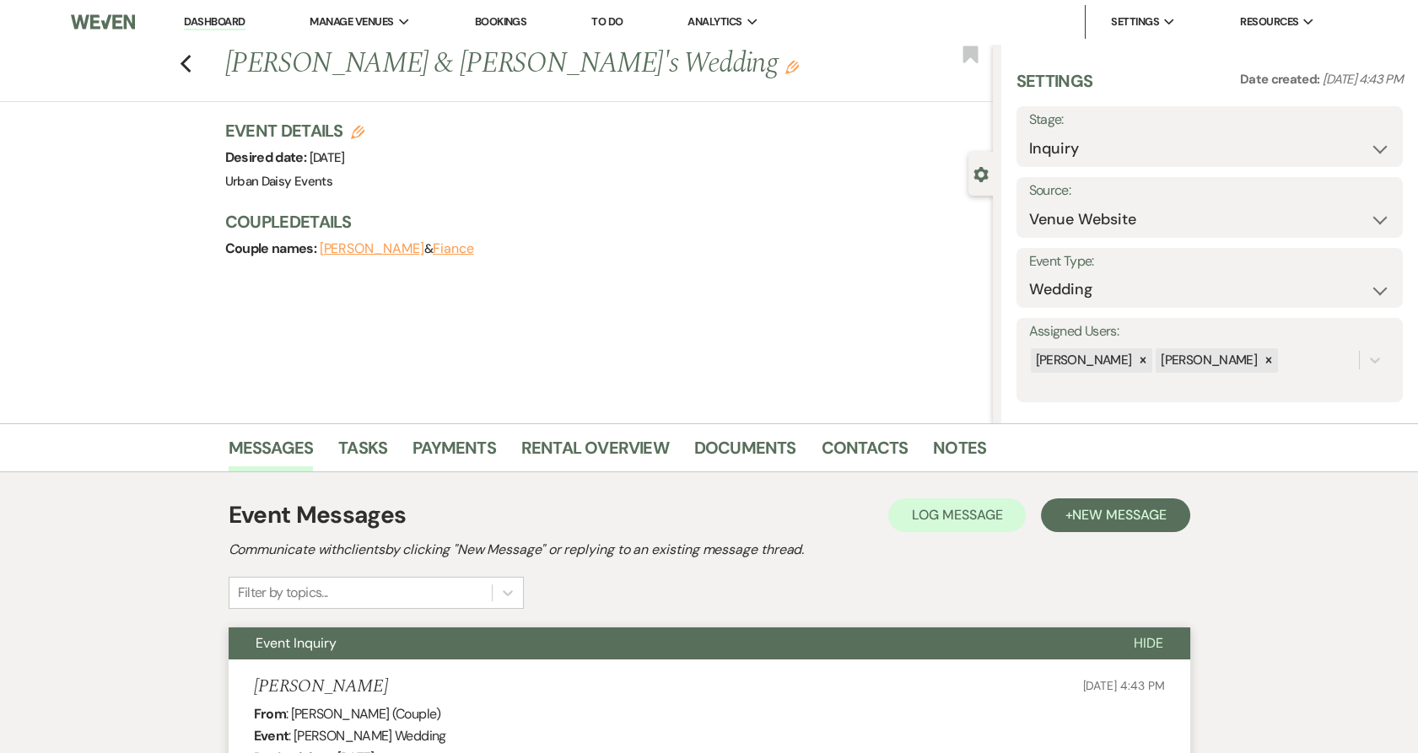
click at [213, 28] on link "Dashboard" at bounding box center [214, 22] width 61 height 16
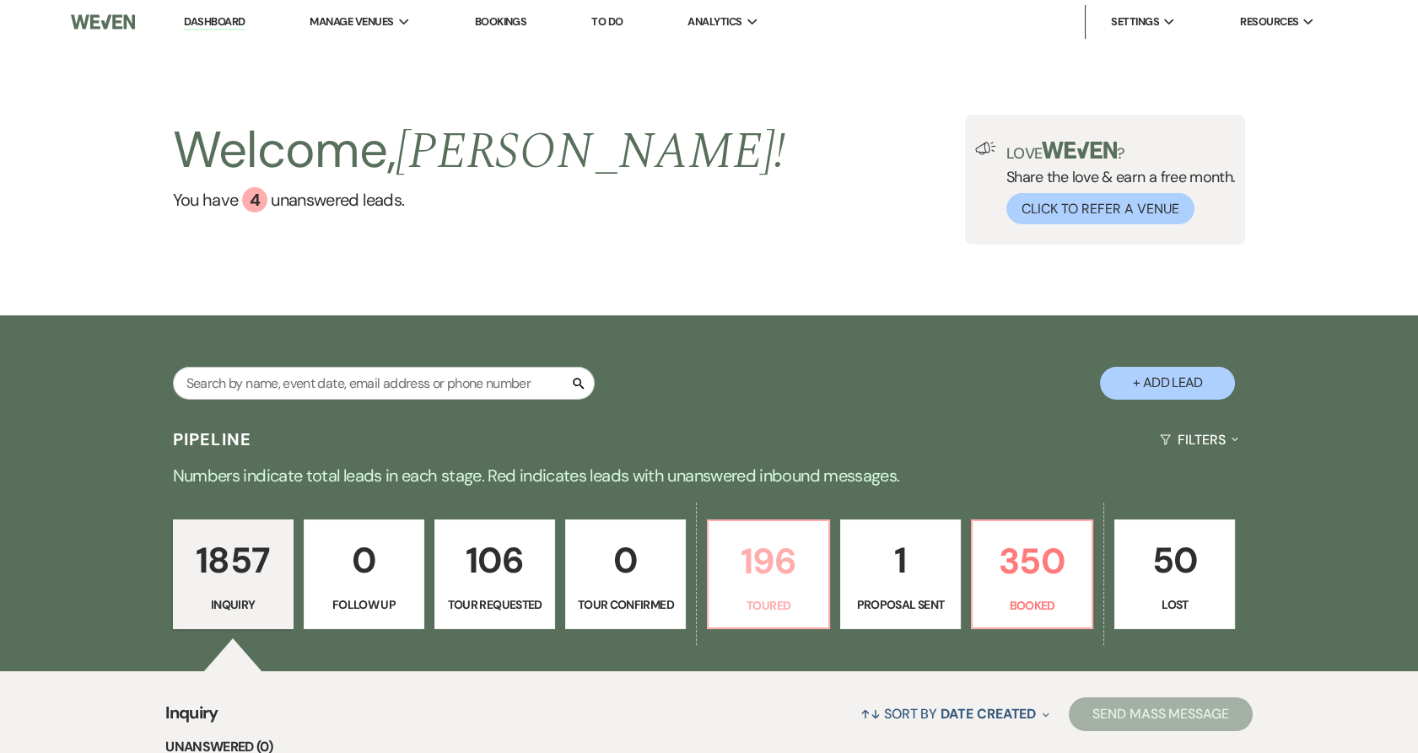
click at [801, 553] on p "196" at bounding box center [768, 561] width 99 height 57
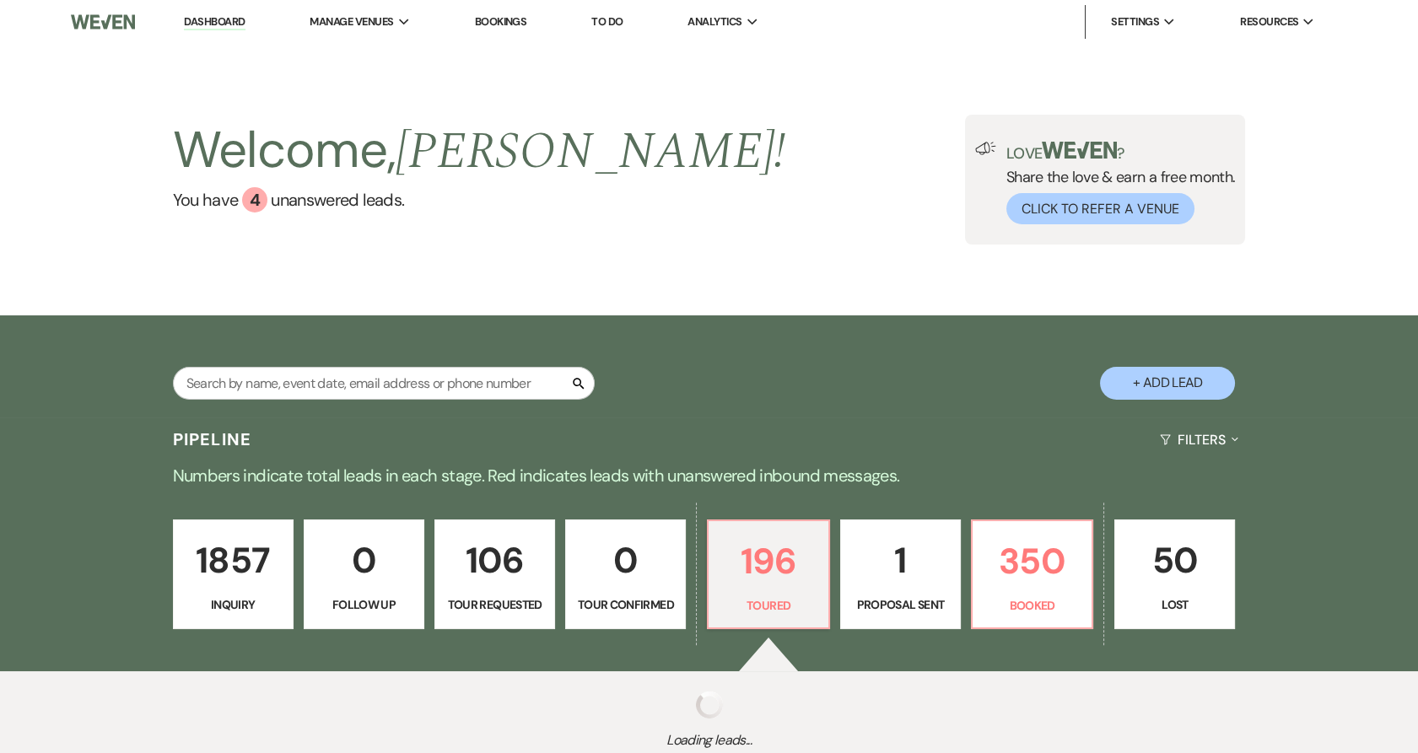
select select "5"
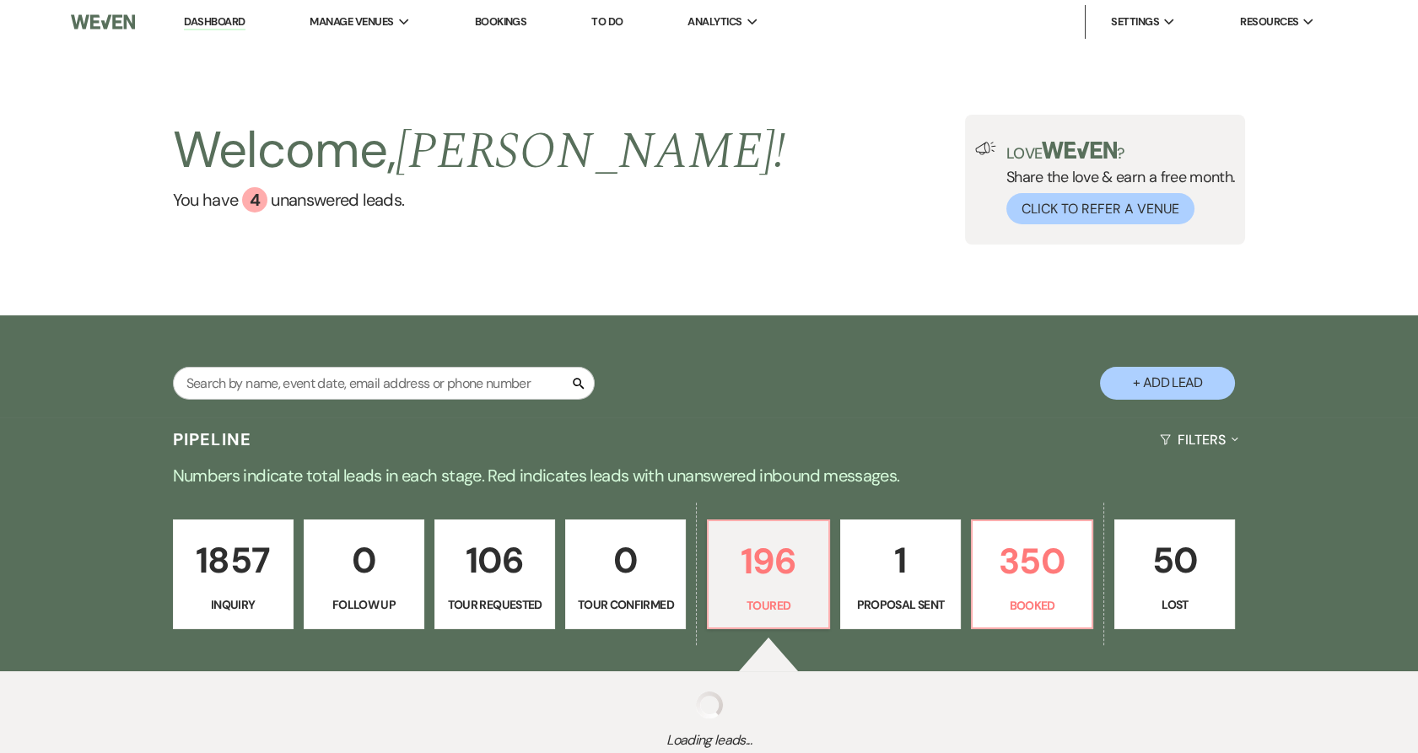
select select "5"
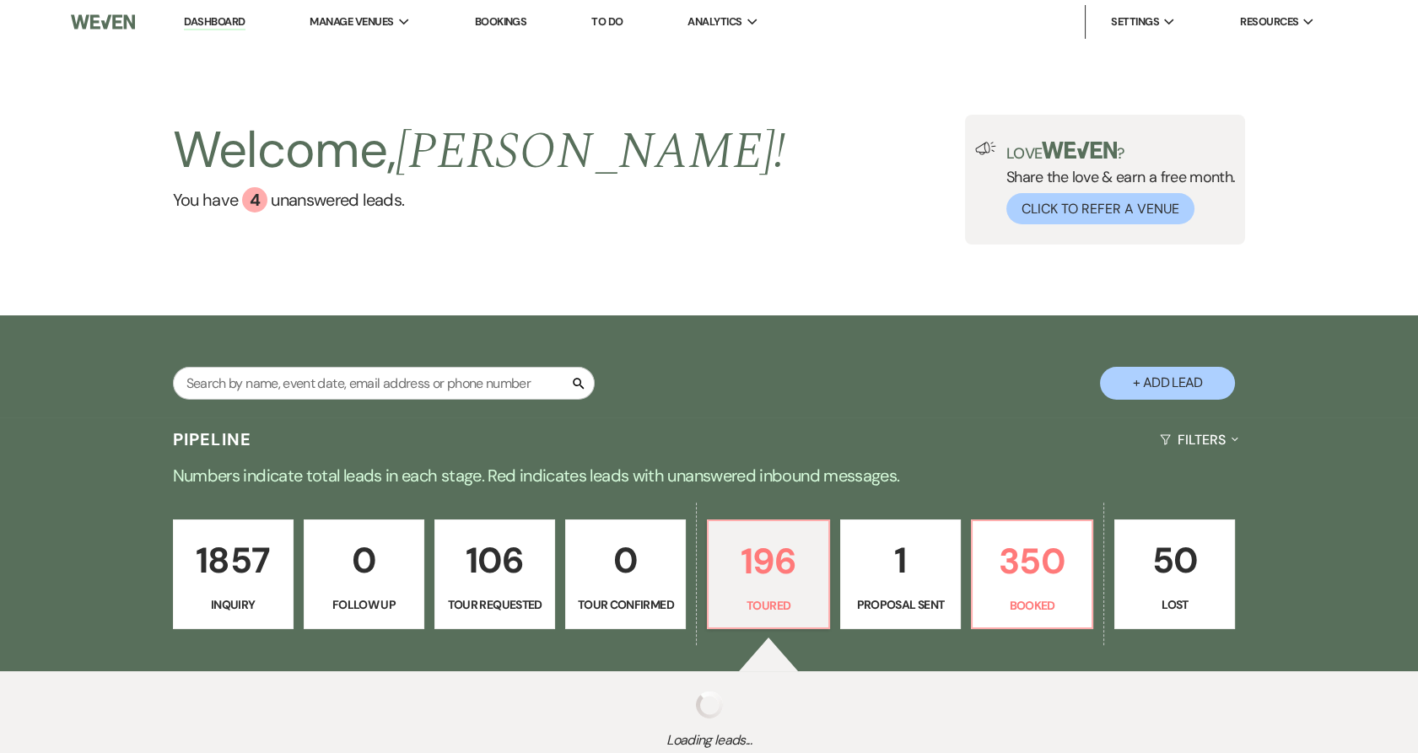
select select "5"
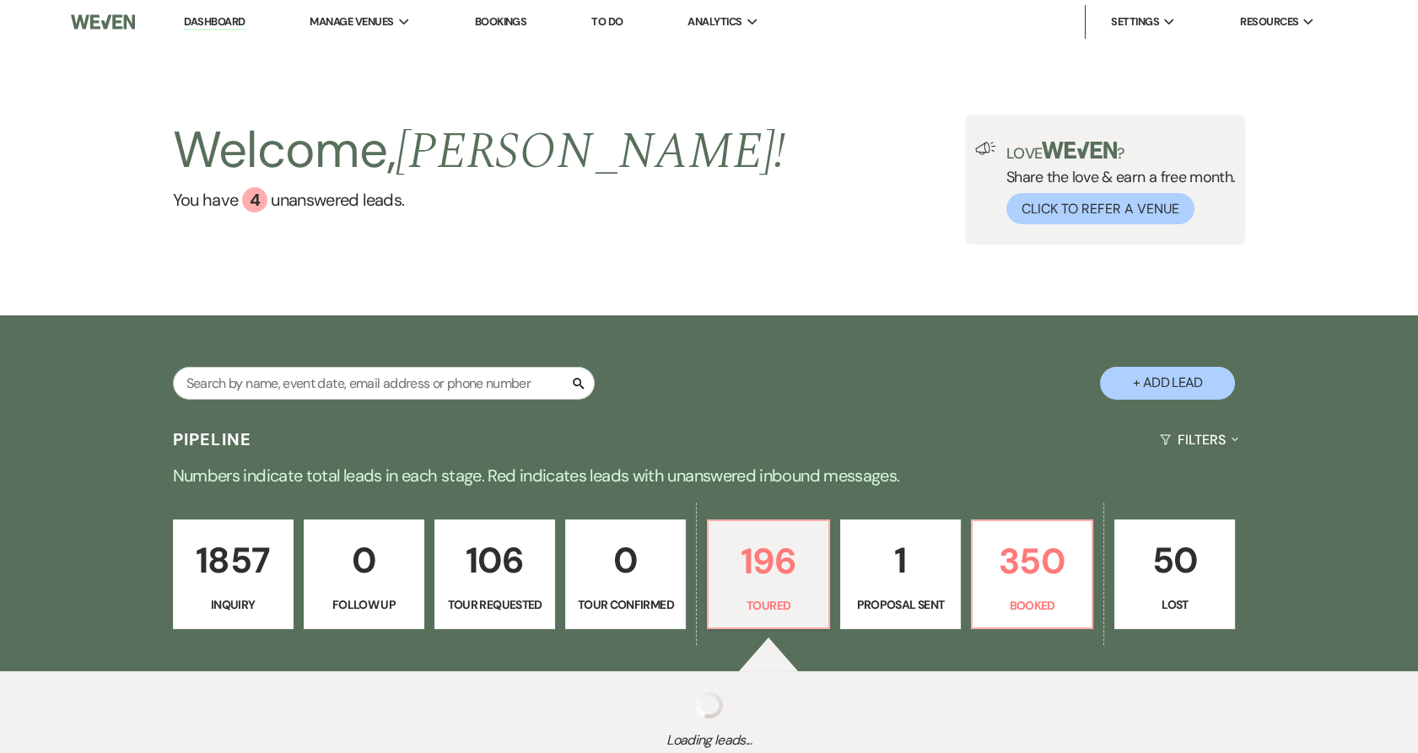
select select "5"
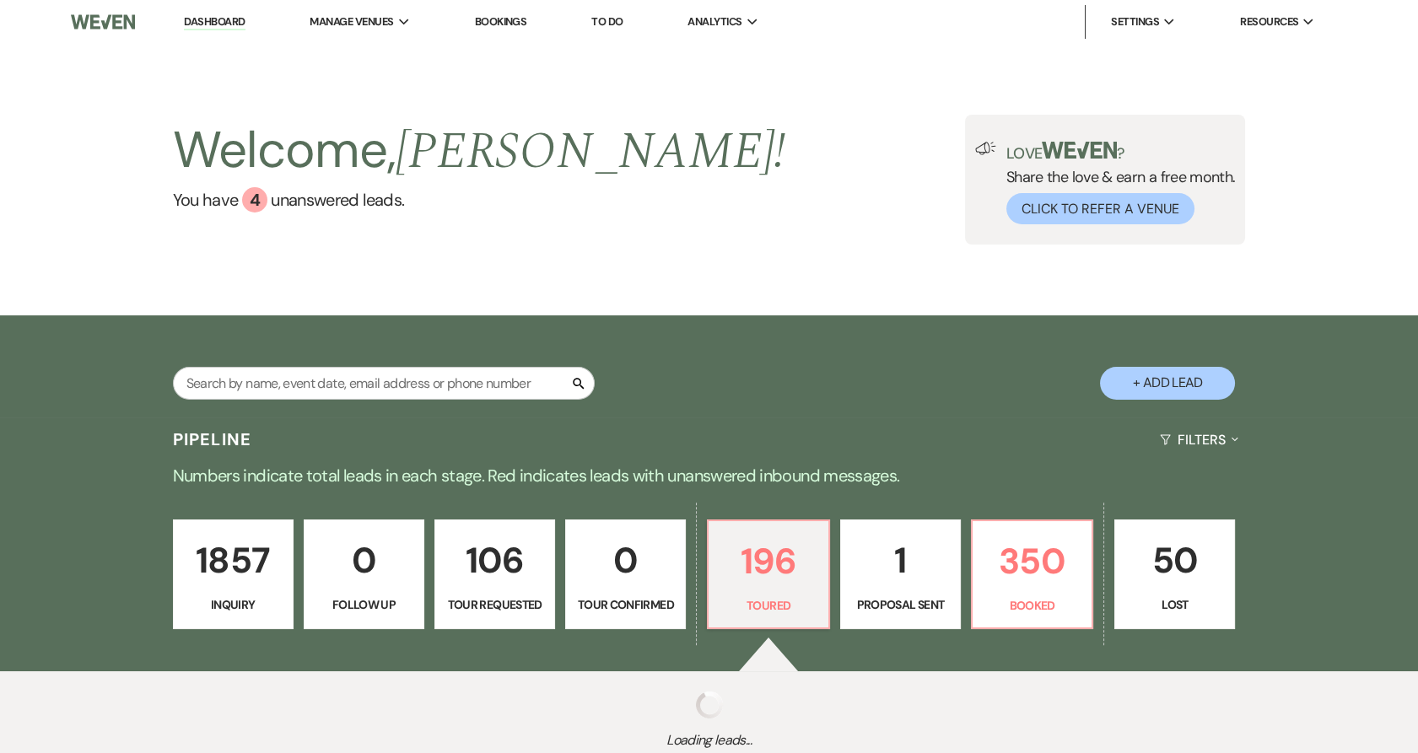
select select "5"
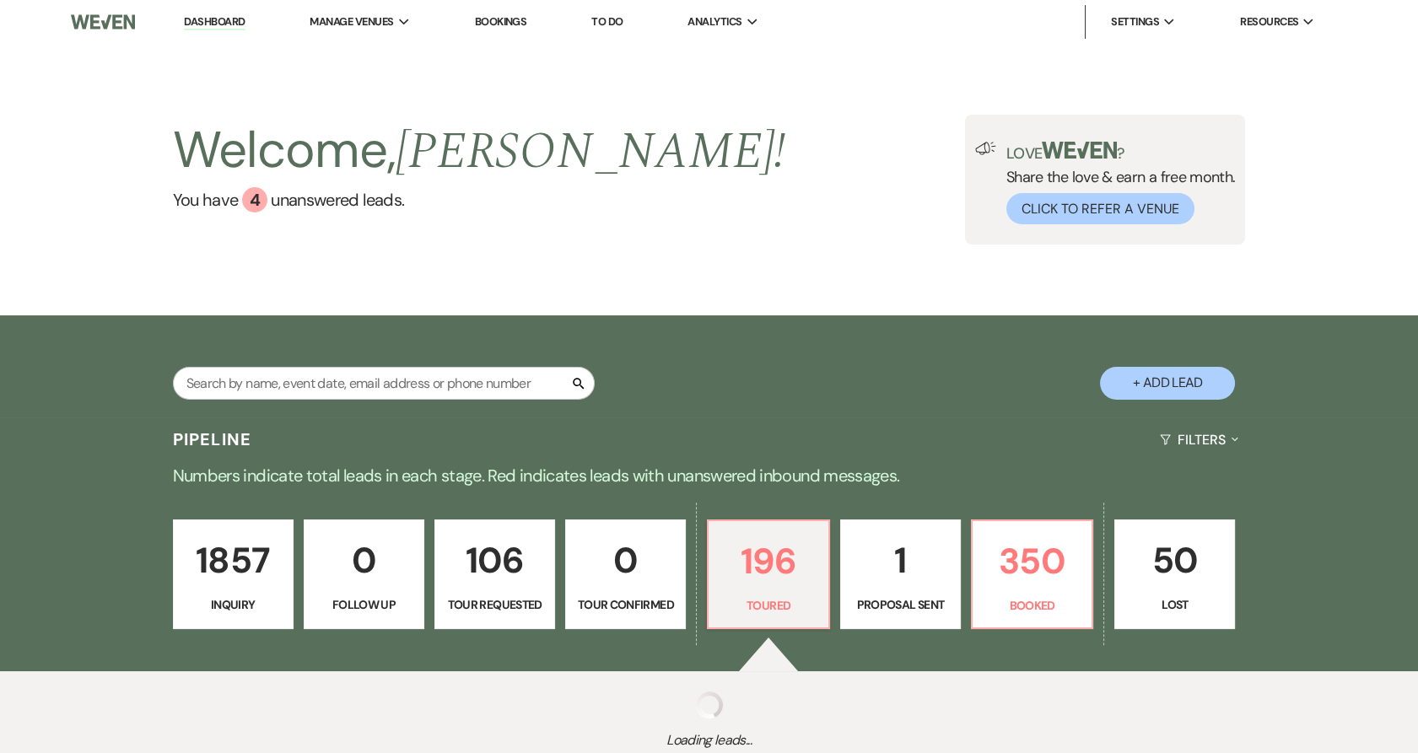
select select "5"
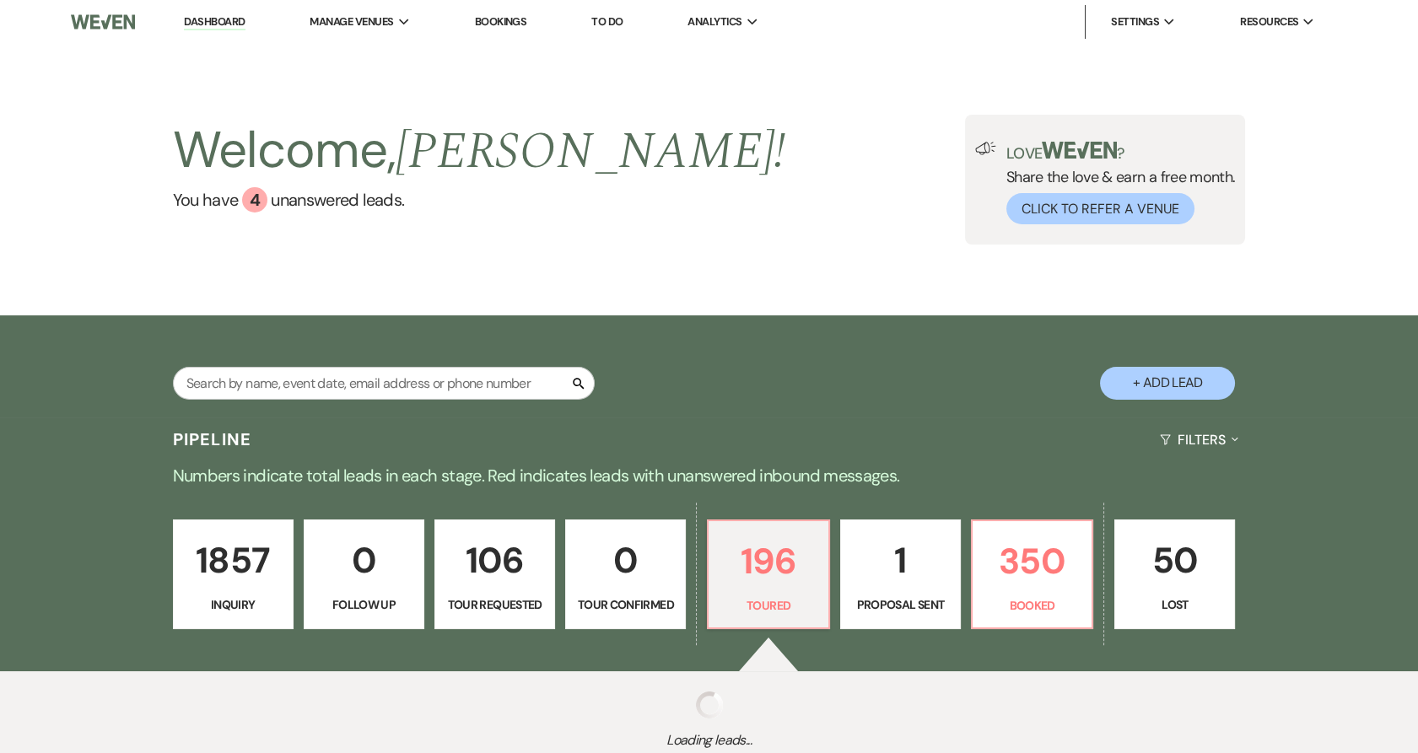
select select "5"
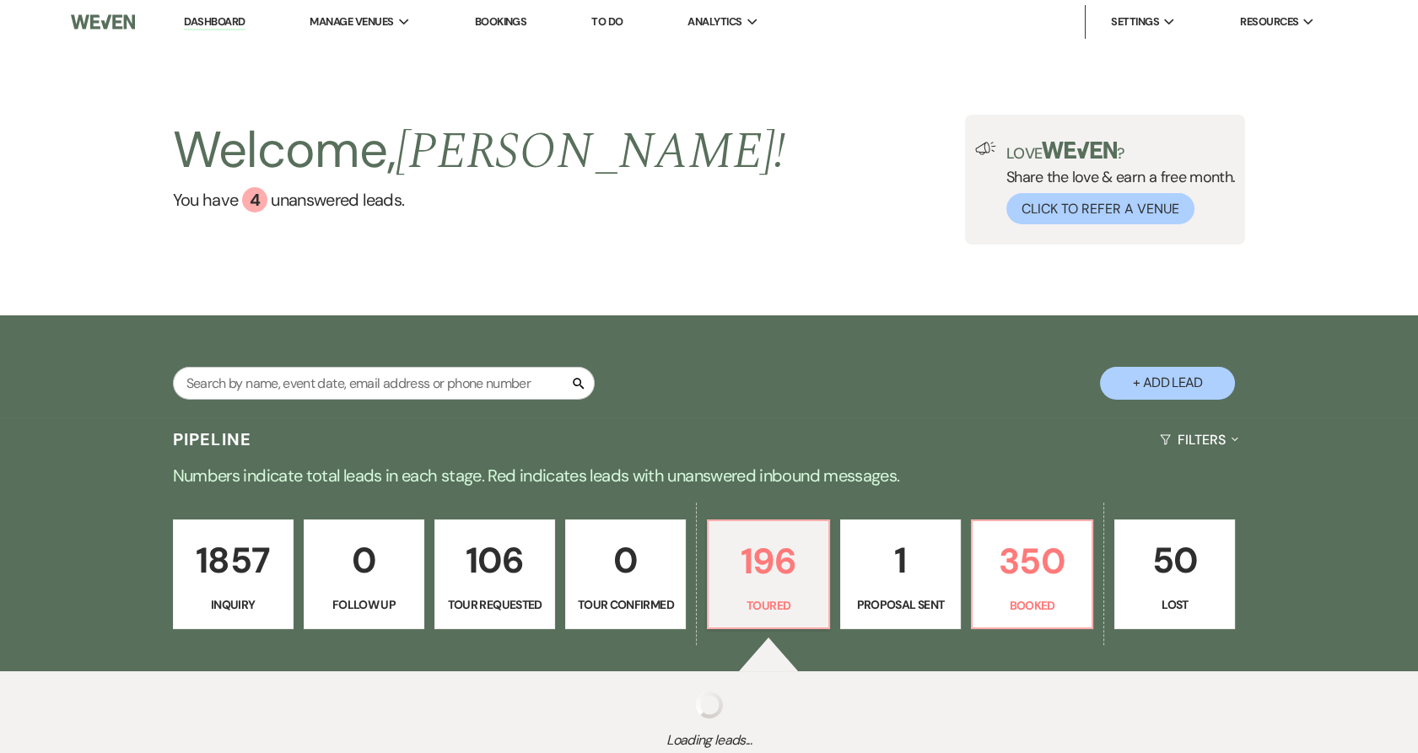
select select "5"
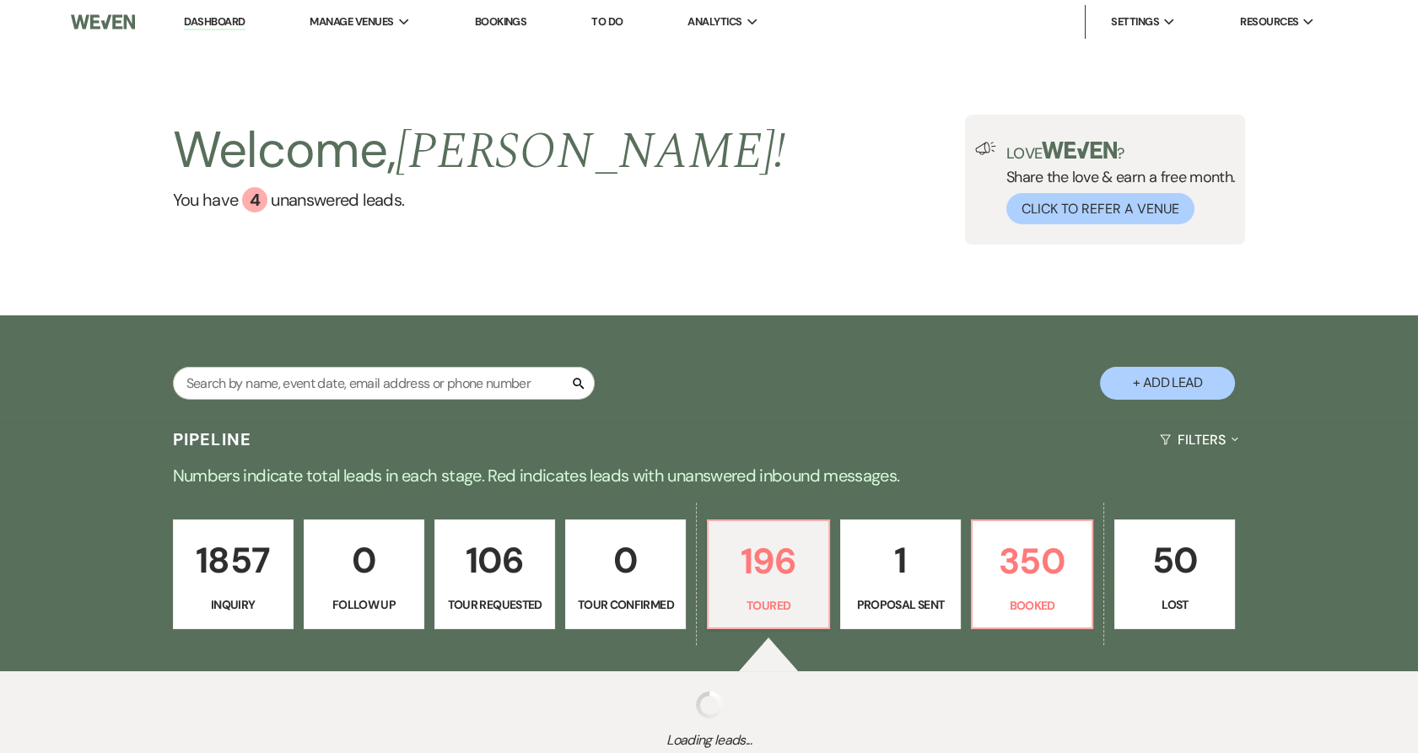
select select "5"
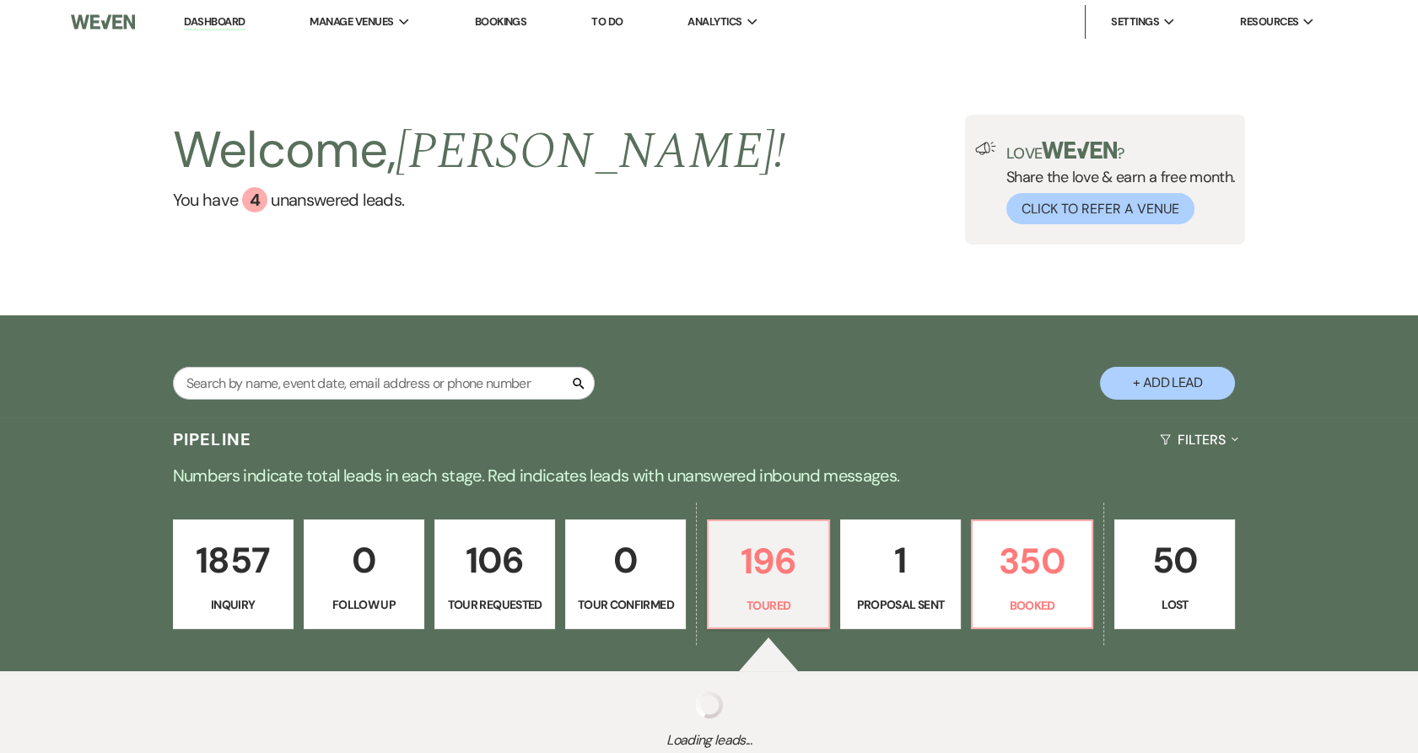
select select "5"
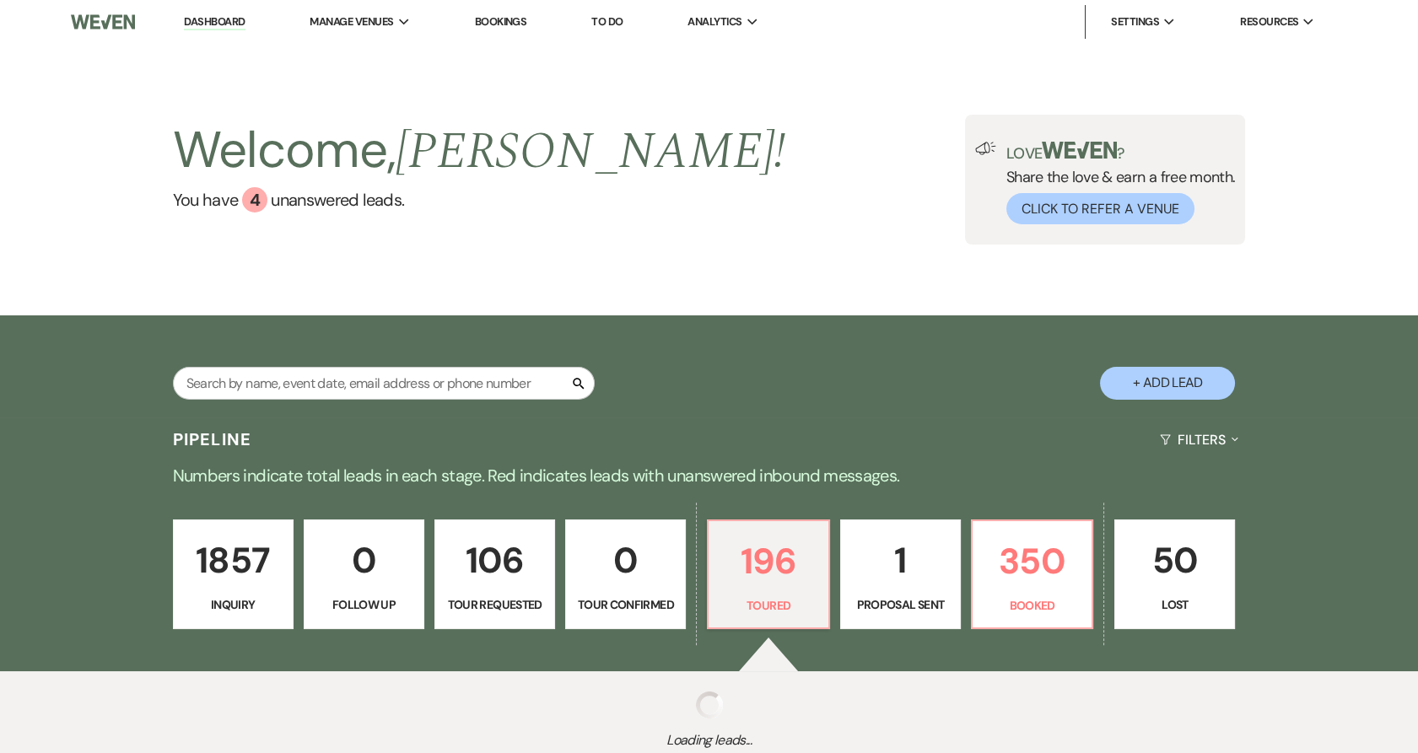
select select "5"
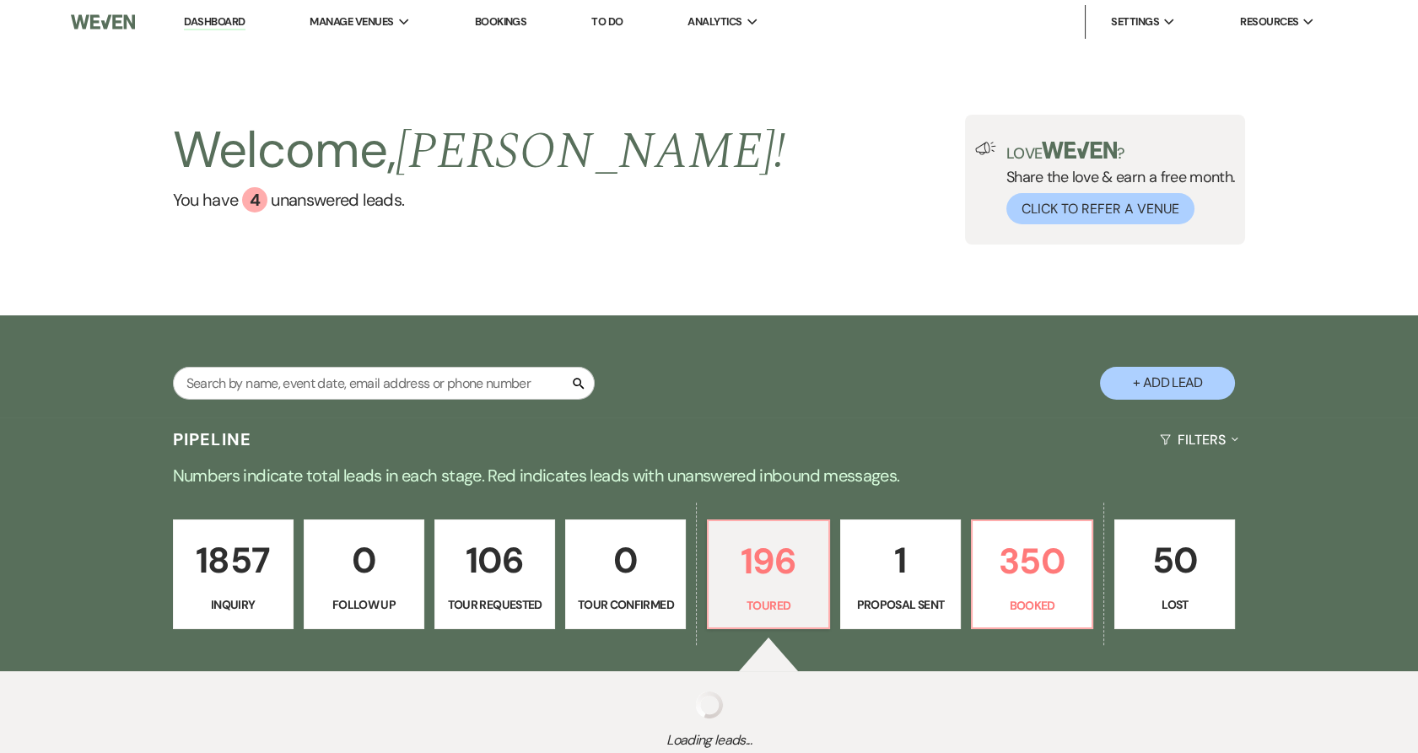
select select "5"
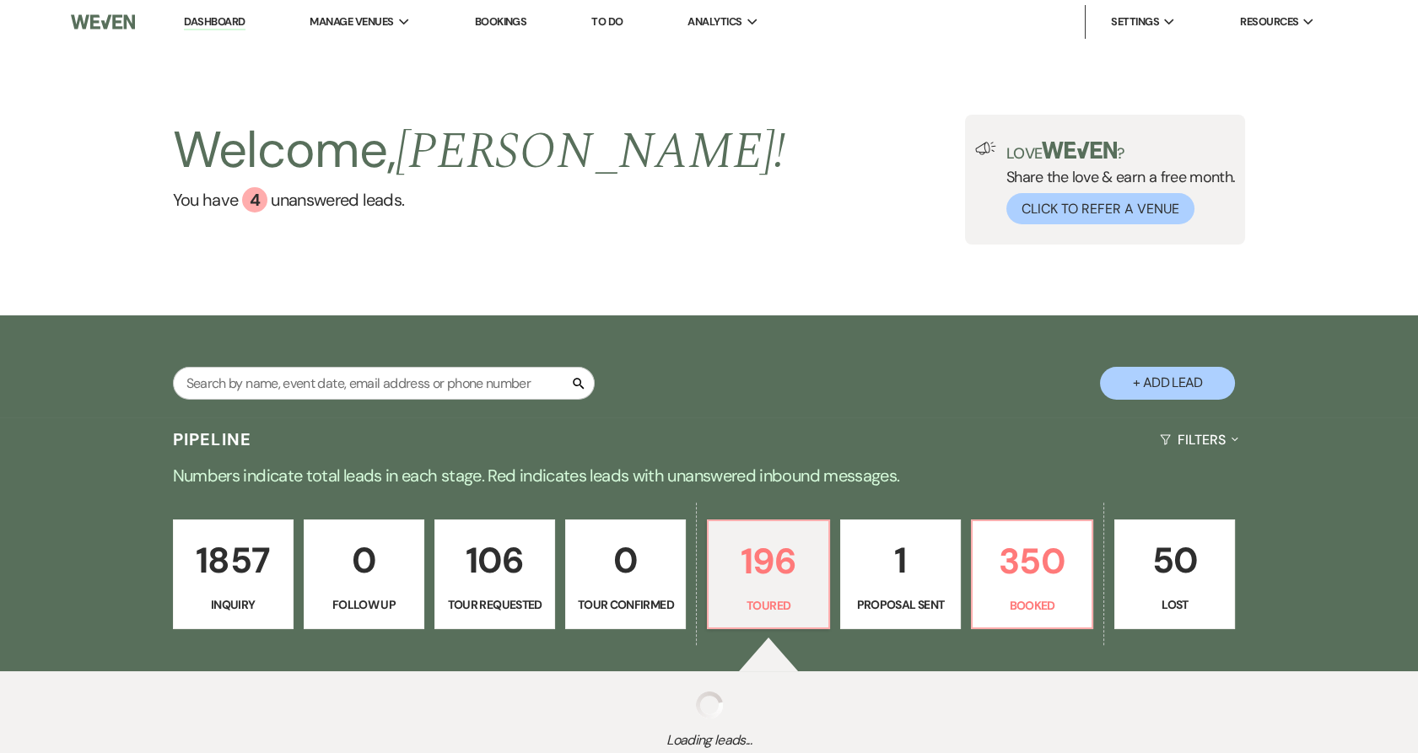
select select "5"
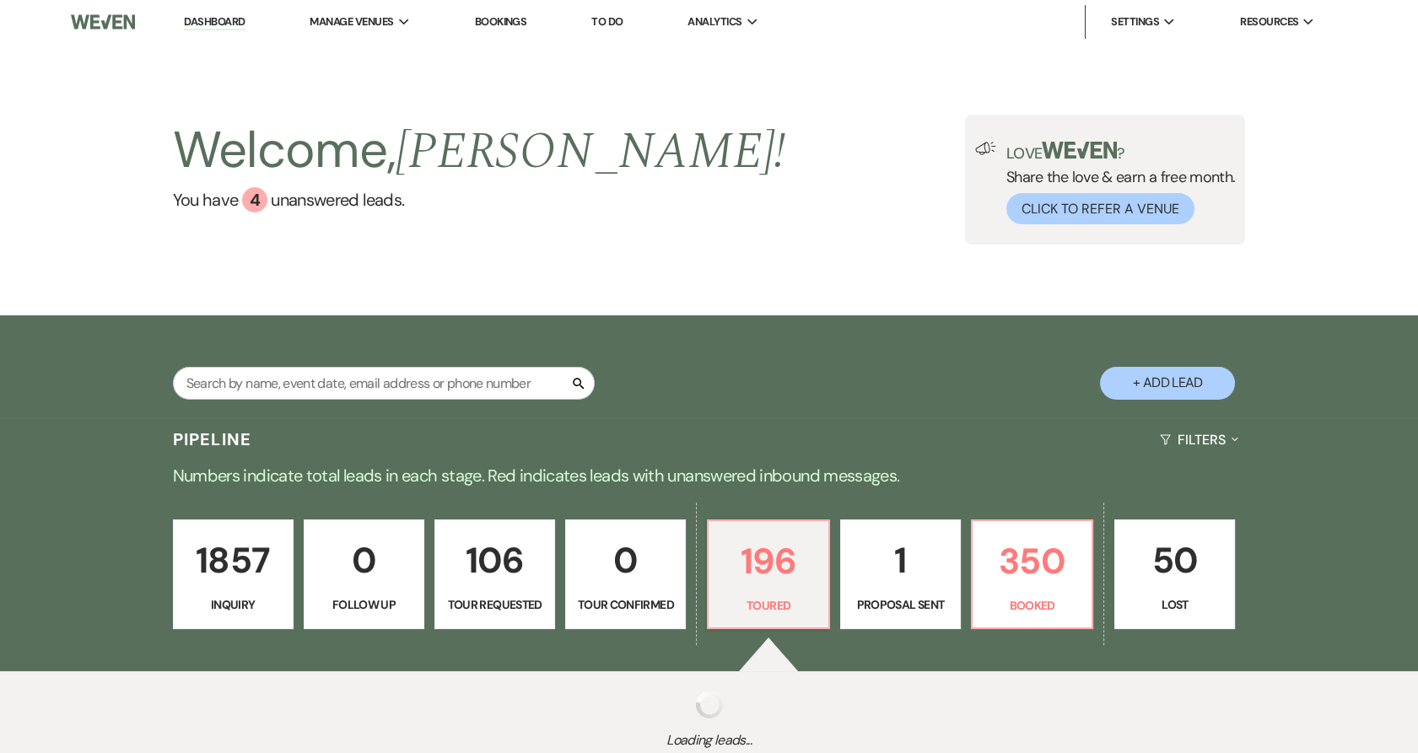
select select "5"
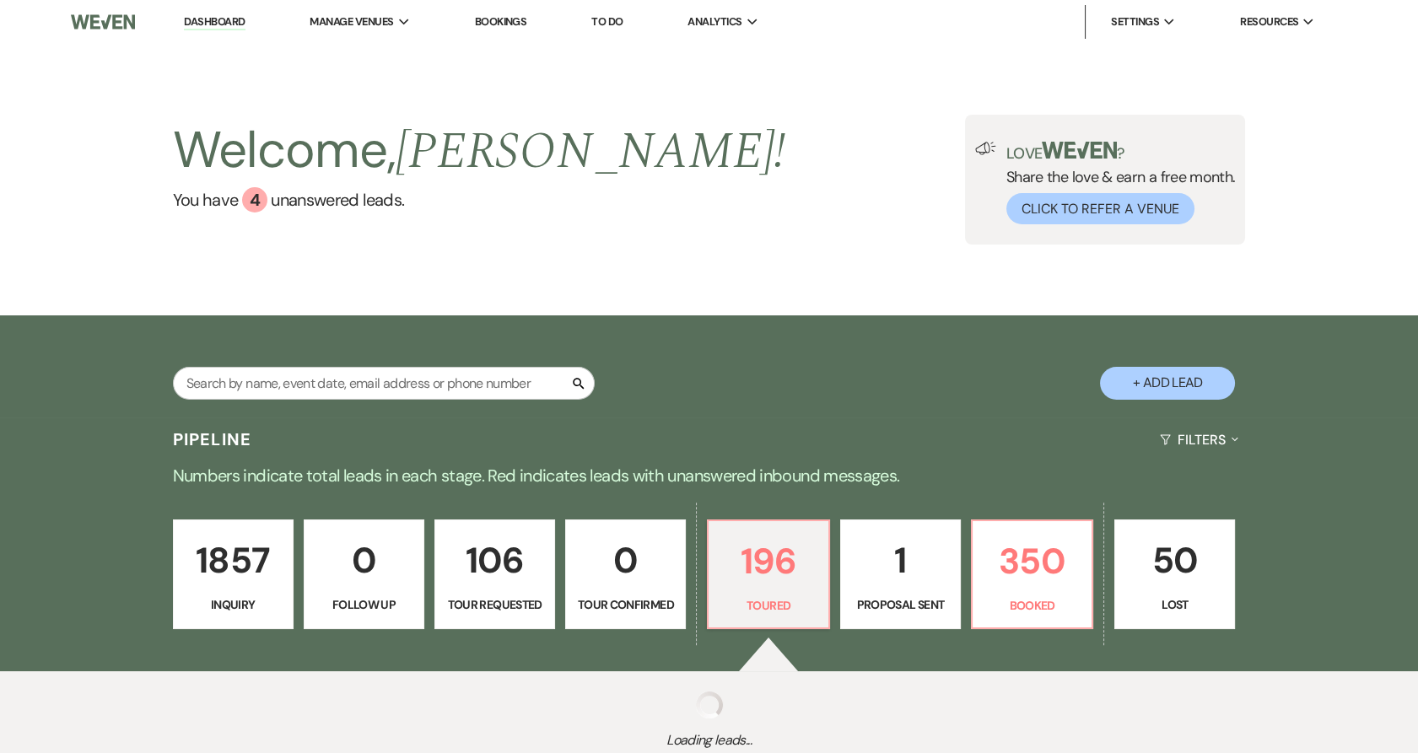
select select "5"
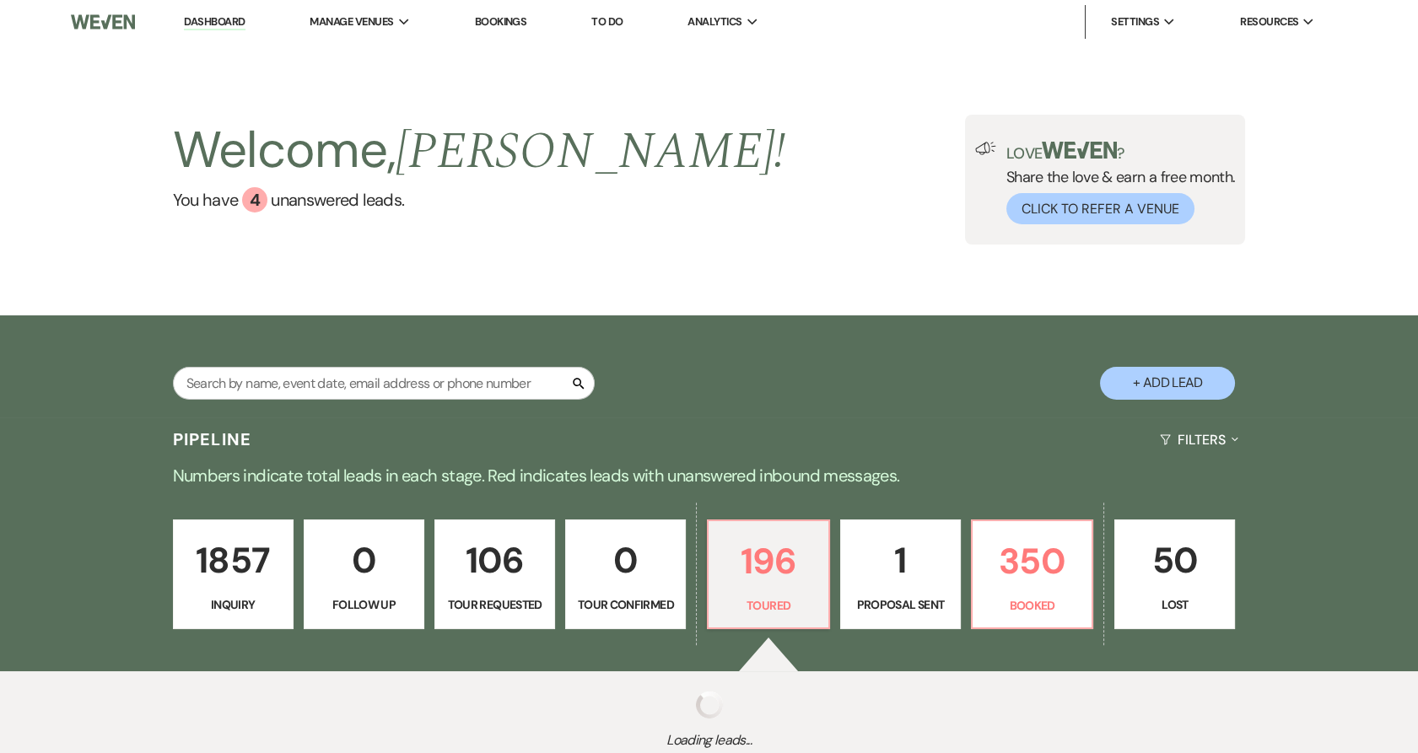
select select "5"
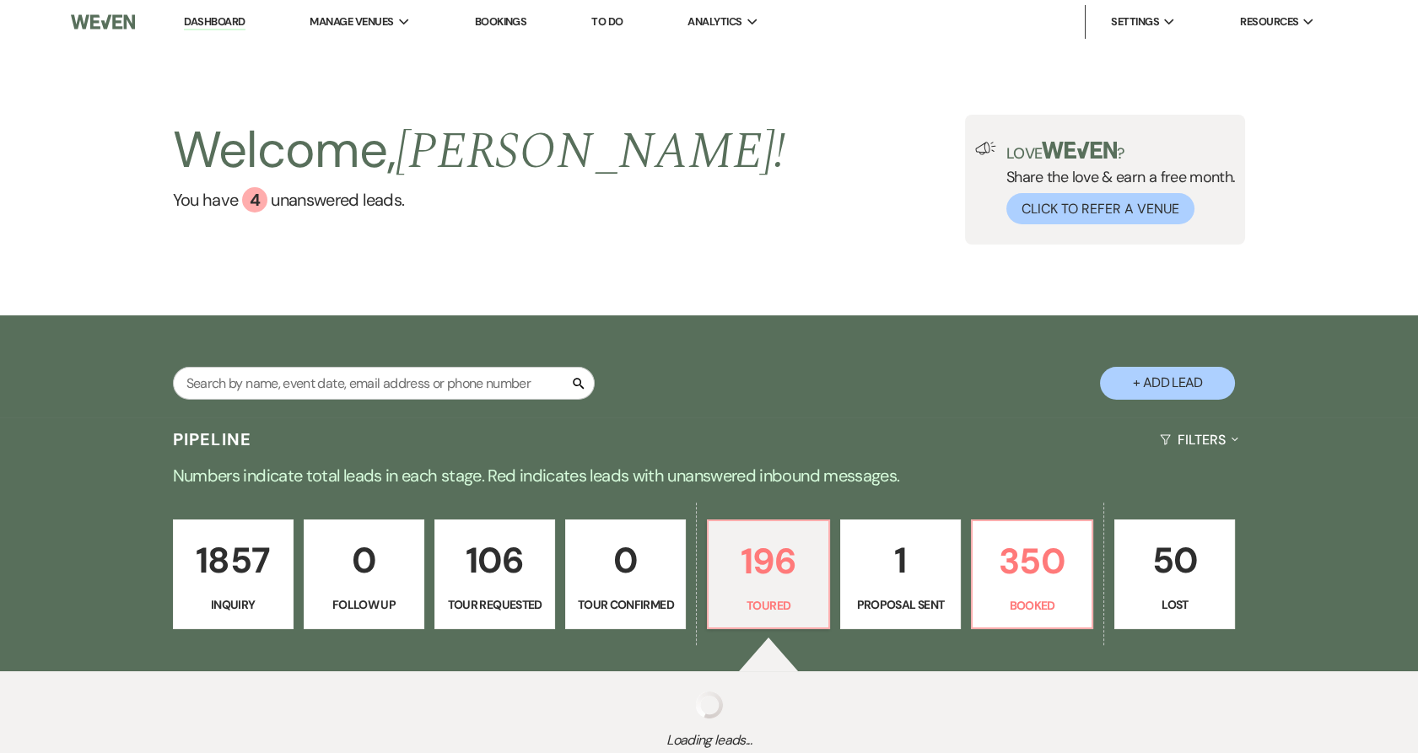
select select "5"
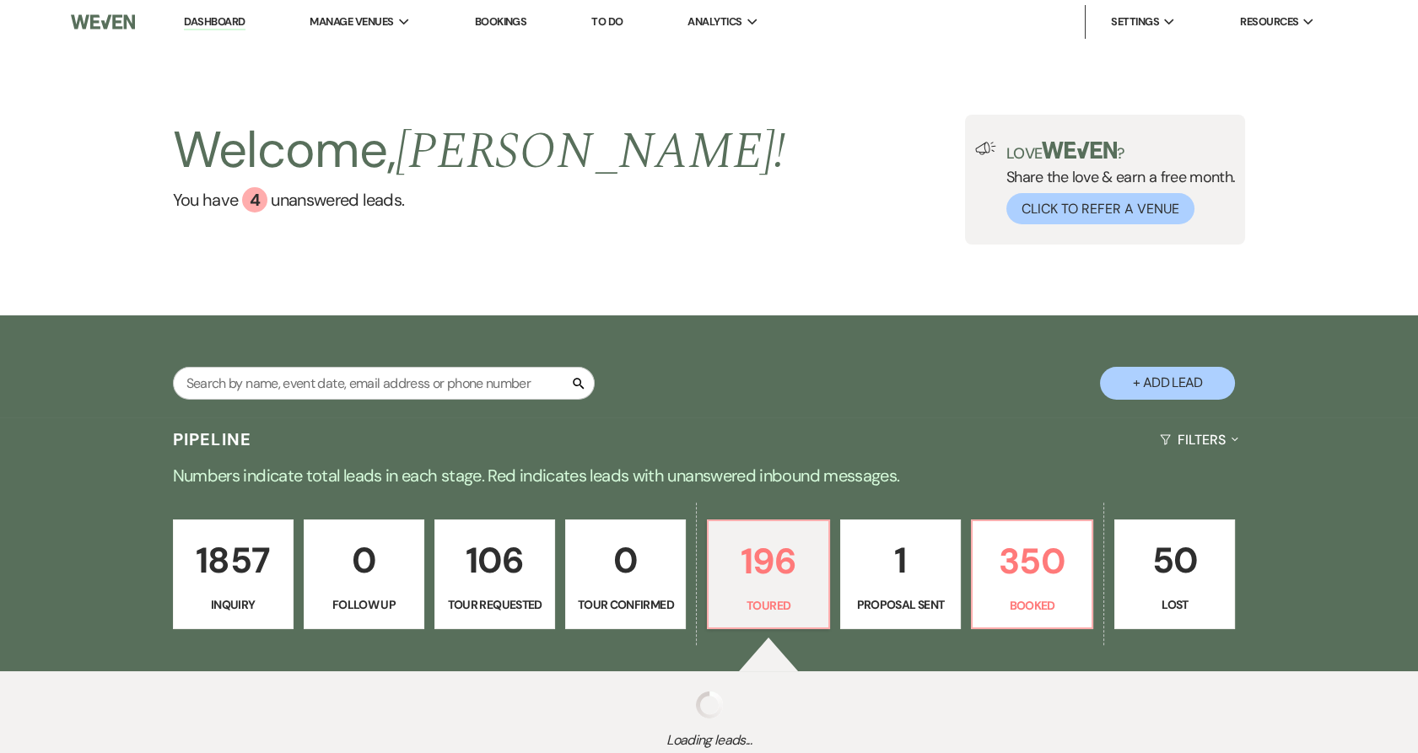
select select "5"
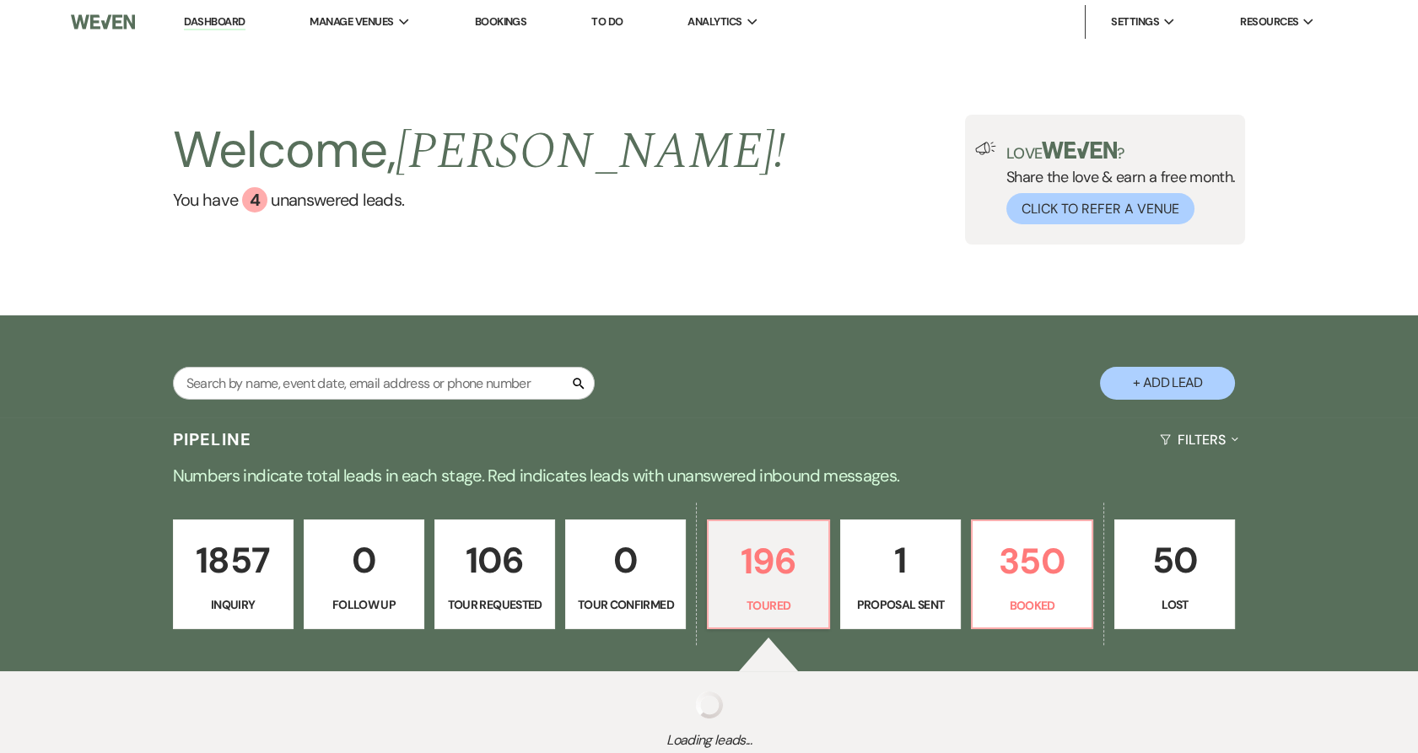
select select "5"
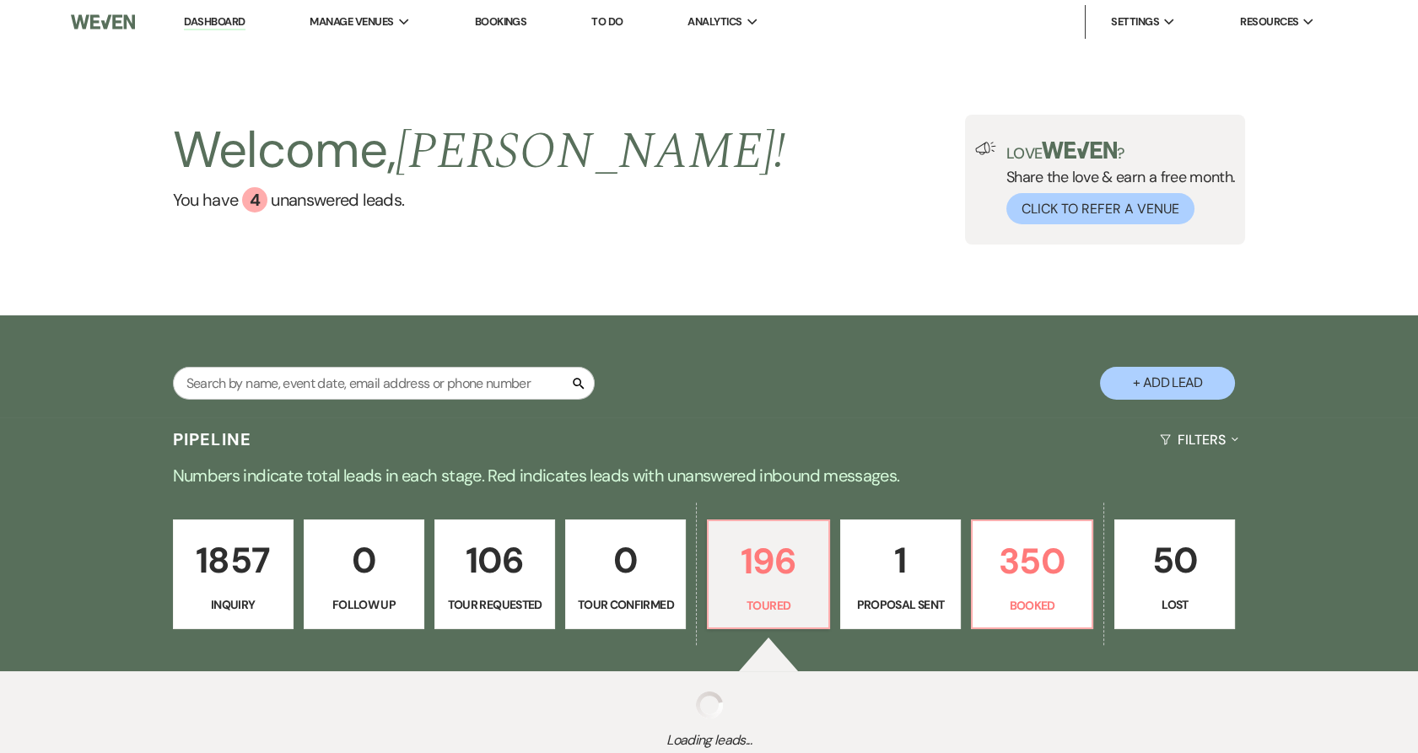
select select "5"
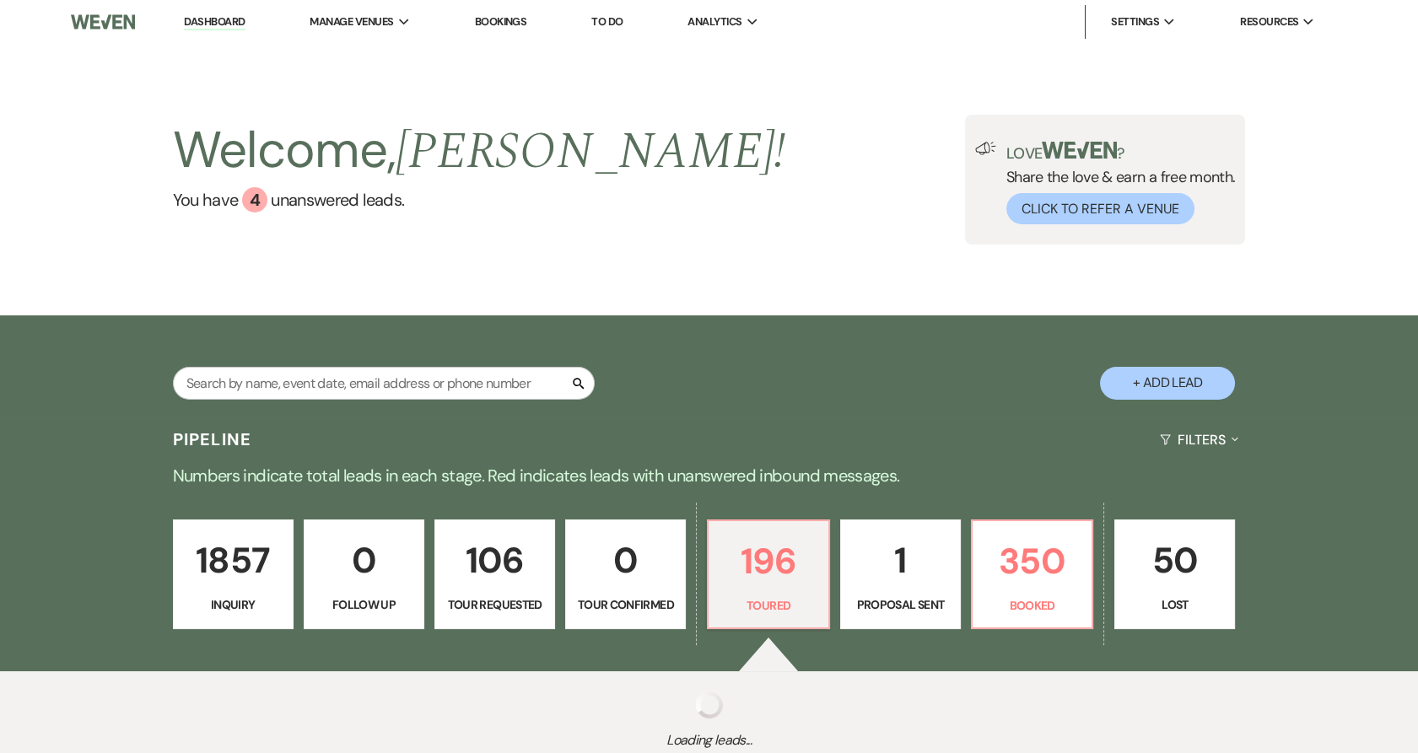
select select "5"
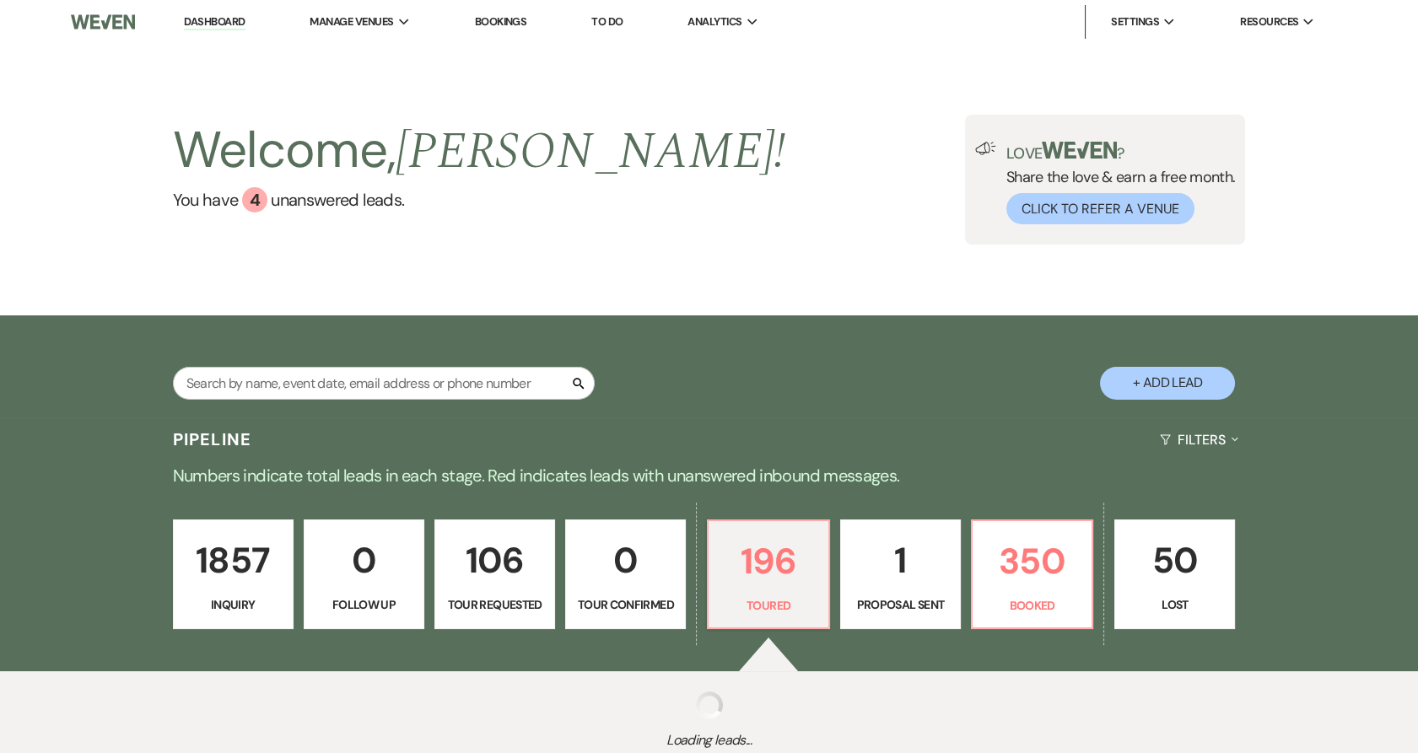
select select "5"
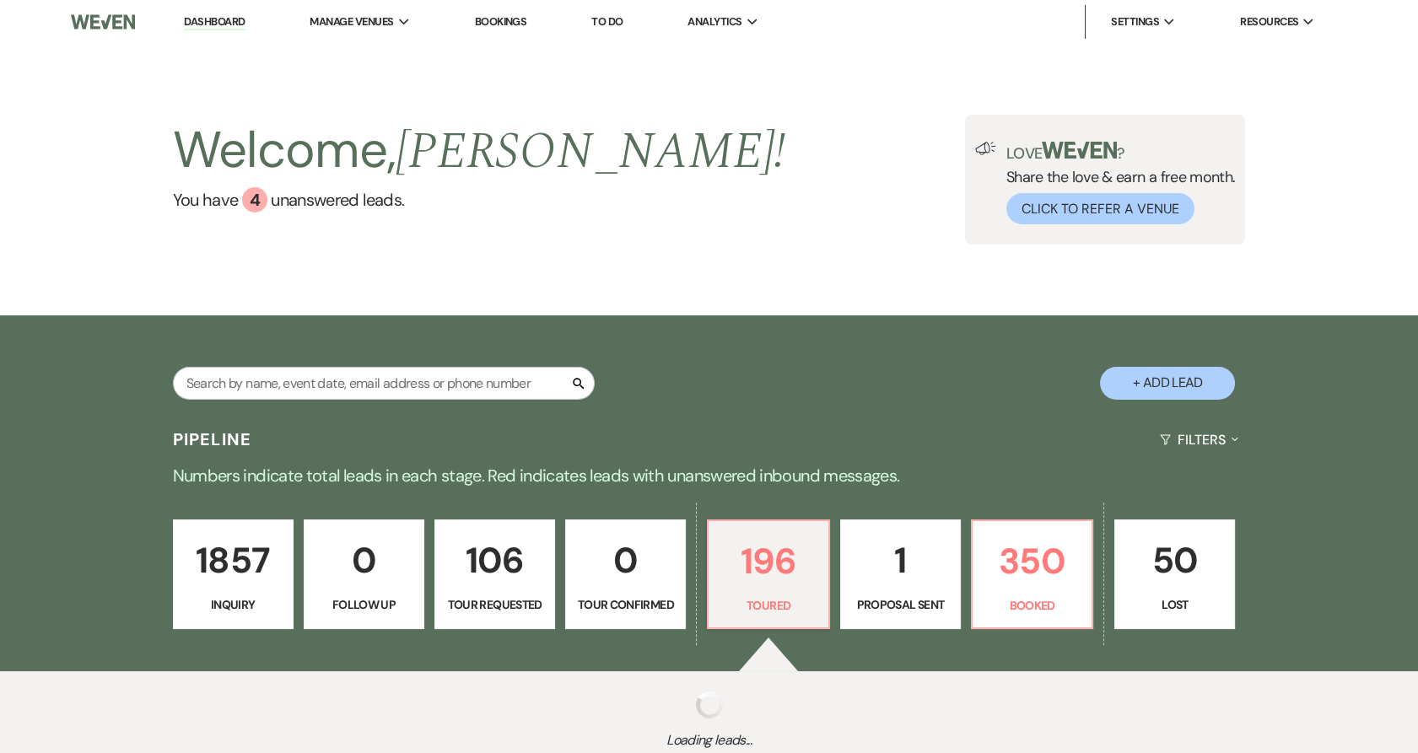
select select "5"
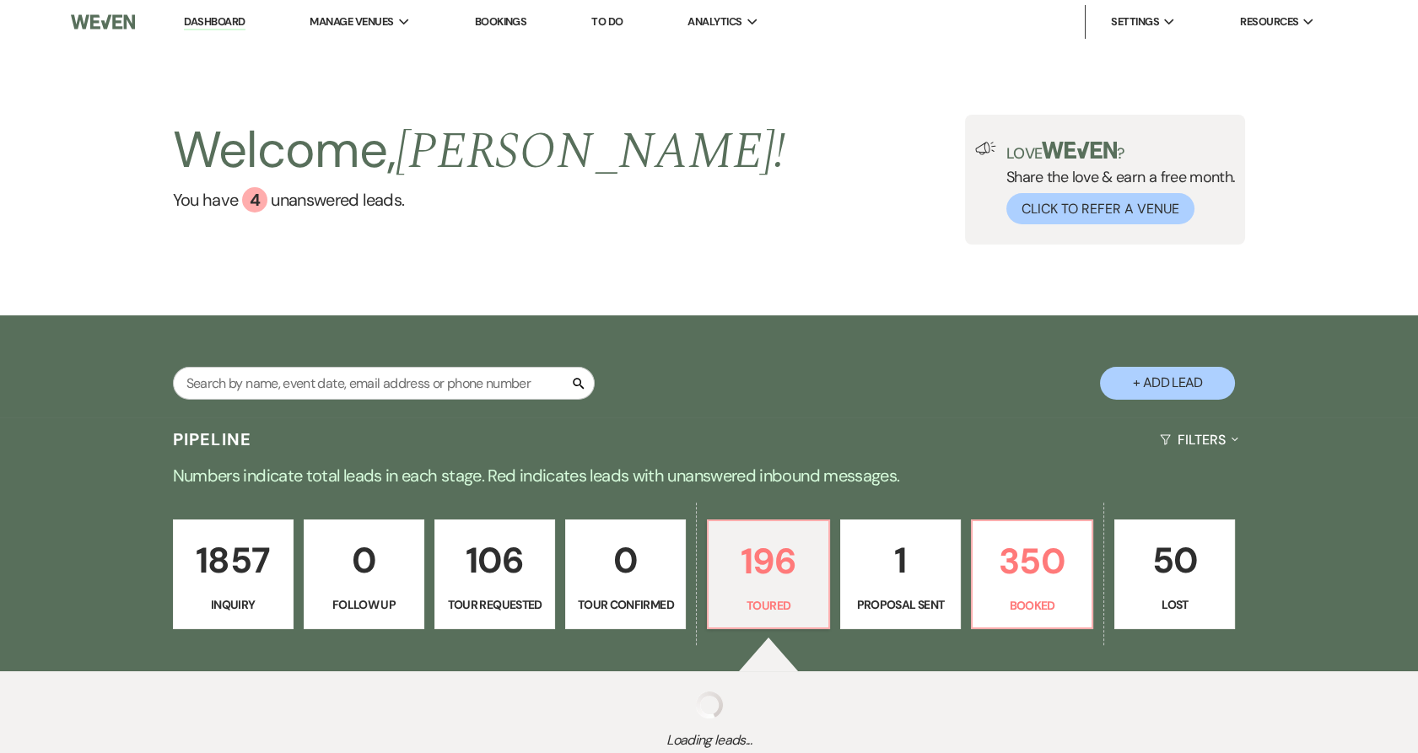
select select "5"
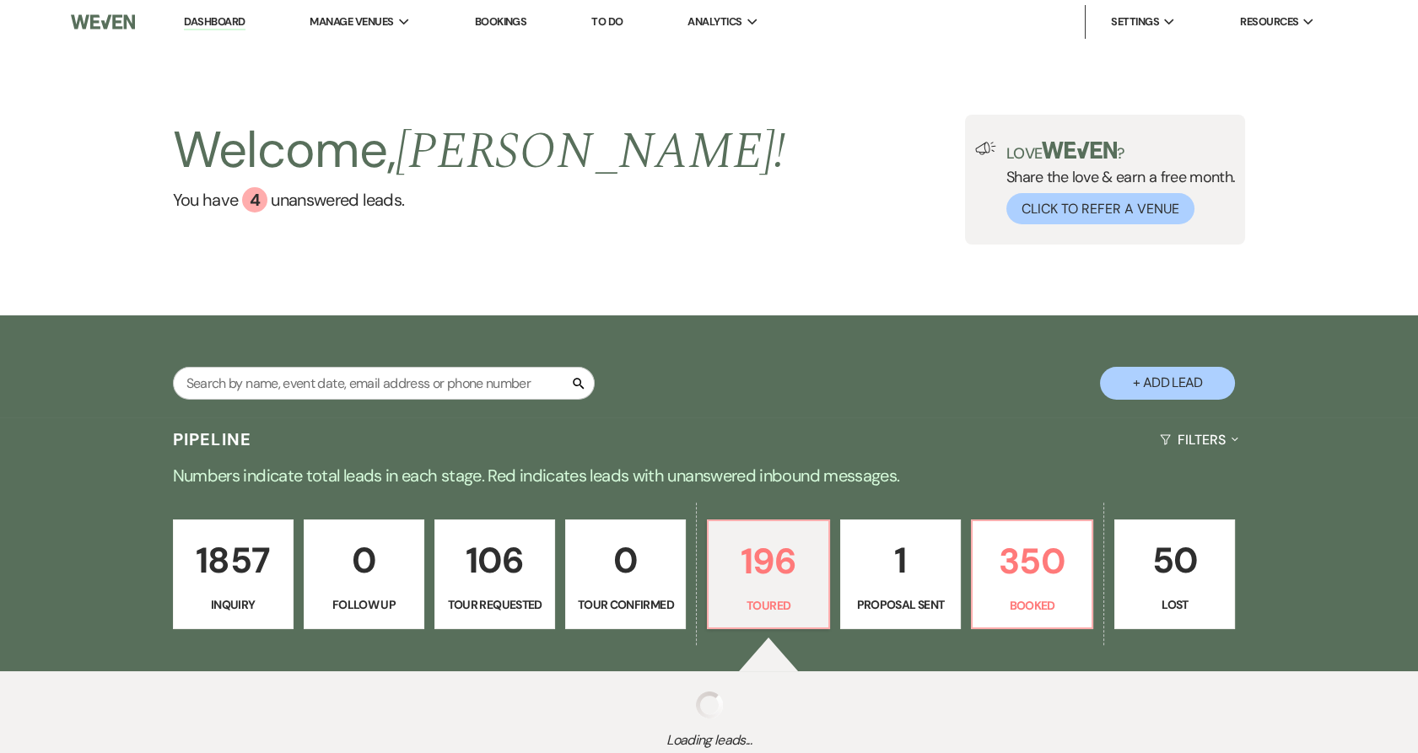
select select "5"
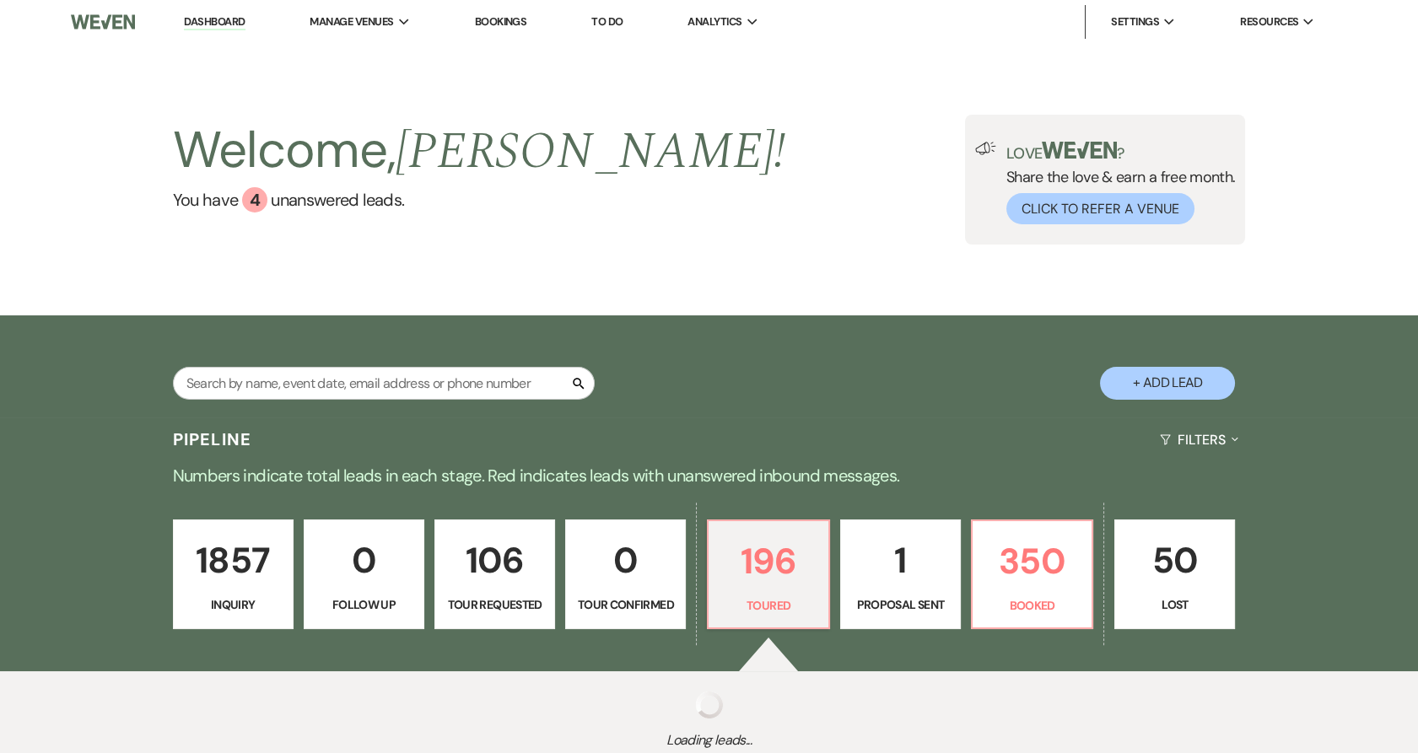
select select "5"
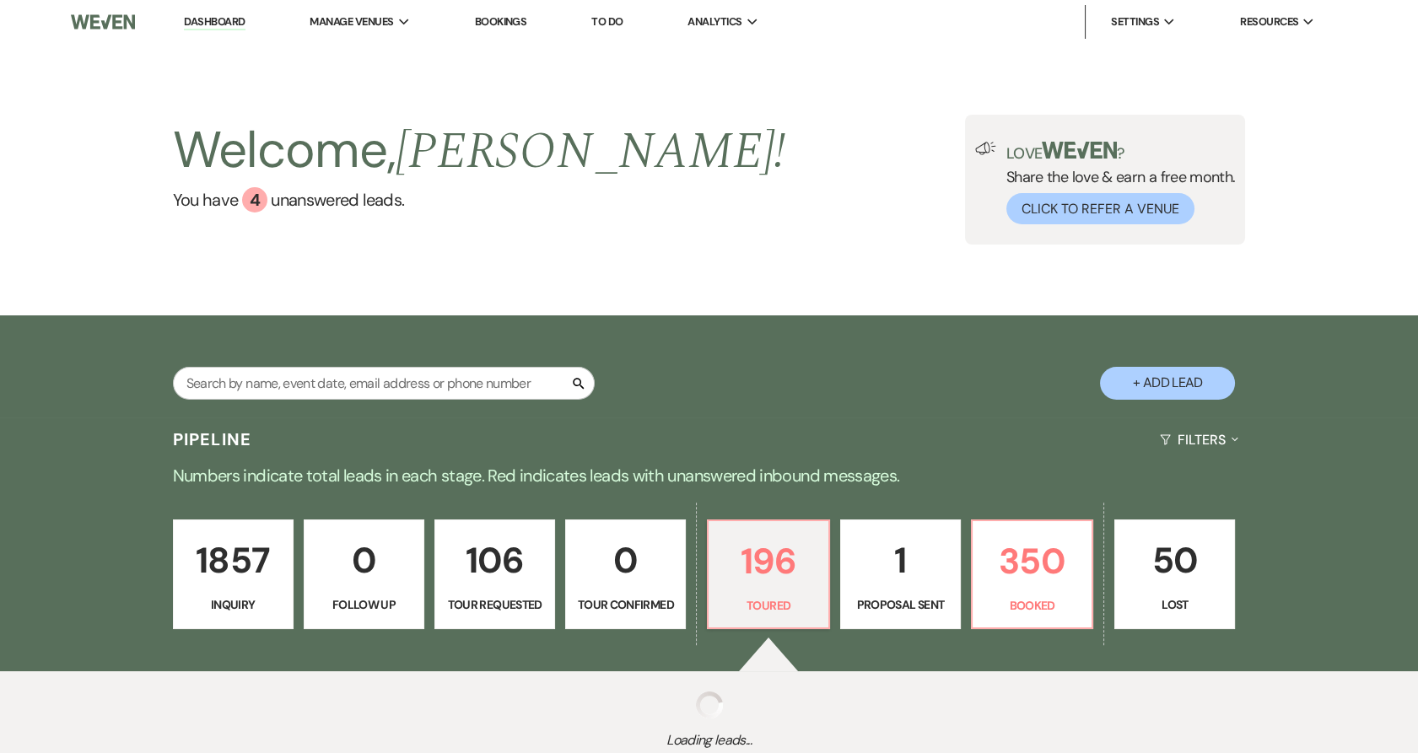
select select "5"
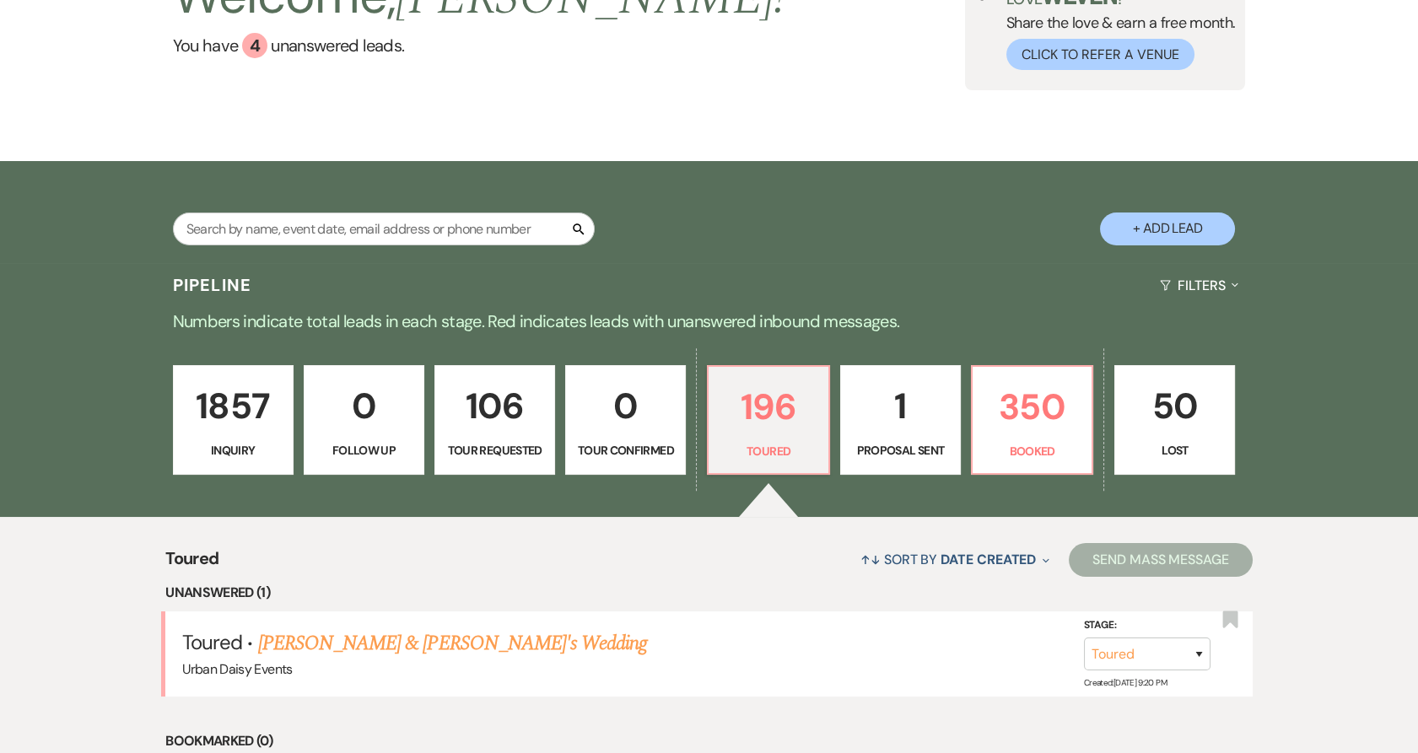
scroll to position [155, 0]
click at [1002, 435] on link "350 Booked" at bounding box center [1032, 419] width 122 height 110
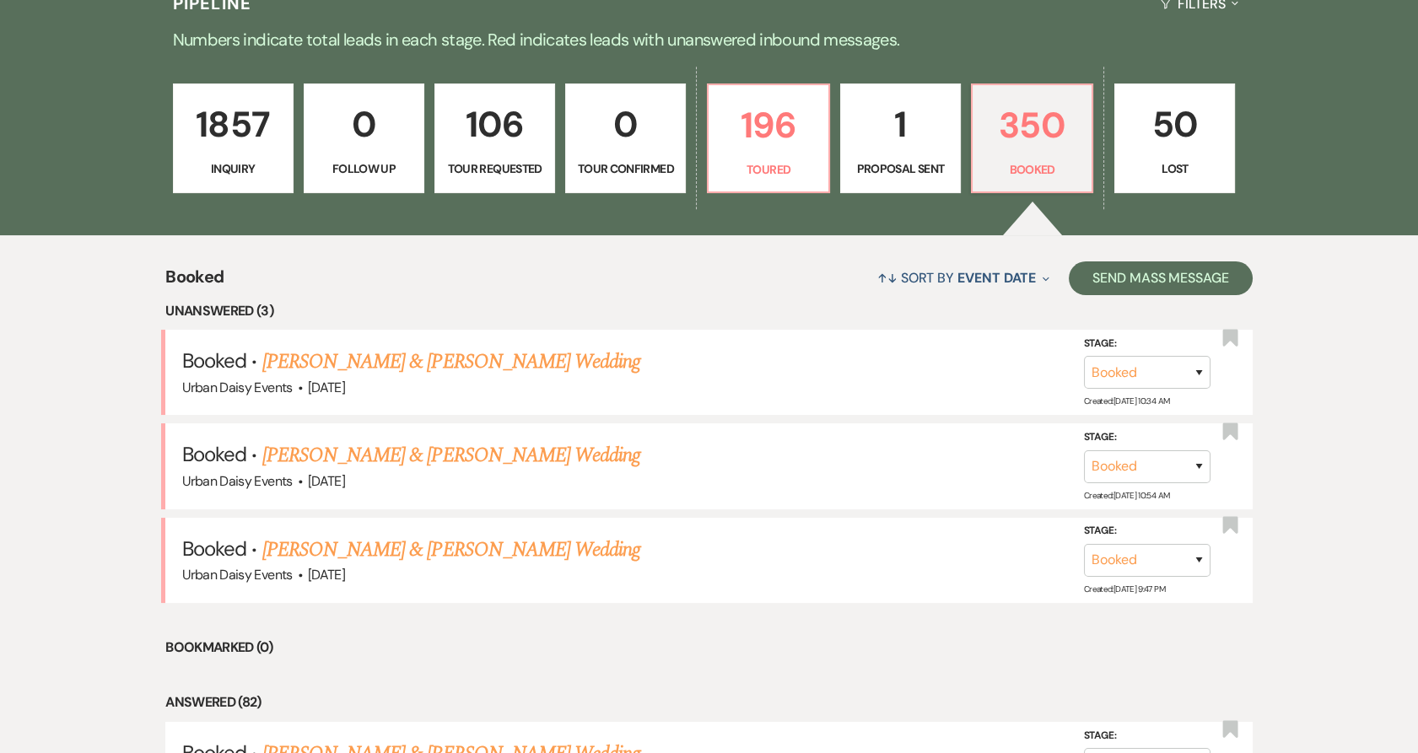
scroll to position [437, 0]
click at [413, 337] on li "Booked · [PERSON_NAME] & [PERSON_NAME] Wedding Urban Daisy Events · [DATE] Stag…" at bounding box center [708, 371] width 1087 height 85
click at [411, 355] on link "[PERSON_NAME] & [PERSON_NAME] Wedding" at bounding box center [451, 361] width 378 height 30
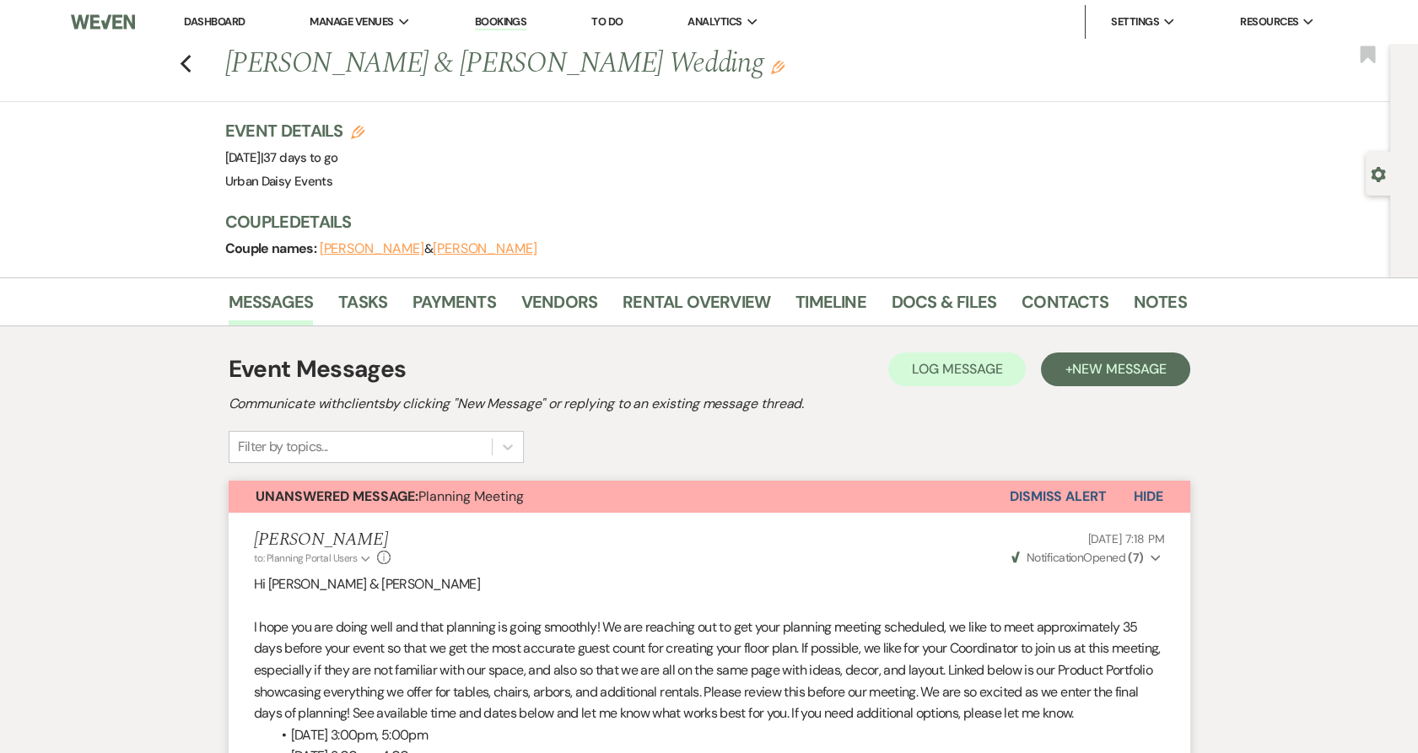
click at [219, 19] on link "Dashboard" at bounding box center [214, 21] width 61 height 14
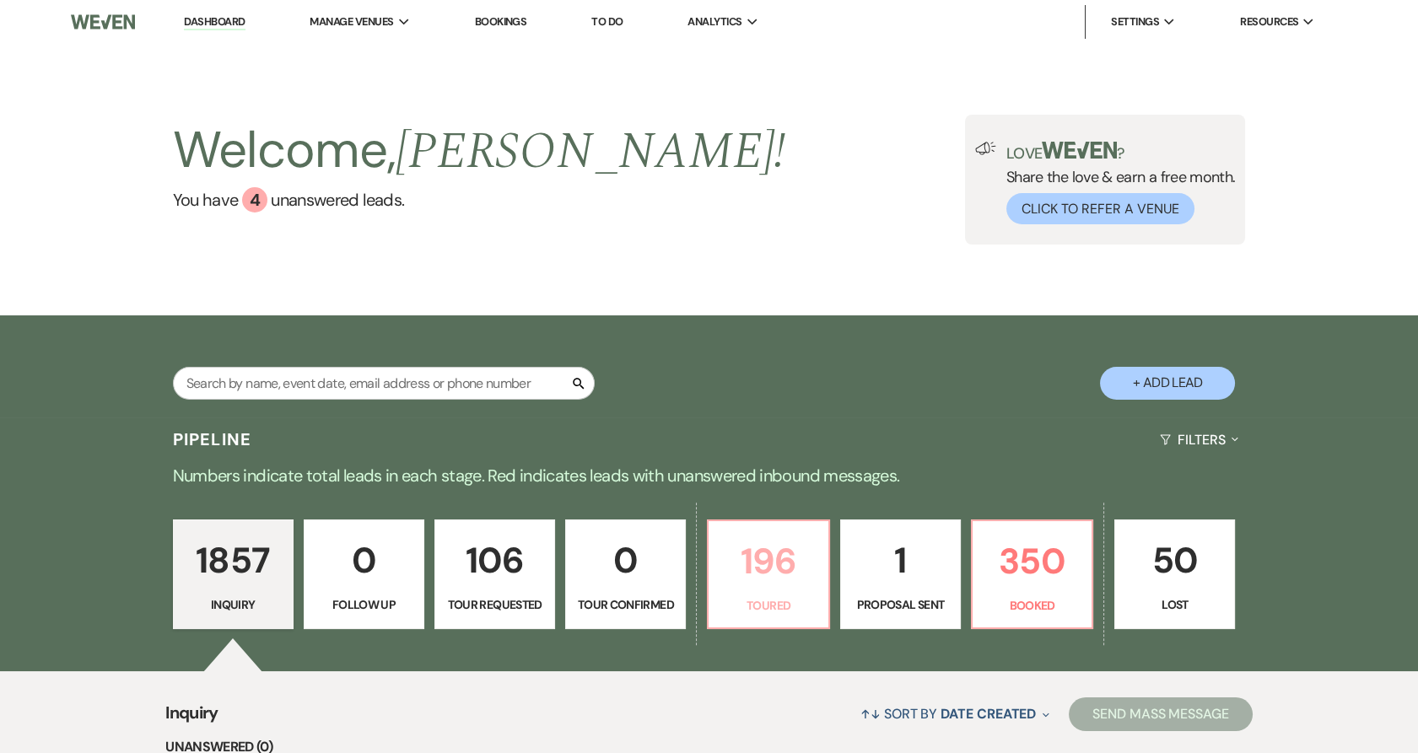
click at [737, 578] on p "196" at bounding box center [768, 561] width 99 height 57
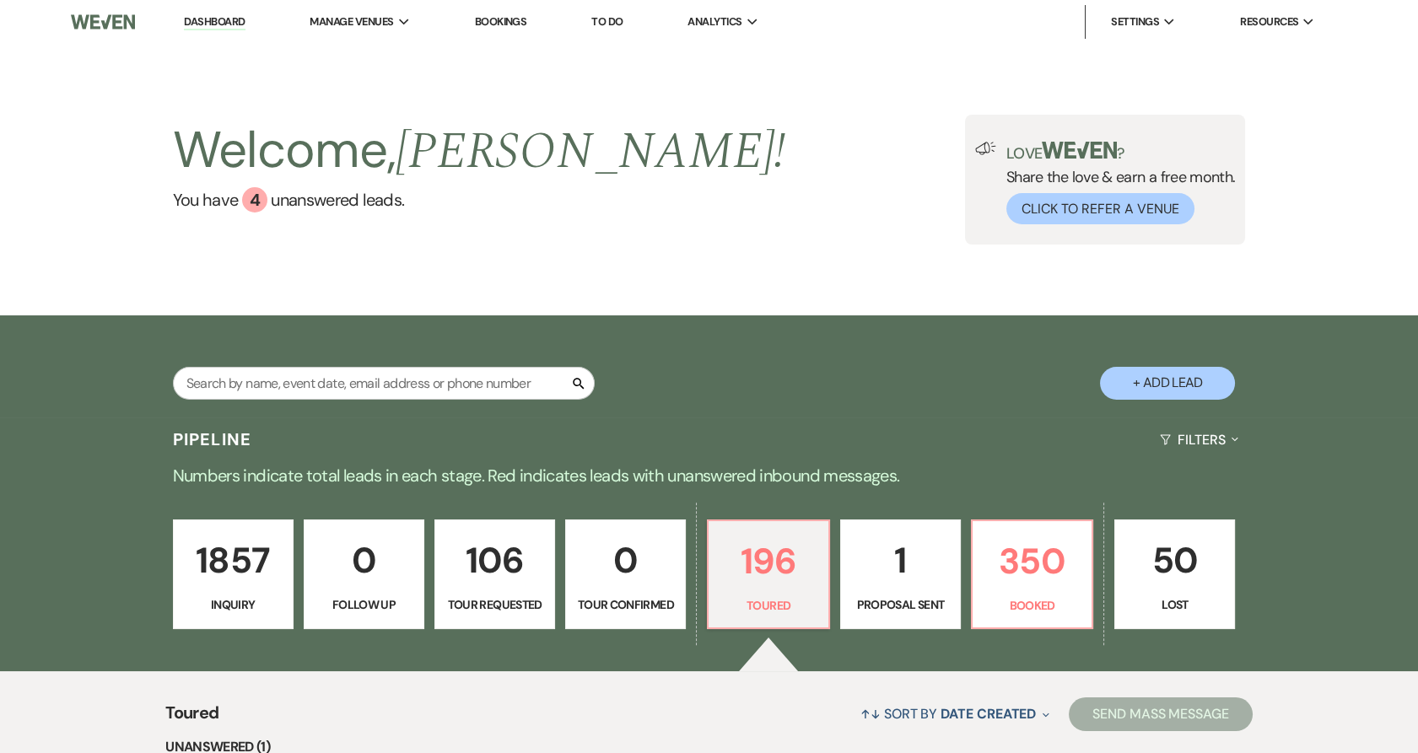
scroll to position [542, 0]
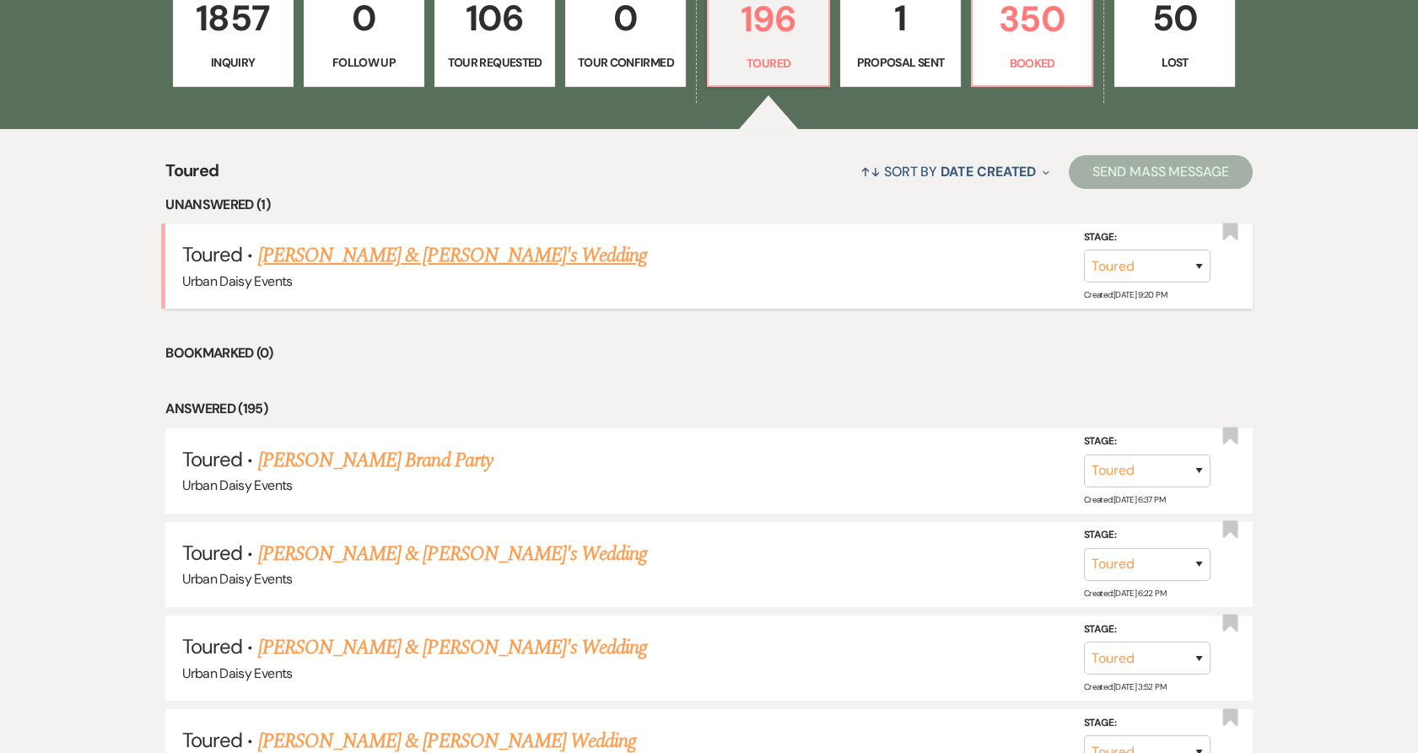
click at [434, 257] on link "[PERSON_NAME] & [PERSON_NAME]'s Wedding" at bounding box center [453, 255] width 390 height 30
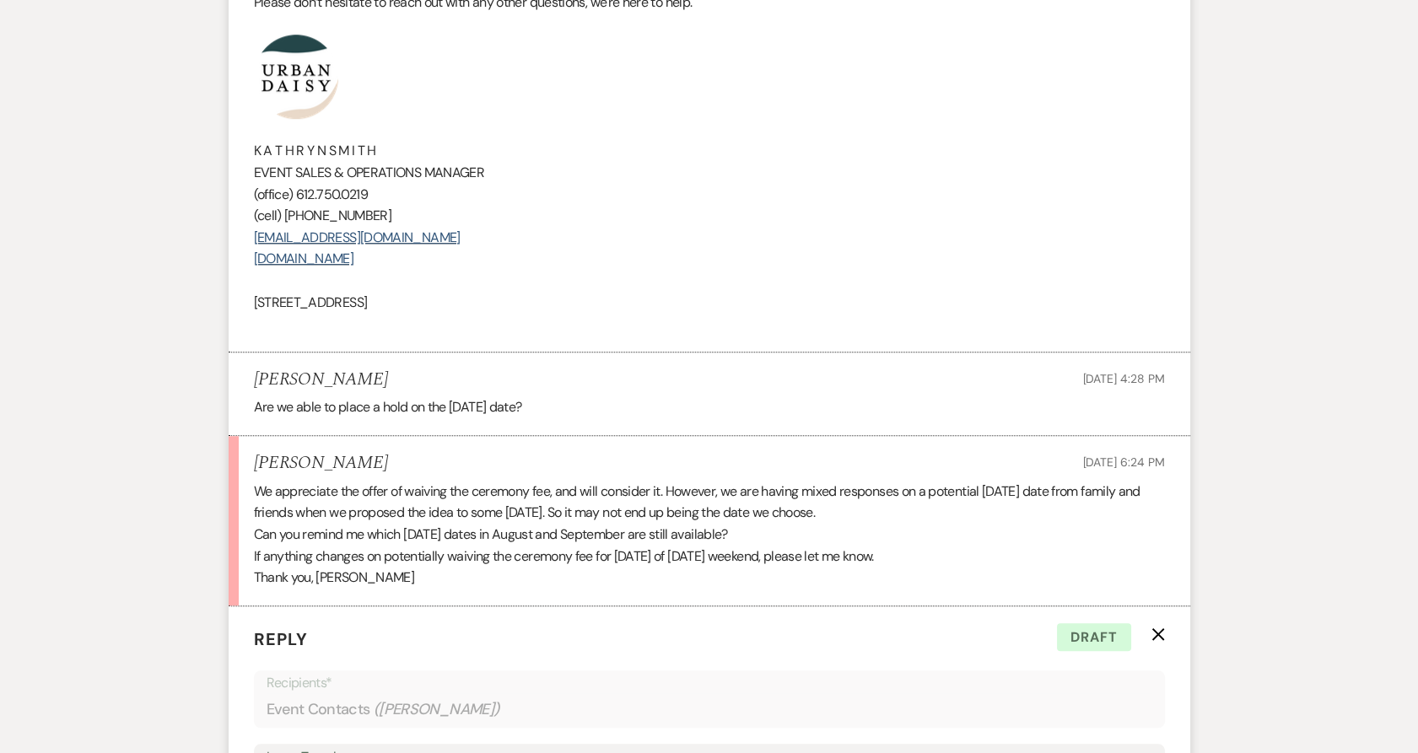
scroll to position [2943, 0]
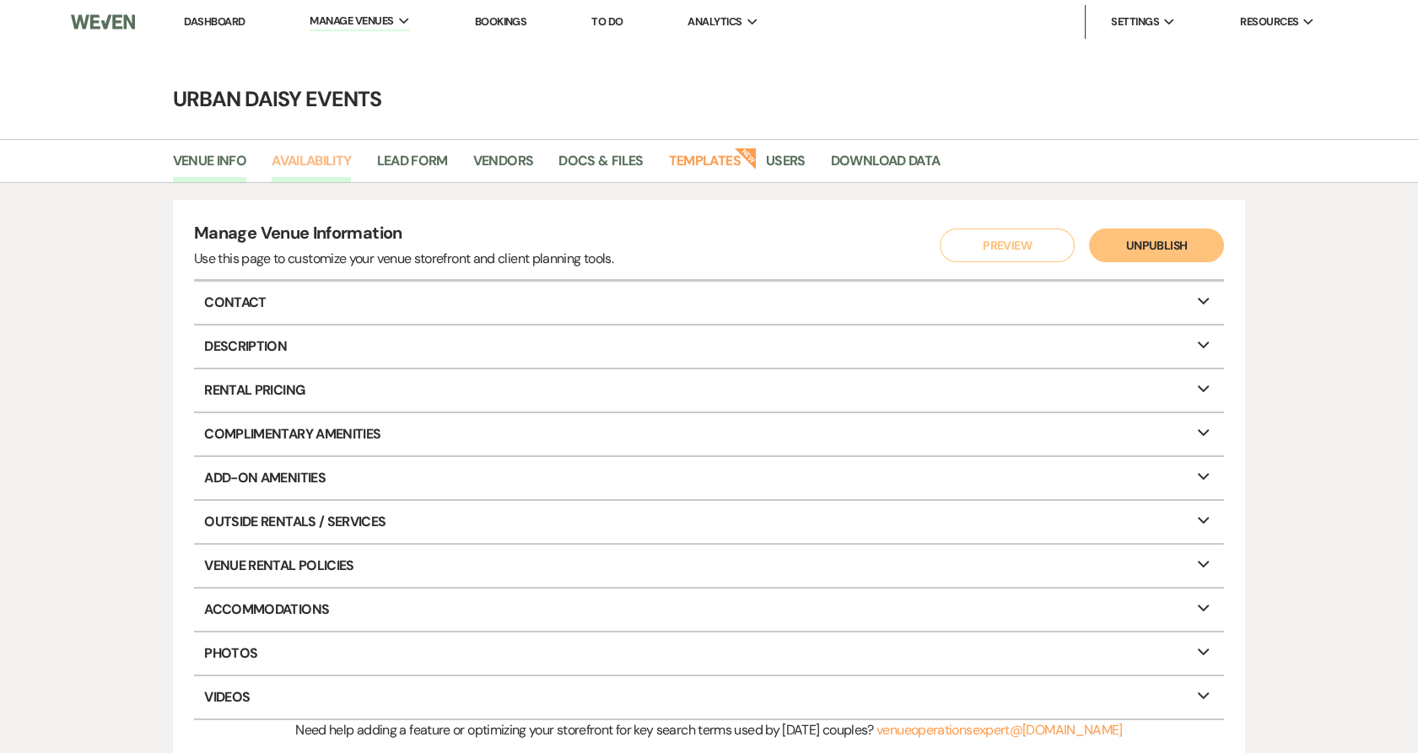
click at [312, 154] on link "Availability" at bounding box center [311, 166] width 79 height 32
select select "2"
select select "2026"
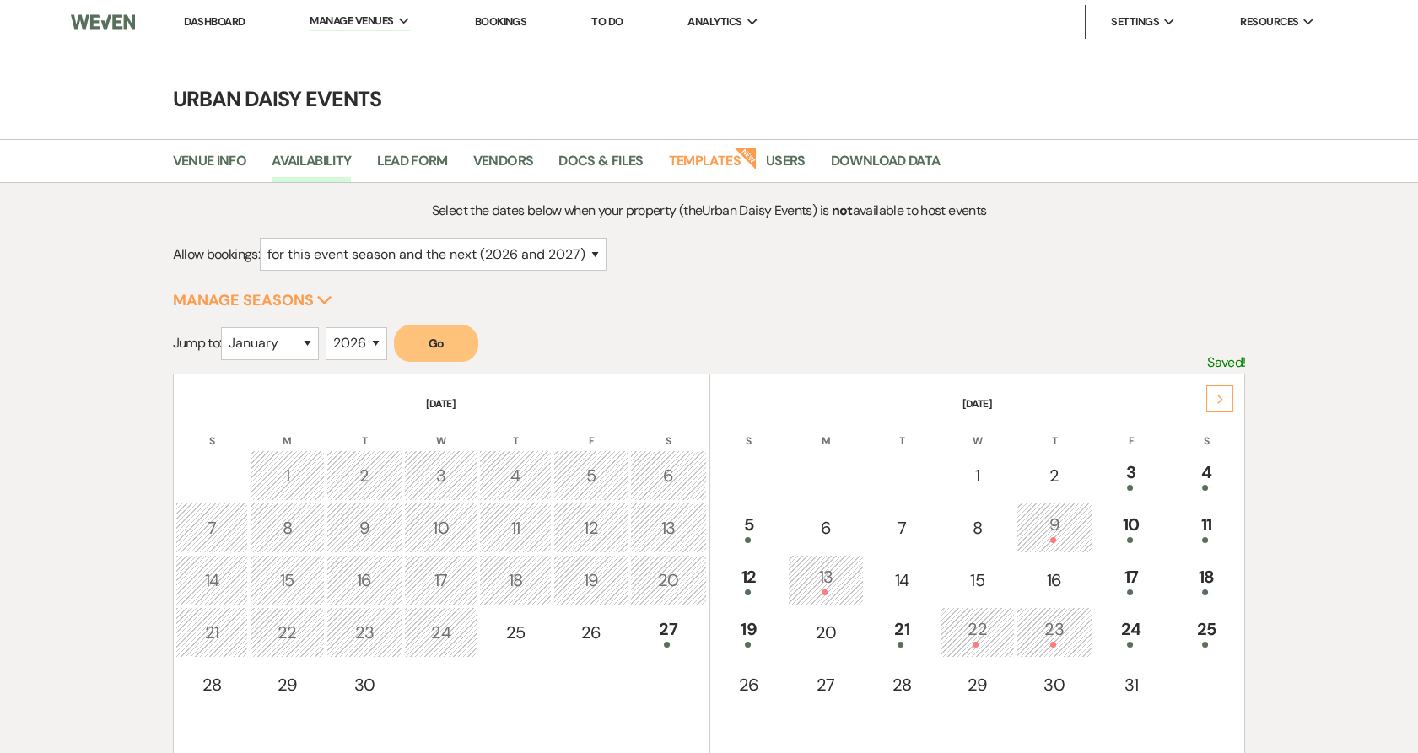
click at [1222, 391] on div "Next" at bounding box center [1219, 399] width 27 height 27
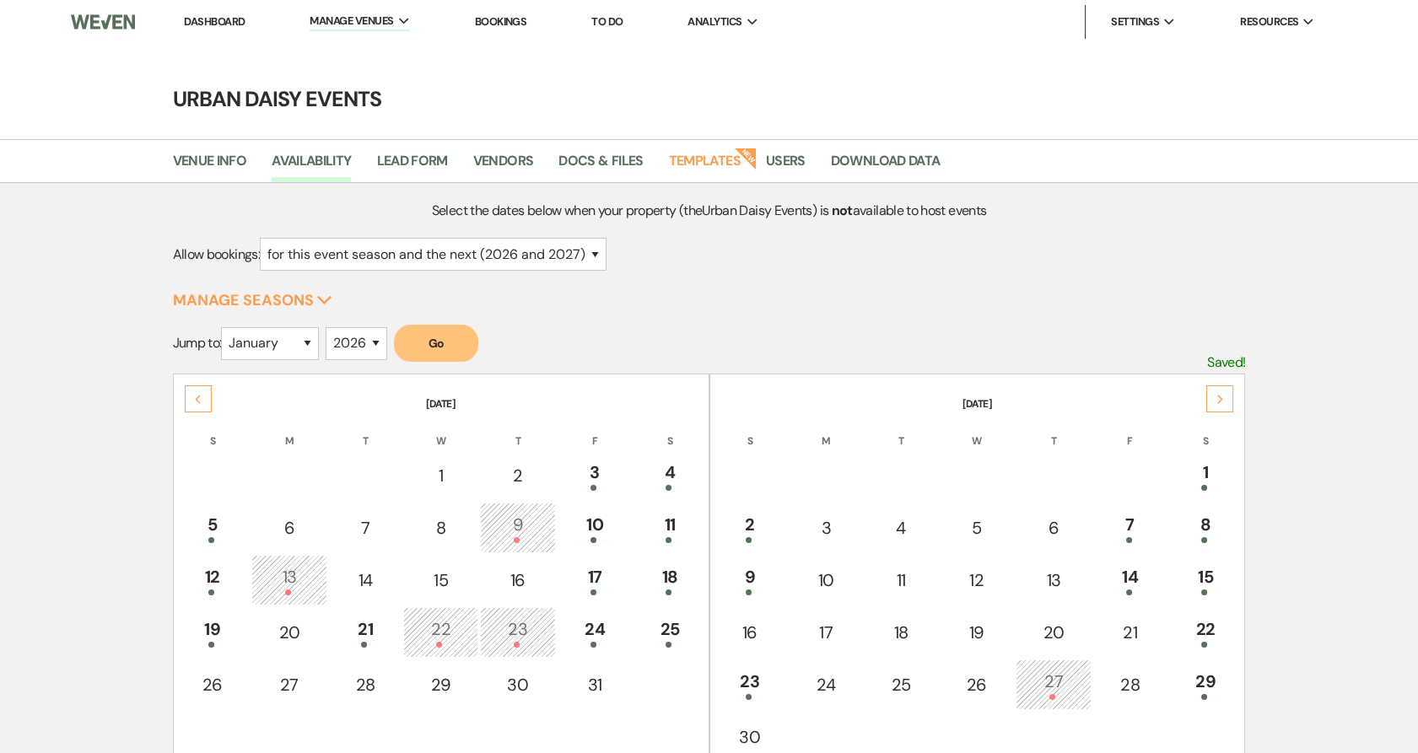
click at [1064, 703] on td "27" at bounding box center [1054, 685] width 76 height 51
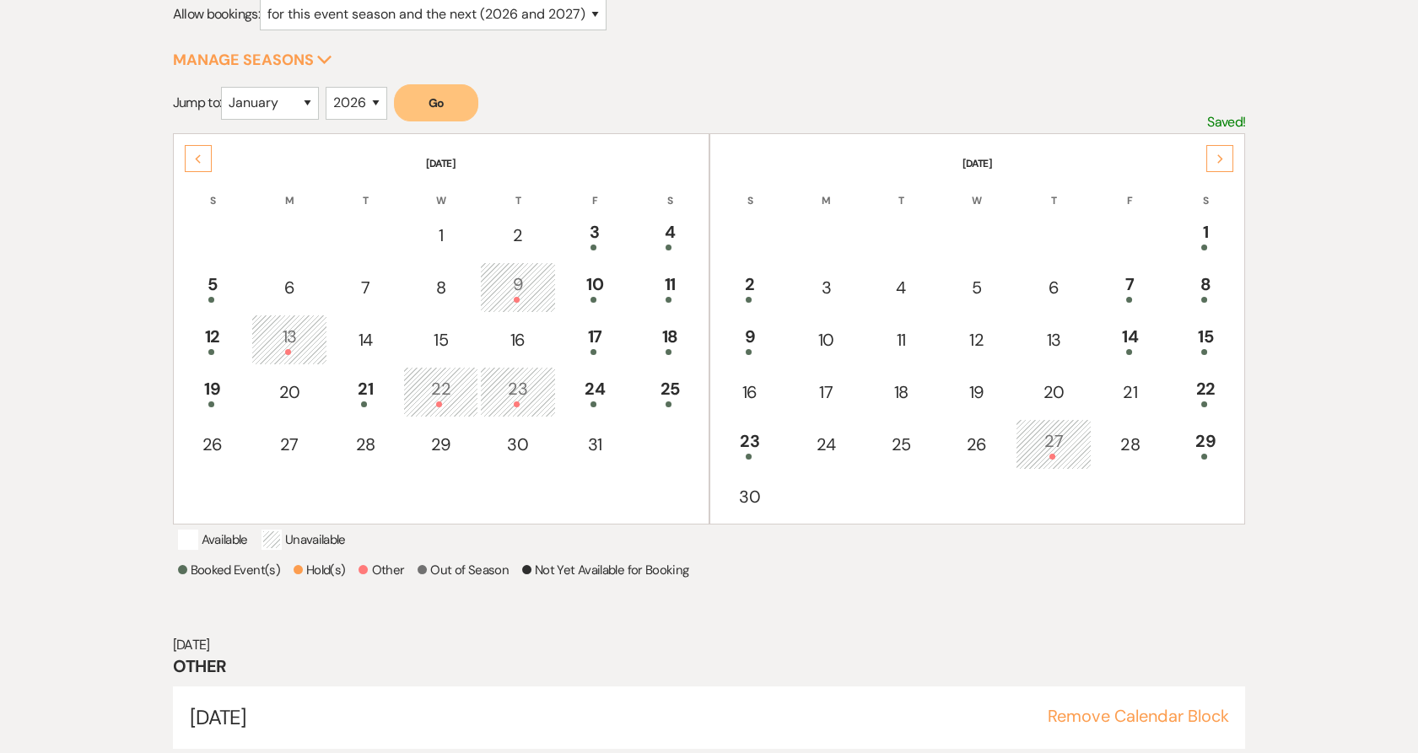
scroll to position [293, 0]
